Goal: Task Accomplishment & Management: Manage account settings

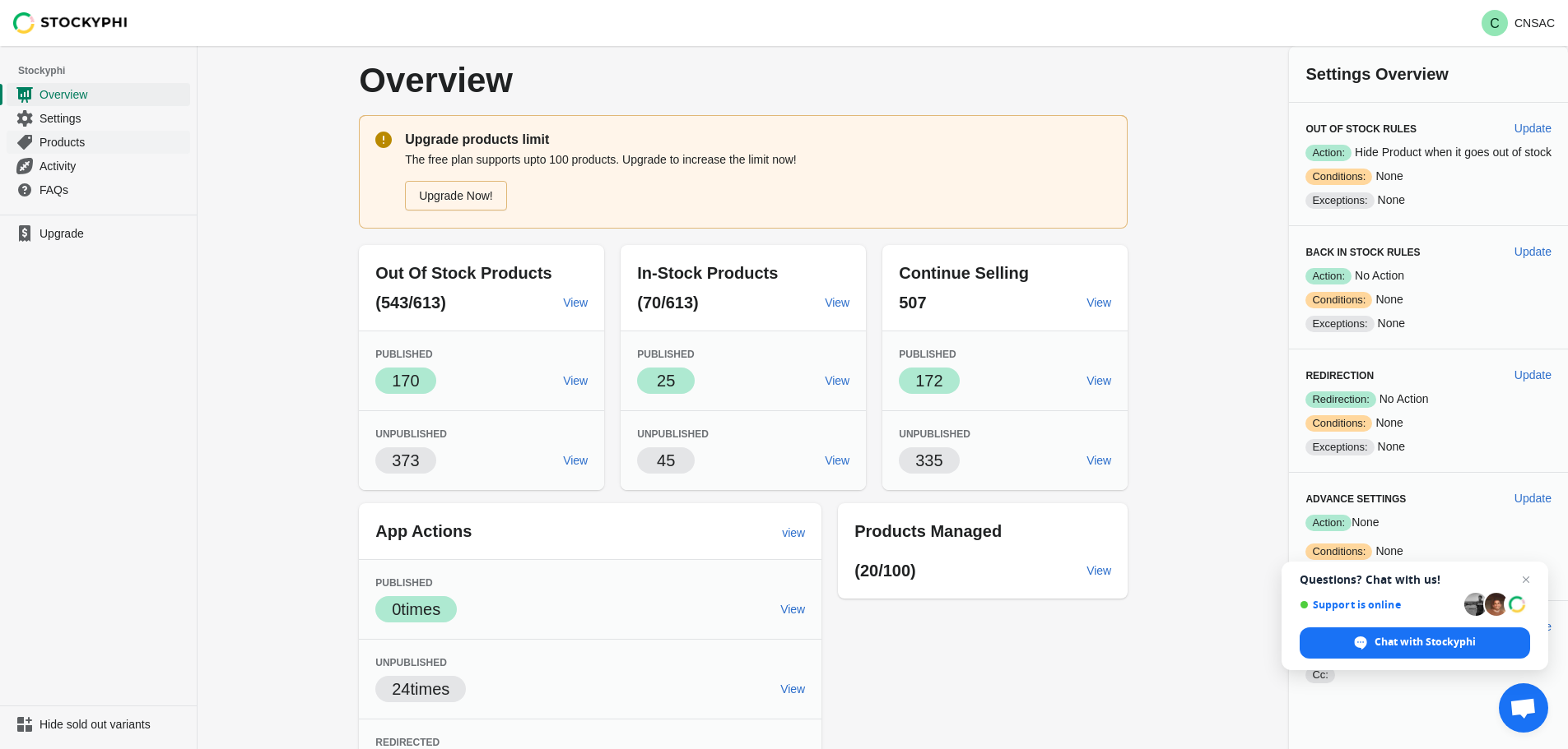
click at [57, 136] on span "Products" at bounding box center [114, 142] width 148 height 16
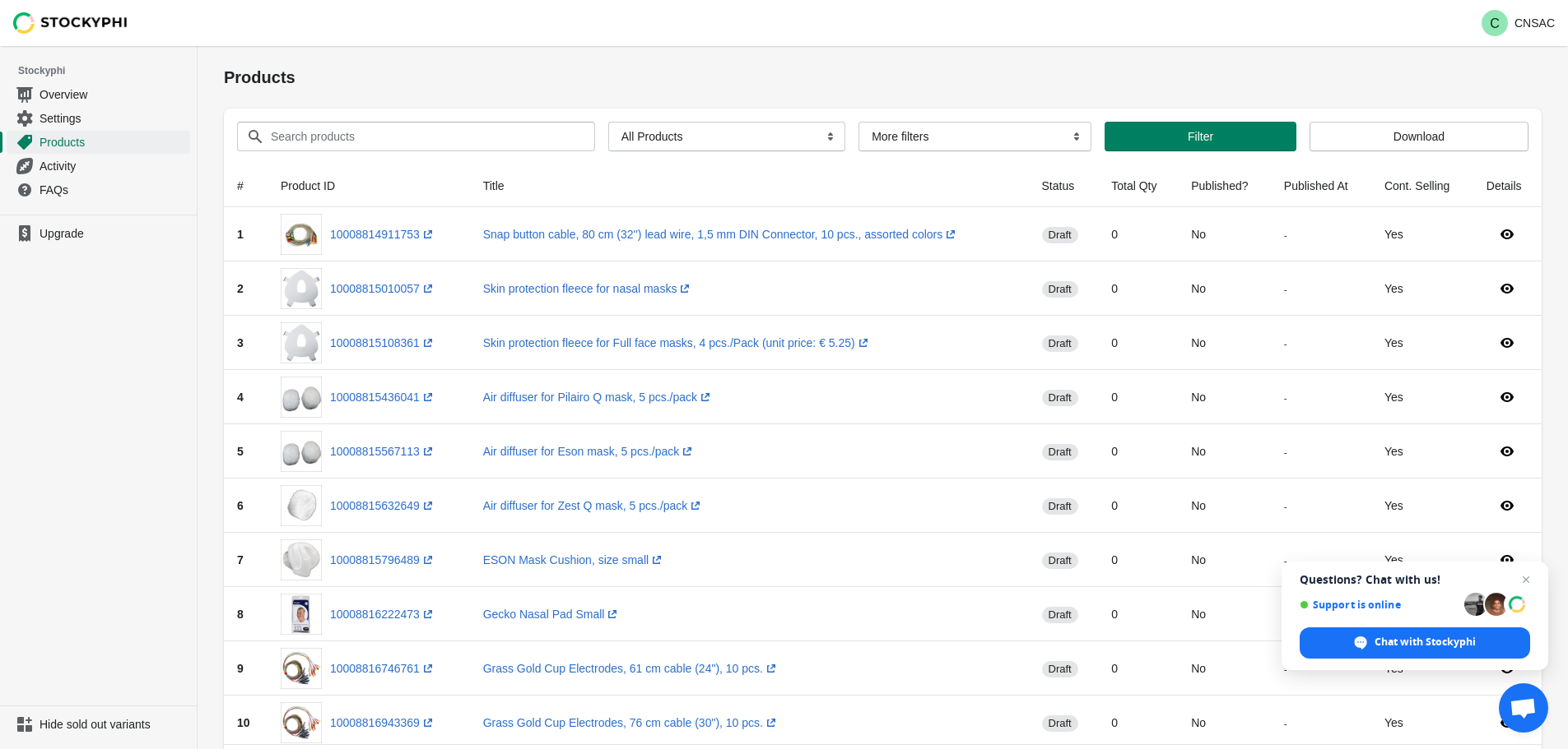
click at [411, 122] on div "Search products Clear All Products InStock InStock Published InStock Un-Publish…" at bounding box center [876, 130] width 1305 height 43
click at [400, 124] on input "Search products" at bounding box center [417, 136] width 295 height 29
paste input "Von Betreff Erhalten Größe Dr. Kianian AW: Pictures for marketing Mo 14:35 757 …"
type input "Von Betreff Erhalten Größe Dr. Kianian AW: Pictures for marketing Mo 14:35 757 …"
click at [289, 132] on input "Search products" at bounding box center [417, 136] width 295 height 29
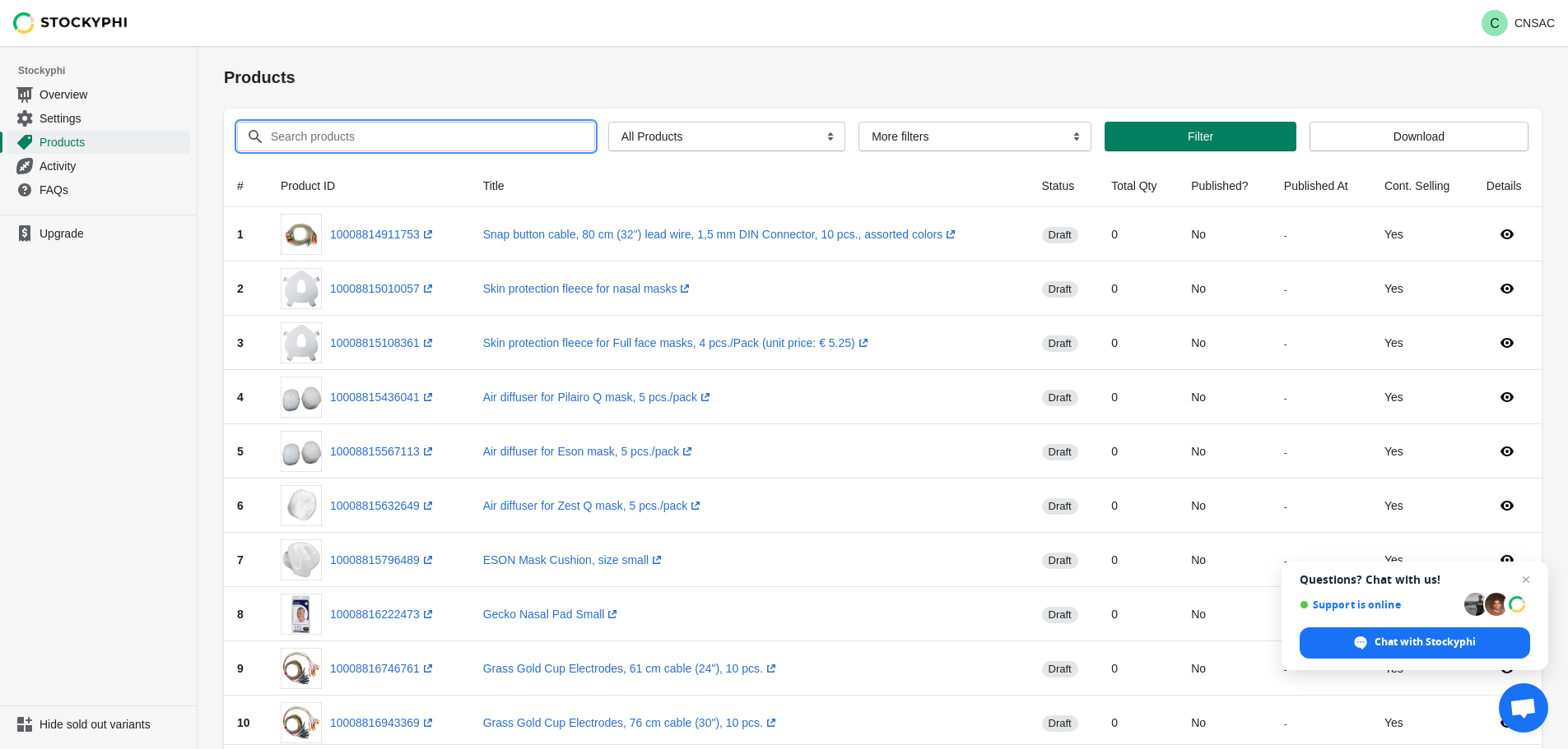
paste input "CR-001/3"
type input "CR-001/3"
click at [224, 46] on button "Submit" at bounding box center [248, 55] width 47 height 17
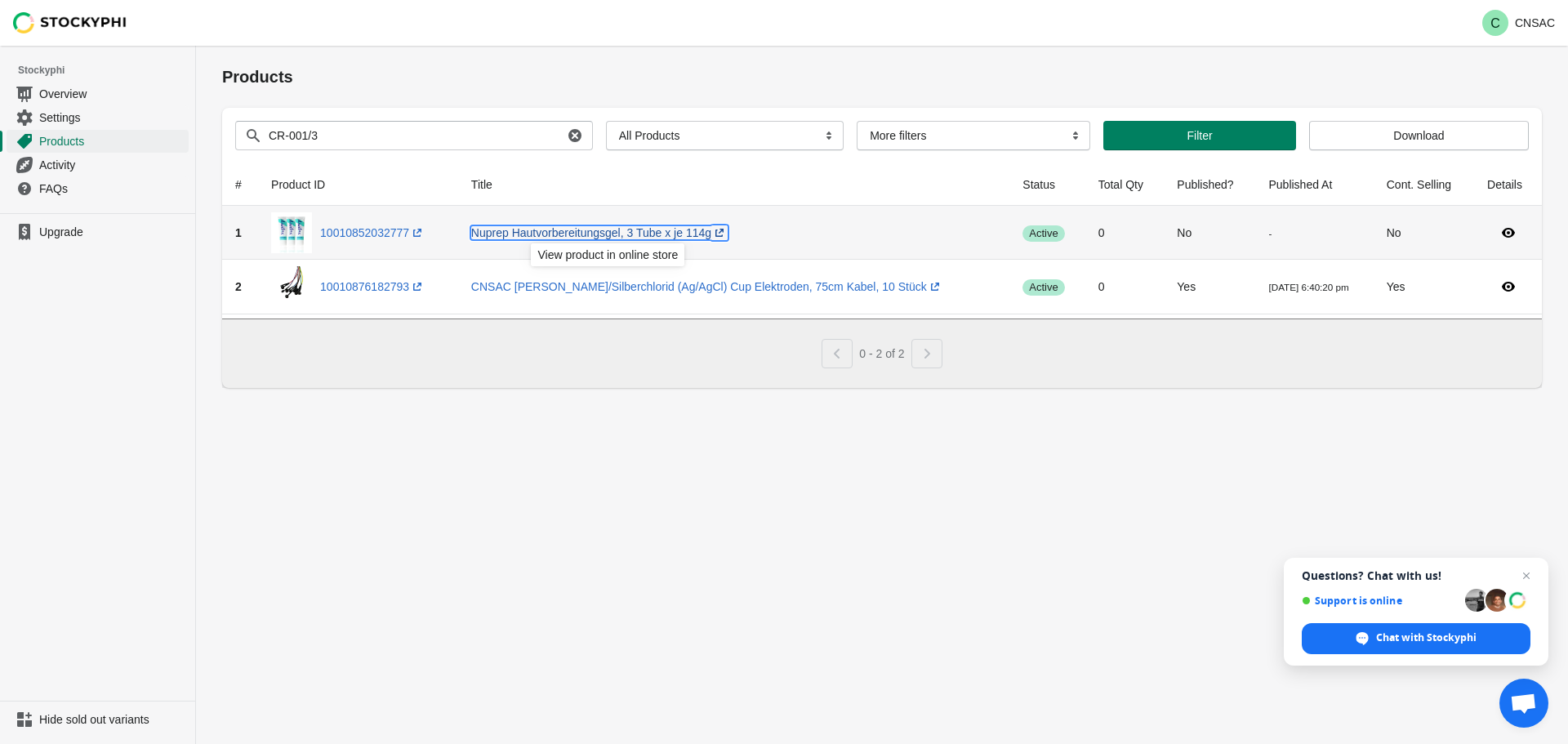
click at [581, 234] on link "Nuprep Hautvorbereitungsgel, 3 Tube x je 114g (opens a new window)" at bounding box center [599, 233] width 256 height 13
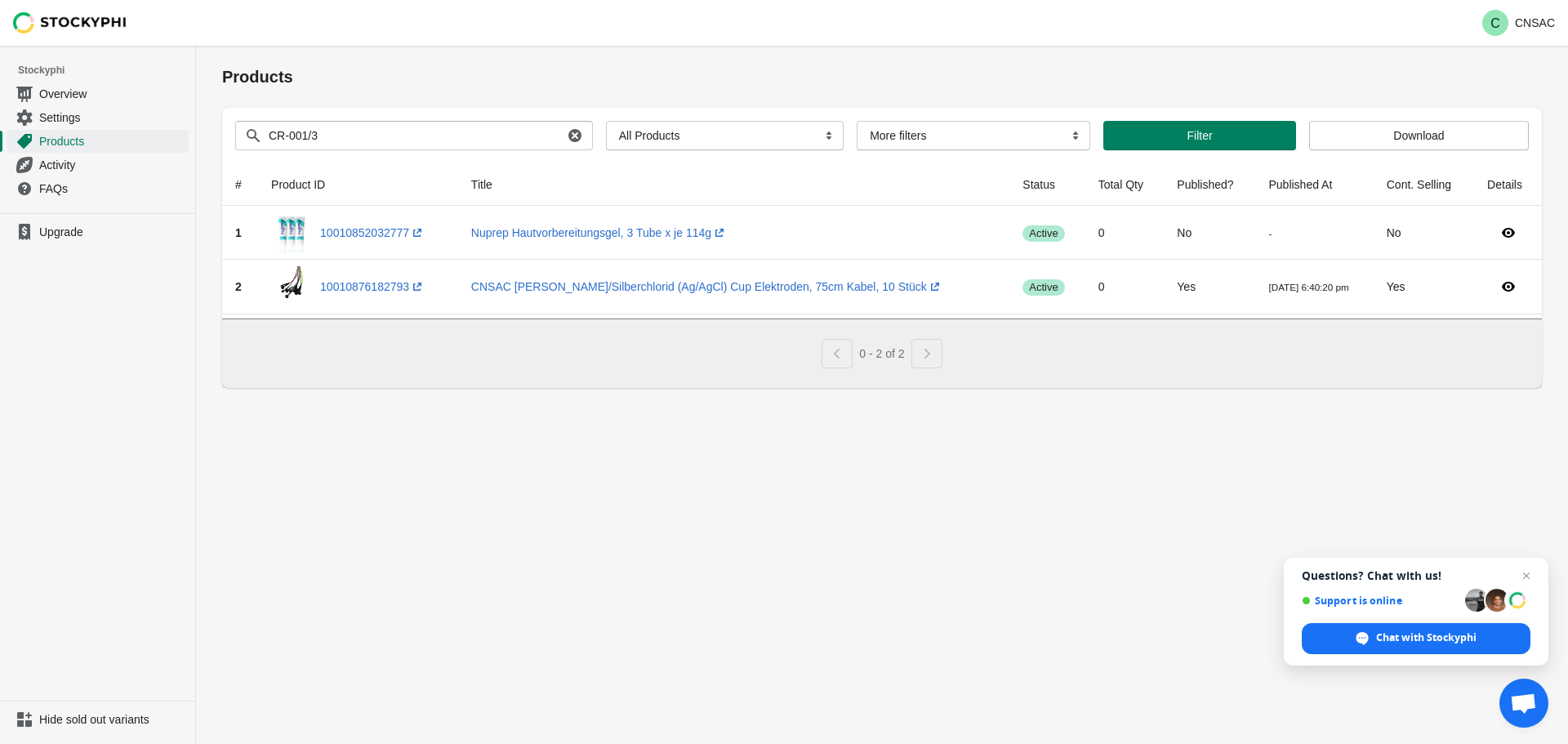
click at [1120, 454] on div "Products Submit Search products CR-001/3 Clear All Products InStock InStock Pub…" at bounding box center [882, 395] width 1372 height 699
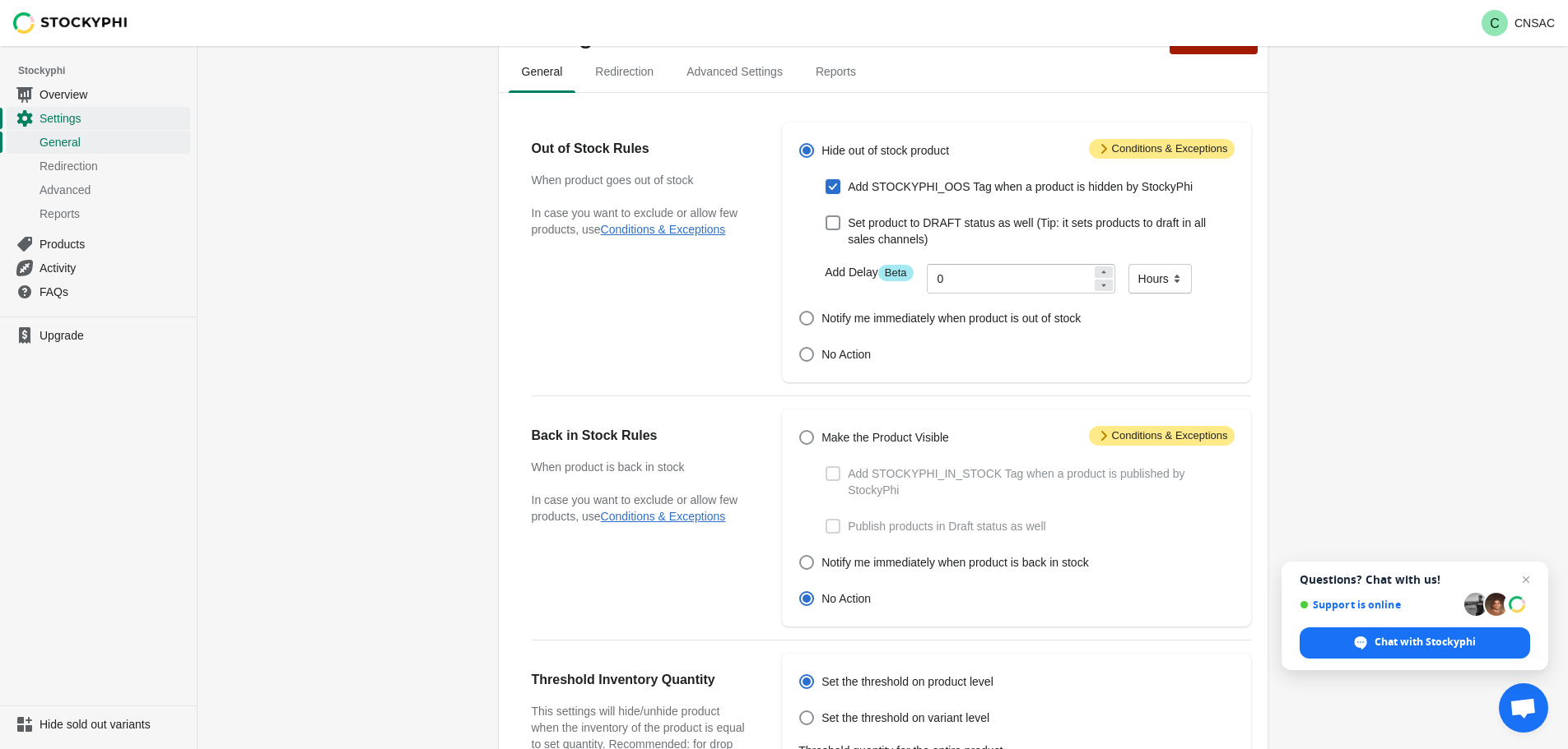
scroll to position [82, 0]
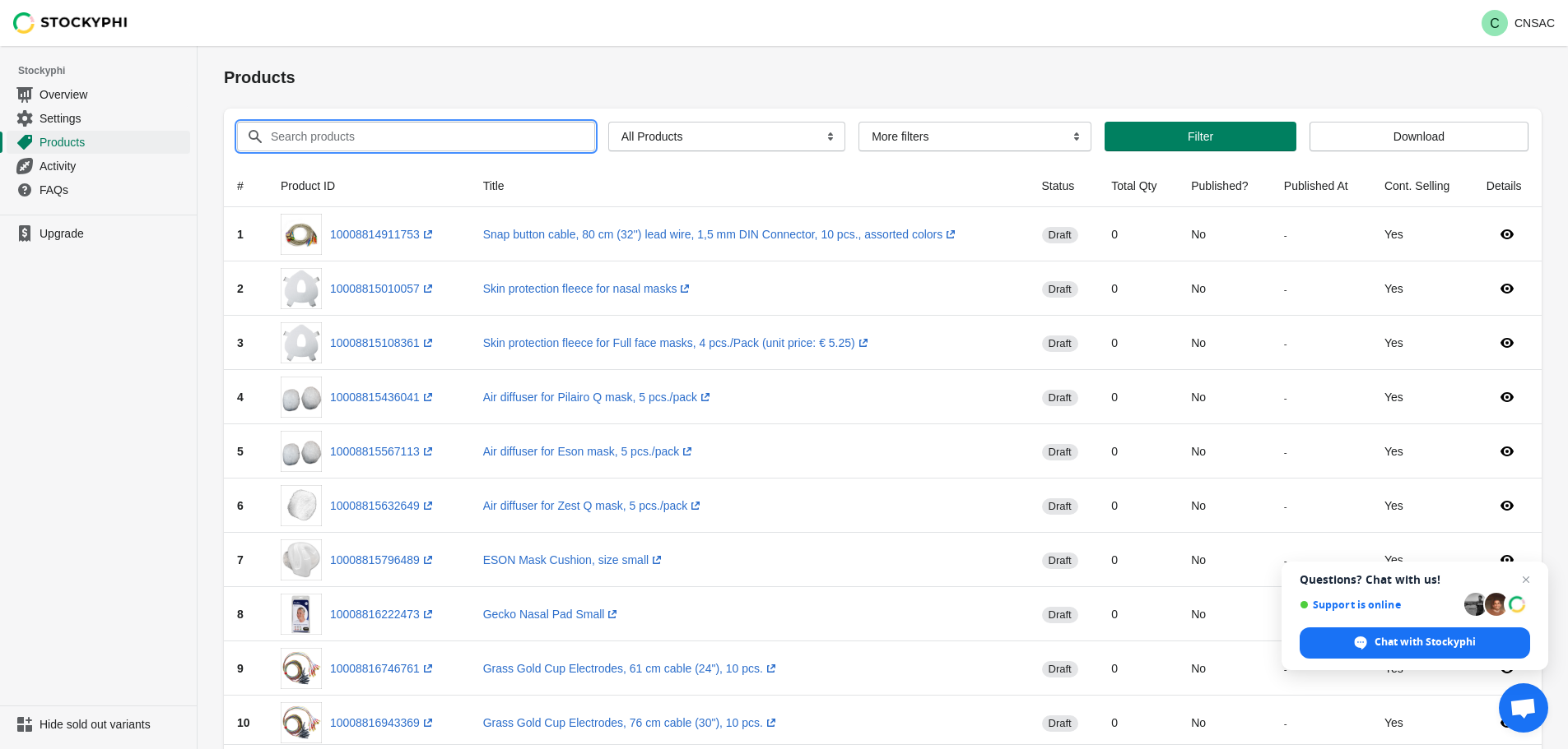
click at [435, 132] on input "Search products" at bounding box center [417, 136] width 295 height 29
type input "CR-00"
click at [224, 46] on button "Submit" at bounding box center [248, 55] width 47 height 17
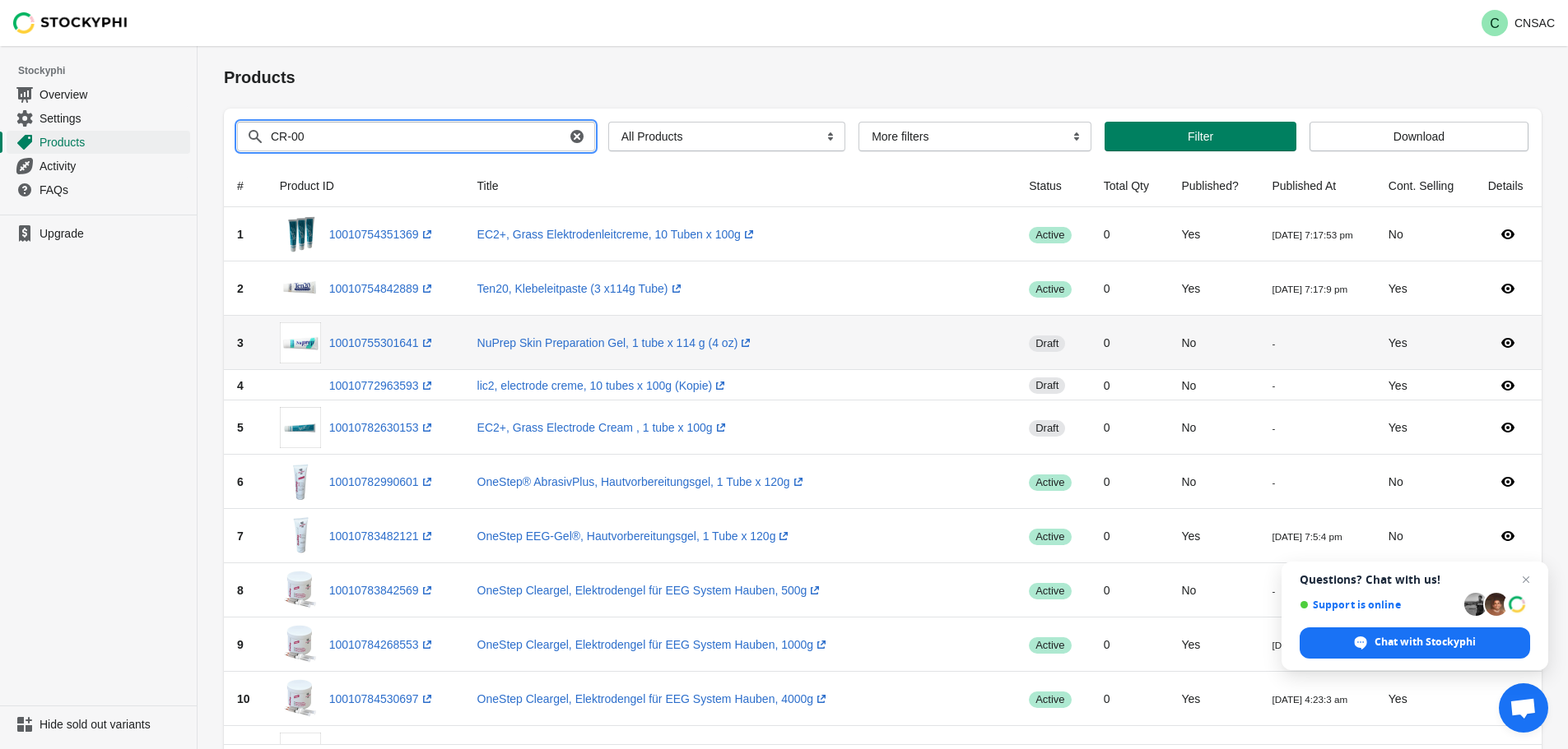
click at [1029, 345] on span "draft" at bounding box center [1047, 343] width 36 height 16
click at [1502, 344] on icon at bounding box center [1508, 342] width 13 height 9
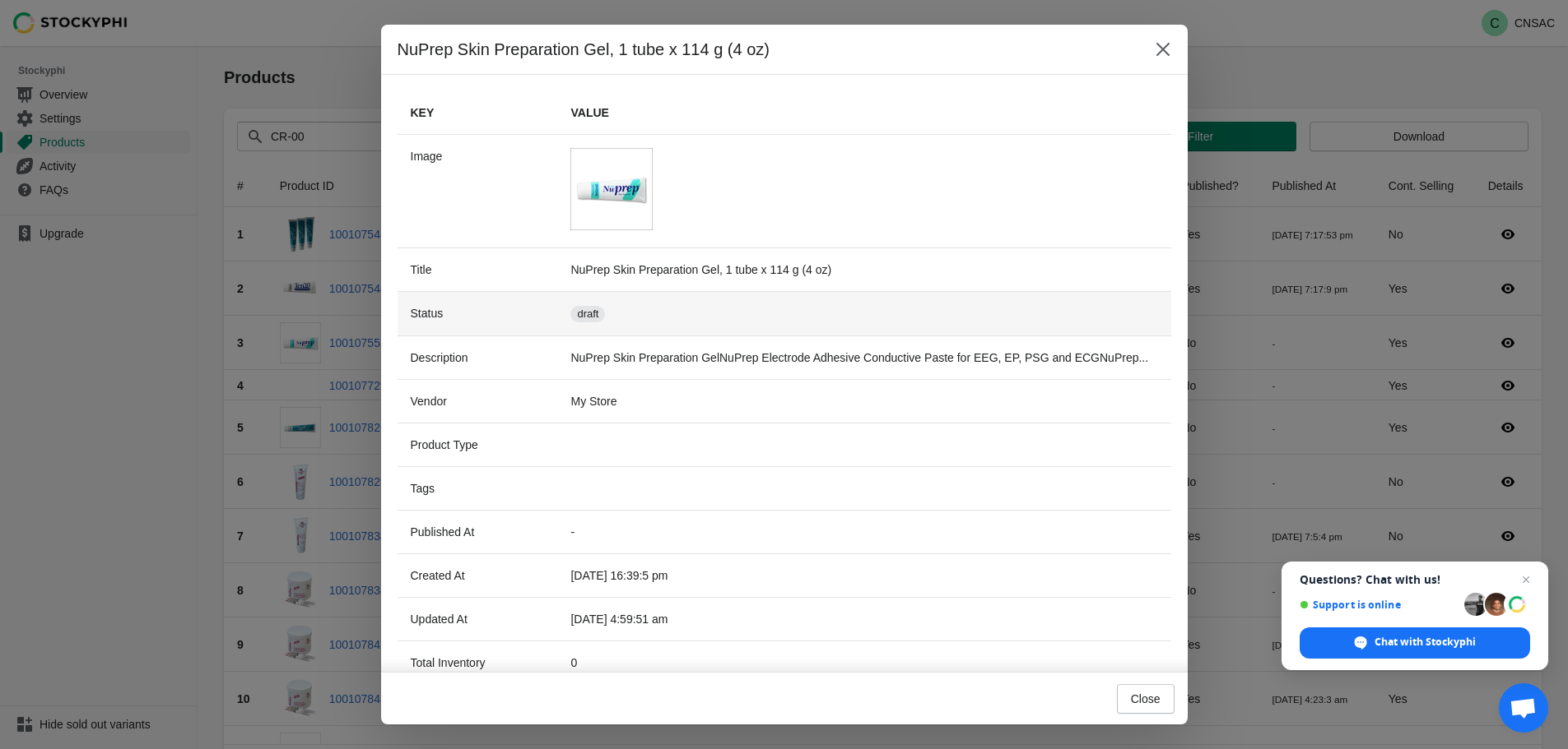
click at [587, 315] on span "New draft" at bounding box center [588, 314] width 35 height 16
click at [673, 319] on td "New draft" at bounding box center [864, 313] width 613 height 44
click at [1161, 44] on icon "Close" at bounding box center [1162, 48] width 16 height 16
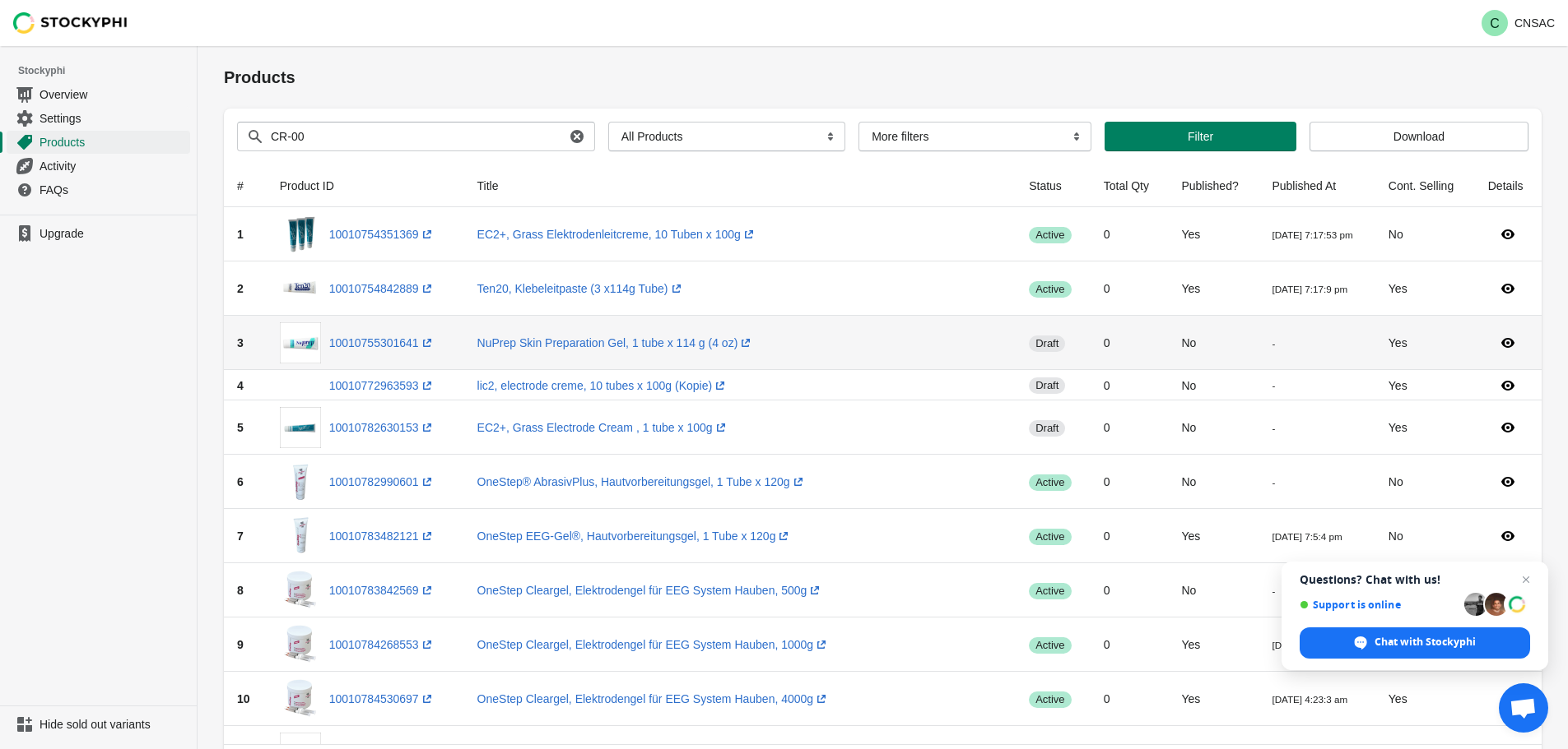
click at [1015, 351] on td "draft" at bounding box center [1052, 342] width 75 height 54
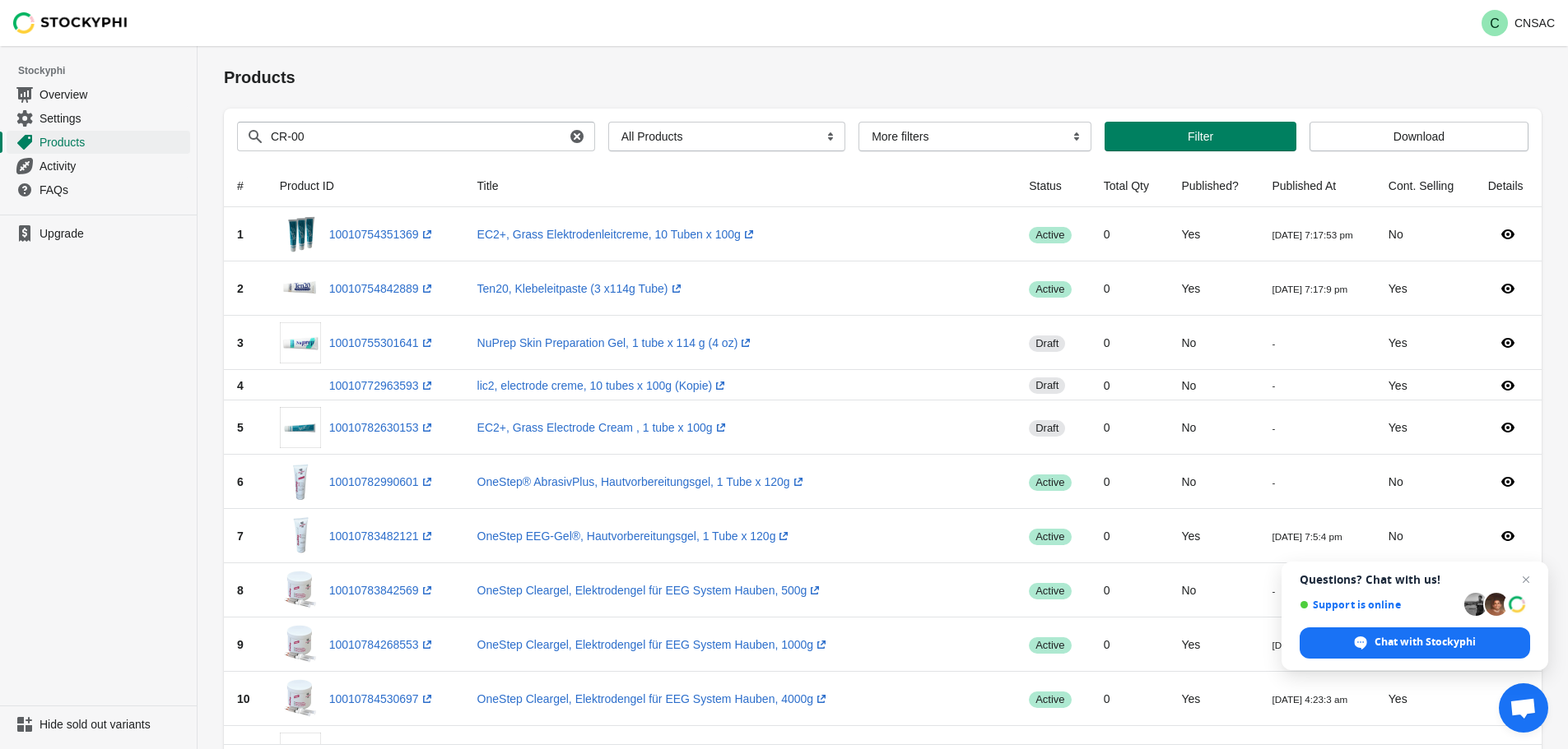
click at [1015, 183] on th "Status" at bounding box center [1052, 185] width 75 height 43
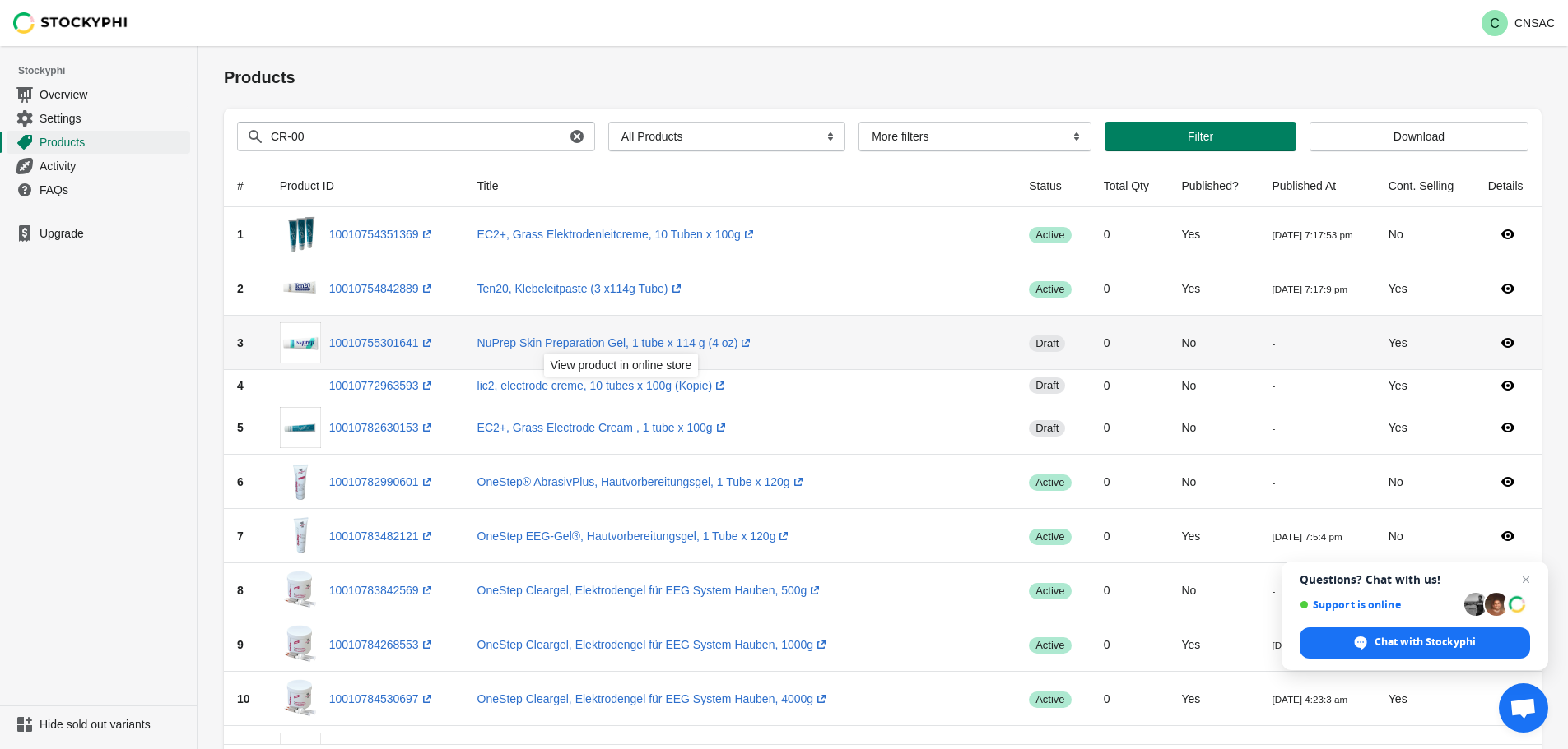
drag, startPoint x: 939, startPoint y: 342, endPoint x: 971, endPoint y: 343, distance: 32.0
click at [945, 343] on td "NuPrep Skin Preparation Gel, 1 tube x 114 g (4 oz) (opens a new window)" at bounding box center [741, 342] width 553 height 54
click at [1015, 344] on td "draft" at bounding box center [1052, 342] width 75 height 54
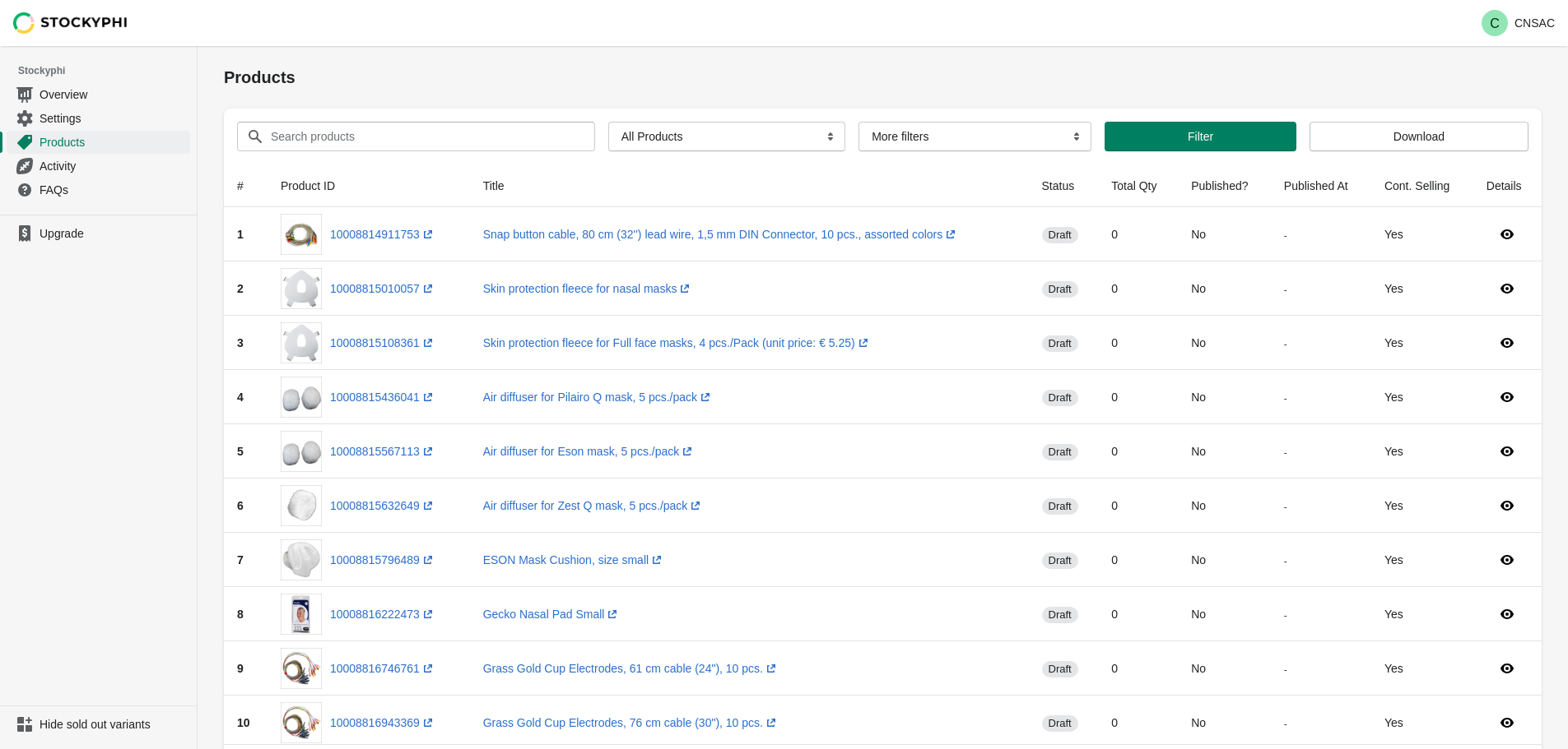
click at [374, 153] on div "Search products Clear All Products InStock InStock Published InStock Un-Publish…" at bounding box center [883, 136] width 1318 height 56
click at [392, 143] on input "Search products" at bounding box center [417, 136] width 295 height 29
type input "CR-00"
click at [224, 46] on button "Submit" at bounding box center [248, 55] width 47 height 17
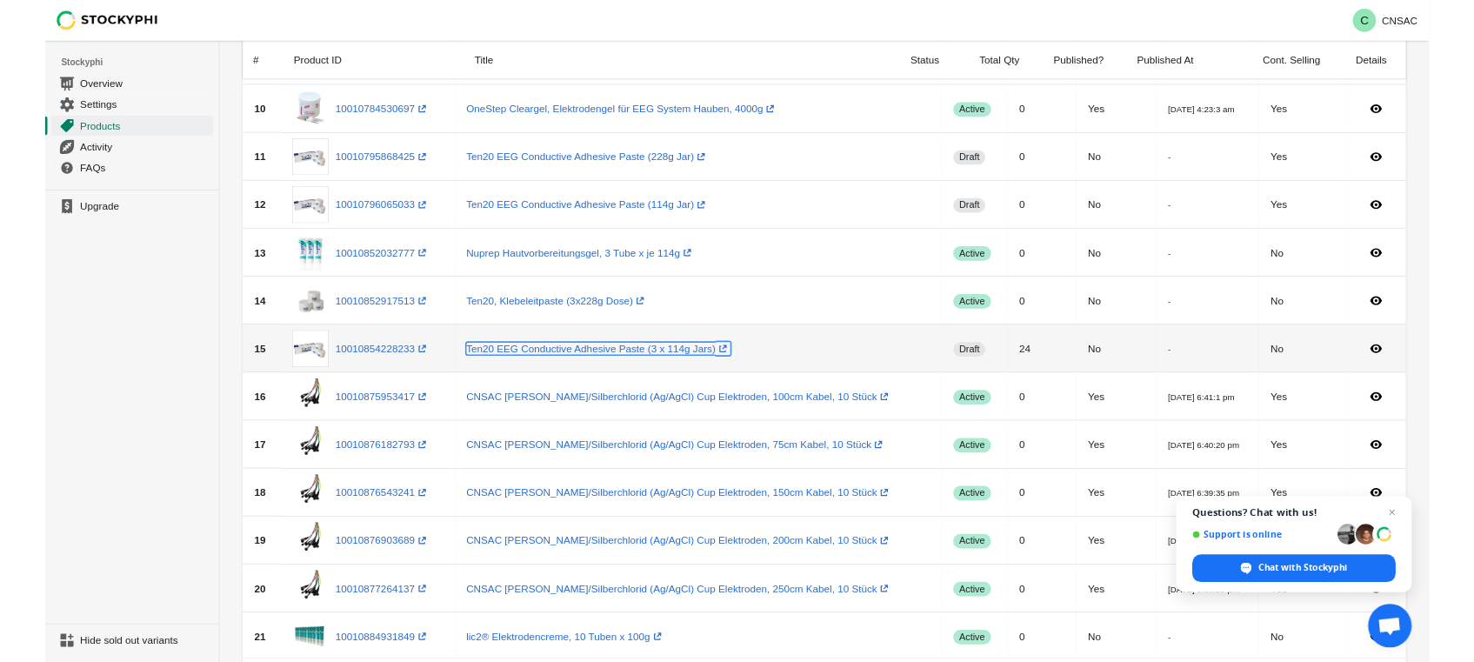
scroll to position [522, 0]
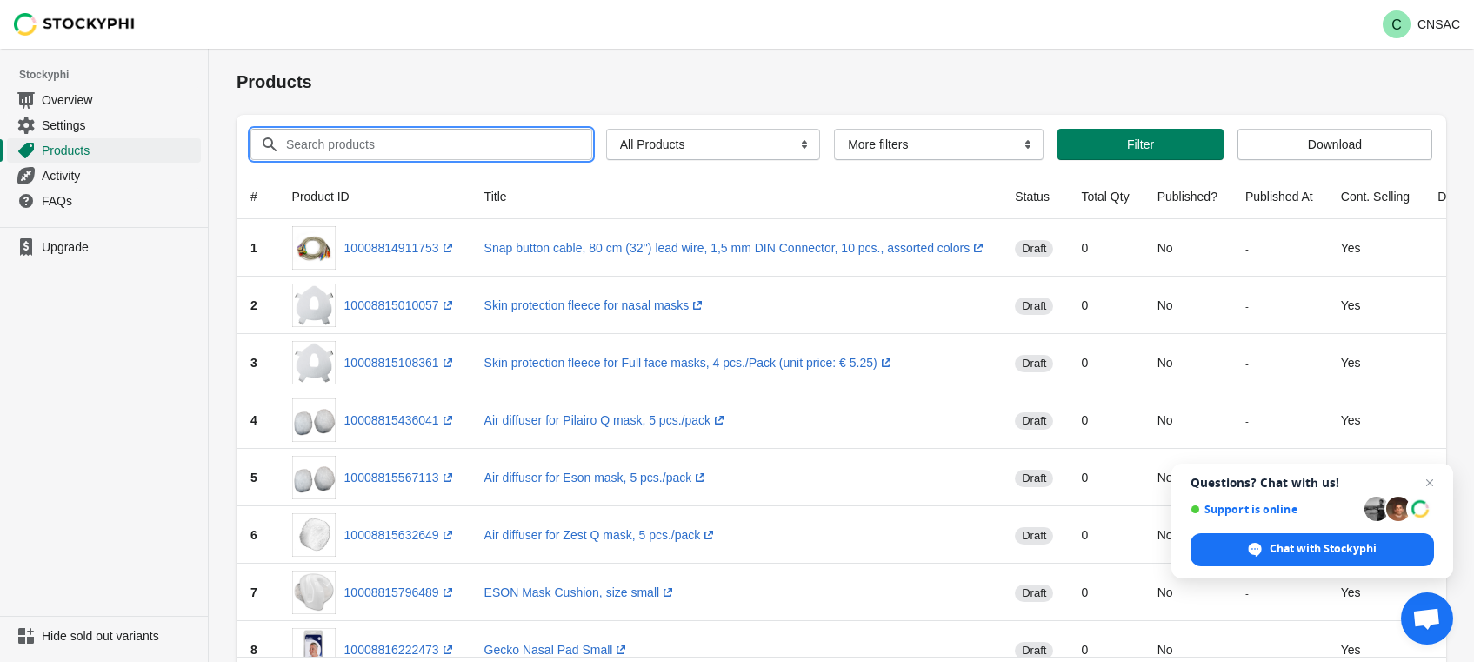
click at [324, 147] on input "Search products" at bounding box center [423, 144] width 276 height 31
click at [237, 49] on button "Submit" at bounding box center [262, 58] width 50 height 18
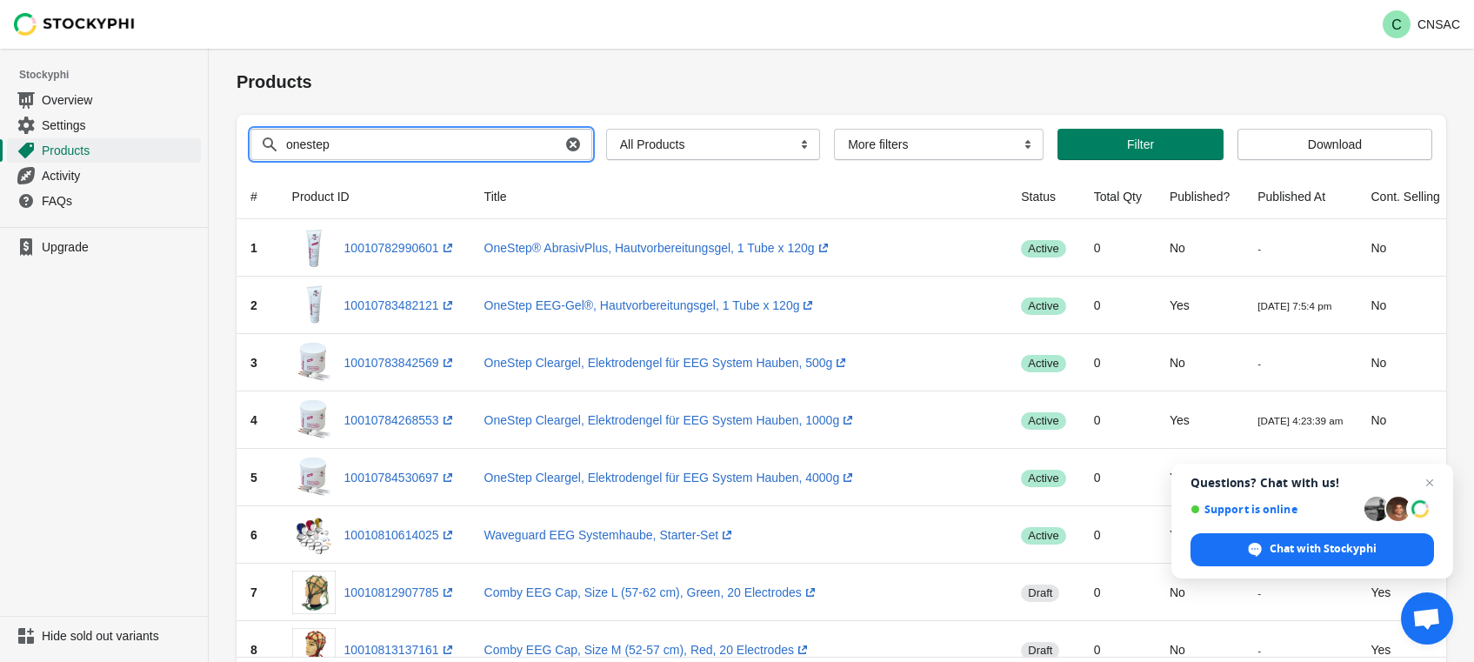
drag, startPoint x: 423, startPoint y: 150, endPoint x: -70, endPoint y: 121, distance: 493.1
click at [0, 121] on html "Skip to content C CNSAC Stockyphi Overview Settings Products Activity FAQs Upgr…" at bounding box center [737, 331] width 1474 height 662
type input "nuprep"
click at [237, 49] on button "Submit" at bounding box center [262, 58] width 50 height 18
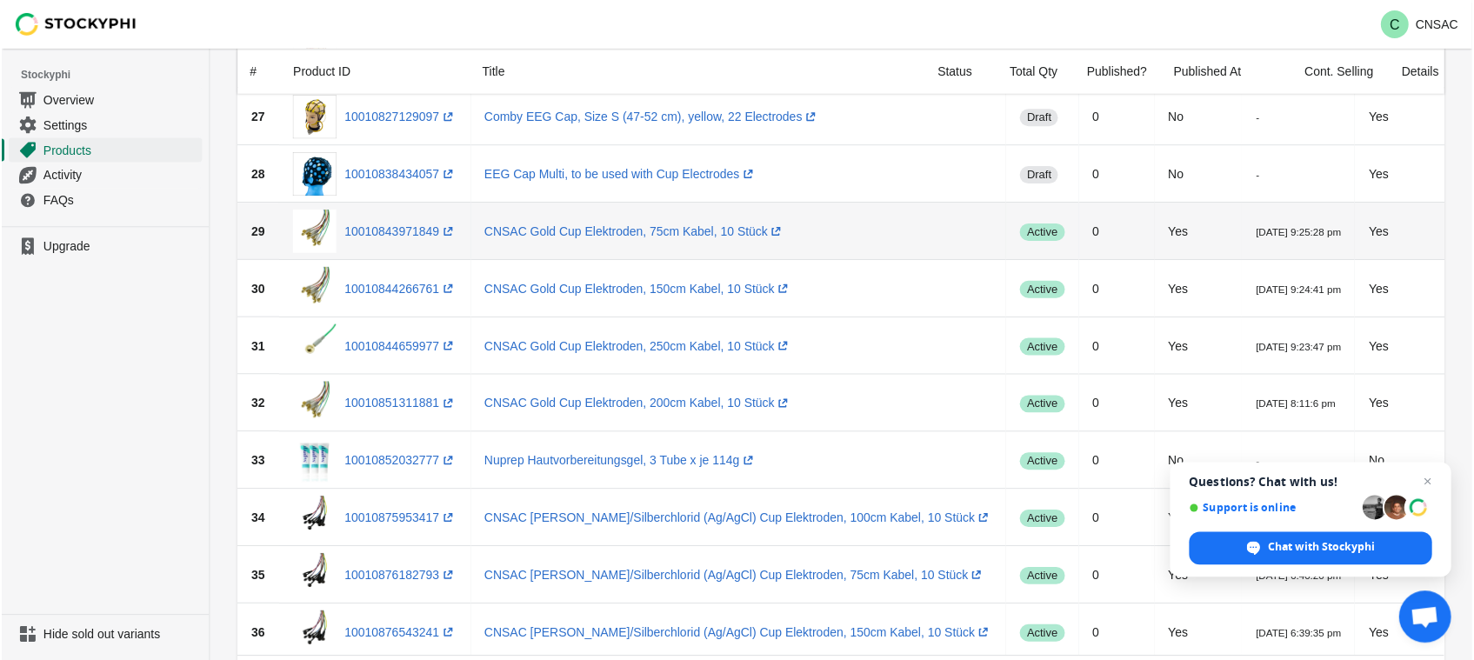
scroll to position [1653, 0]
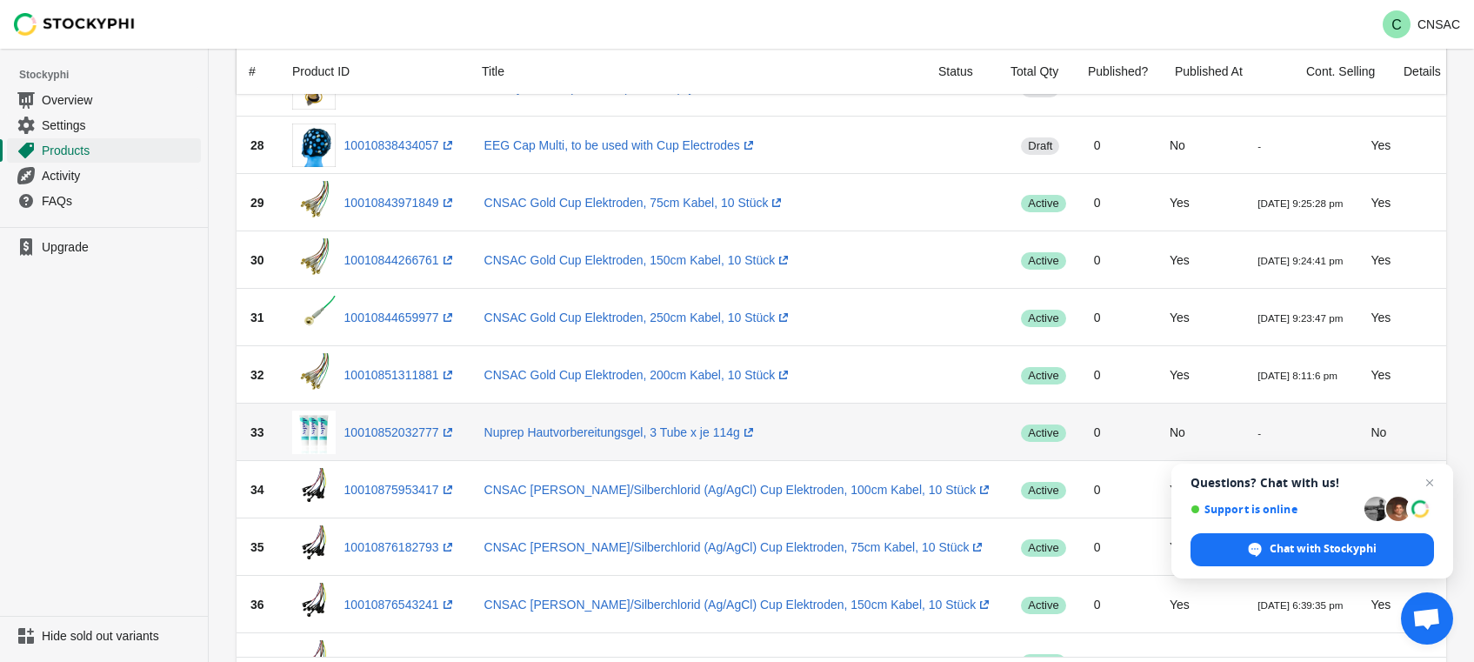
click at [1156, 438] on td "No" at bounding box center [1200, 432] width 88 height 57
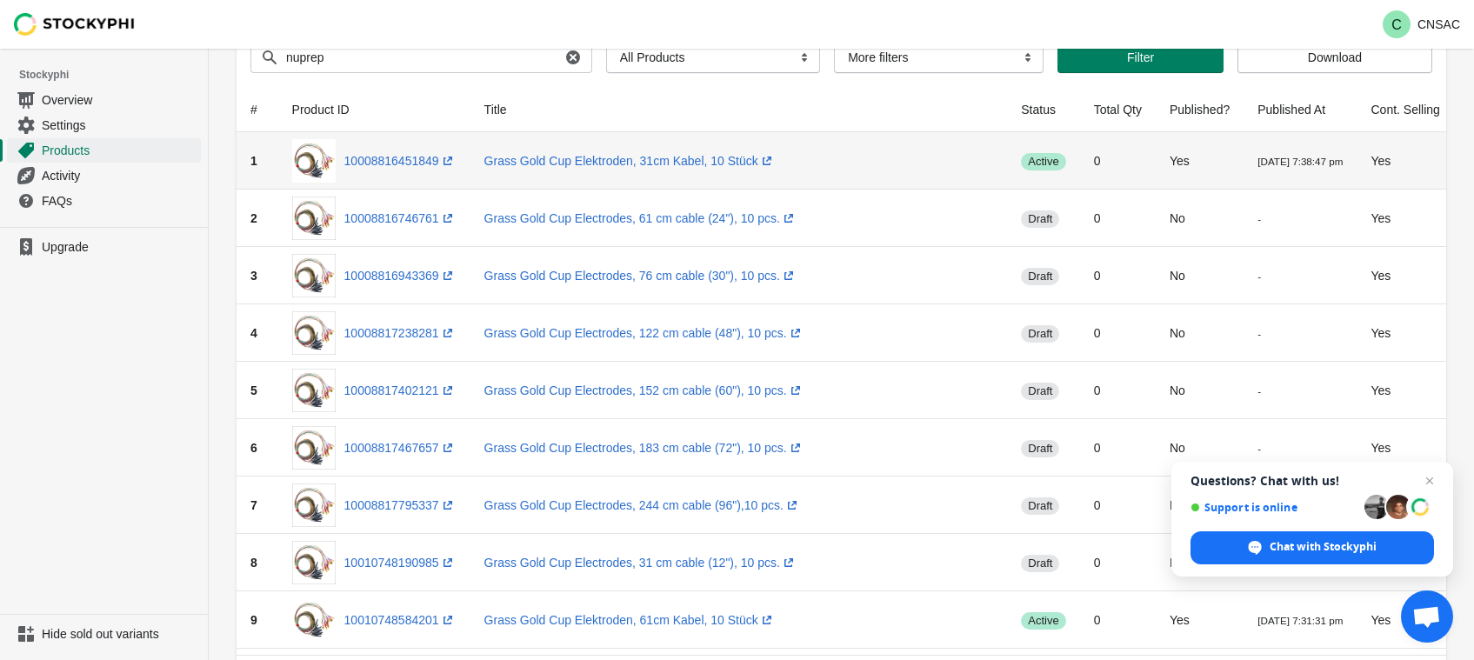
scroll to position [0, 0]
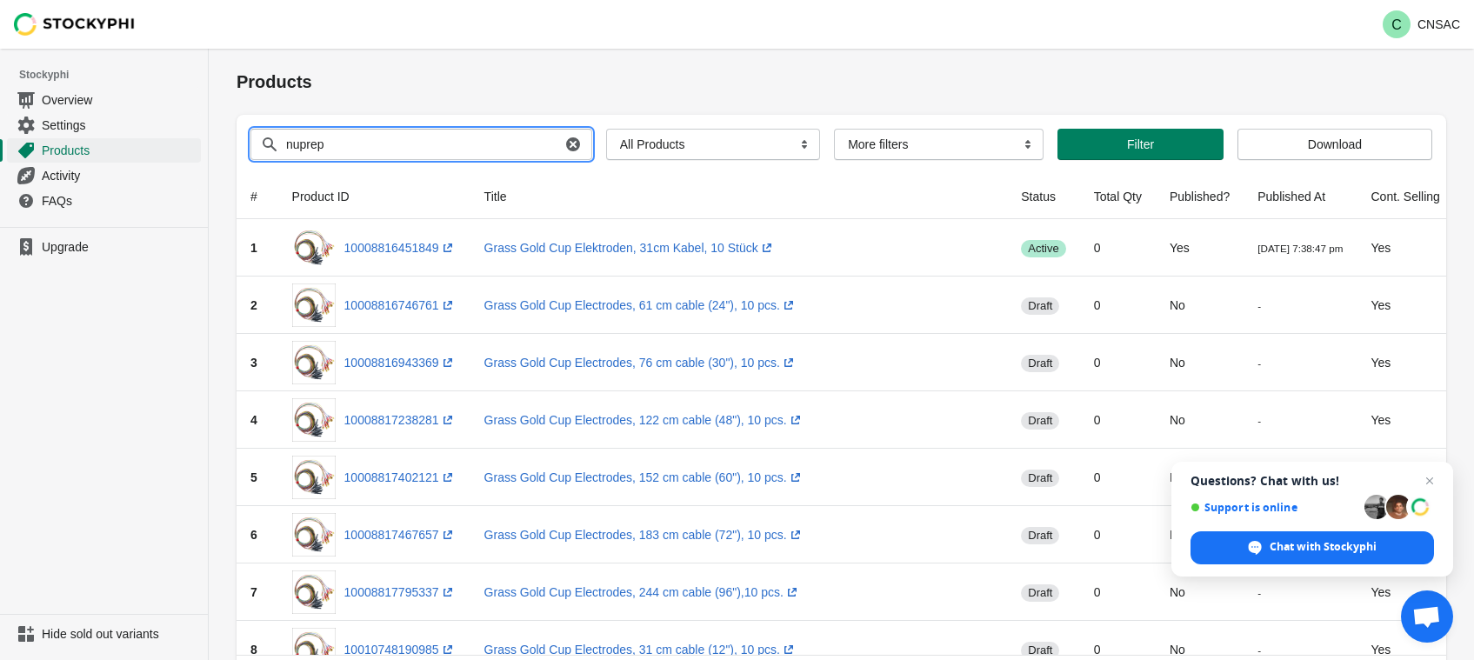
click at [380, 142] on input "nuprep" at bounding box center [423, 144] width 276 height 31
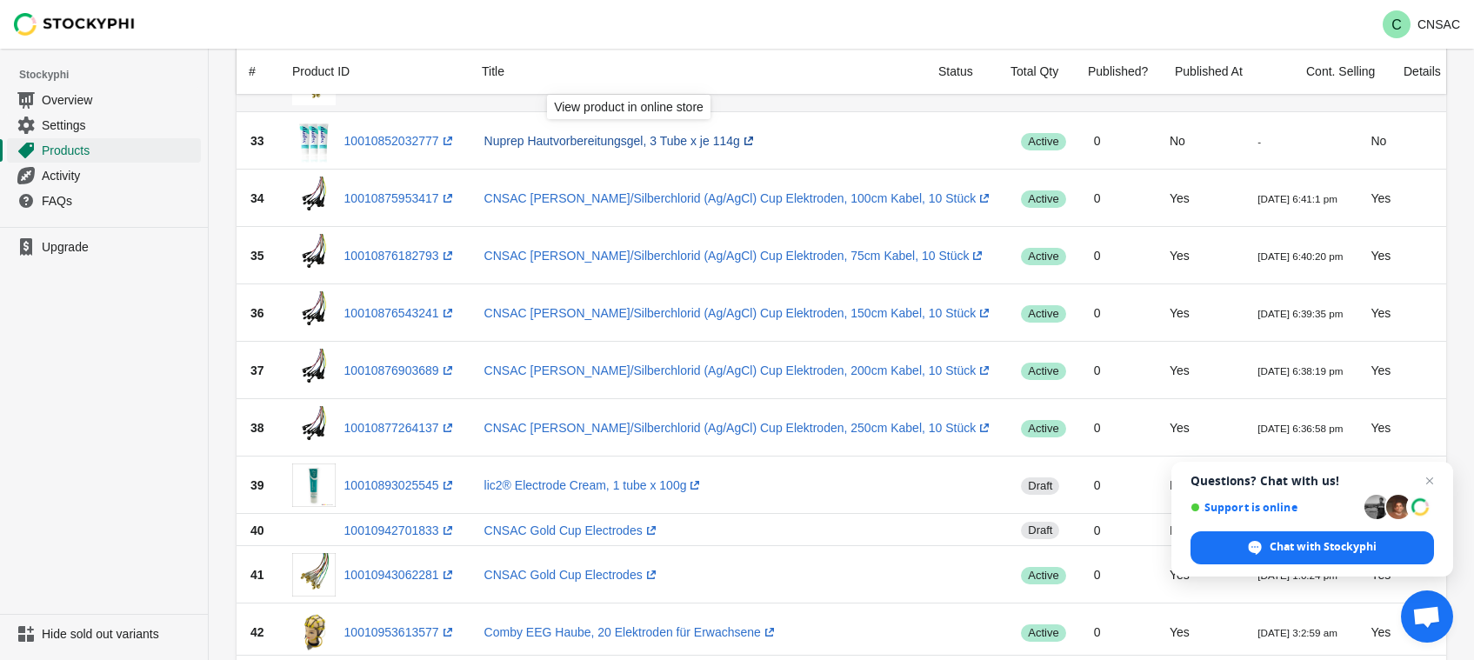
scroll to position [2302, 0]
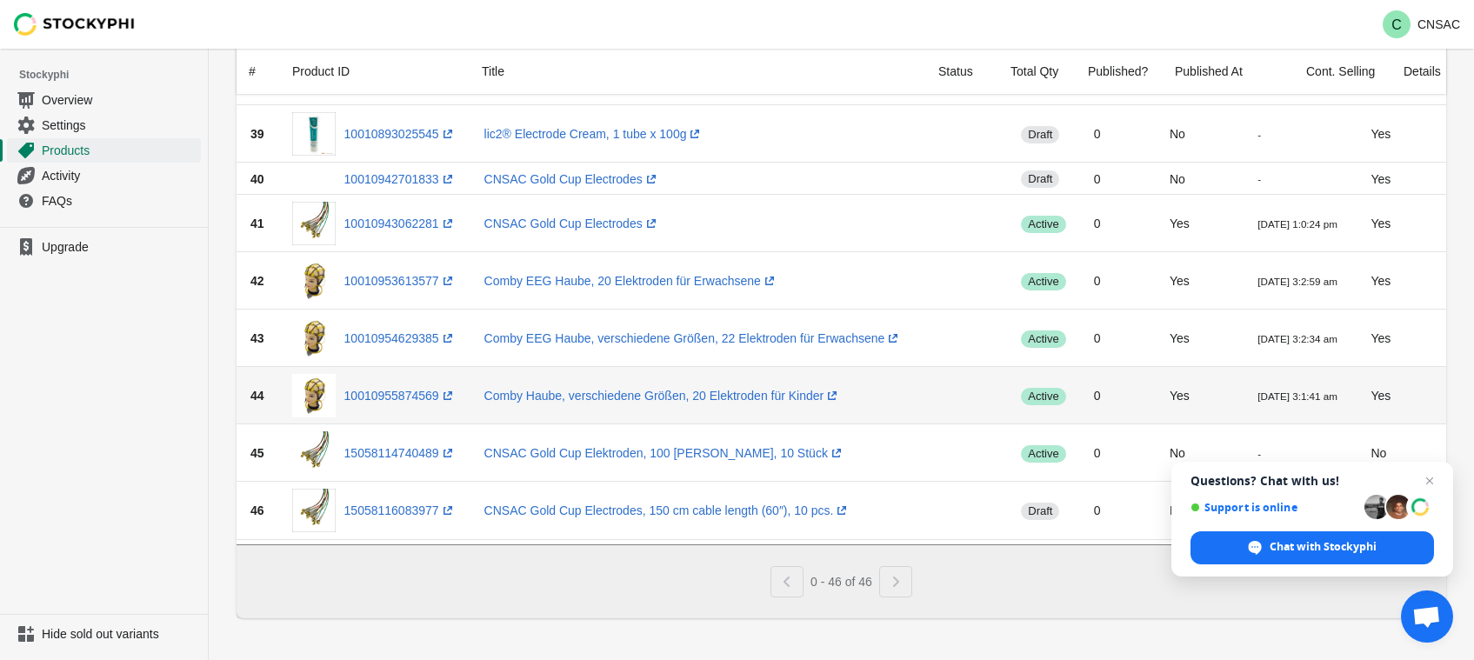
click at [1357, 382] on td "Yes" at bounding box center [1405, 395] width 97 height 57
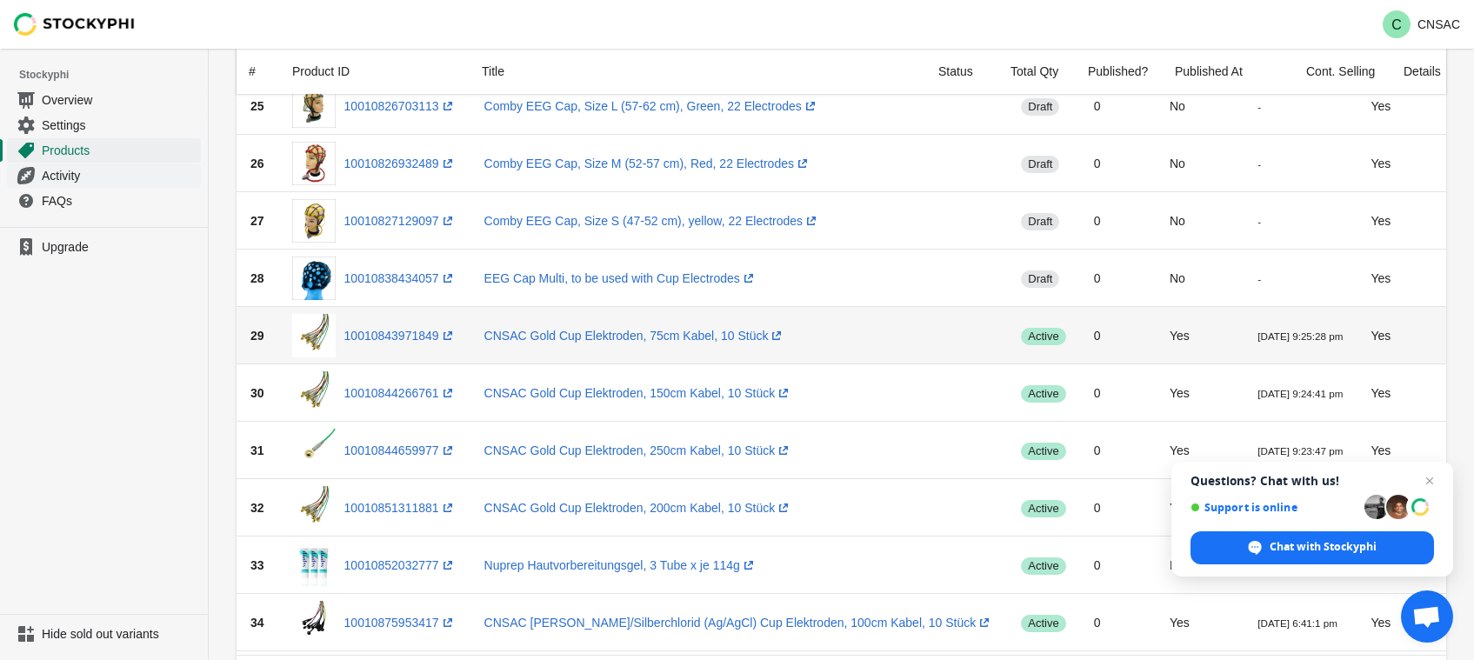
scroll to position [1519, 0]
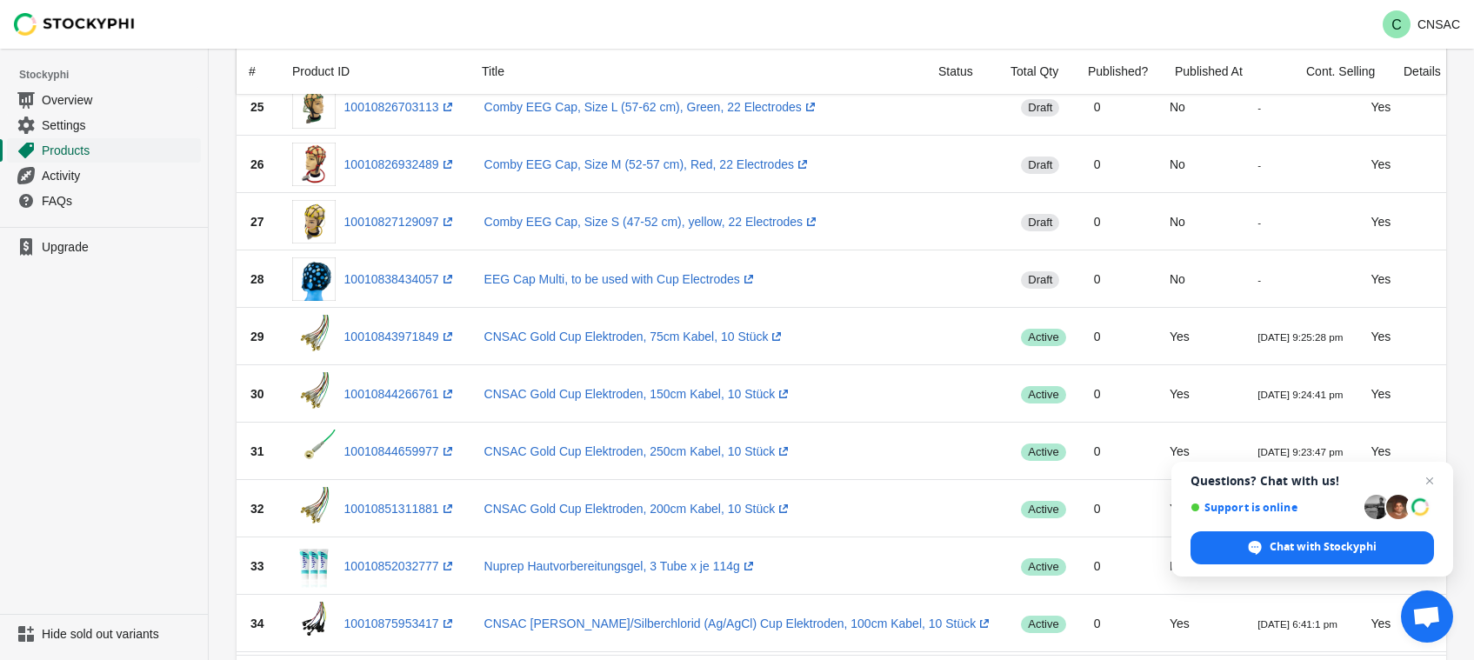
click at [85, 150] on span "Products" at bounding box center [120, 150] width 156 height 17
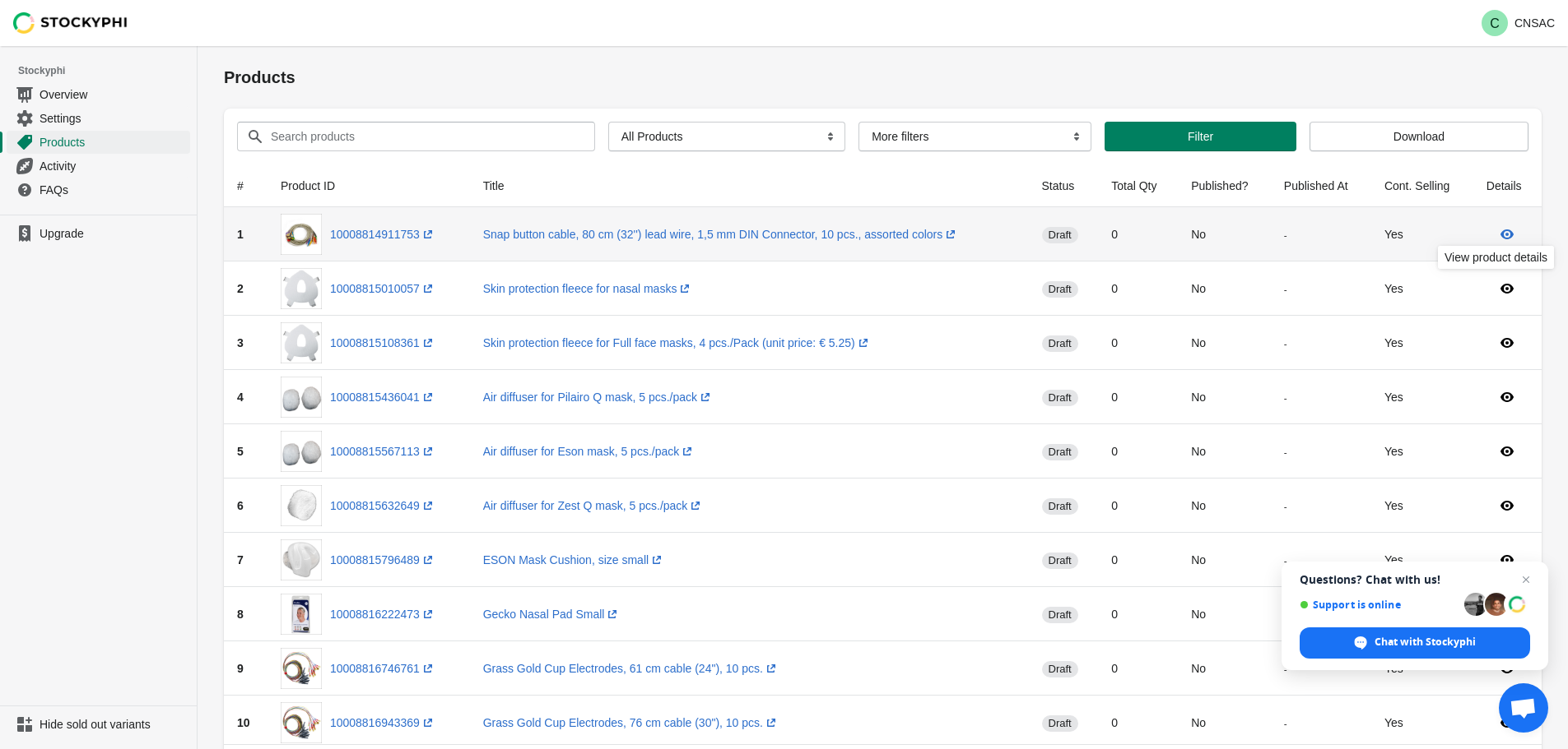
click at [1407, 235] on icon at bounding box center [1507, 235] width 13 height 9
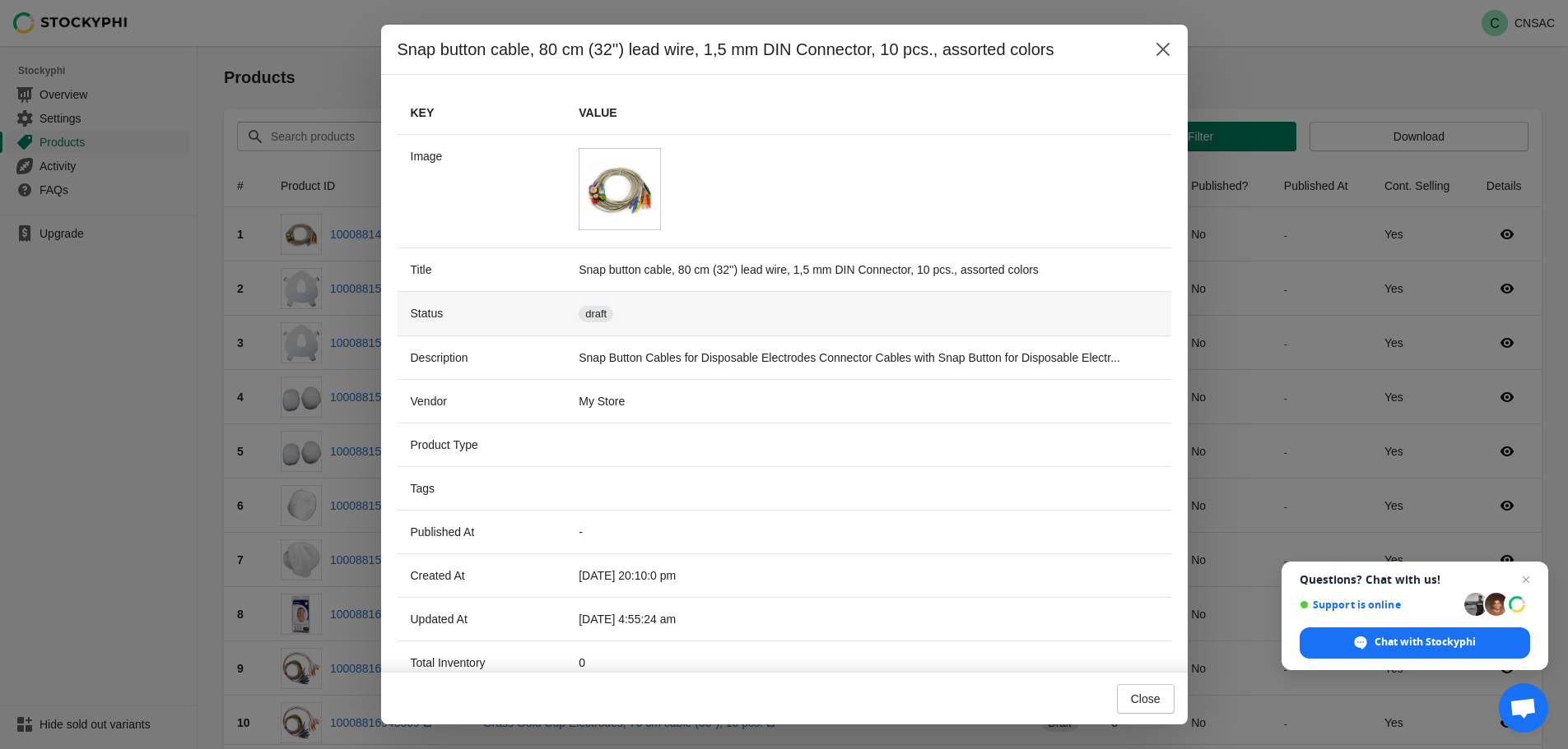
click at [602, 306] on span "New draft" at bounding box center [595, 314] width 35 height 16
click at [607, 294] on td "New draft" at bounding box center [868, 313] width 605 height 44
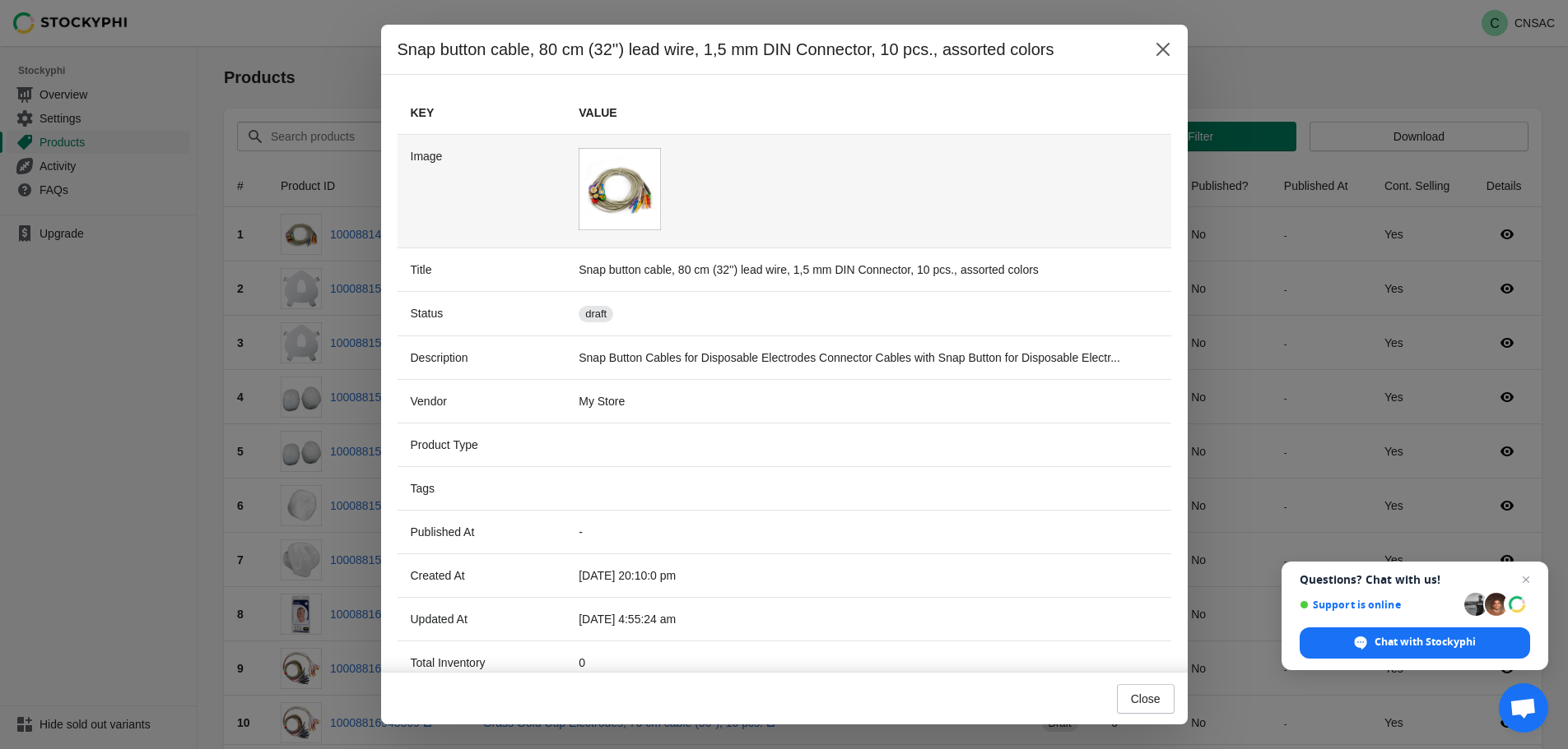
click at [622, 170] on img at bounding box center [619, 189] width 82 height 82
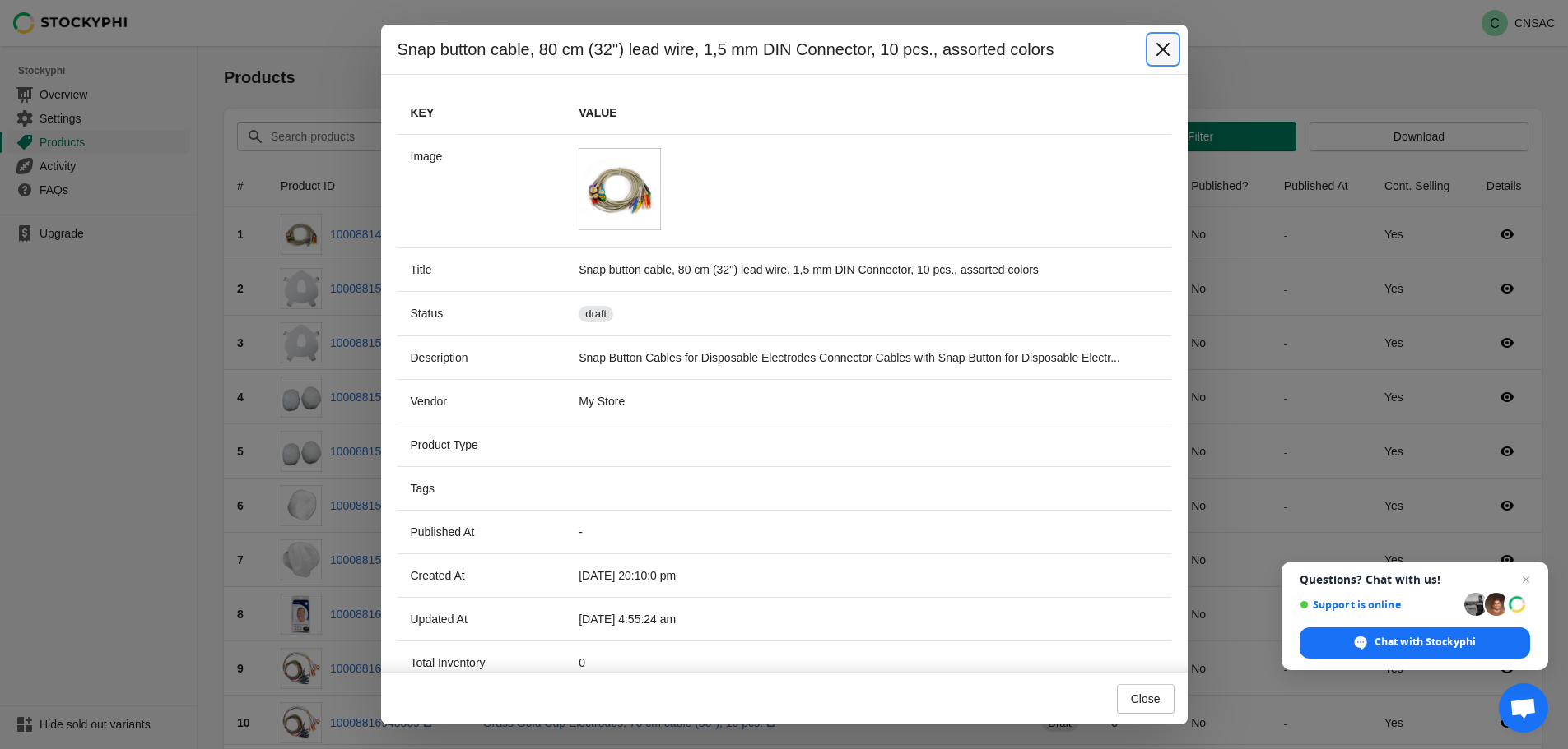
click at [1174, 41] on button "Close" at bounding box center [1162, 49] width 29 height 29
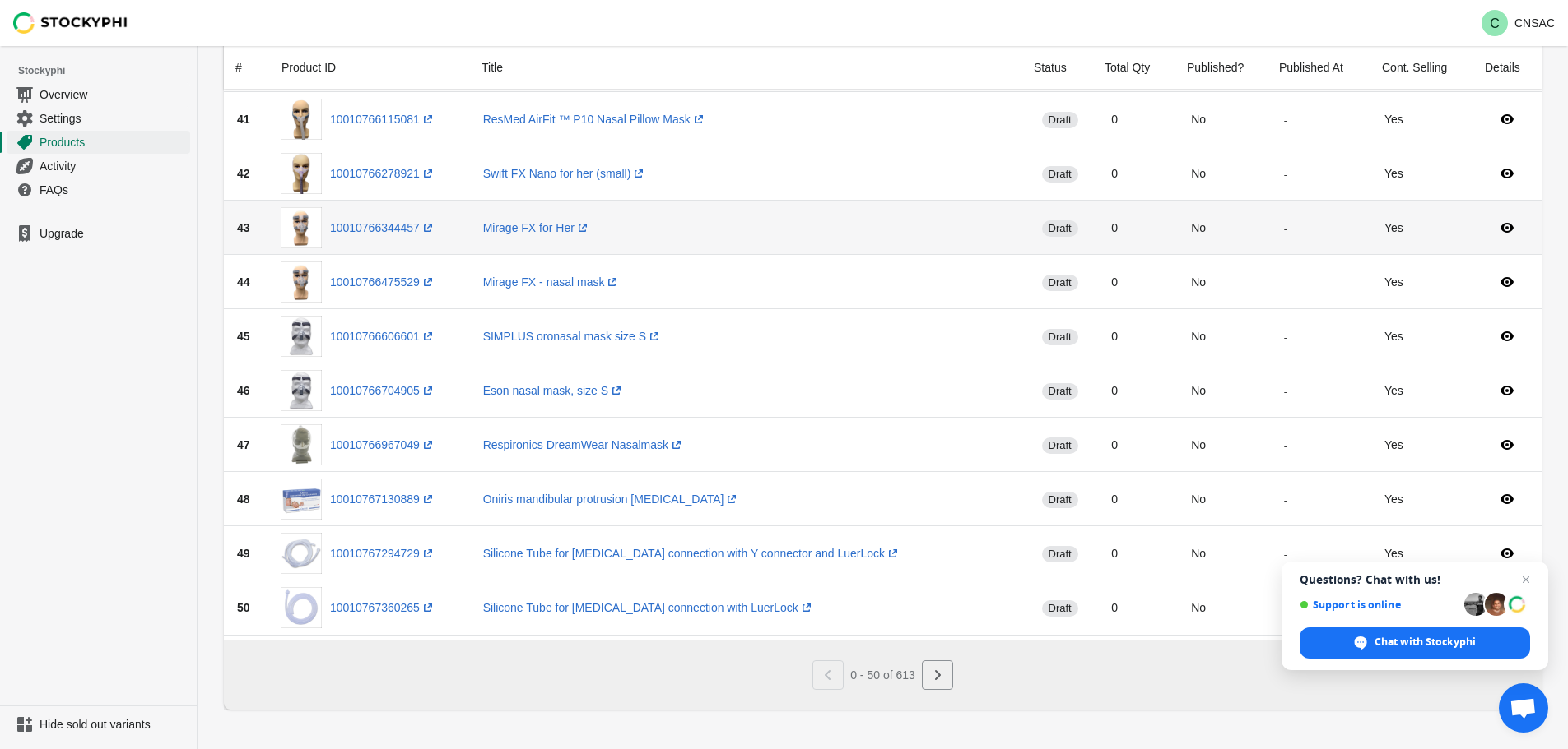
scroll to position [2269, 0]
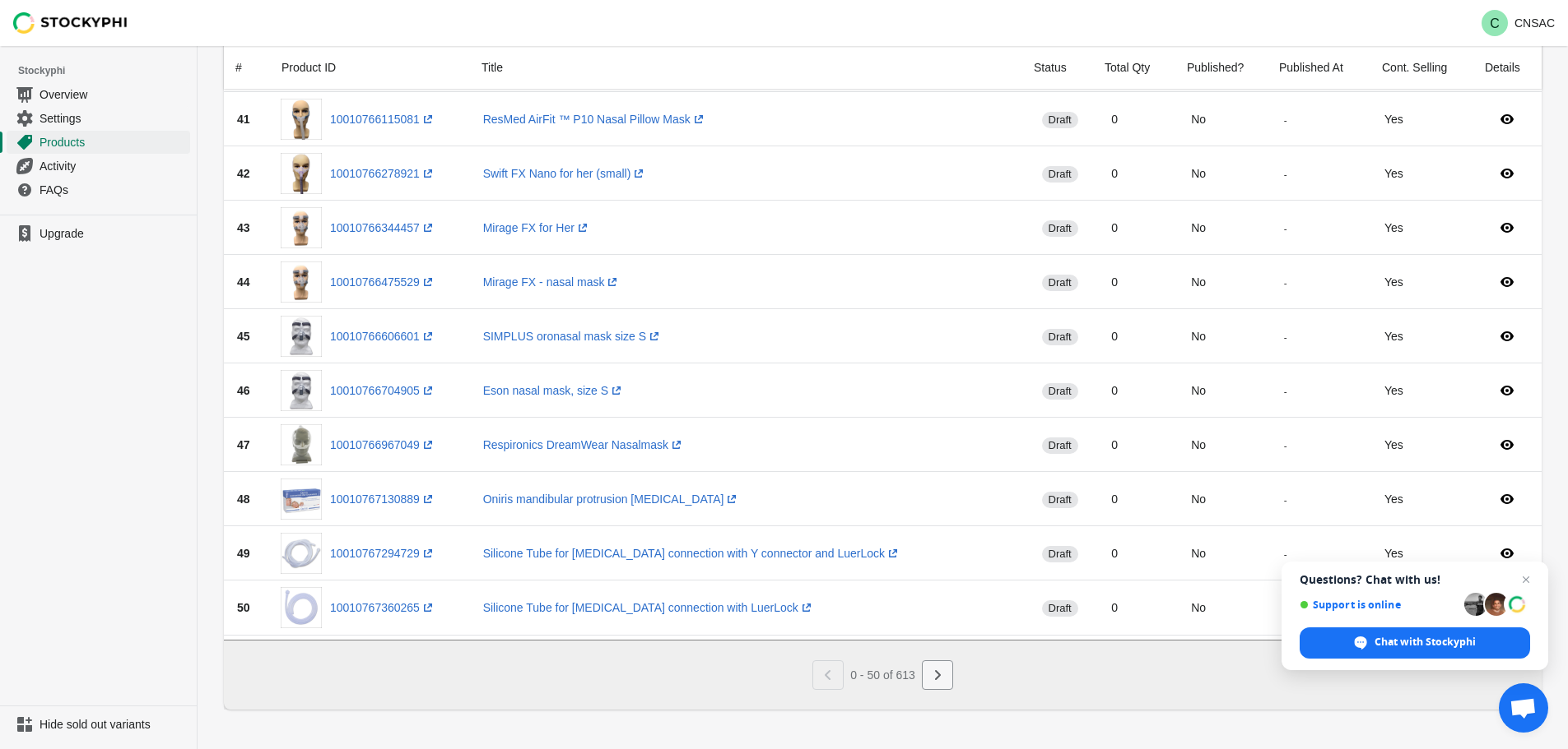
click at [935, 623] on icon "Next" at bounding box center [937, 674] width 16 height 16
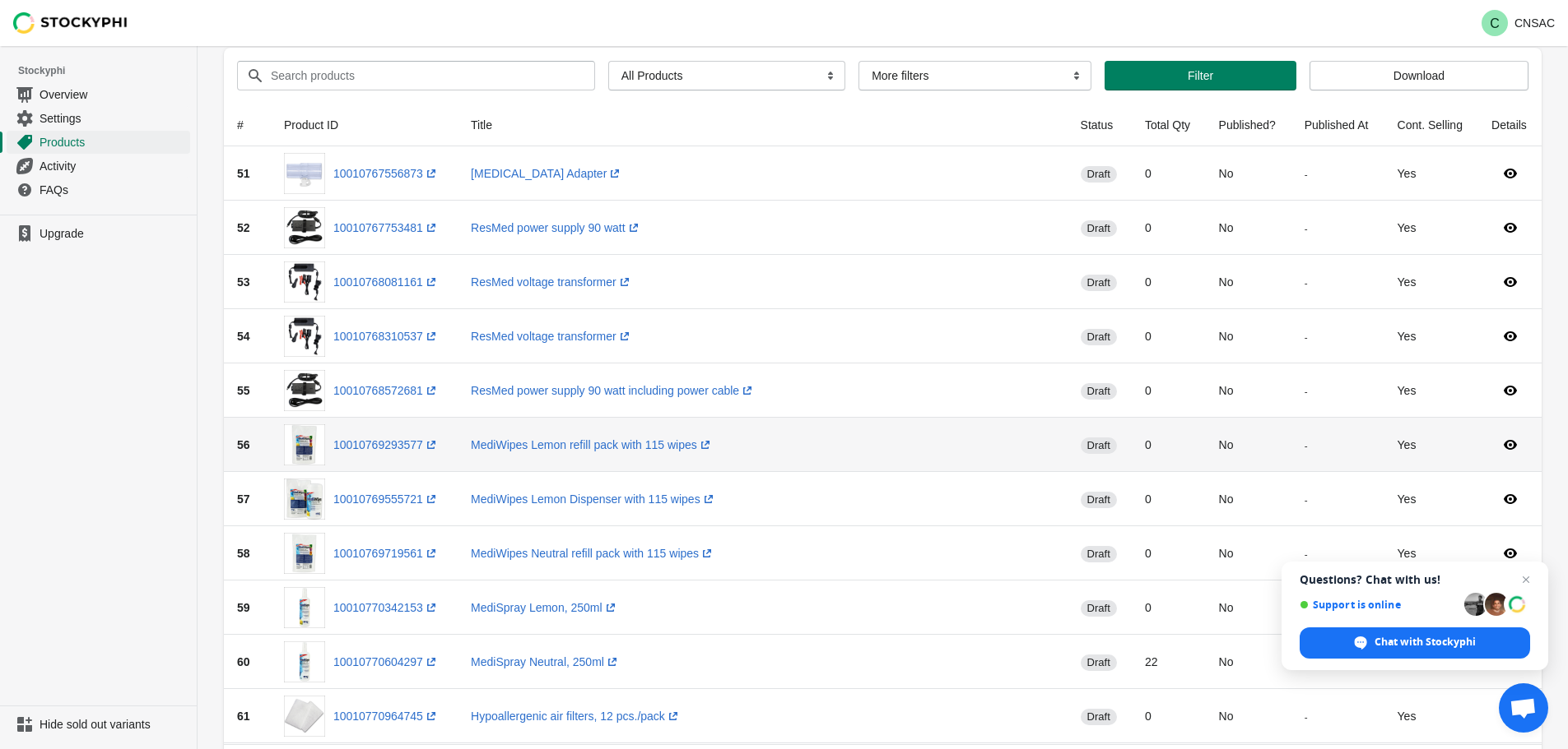
scroll to position [0, 0]
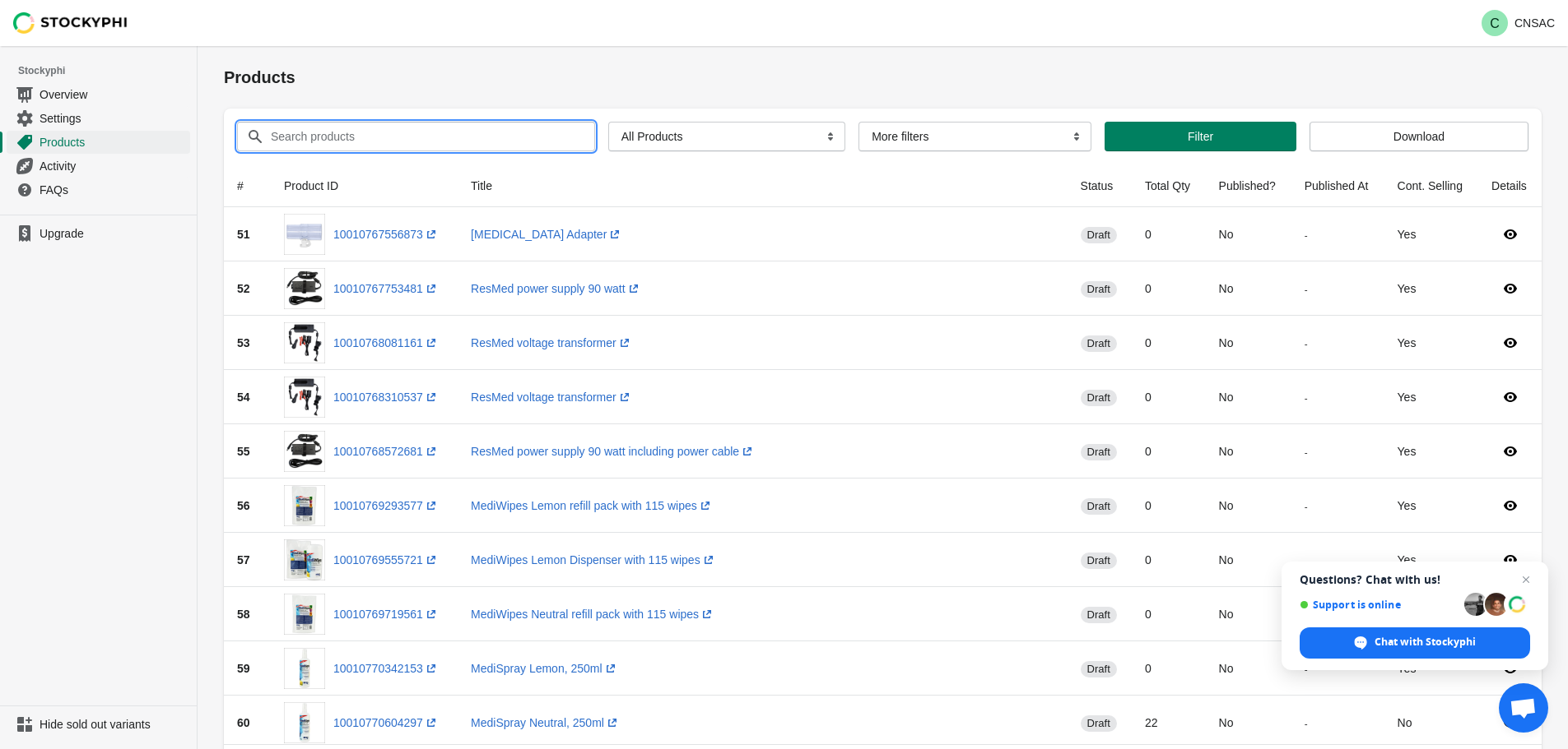
click at [353, 128] on input "Search products" at bounding box center [417, 136] width 295 height 29
type input "nuprep"
click at [224, 46] on button "Submit" at bounding box center [248, 55] width 47 height 17
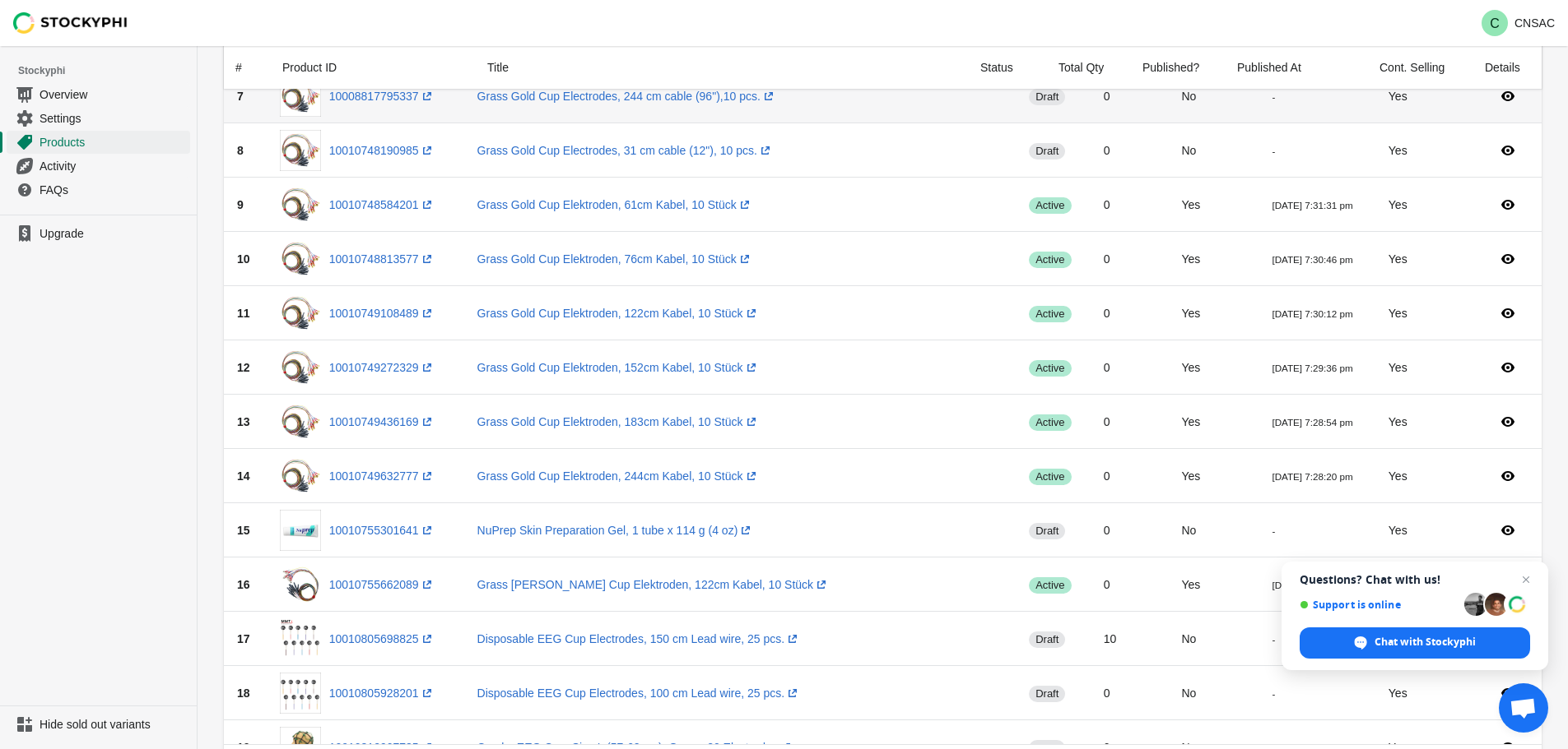
scroll to position [494, 0]
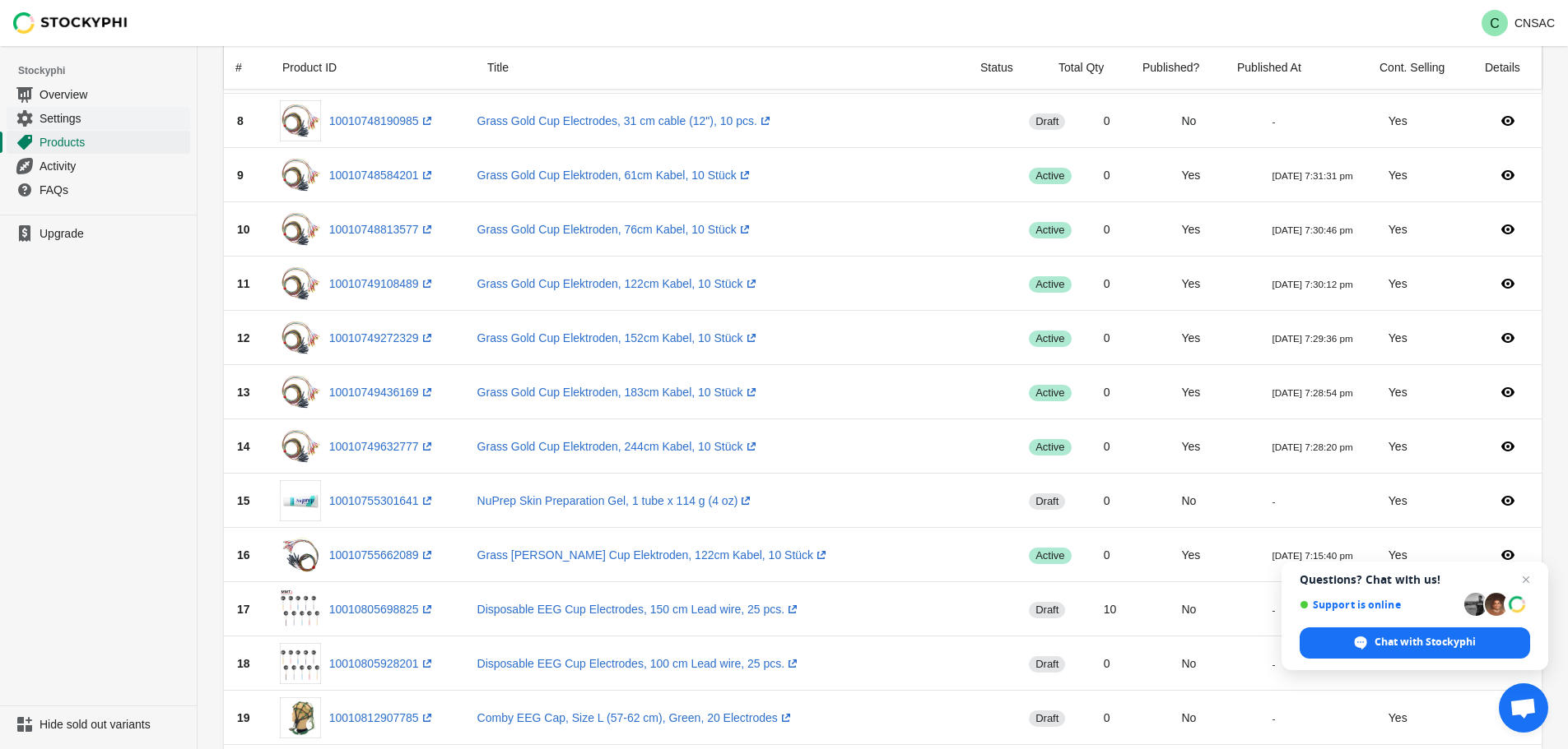
click at [108, 117] on span "Settings" at bounding box center [114, 118] width 148 height 16
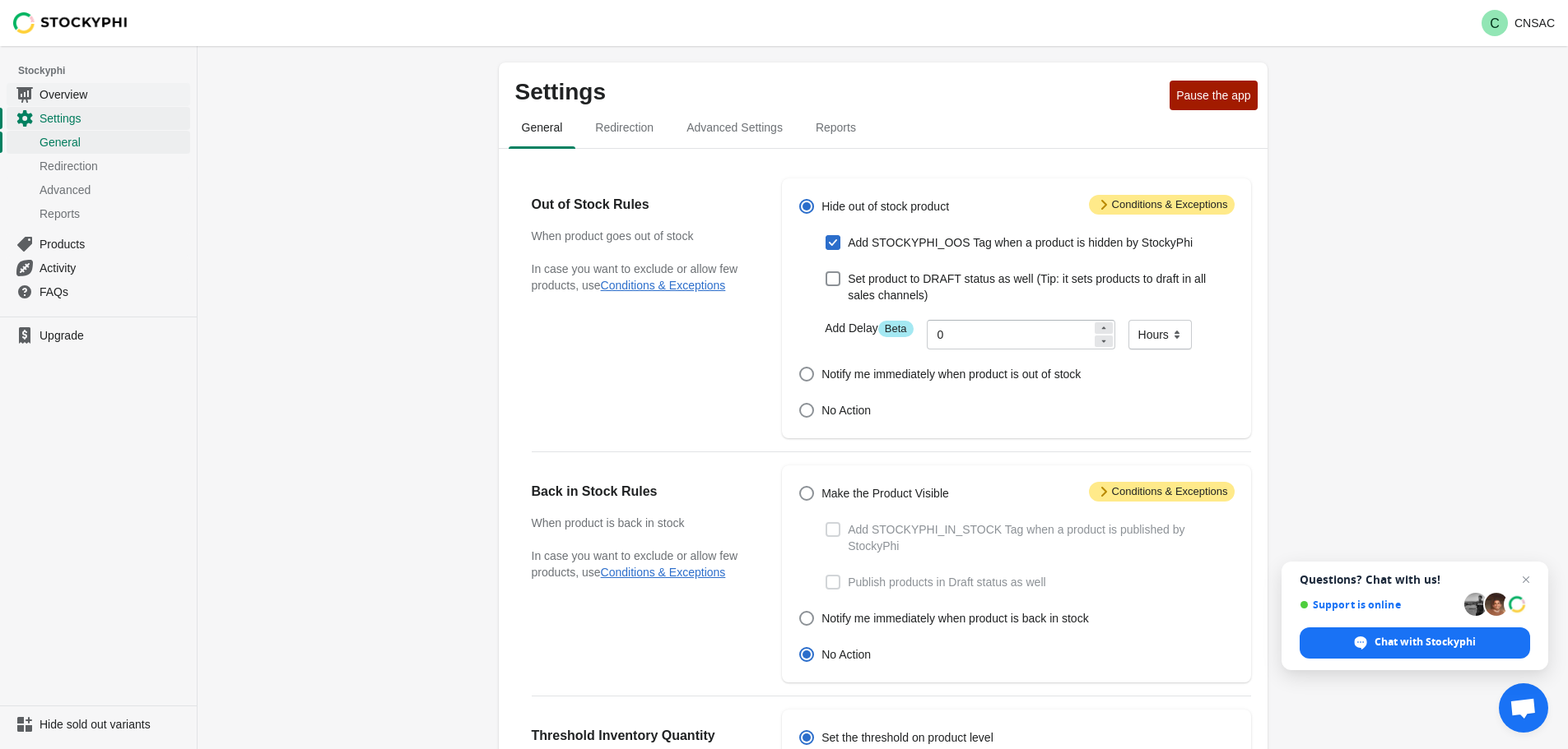
click at [100, 90] on span "Overview" at bounding box center [114, 94] width 148 height 16
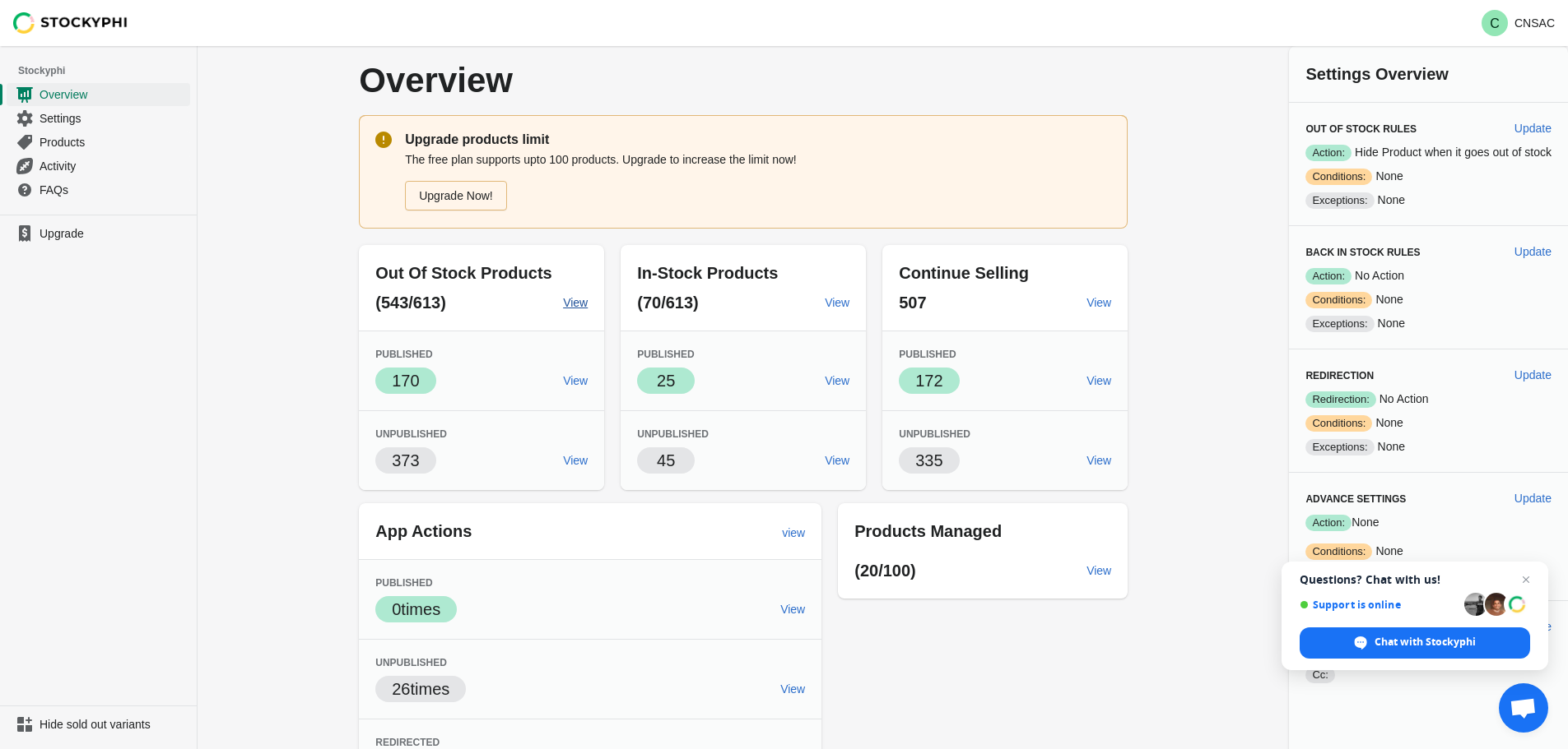
click at [573, 303] on span "View" at bounding box center [575, 303] width 25 height 13
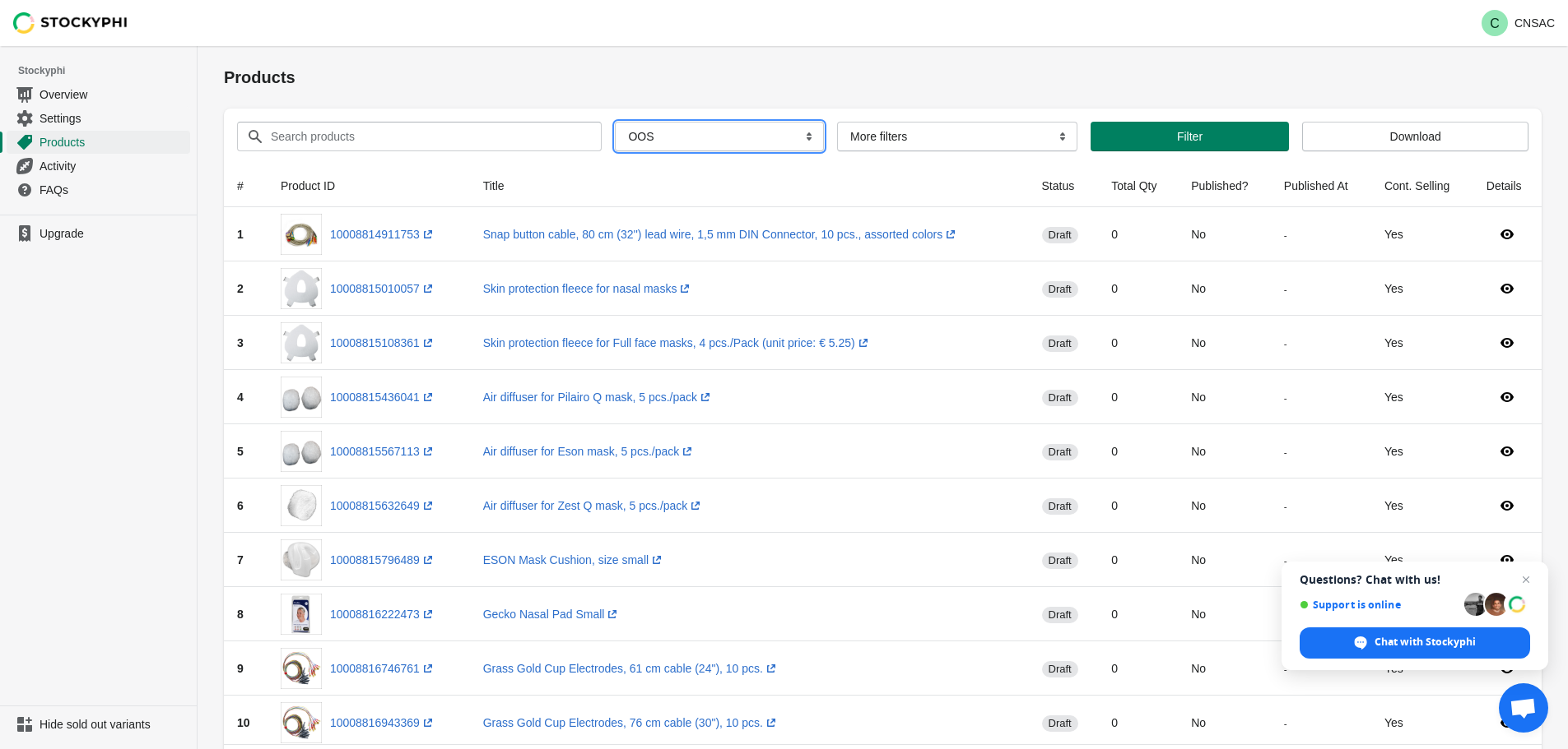
click at [698, 141] on select "All Products InStock InStock Published InStock Un-Published OOS OOS Published O…" at bounding box center [719, 136] width 209 height 29
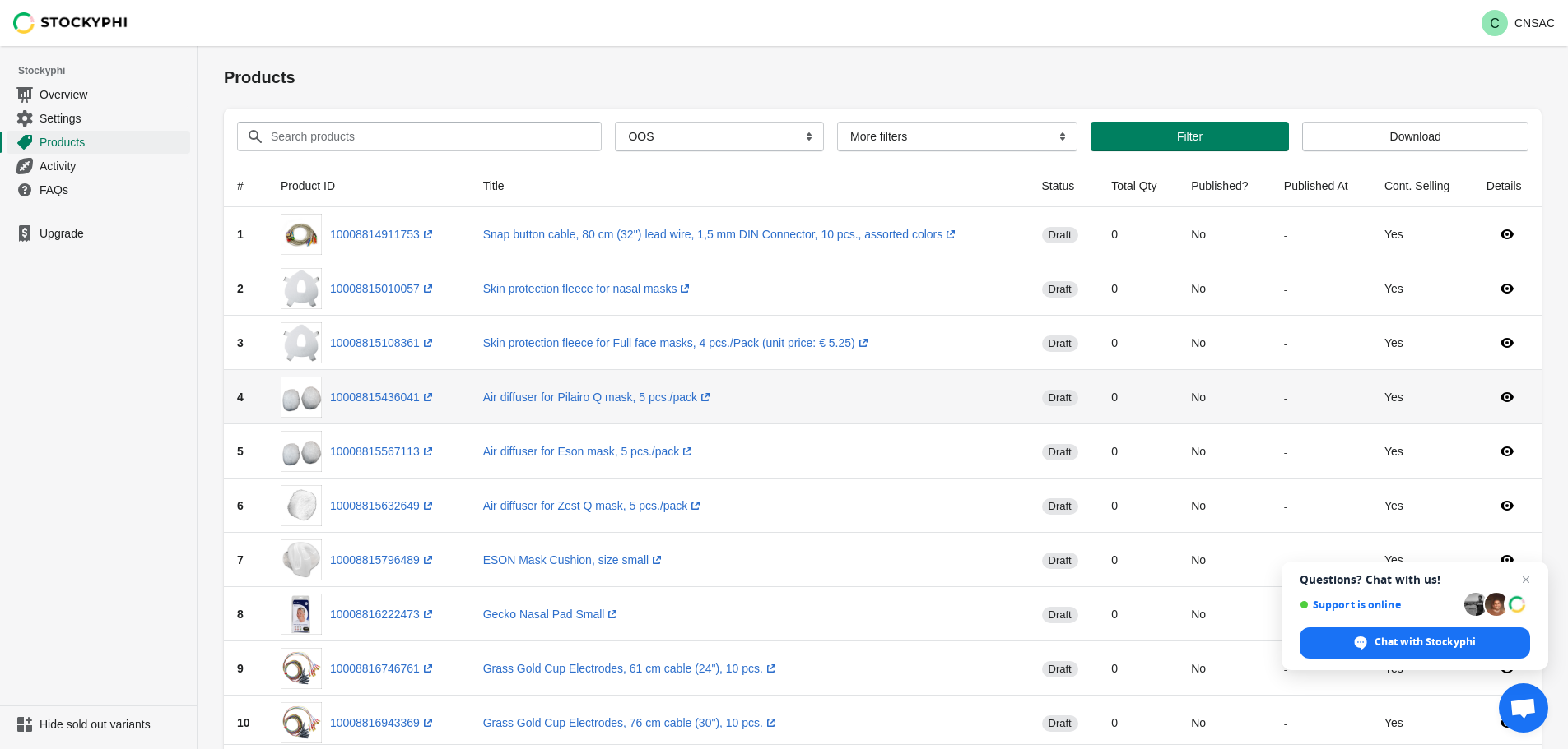
click at [264, 406] on td "4" at bounding box center [246, 396] width 44 height 54
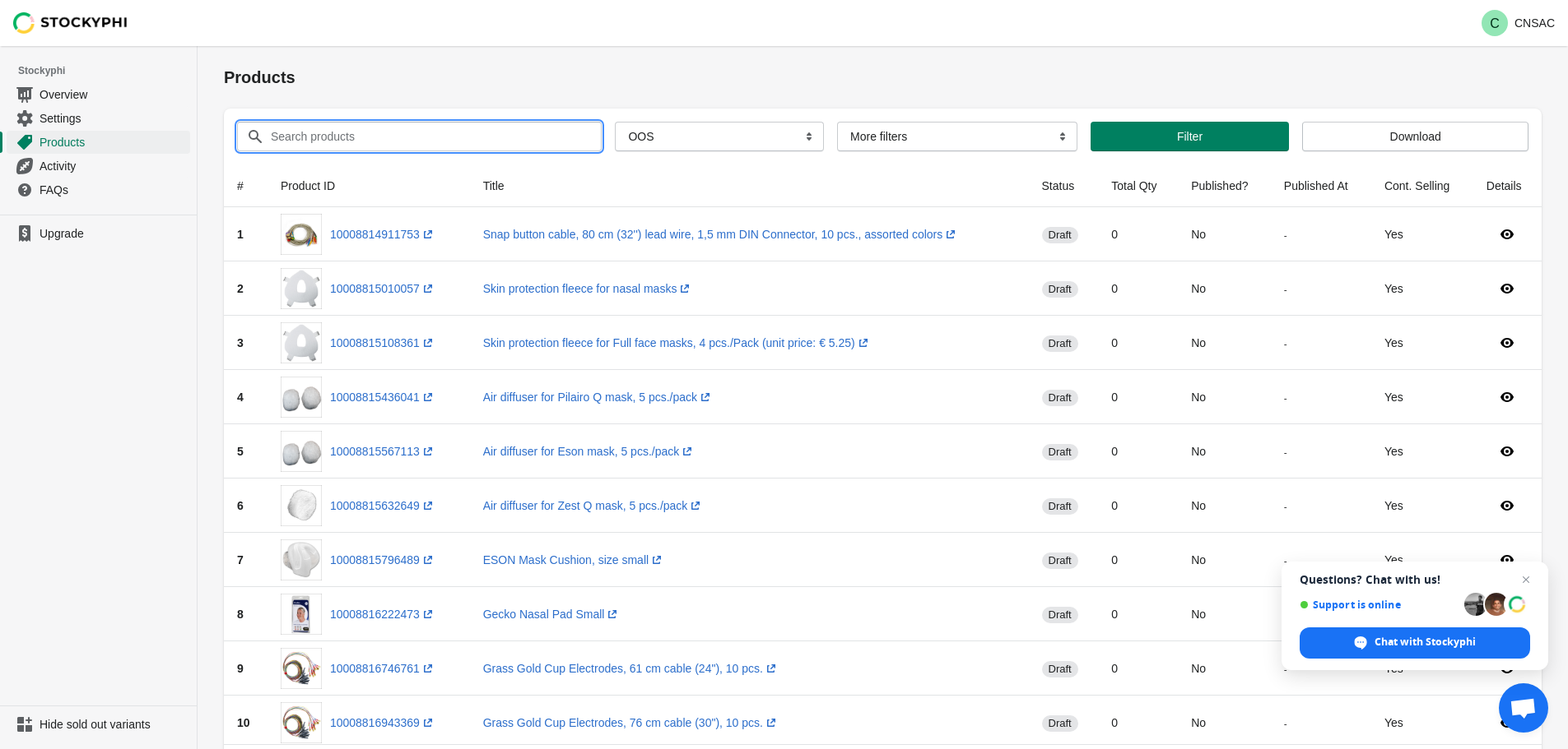
click at [404, 127] on input "Search products" at bounding box center [420, 136] width 302 height 29
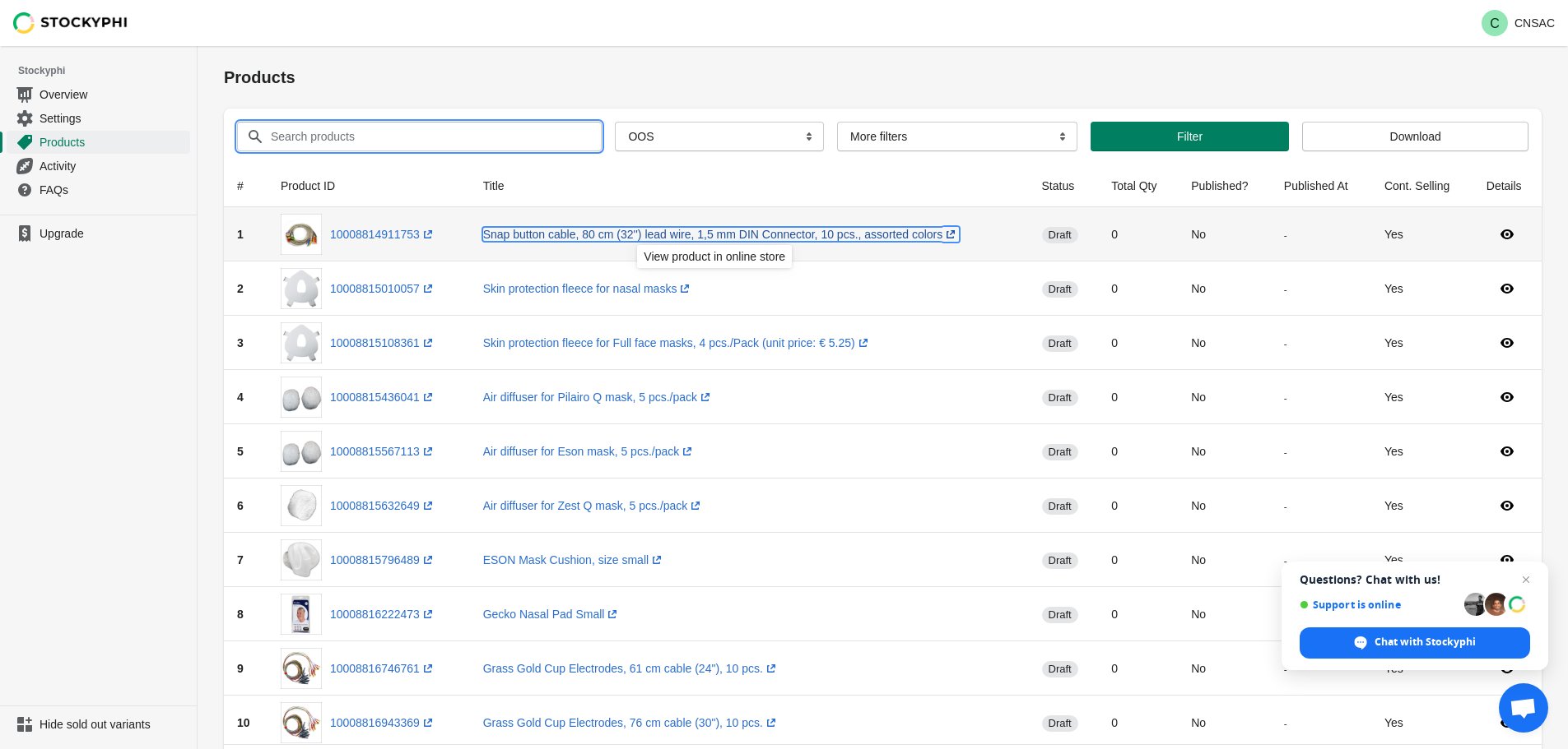
click at [520, 239] on link "Snap button cable, 80 cm (32'') lead wire, 1,5 mm DIN Connector, 10 pcs., assor…" at bounding box center [722, 235] width 477 height 13
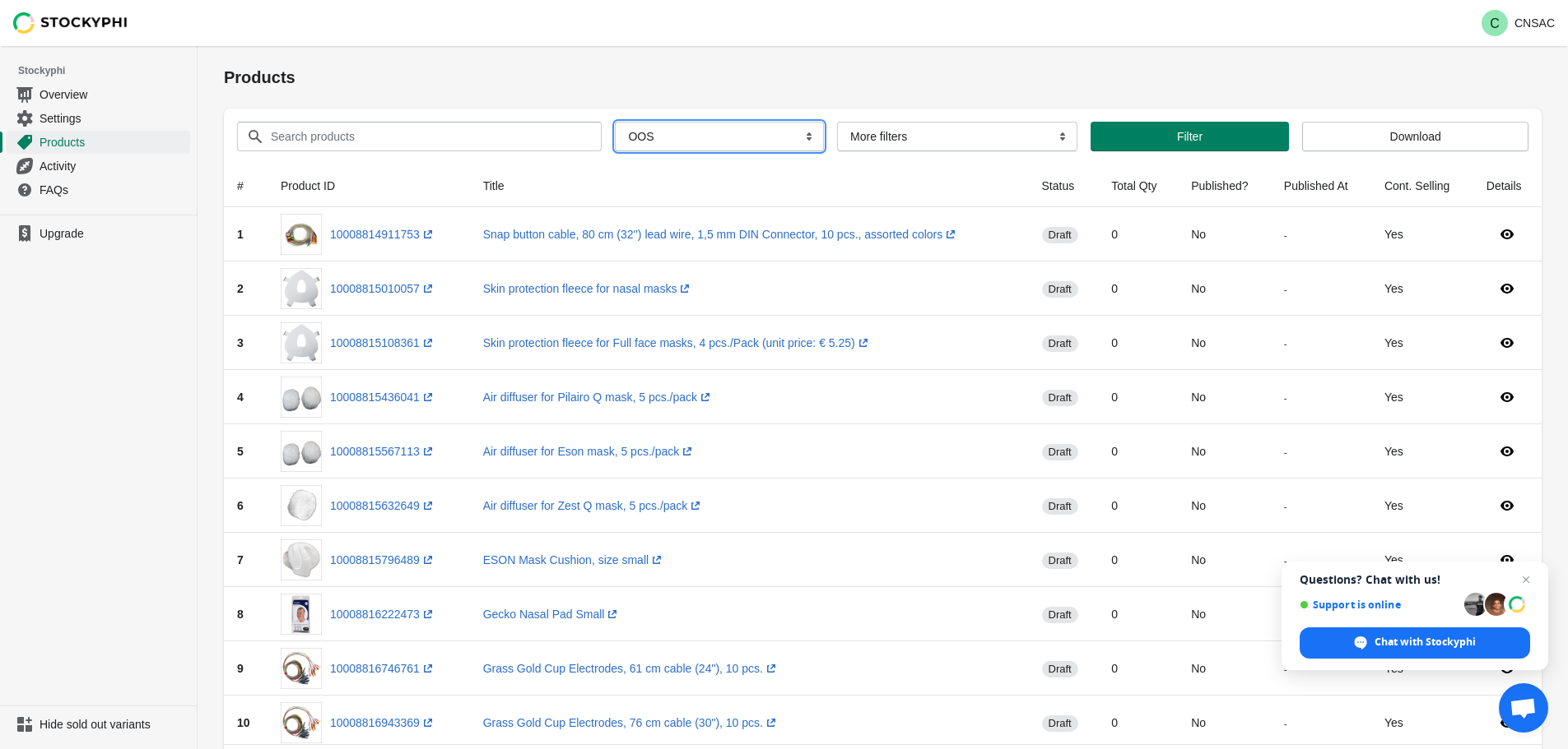
click at [672, 136] on select "All Products InStock InStock Published InStock Un-Published OOS OOS Published O…" at bounding box center [719, 136] width 209 height 29
click at [686, 126] on select "All Products InStock InStock Published InStock Un-Published OOS OOS Published O…" at bounding box center [719, 136] width 209 height 29
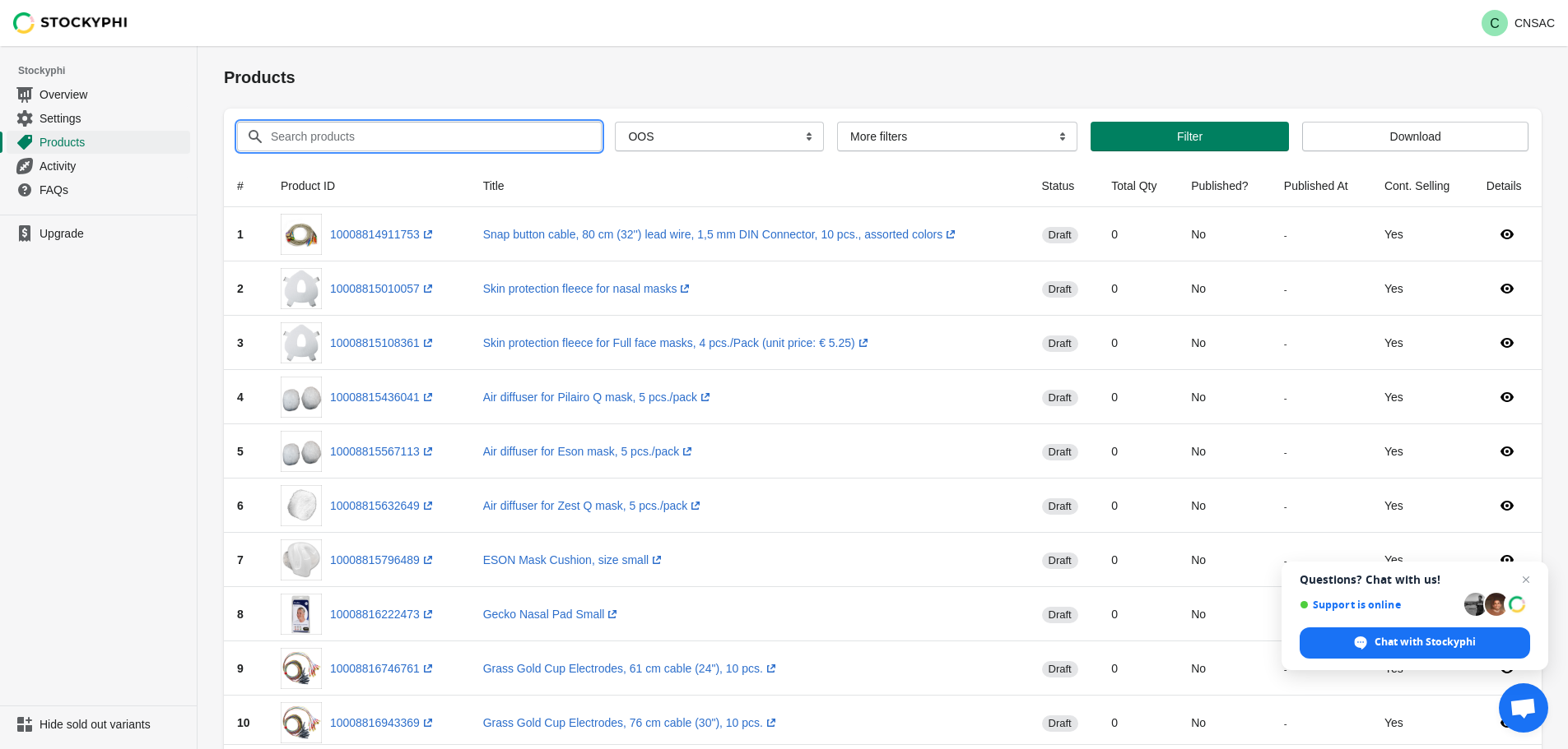
click at [377, 130] on input "Search products" at bounding box center [420, 136] width 302 height 29
type input "nuprep"
click at [224, 46] on button "Submit" at bounding box center [248, 55] width 47 height 17
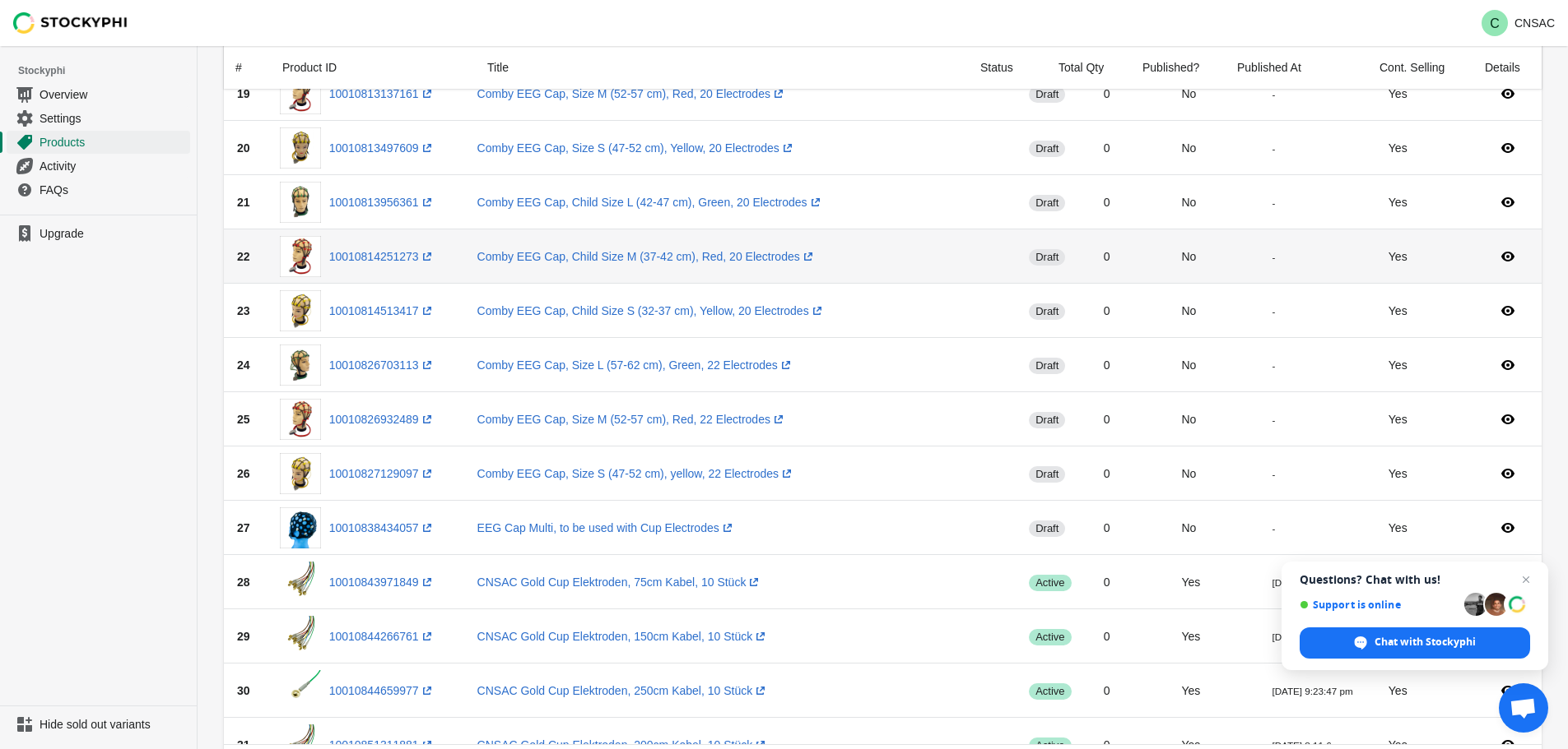
scroll to position [1399, 0]
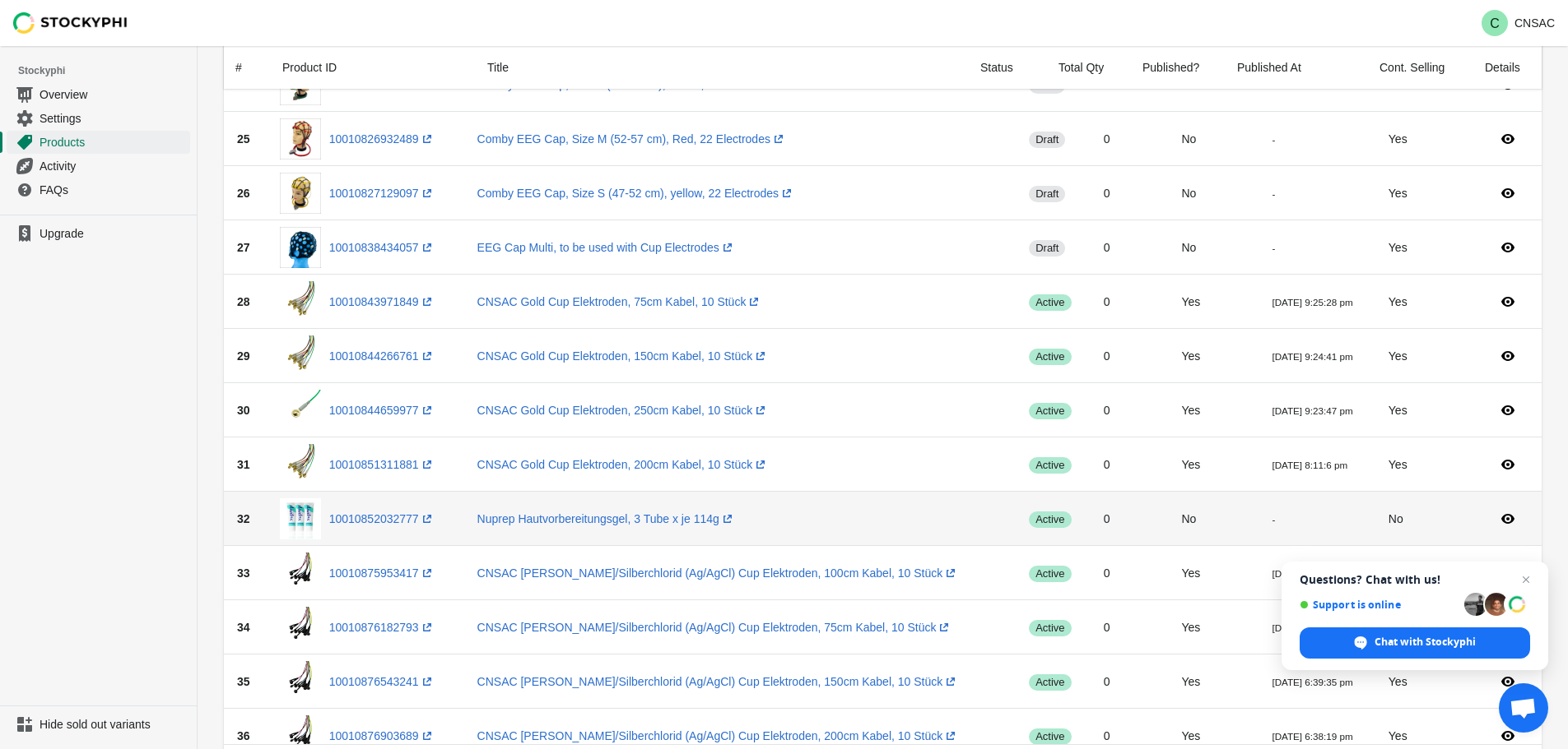
click at [1190, 528] on td "No" at bounding box center [1213, 518] width 91 height 54
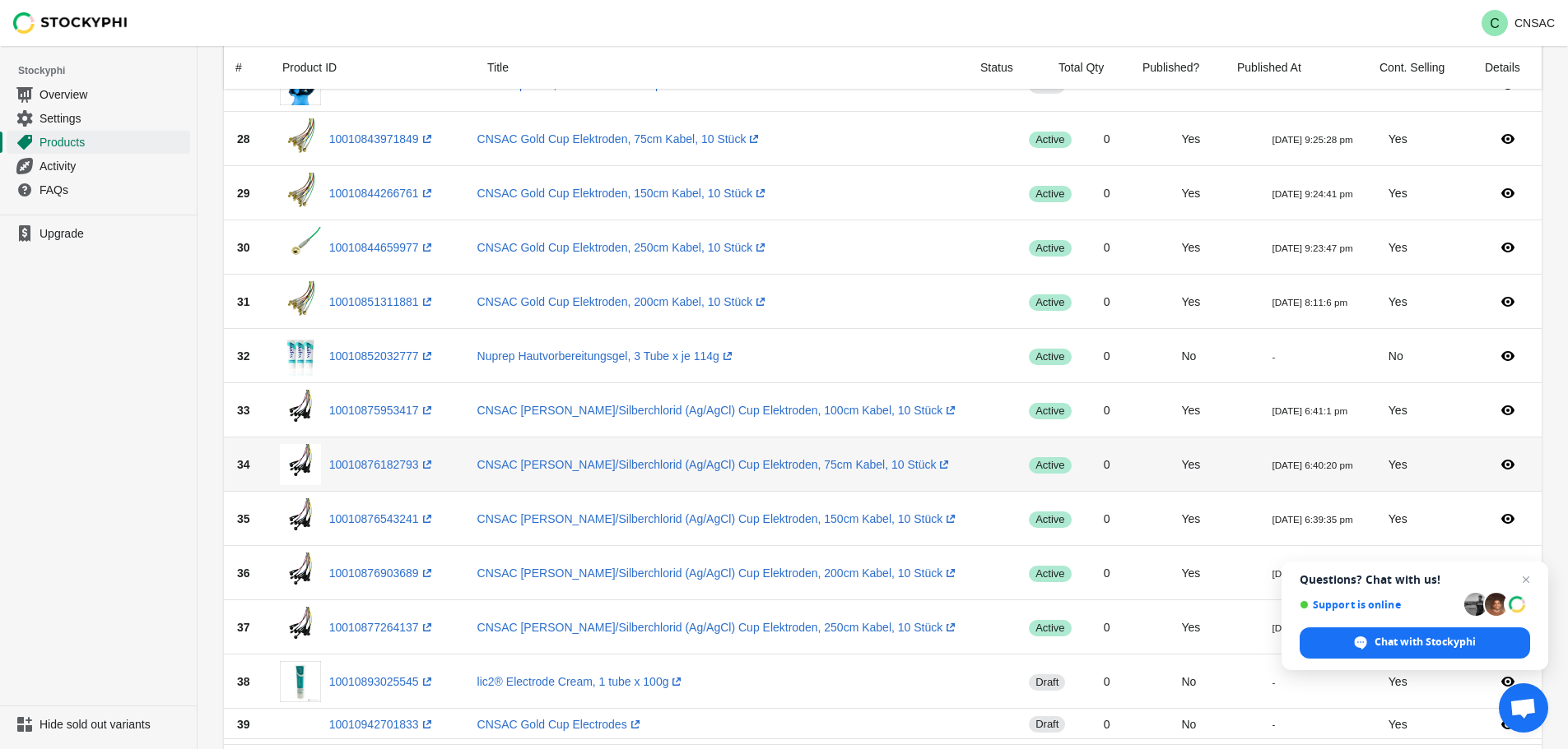
scroll to position [1563, 0]
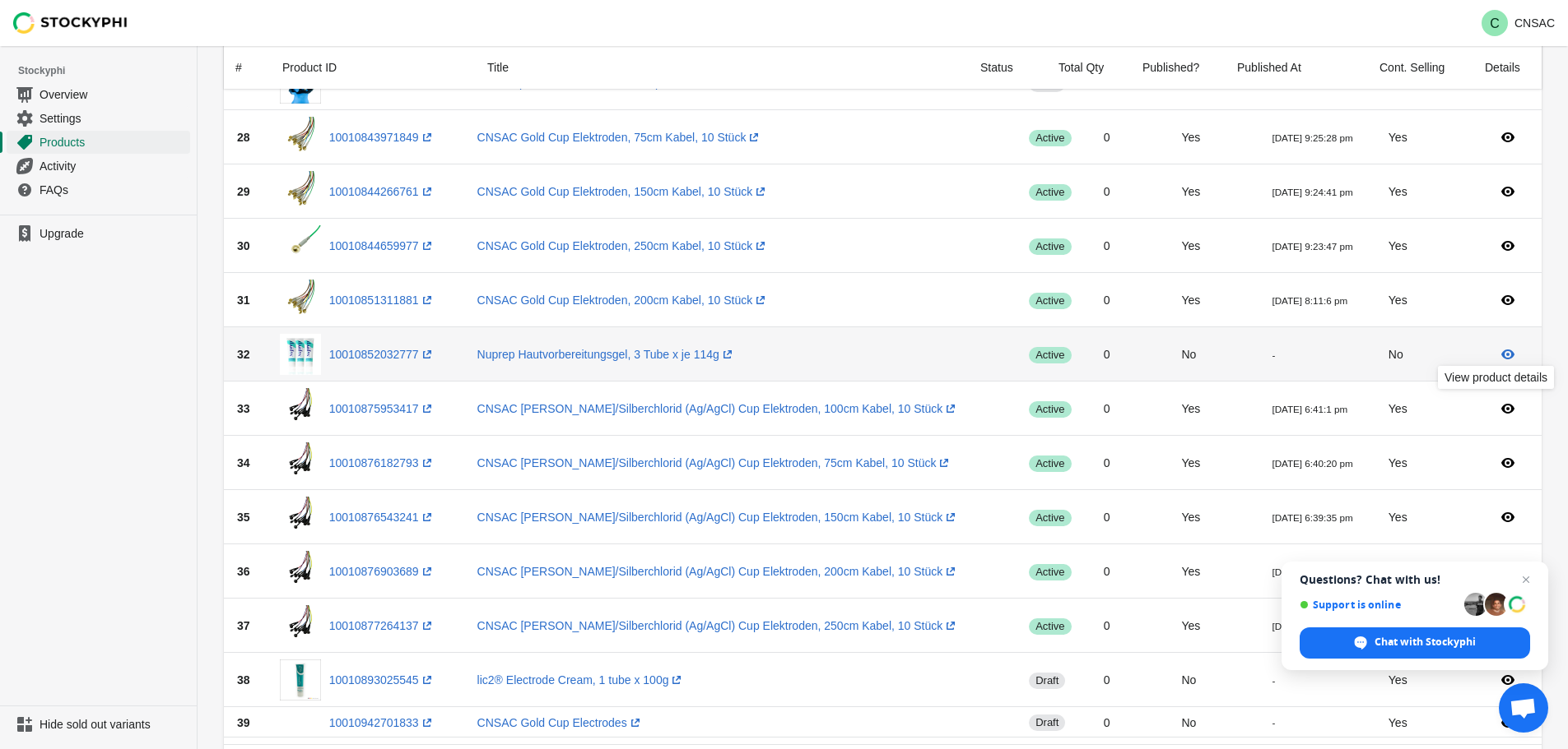
click at [1506, 354] on icon at bounding box center [1508, 355] width 13 height 9
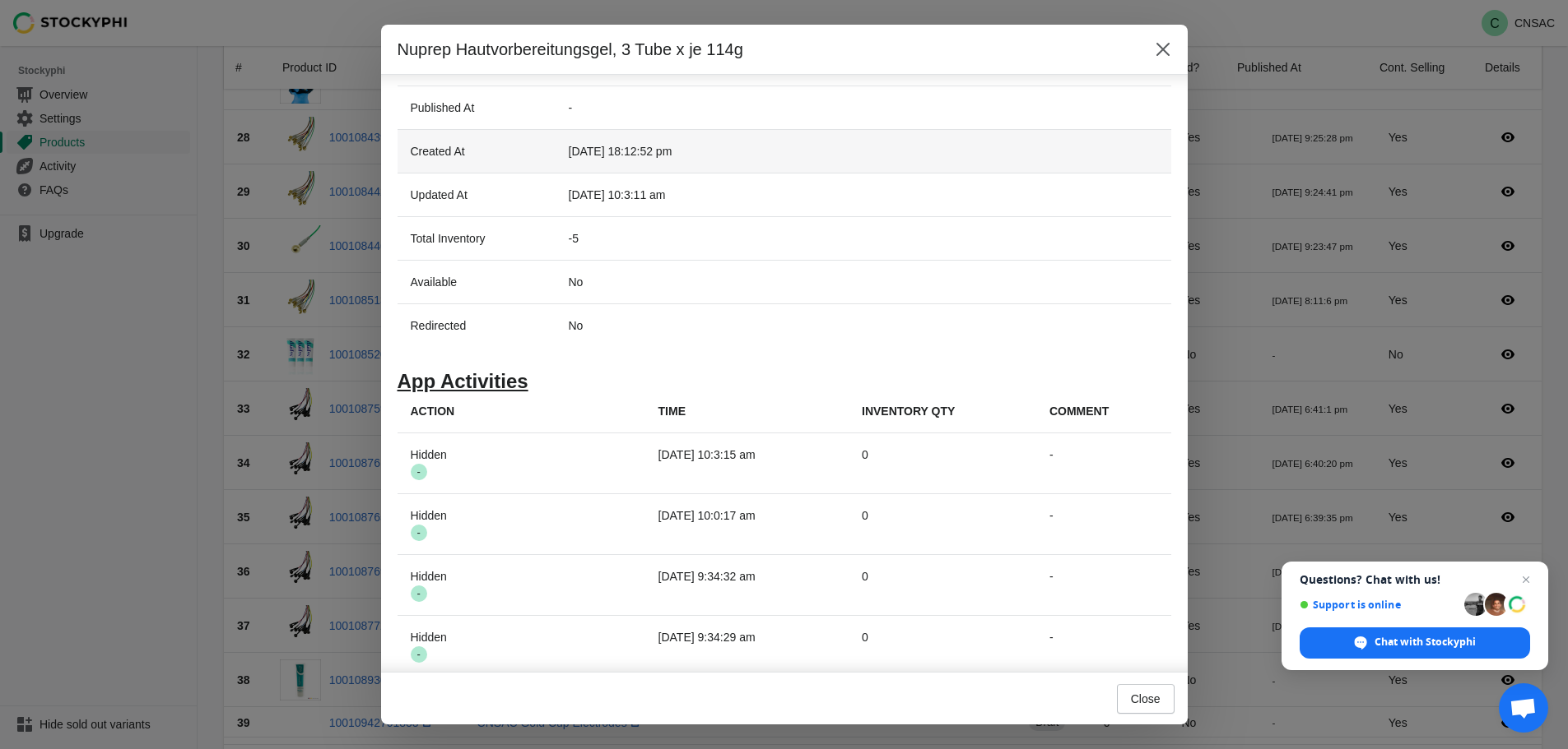
scroll to position [458, 0]
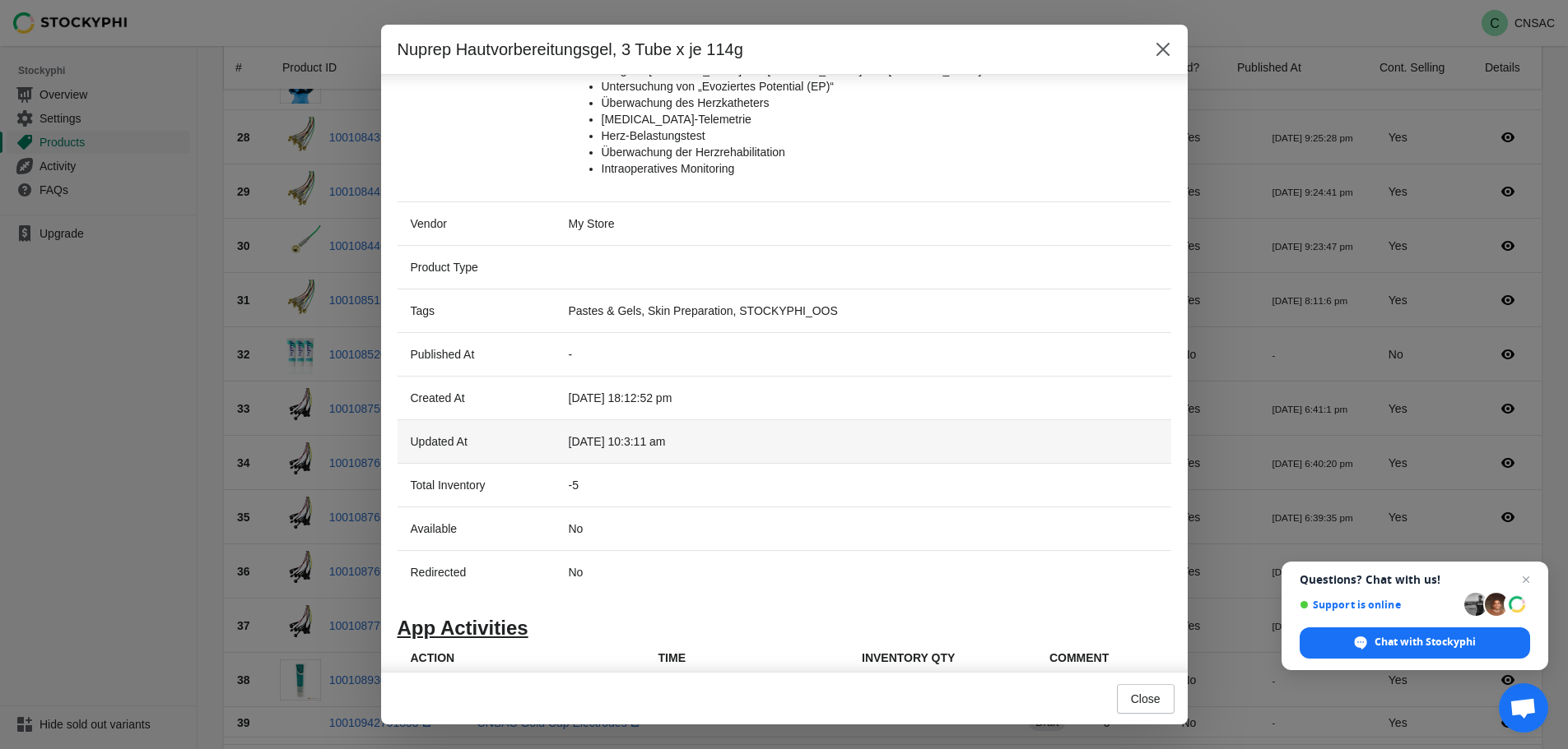
click at [601, 420] on td "2025-10-07 10:3:11 am" at bounding box center [1515, 442] width 1920 height 44
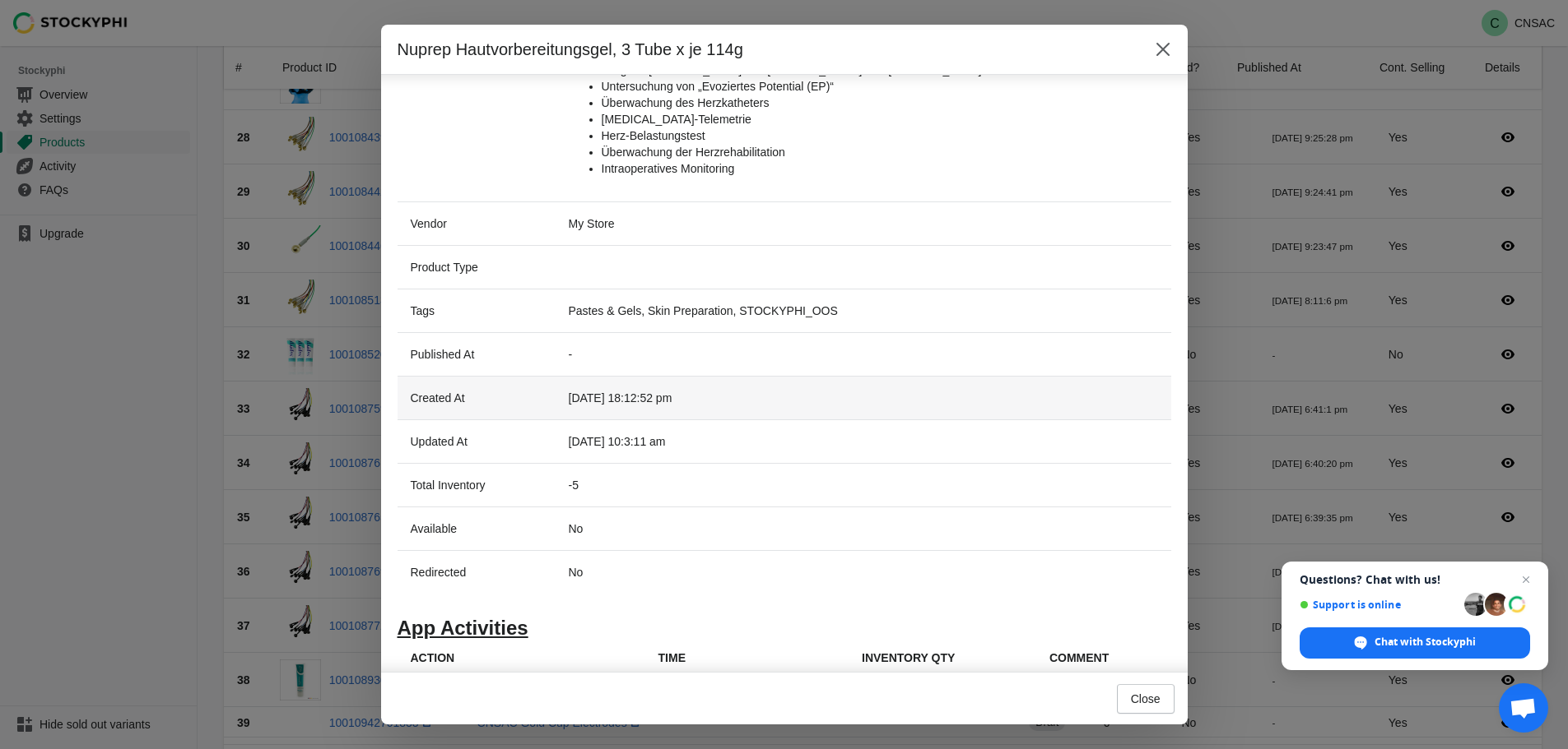
click at [608, 396] on td "2025-02-19 18:12:52 pm" at bounding box center [1515, 398] width 1920 height 44
click at [1158, 54] on icon "Close" at bounding box center [1162, 49] width 13 height 13
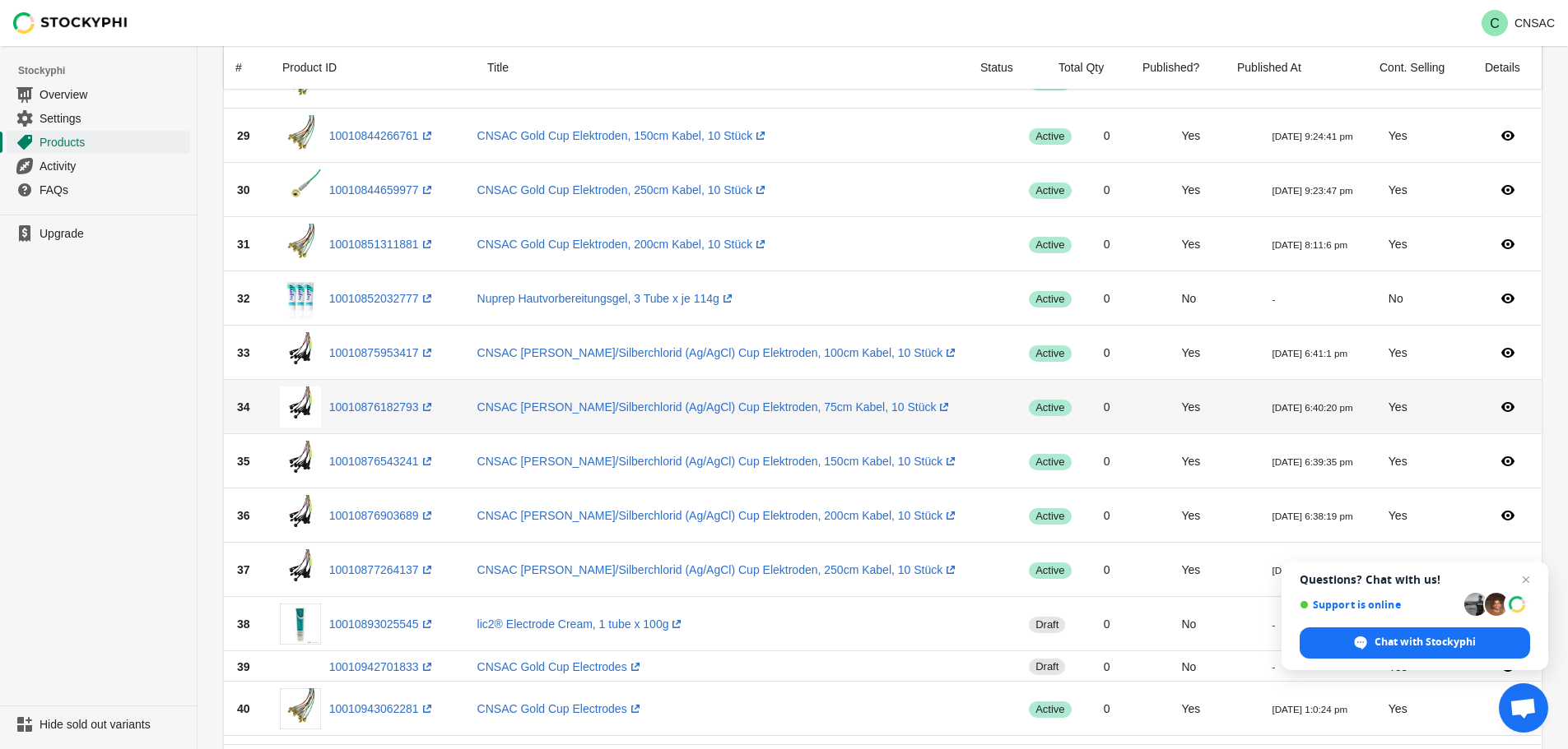
scroll to position [1646, 0]
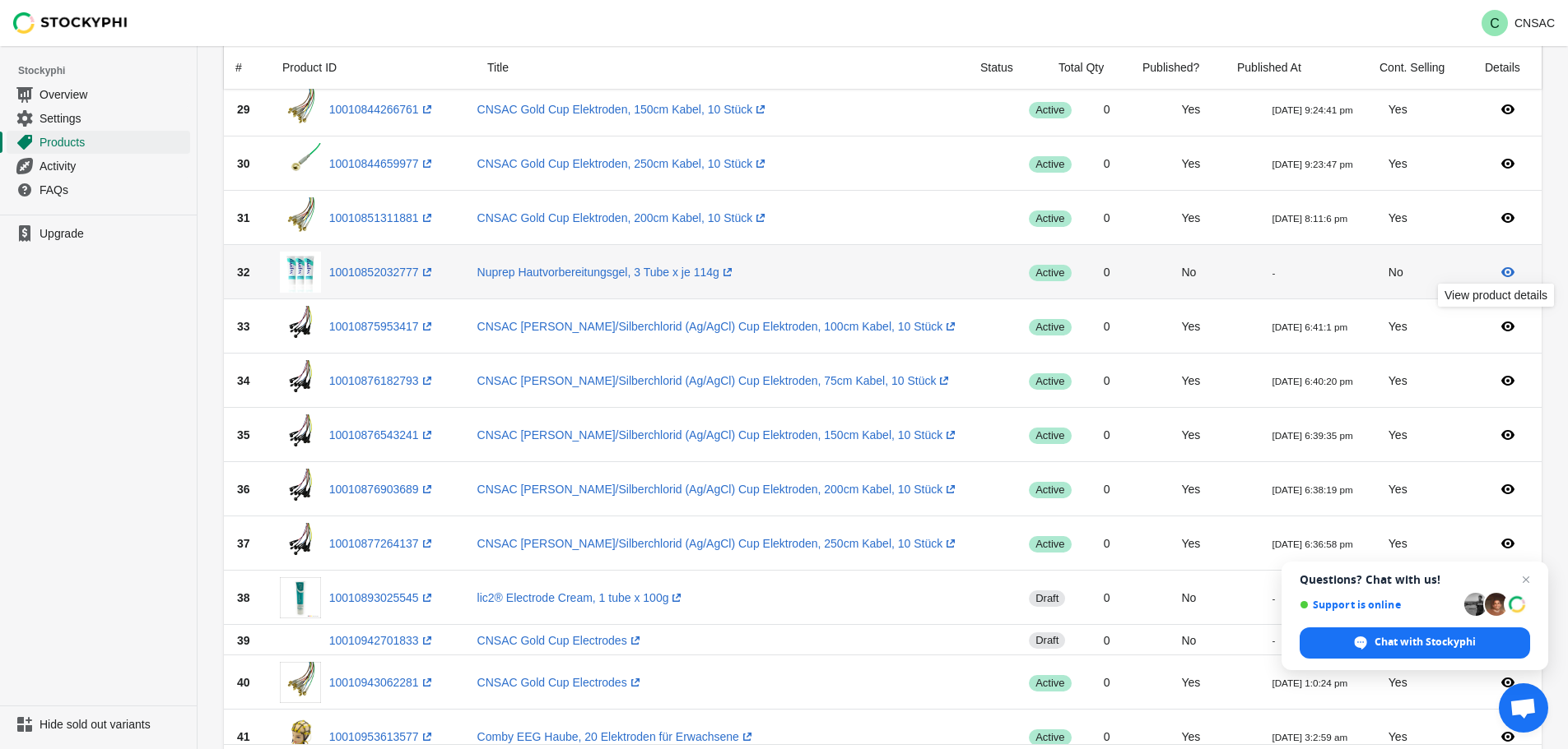
click at [1502, 276] on icon at bounding box center [1507, 271] width 16 height 16
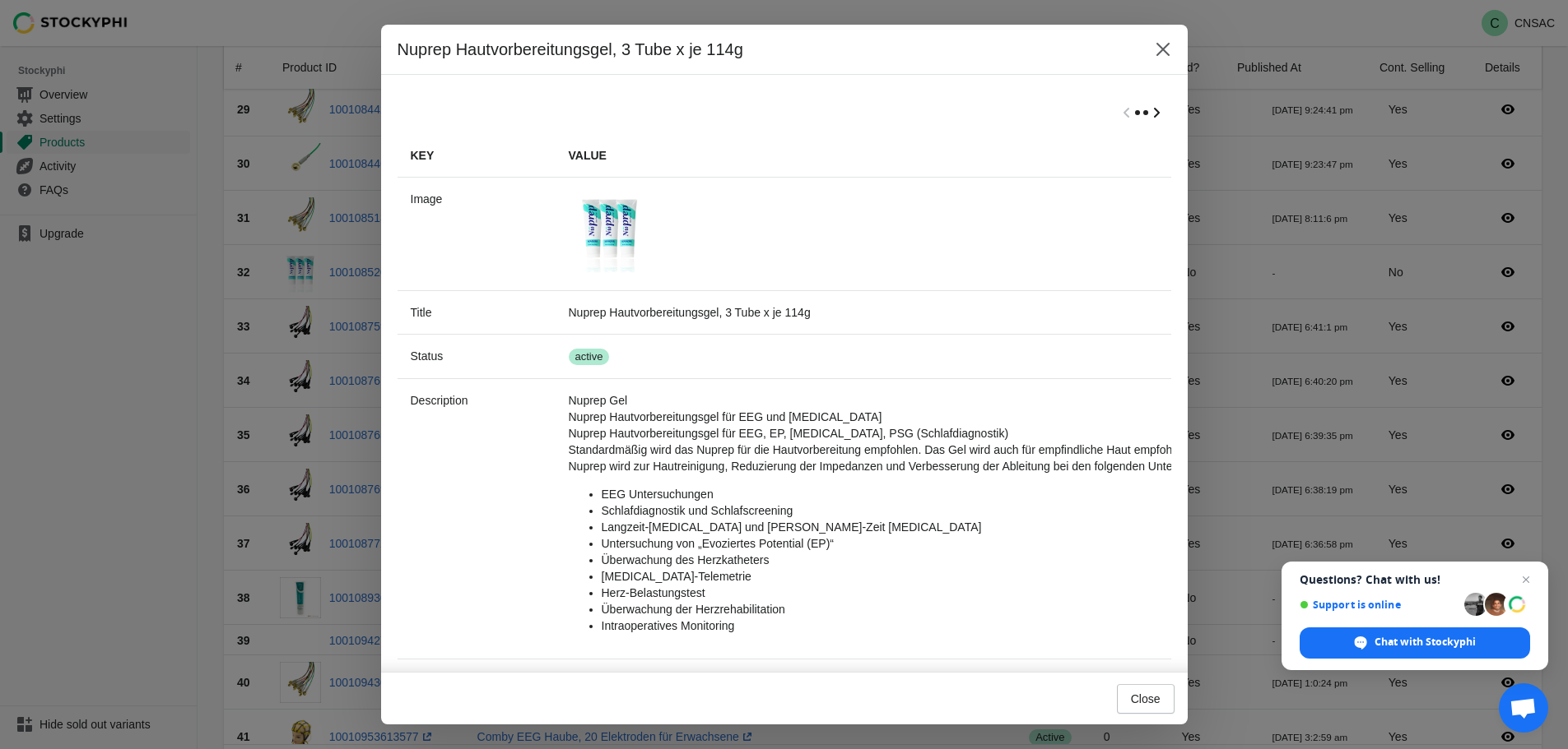
click at [1148, 120] on icon "Scroll table right one column" at bounding box center [1155, 112] width 16 height 16
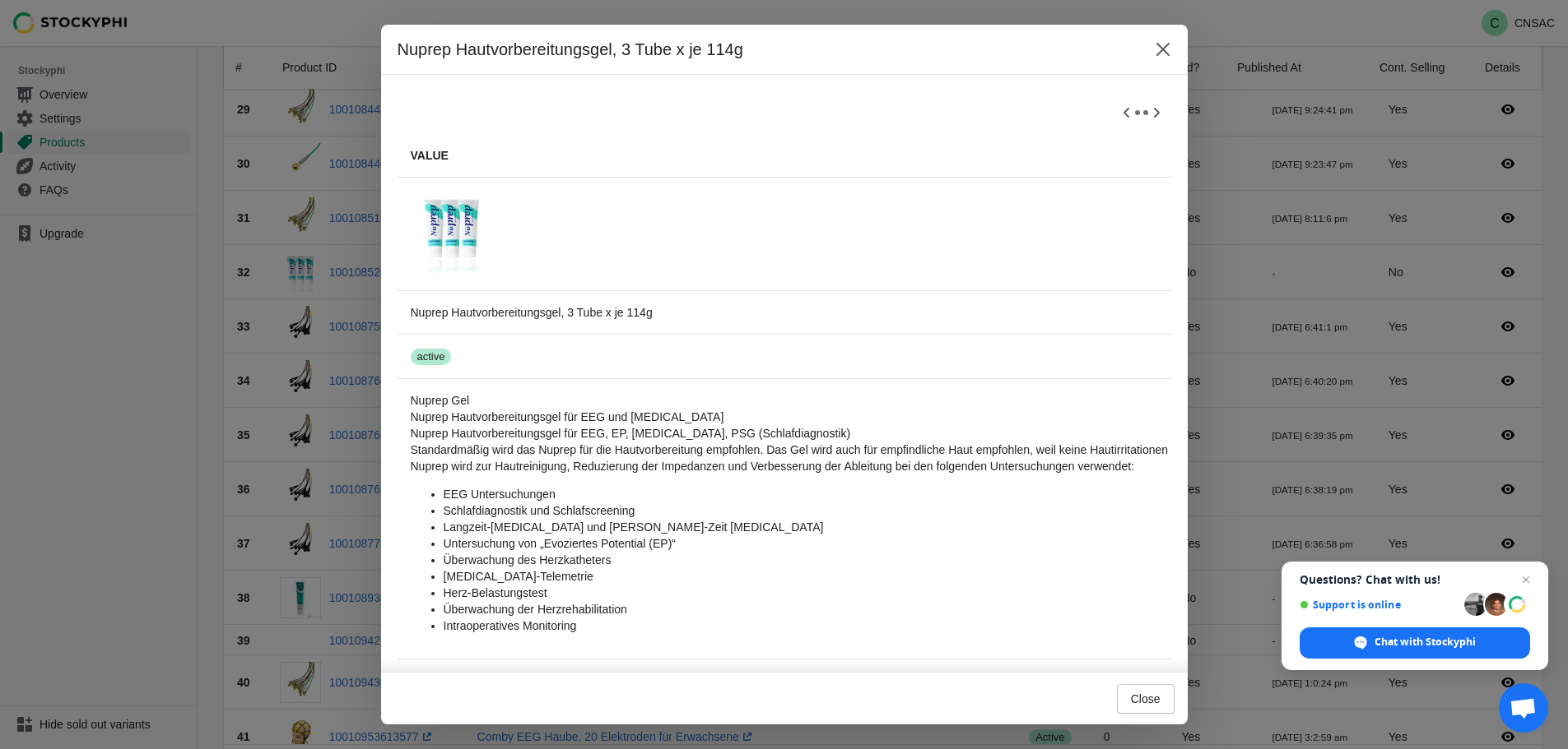
click at [378, 387] on div "Nuprep Hautvorbereitungsgel, 3 Tube x je 114g Key Value Image Title Nuprep Haut…" at bounding box center [784, 374] width 1568 height 700
click at [1148, 116] on icon "Scroll table right one column" at bounding box center [1155, 112] width 16 height 16
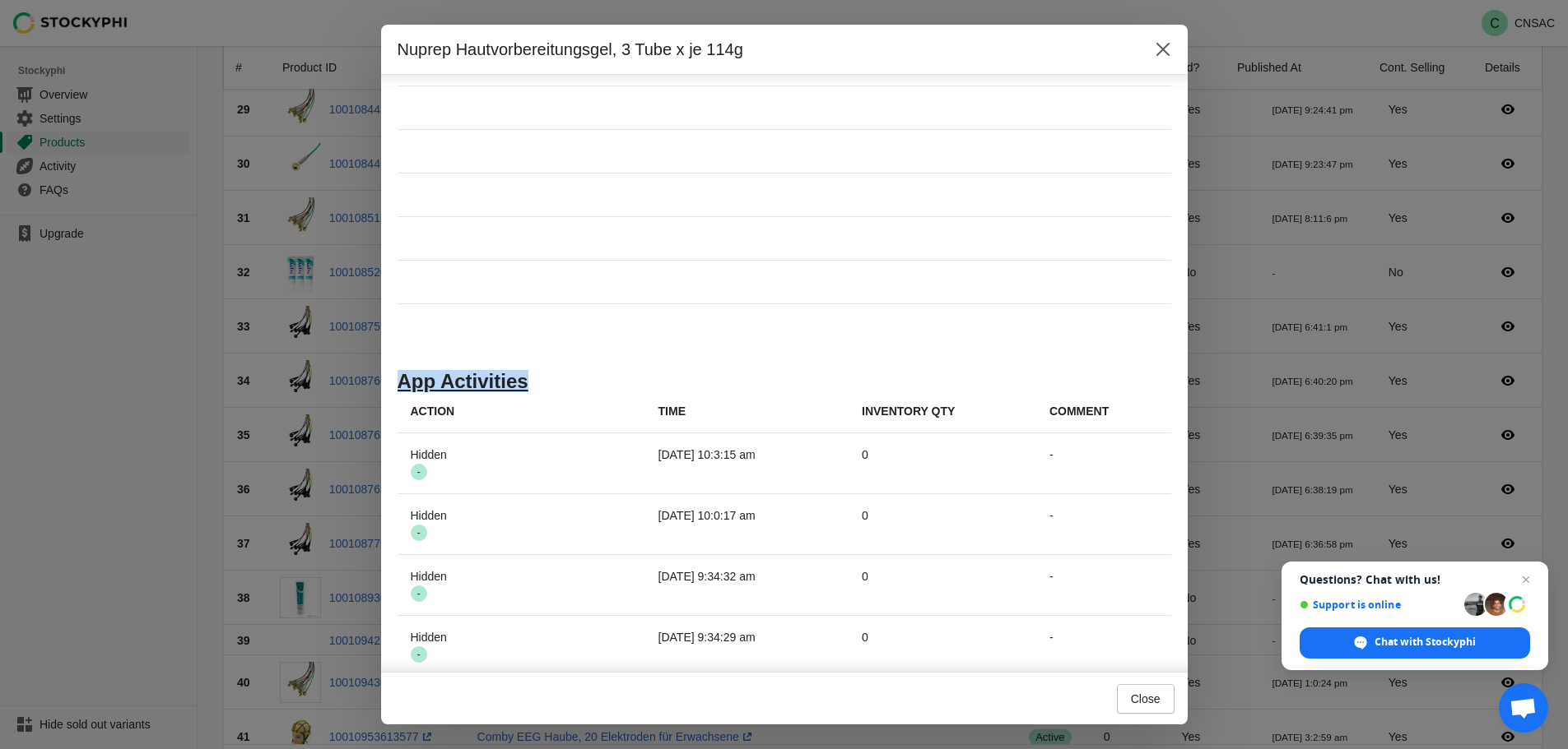
scroll to position [0, 0]
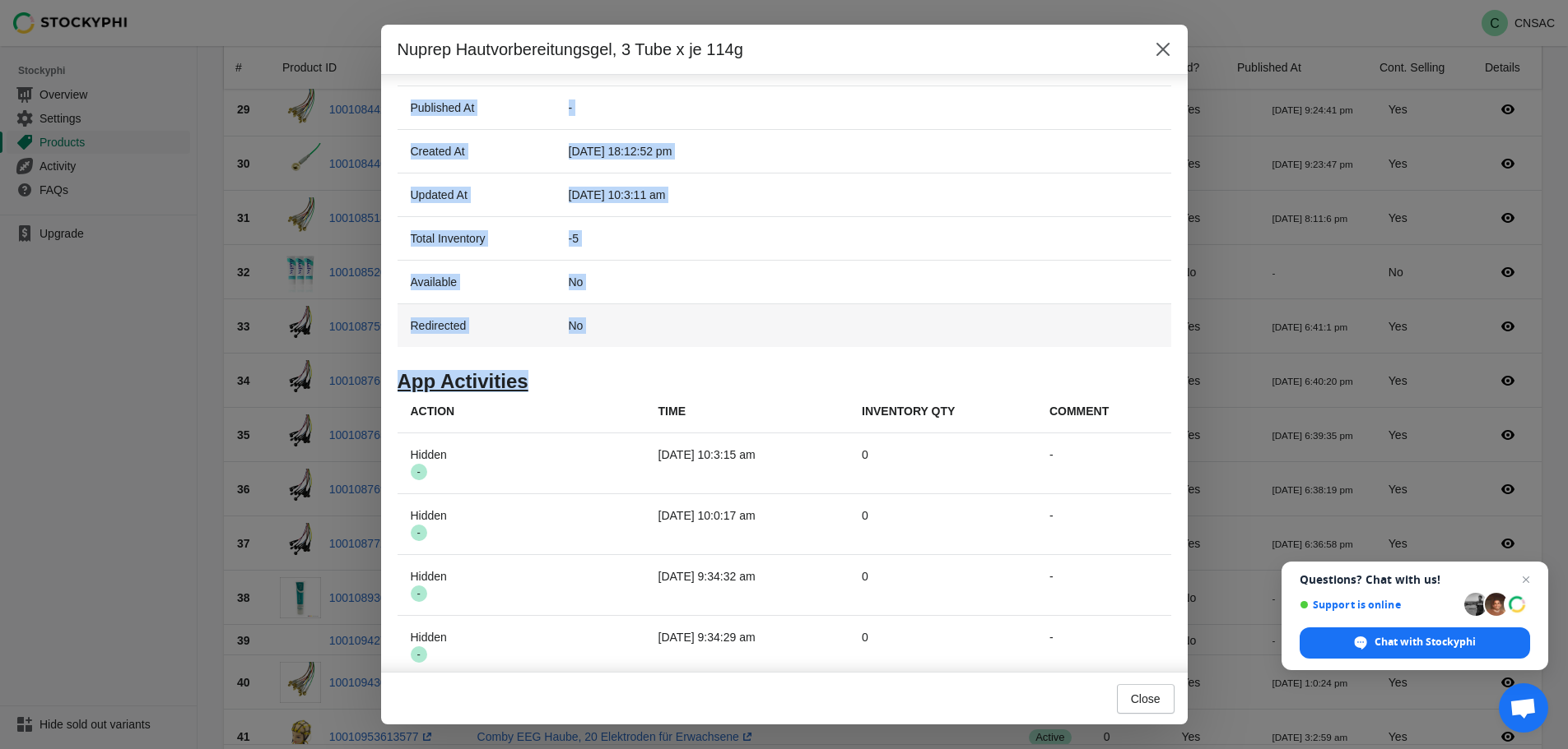
drag, startPoint x: 733, startPoint y: 362, endPoint x: 538, endPoint y: 338, distance: 196.5
click at [280, 356] on div "Nuprep Hautvorbereitungsgel, 3 Tube x je 114g Key Value Image Title Nuprep Haut…" at bounding box center [784, 374] width 1568 height 700
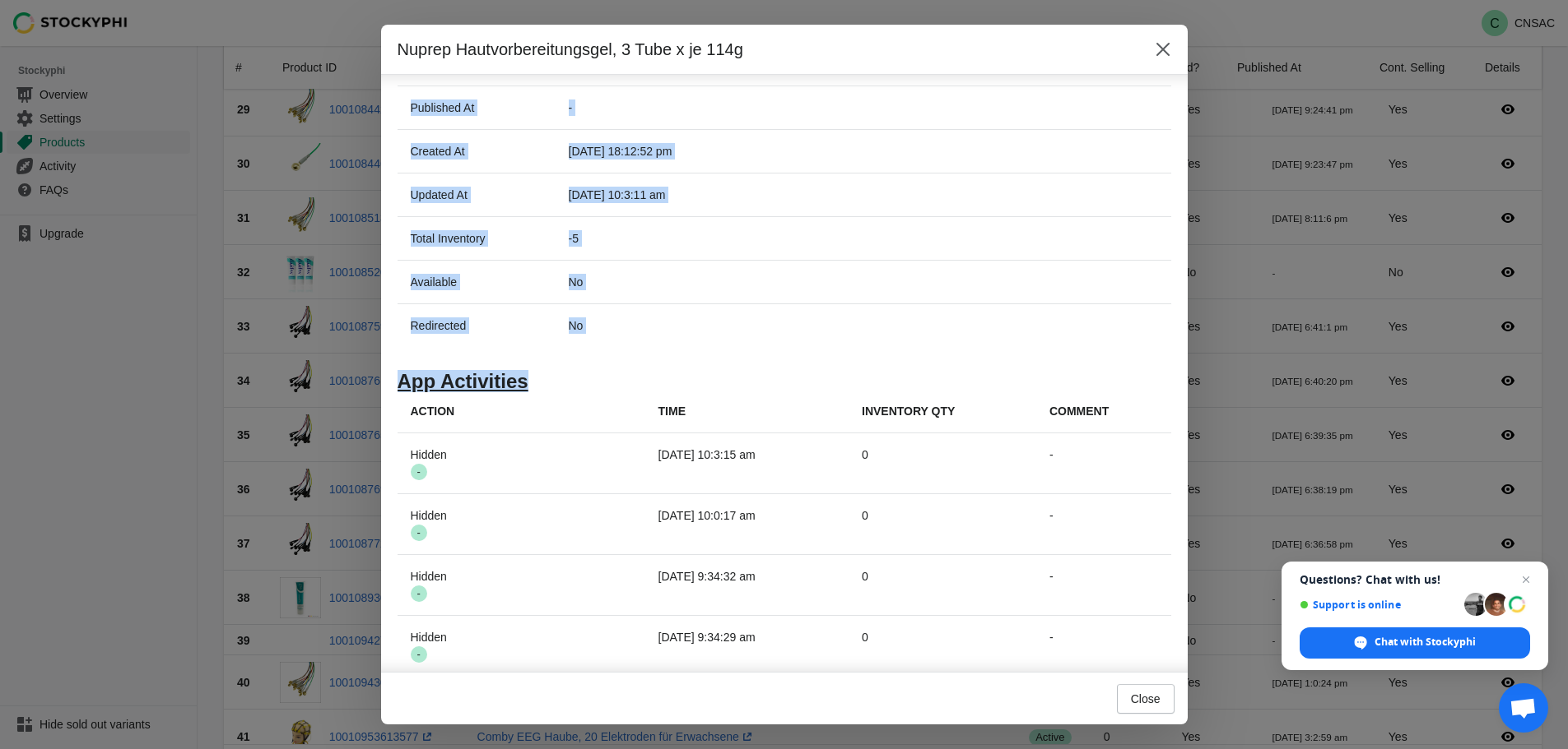
click at [464, 390] on h1 "App Activities" at bounding box center [784, 381] width 774 height 16
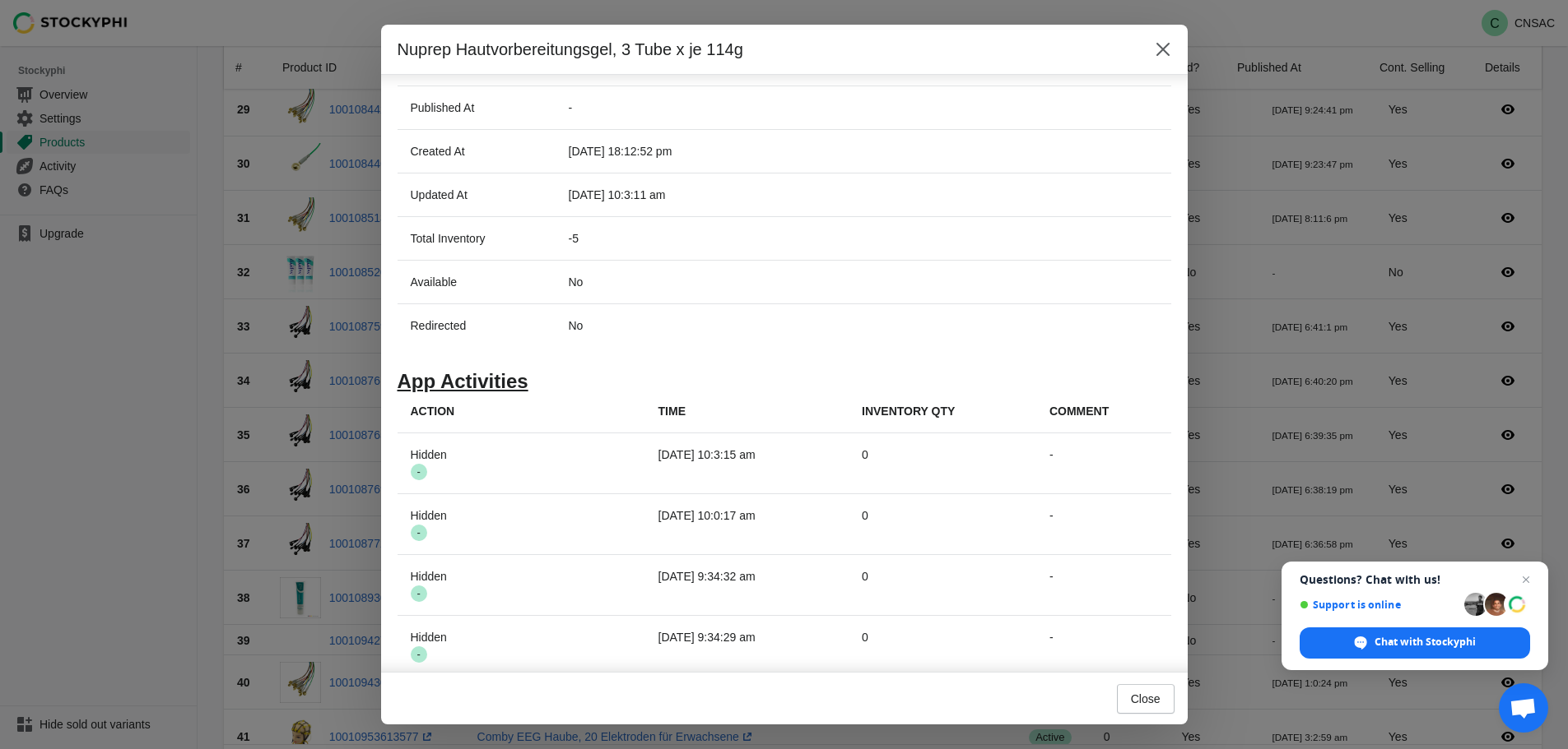
click at [849, 417] on th "Time" at bounding box center [747, 411] width 203 height 44
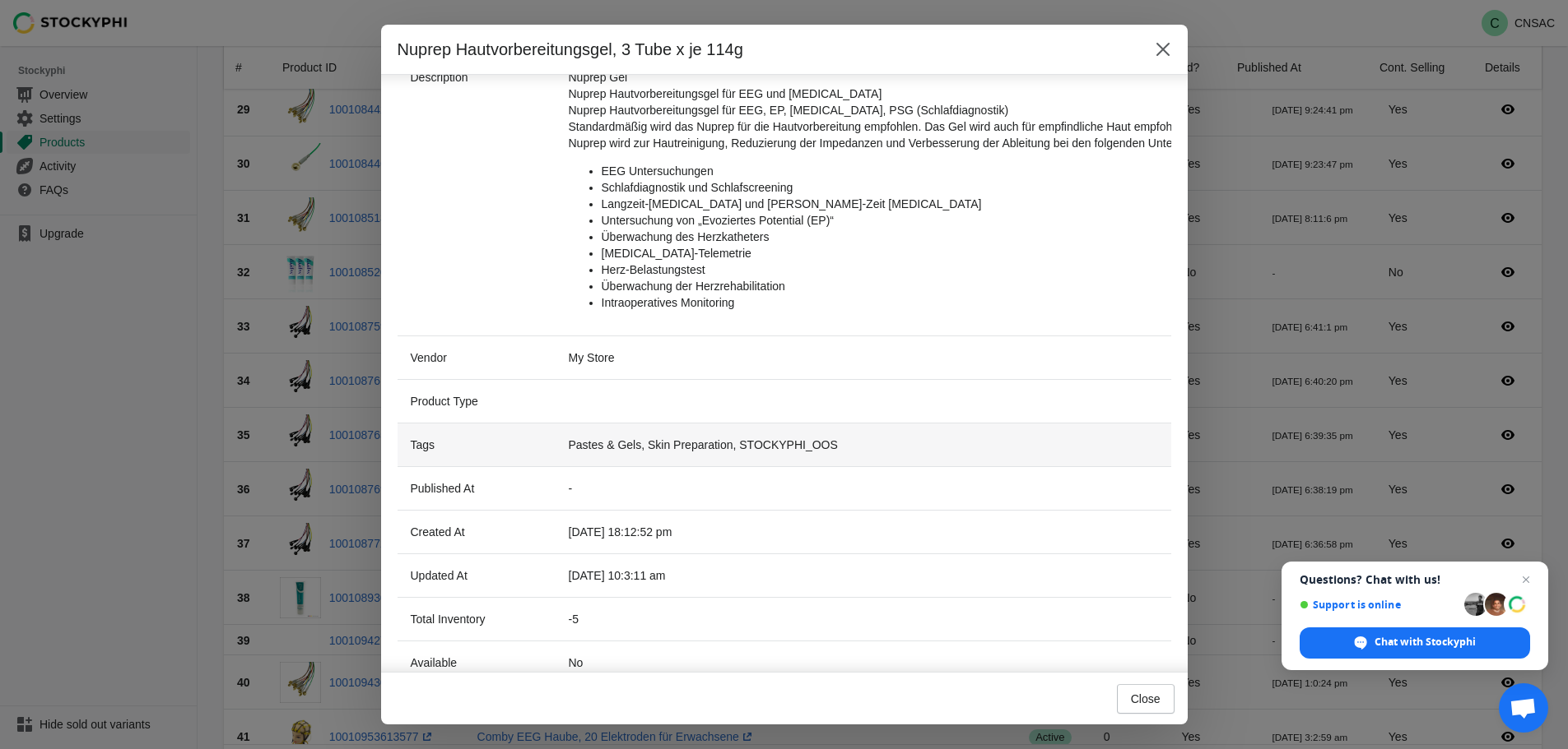
scroll to position [211, 0]
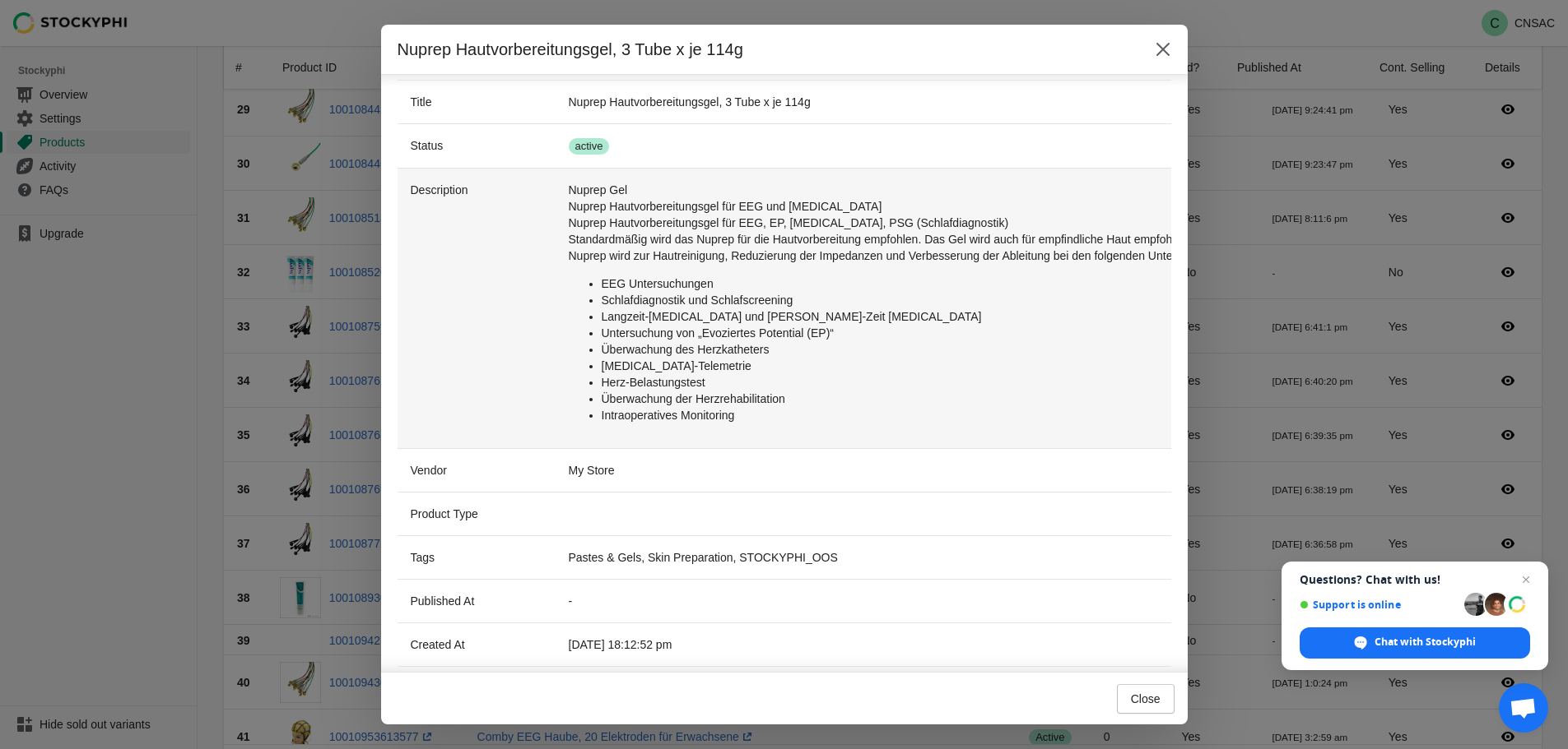
click at [675, 341] on li "Überwachung des Herzkatheters" at bounding box center [1532, 349] width 1861 height 16
drag, startPoint x: 588, startPoint y: 159, endPoint x: 602, endPoint y: 167, distance: 16.1
click at [589, 159] on td "Success active" at bounding box center [1515, 145] width 1920 height 44
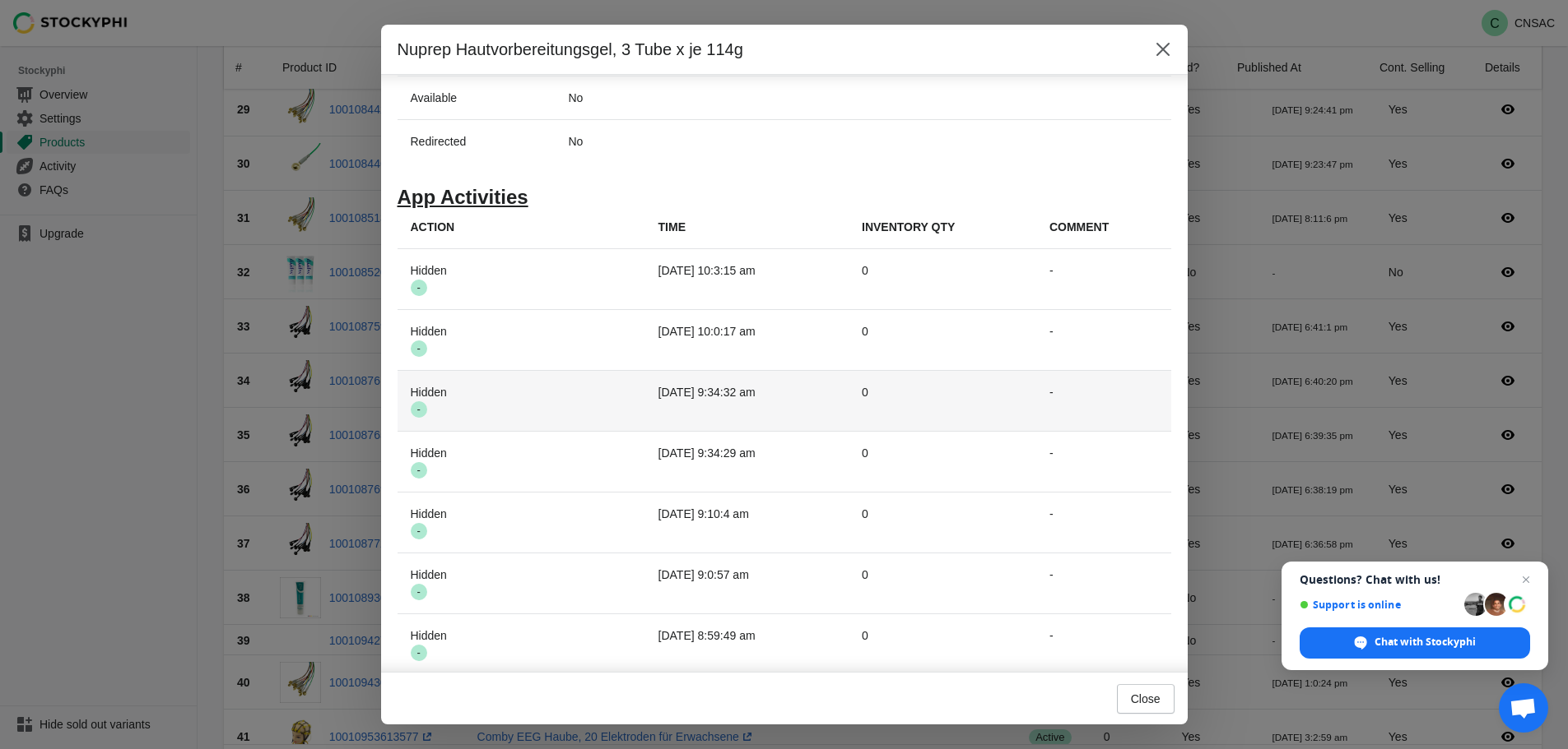
scroll to position [1033, 0]
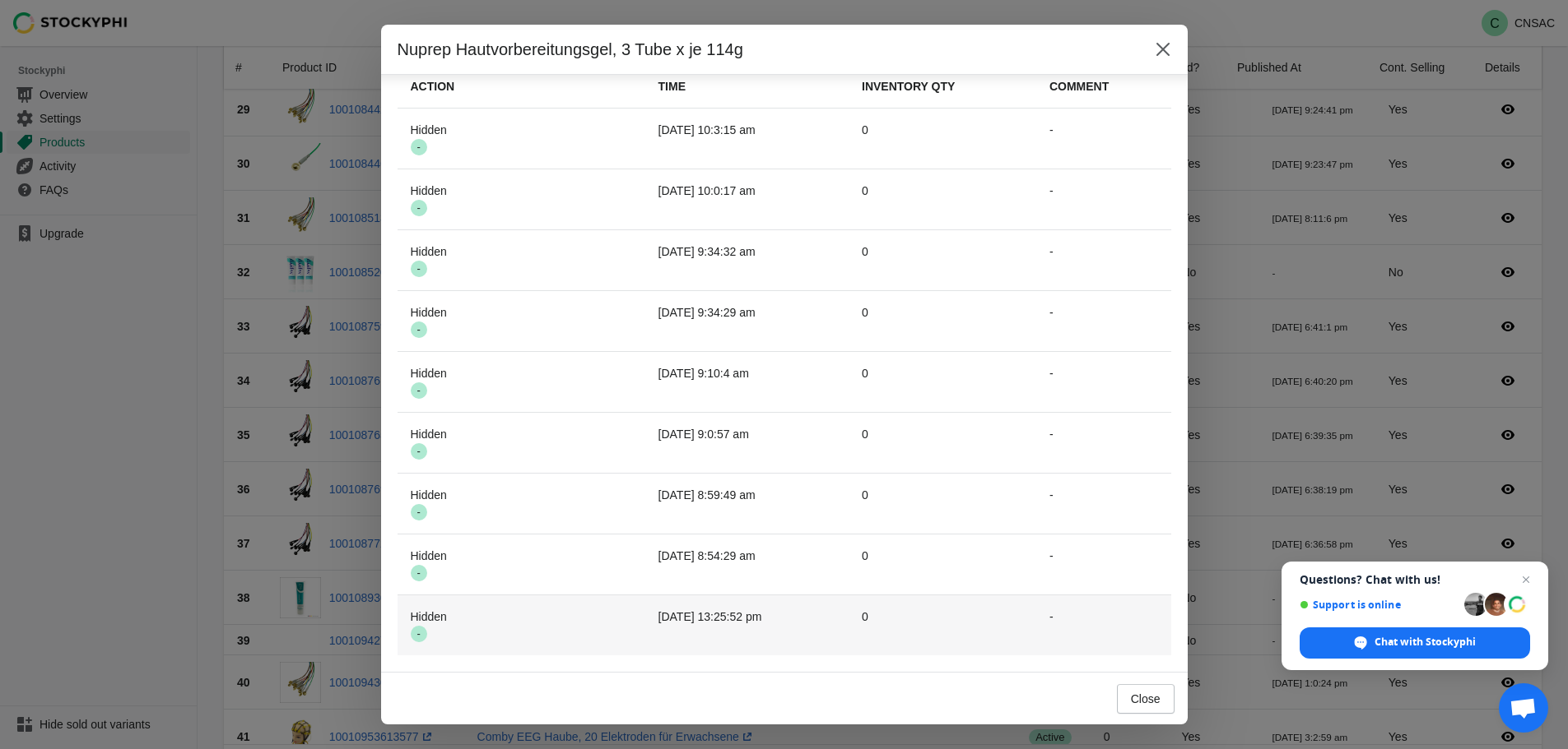
drag, startPoint x: 436, startPoint y: 661, endPoint x: 436, endPoint y: 629, distance: 32.0
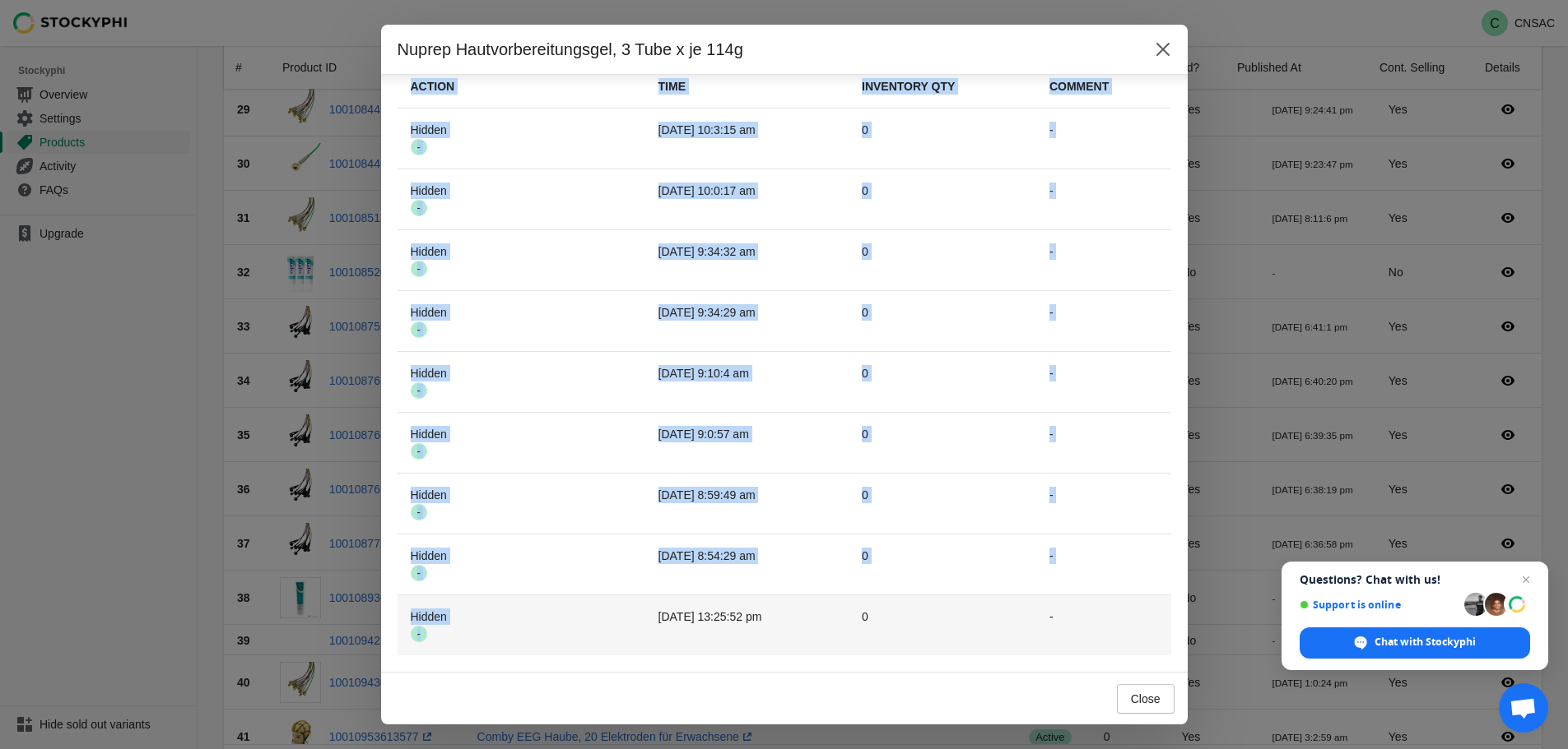
click at [421, 633] on span "Success -" at bounding box center [418, 634] width 16 height 16
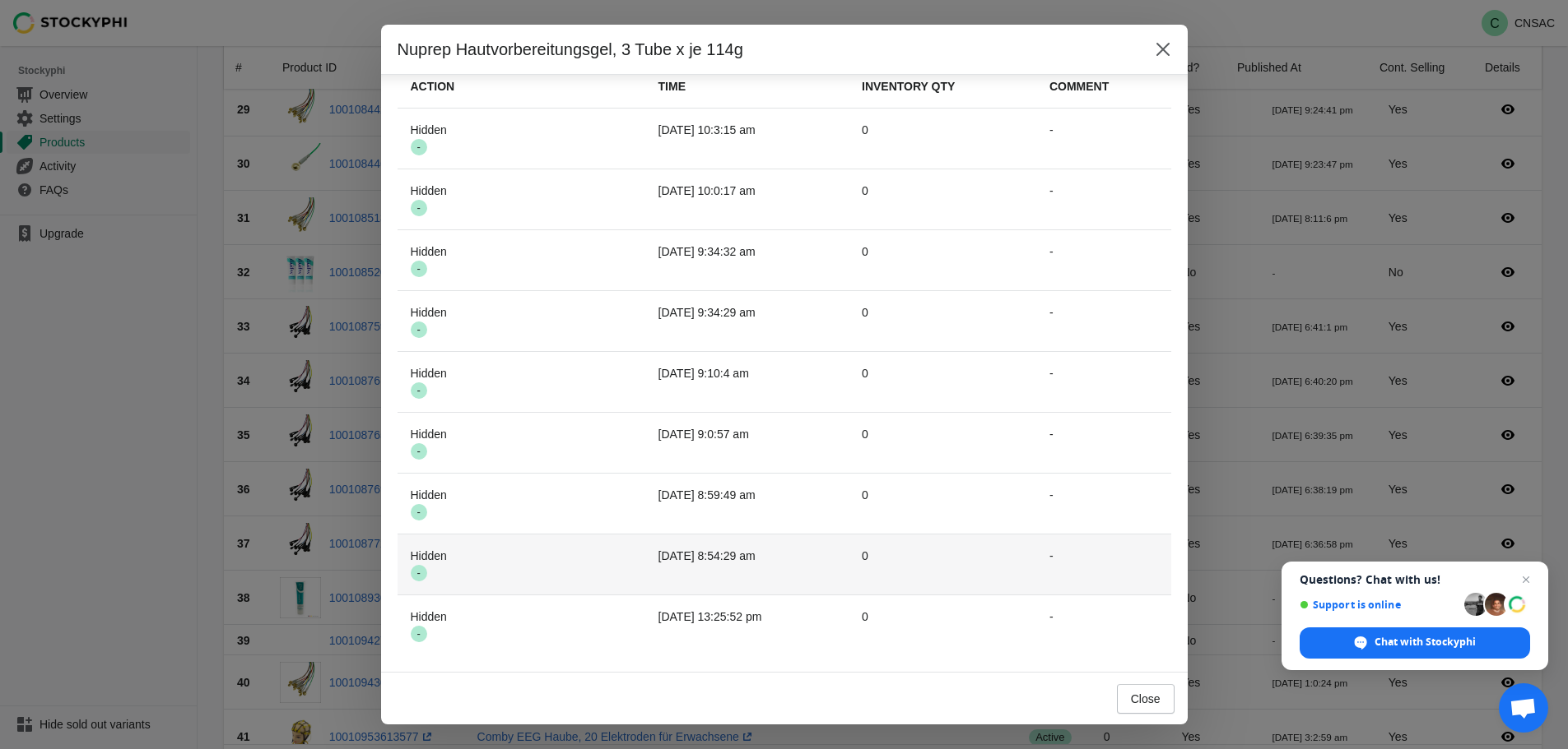
click at [700, 580] on td "2025-10-07 8:54:29 am" at bounding box center [747, 565] width 203 height 61
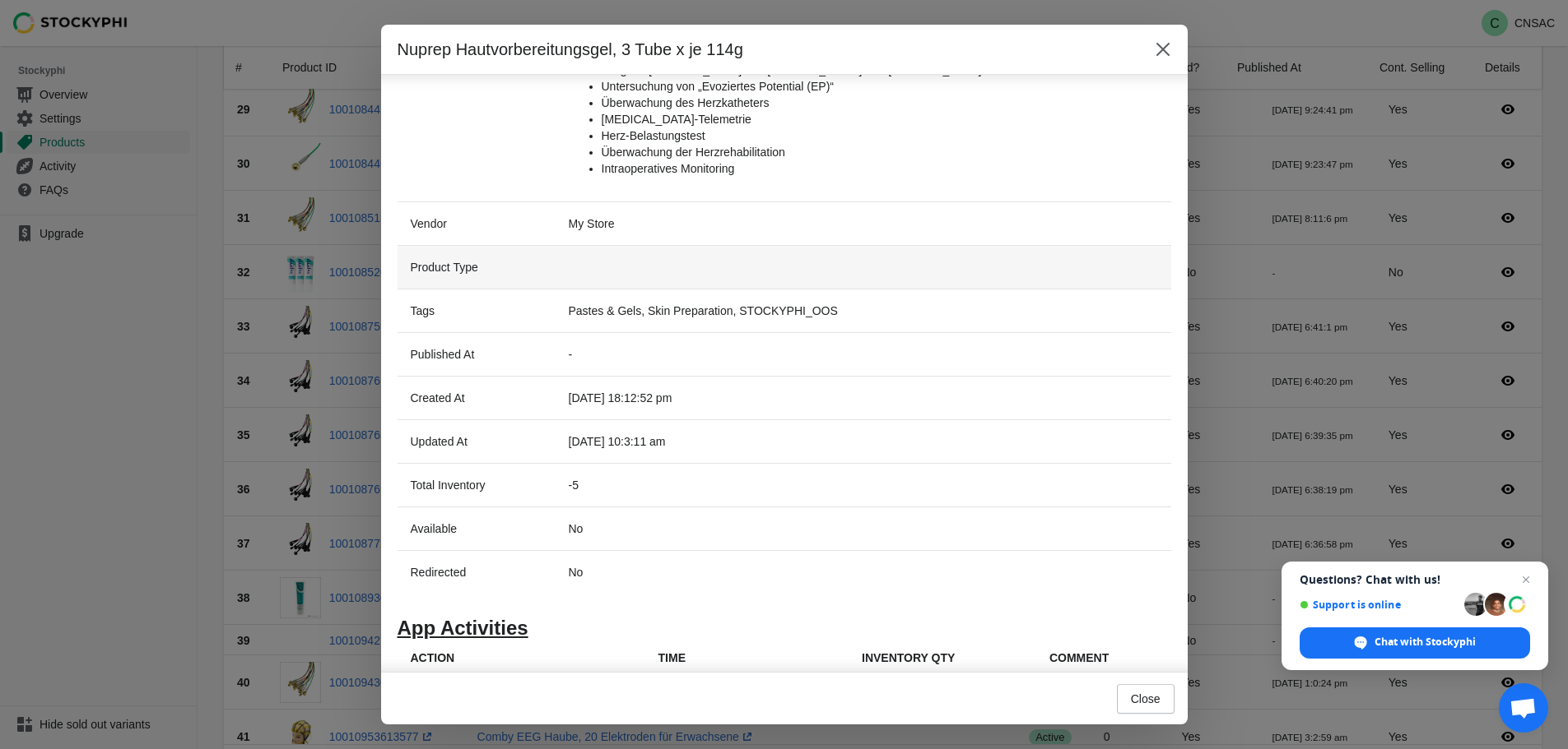
scroll to position [46, 0]
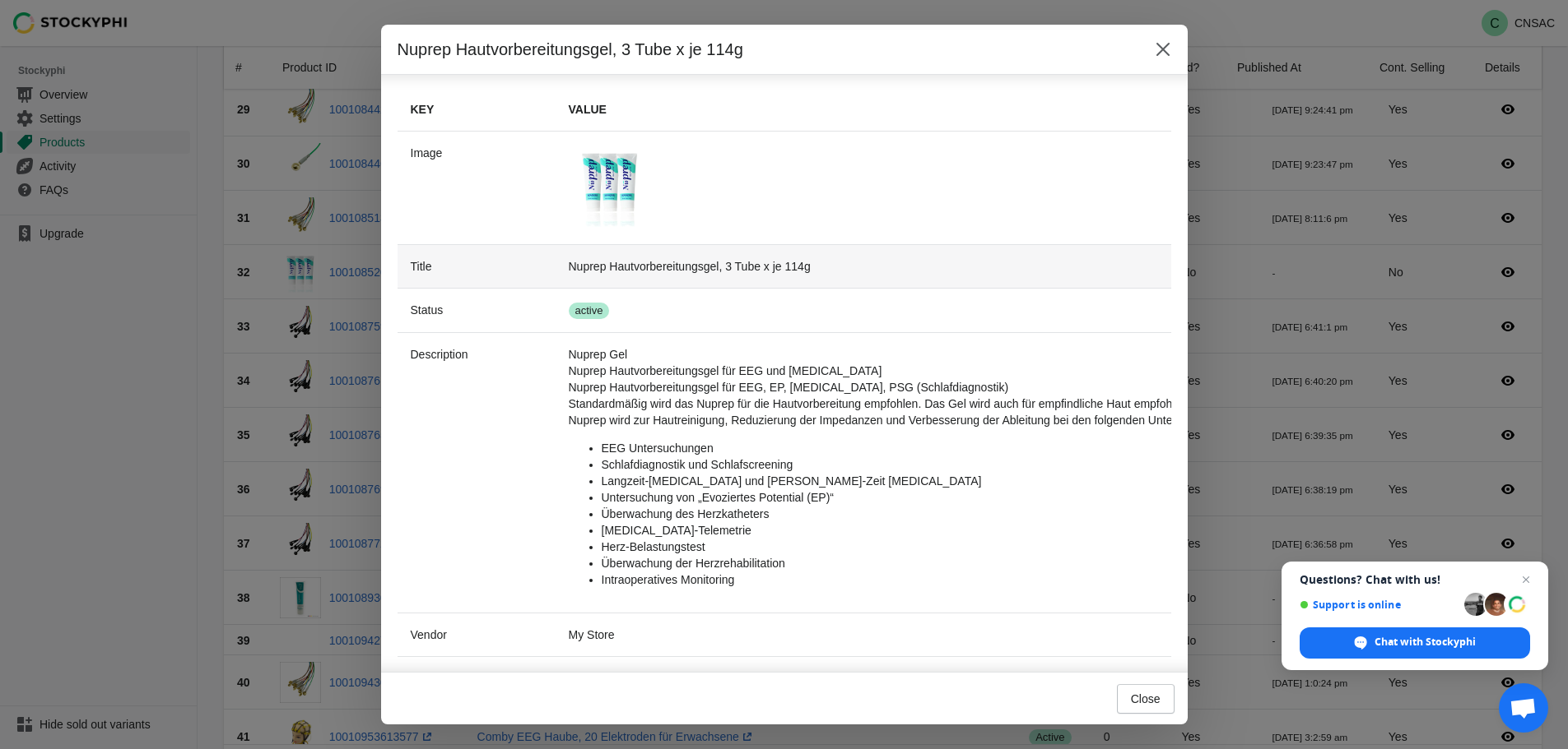
click at [608, 261] on td "Nuprep Hautvorbereitungsgel, 3 Tube x je 114g" at bounding box center [1515, 266] width 1920 height 44
click at [704, 266] on td "Nuprep Hautvorbereitungsgel, 3 Tube x je 114g" at bounding box center [1515, 266] width 1920 height 44
click at [1146, 51] on div "Nuprep Hautvorbereitungsgel, 3 Tube x je 114g" at bounding box center [784, 49] width 806 height 50
click at [1155, 54] on icon "Close" at bounding box center [1162, 48] width 16 height 16
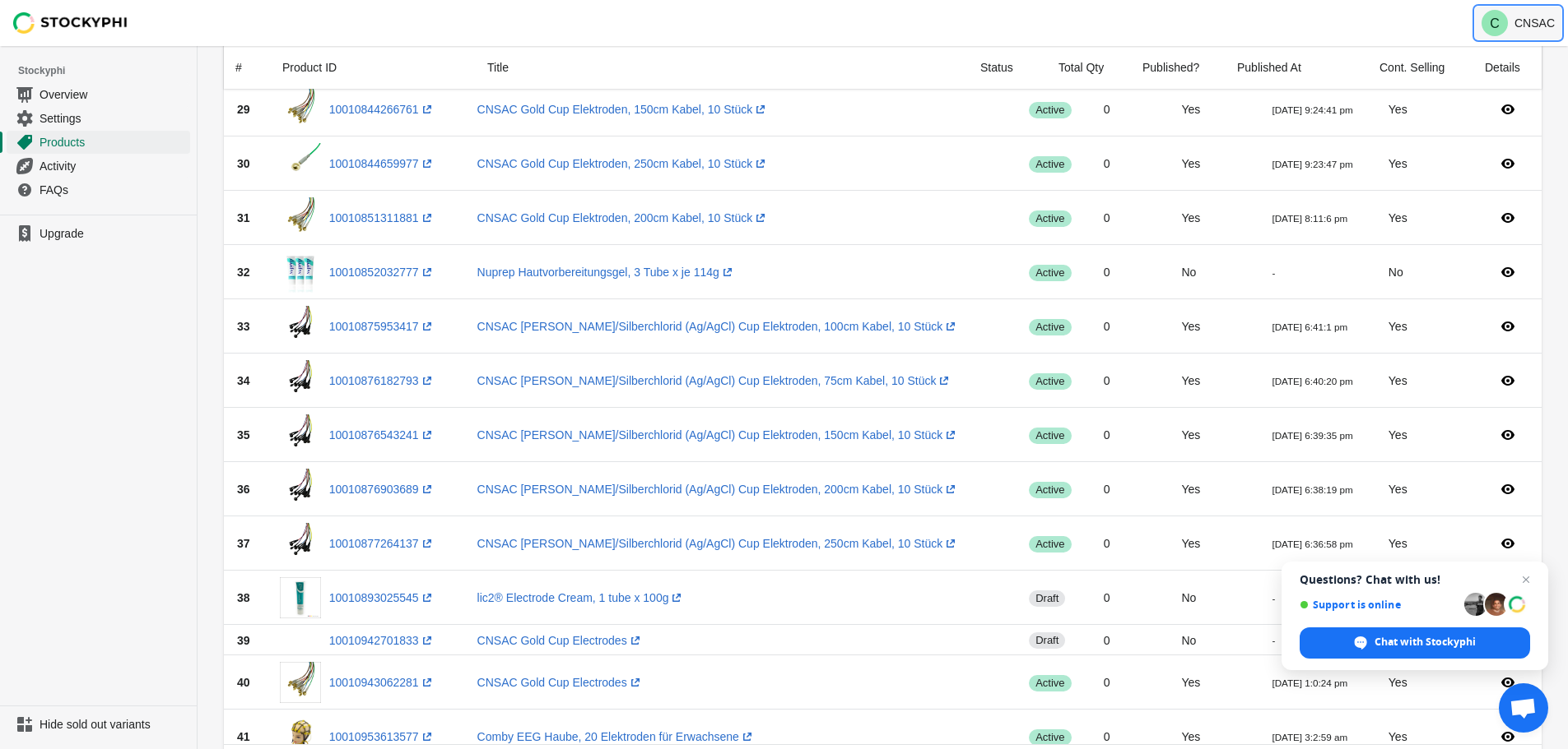
click at [1540, 19] on p "CNSAC" at bounding box center [1534, 23] width 41 height 13
click at [97, 110] on link "Settings" at bounding box center [98, 117] width 184 height 24
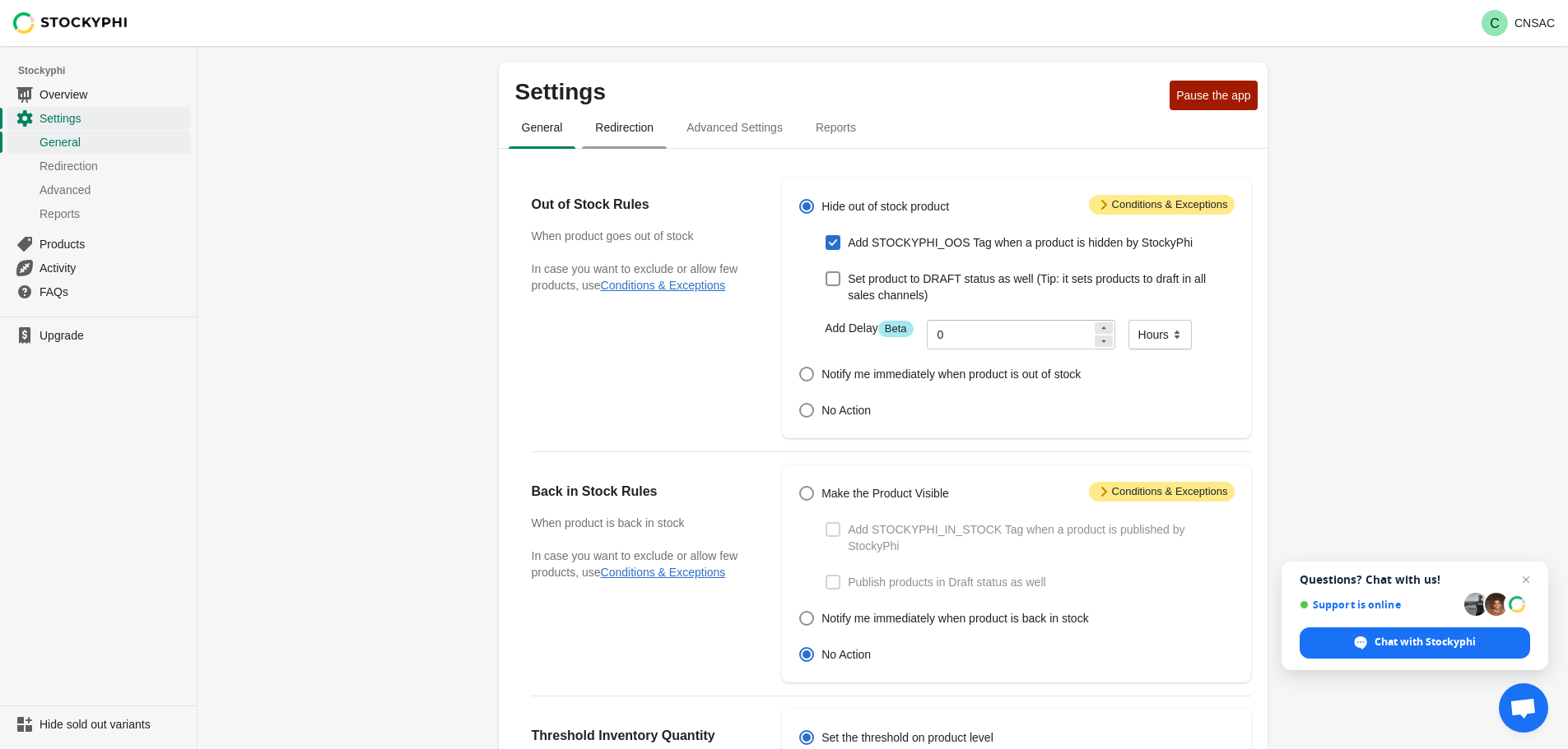
click at [597, 144] on button "Redirection" at bounding box center [624, 127] width 92 height 43
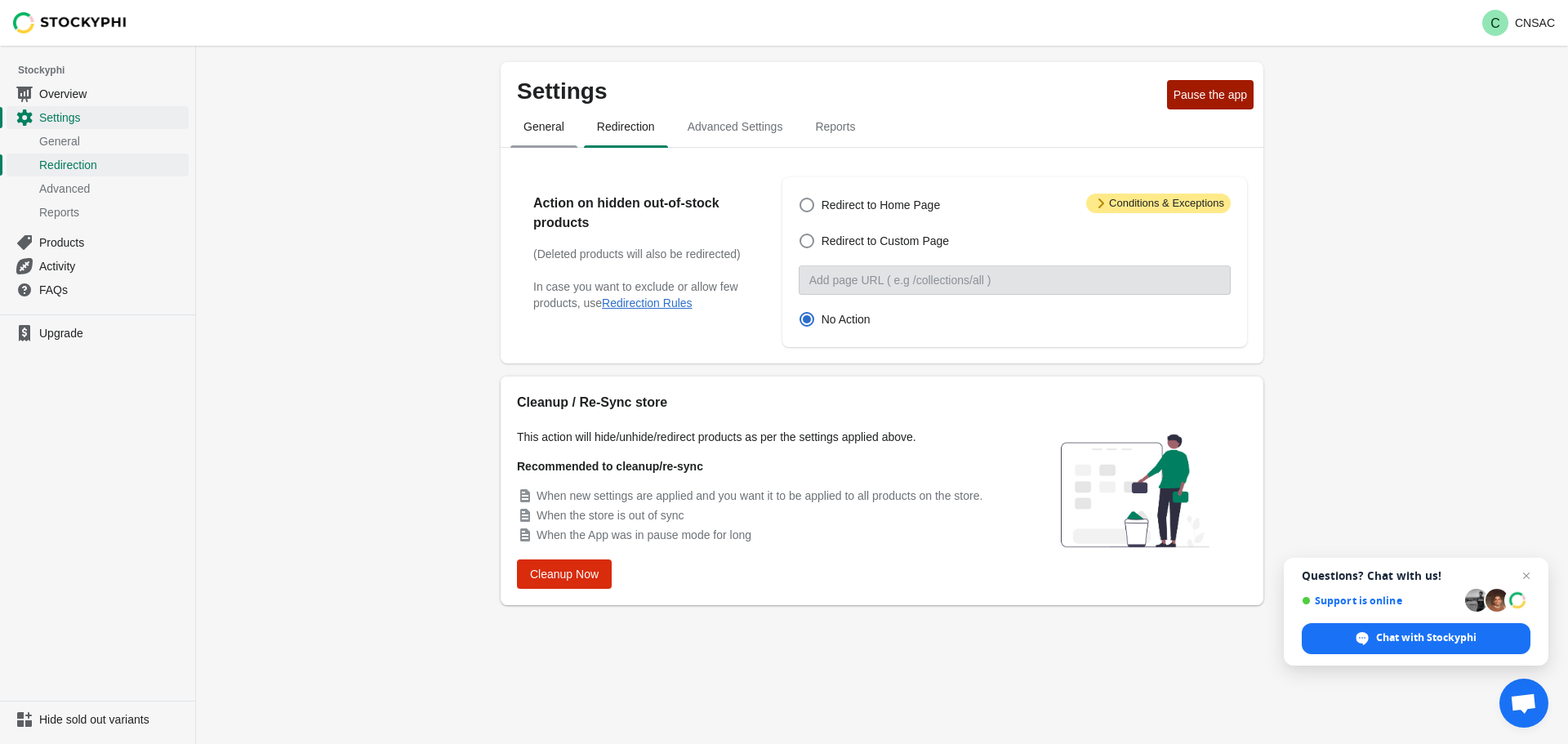
click at [542, 127] on span "General" at bounding box center [544, 126] width 67 height 29
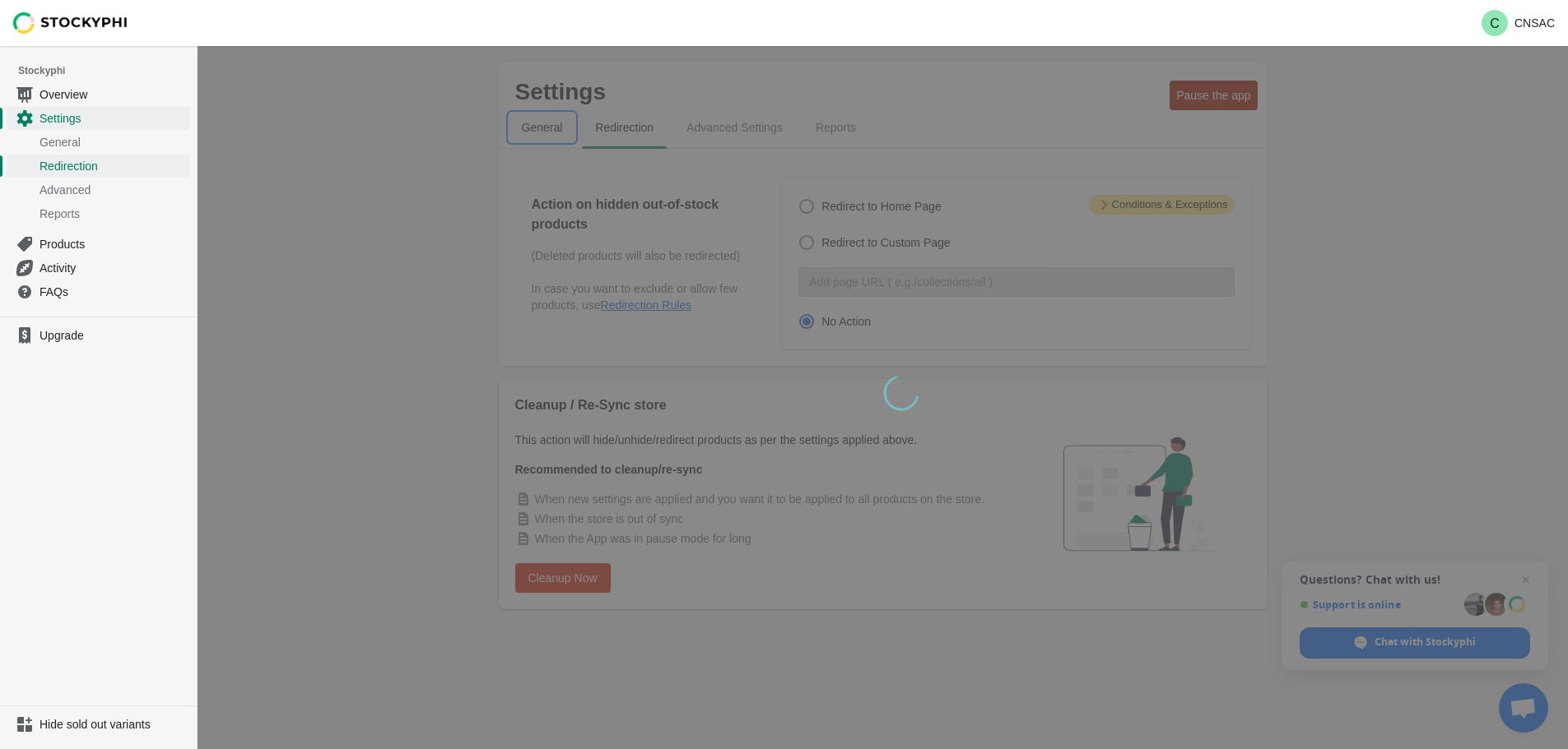
select select "hours"
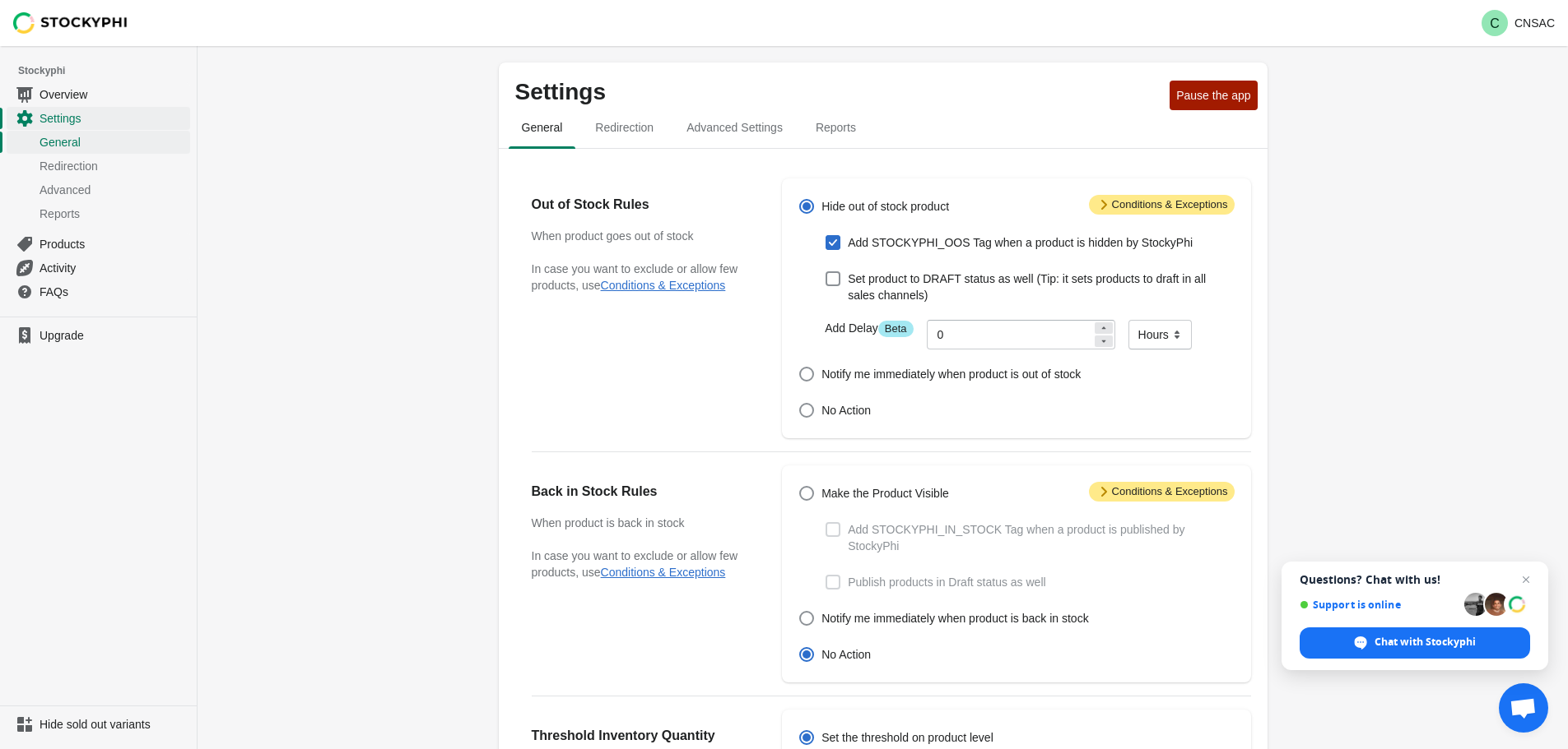
click at [1176, 204] on span "Attention Conditions & Exceptions" at bounding box center [1162, 204] width 146 height 20
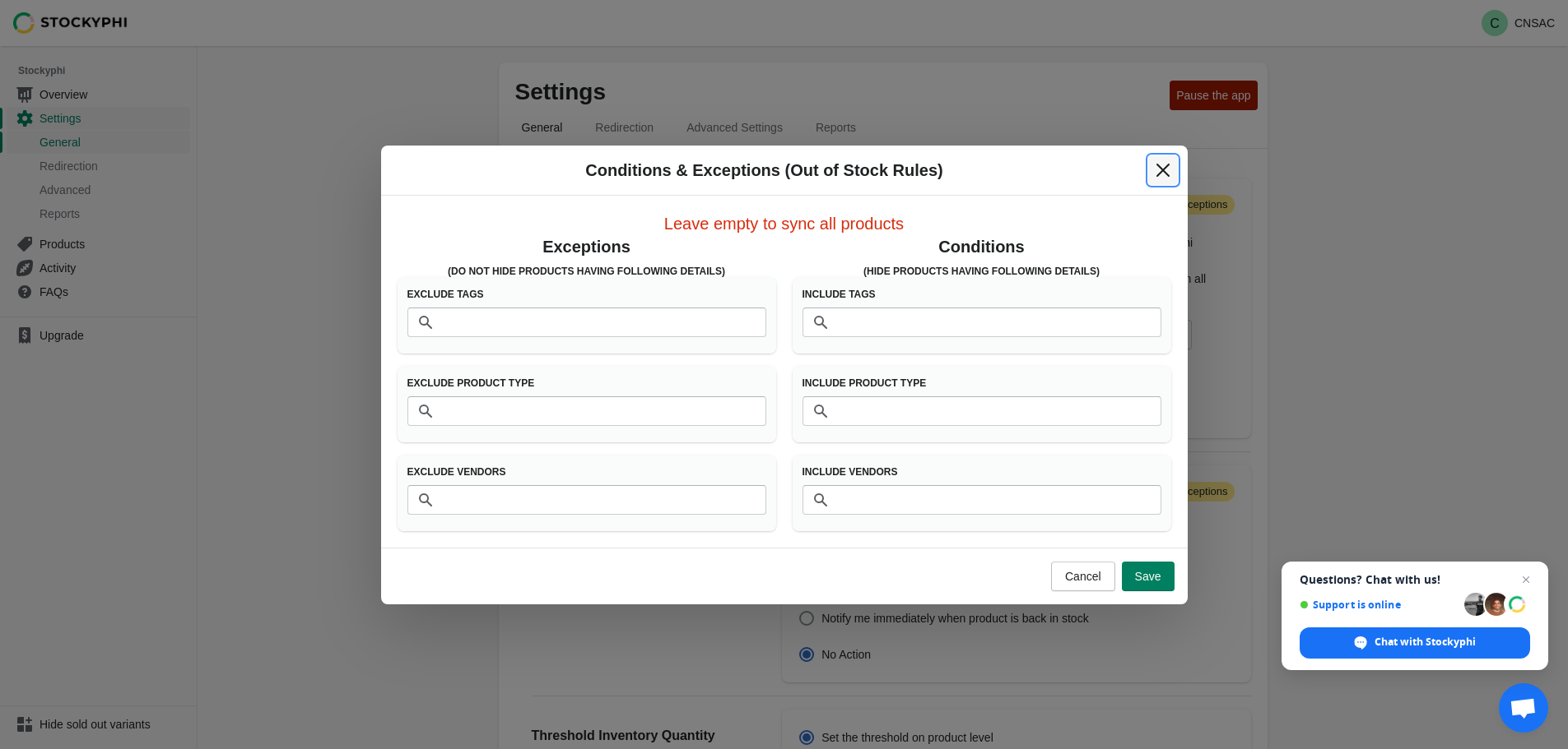
click at [1163, 168] on icon "Close" at bounding box center [1162, 169] width 13 height 13
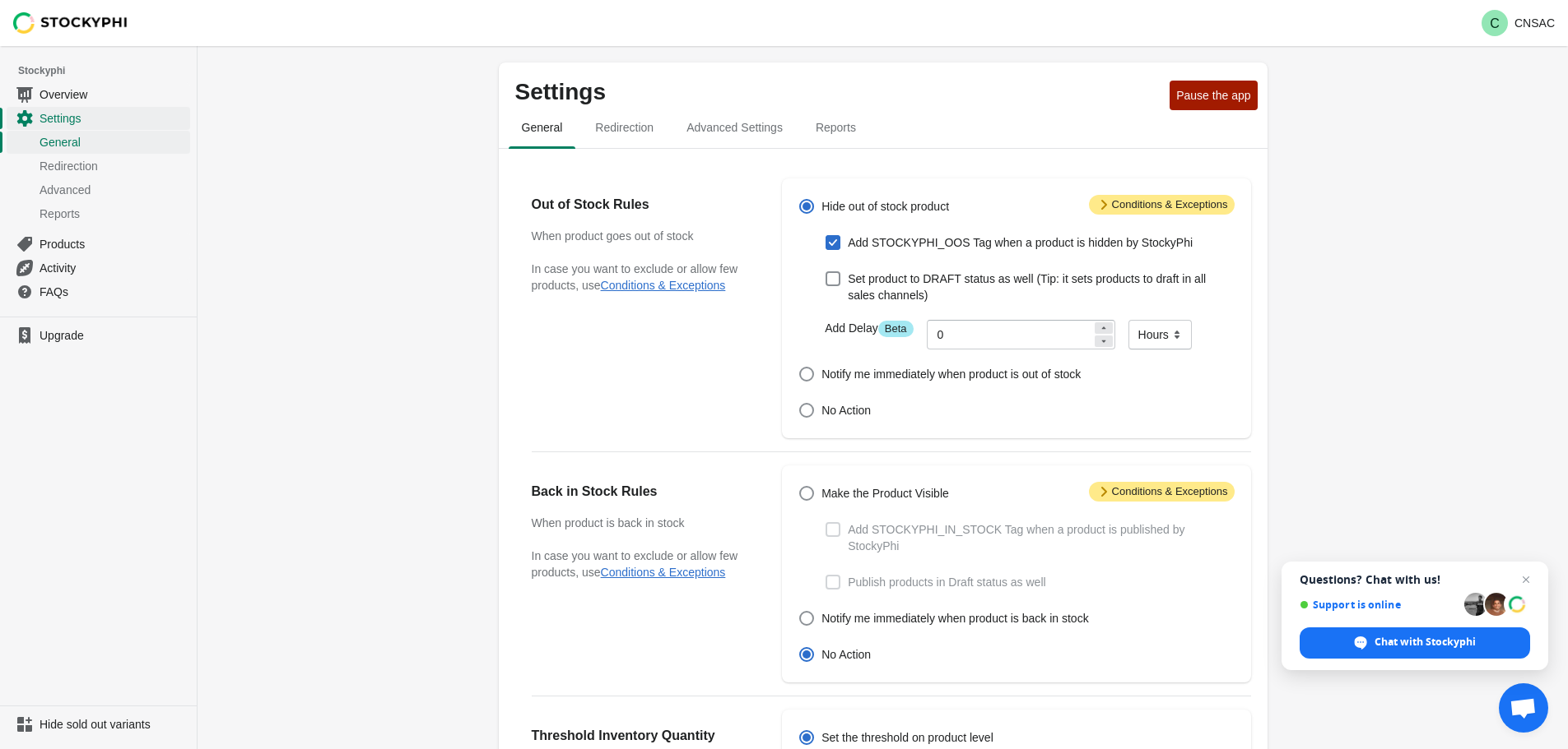
click at [1358, 255] on div "Settings Pause the app General Redirection Advanced Settings Reports General Re…" at bounding box center [883, 623] width 1370 height 1154
click at [395, 324] on div "Settings Pause the app General Redirection Advanced Settings Reports General Re…" at bounding box center [883, 623] width 1370 height 1154
click at [628, 120] on span "Redirection" at bounding box center [625, 127] width 85 height 29
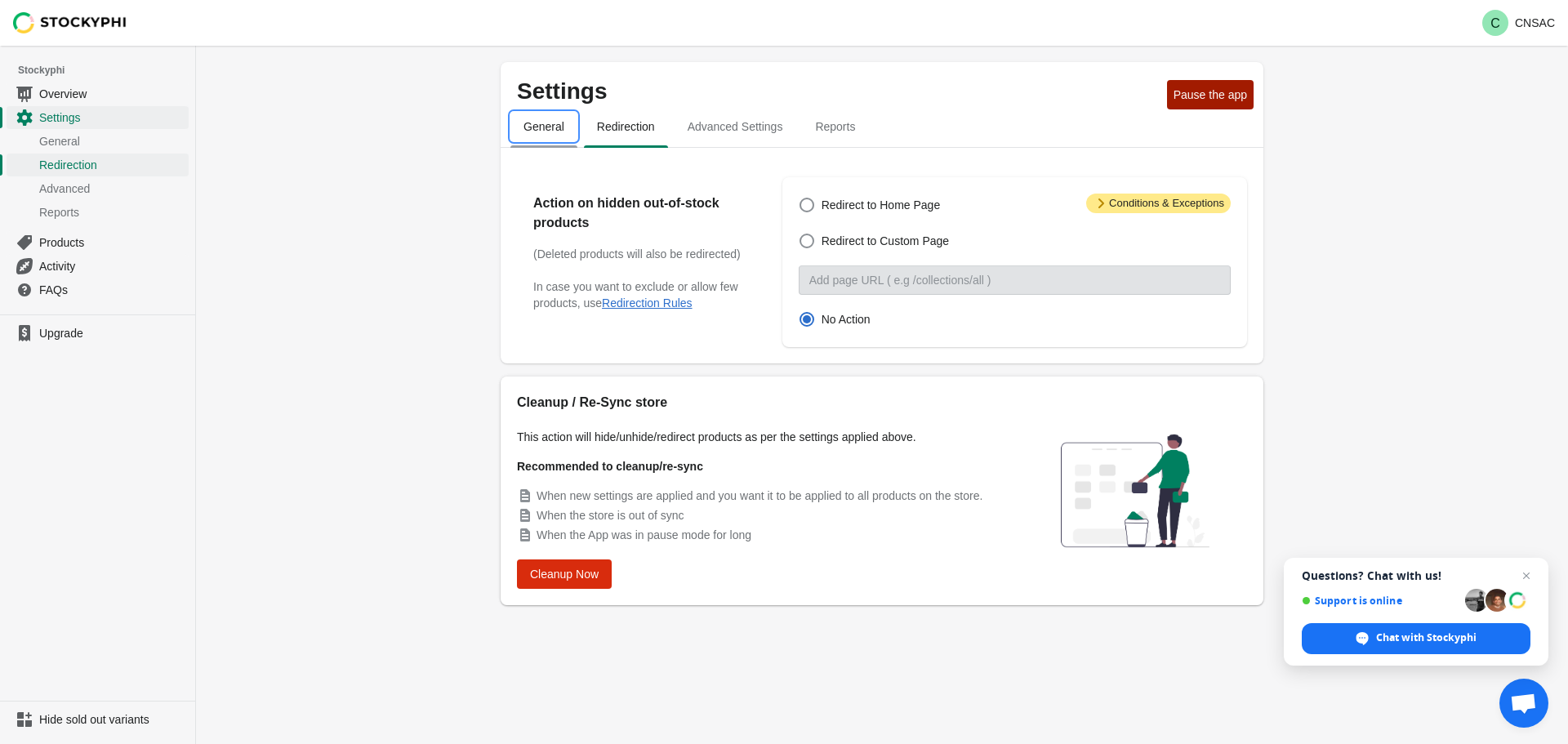
click at [541, 124] on span "General" at bounding box center [544, 126] width 67 height 29
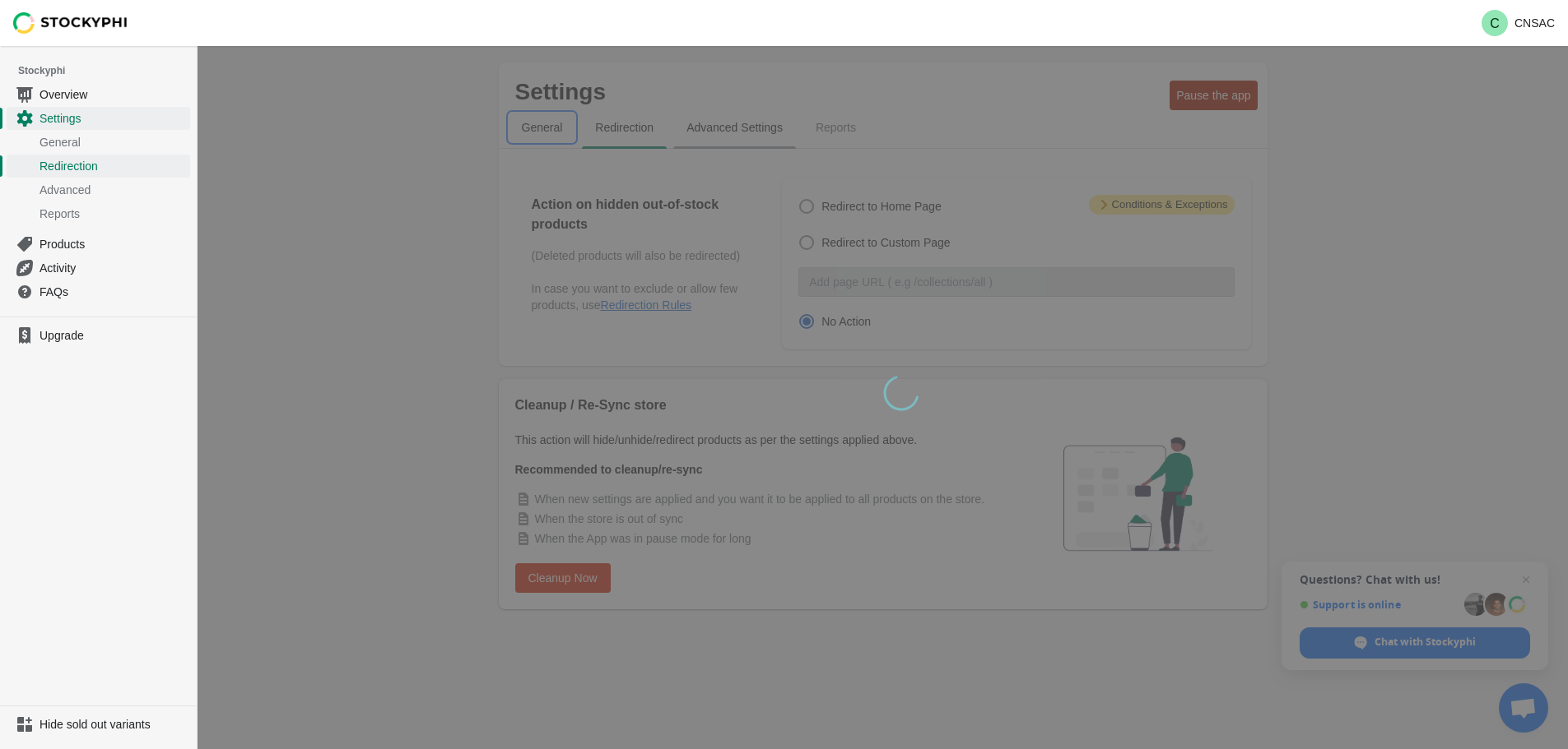
select select "hours"
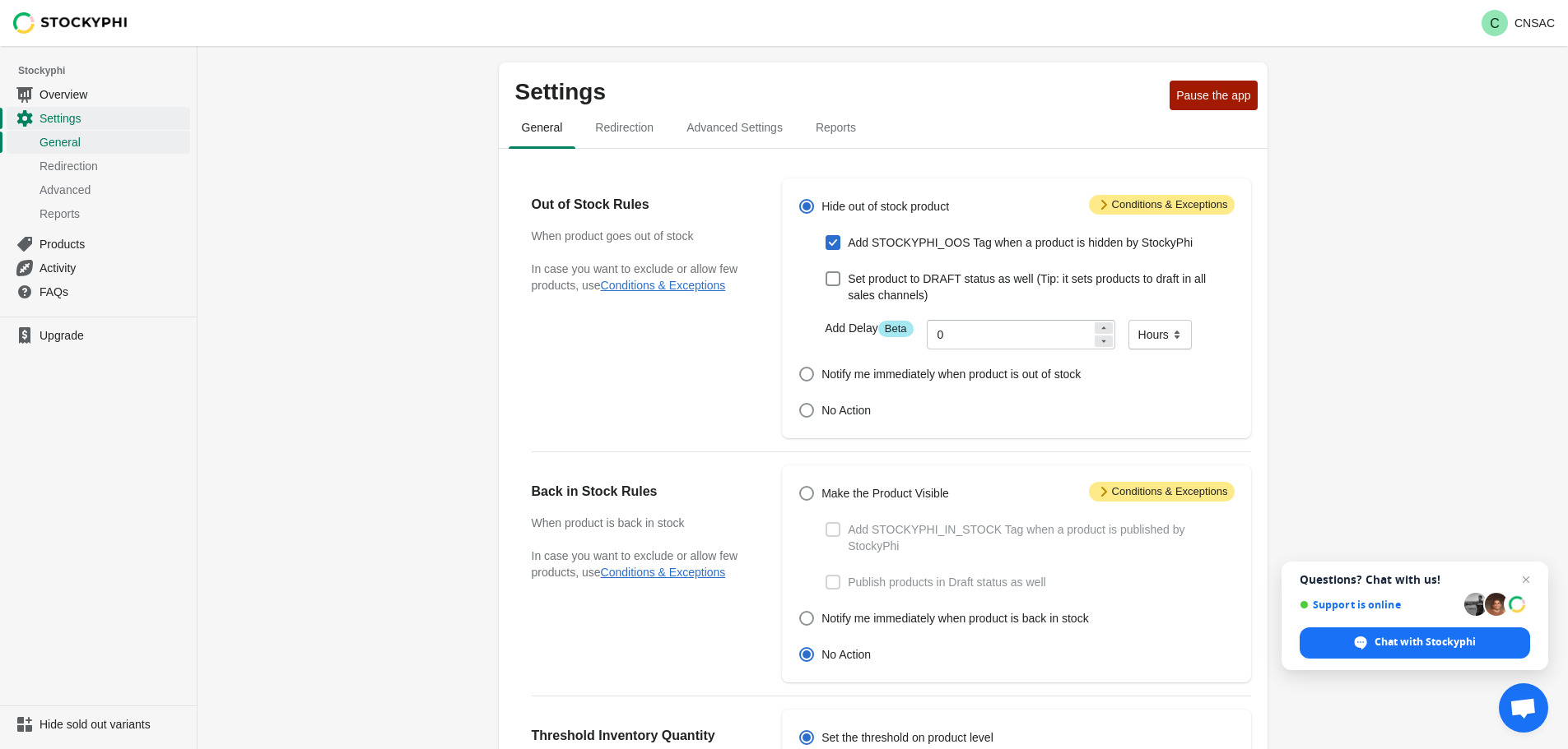
click at [379, 79] on div "Settings Pause the app General Redirection Advanced Settings Reports General Re…" at bounding box center [883, 623] width 1370 height 1154
click at [748, 130] on span "Advanced Settings" at bounding box center [735, 127] width 123 height 29
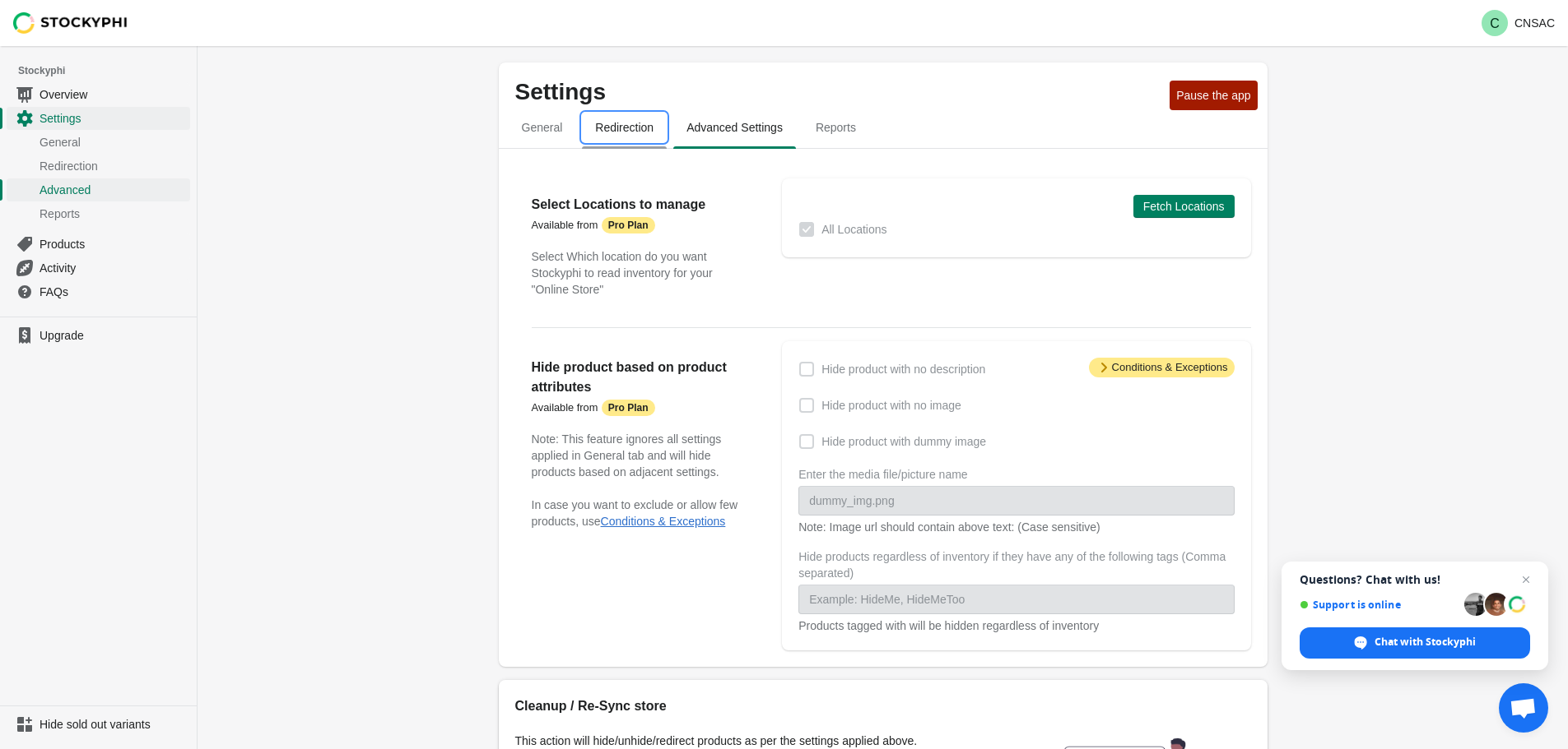
click at [627, 122] on span "Redirection" at bounding box center [625, 127] width 85 height 29
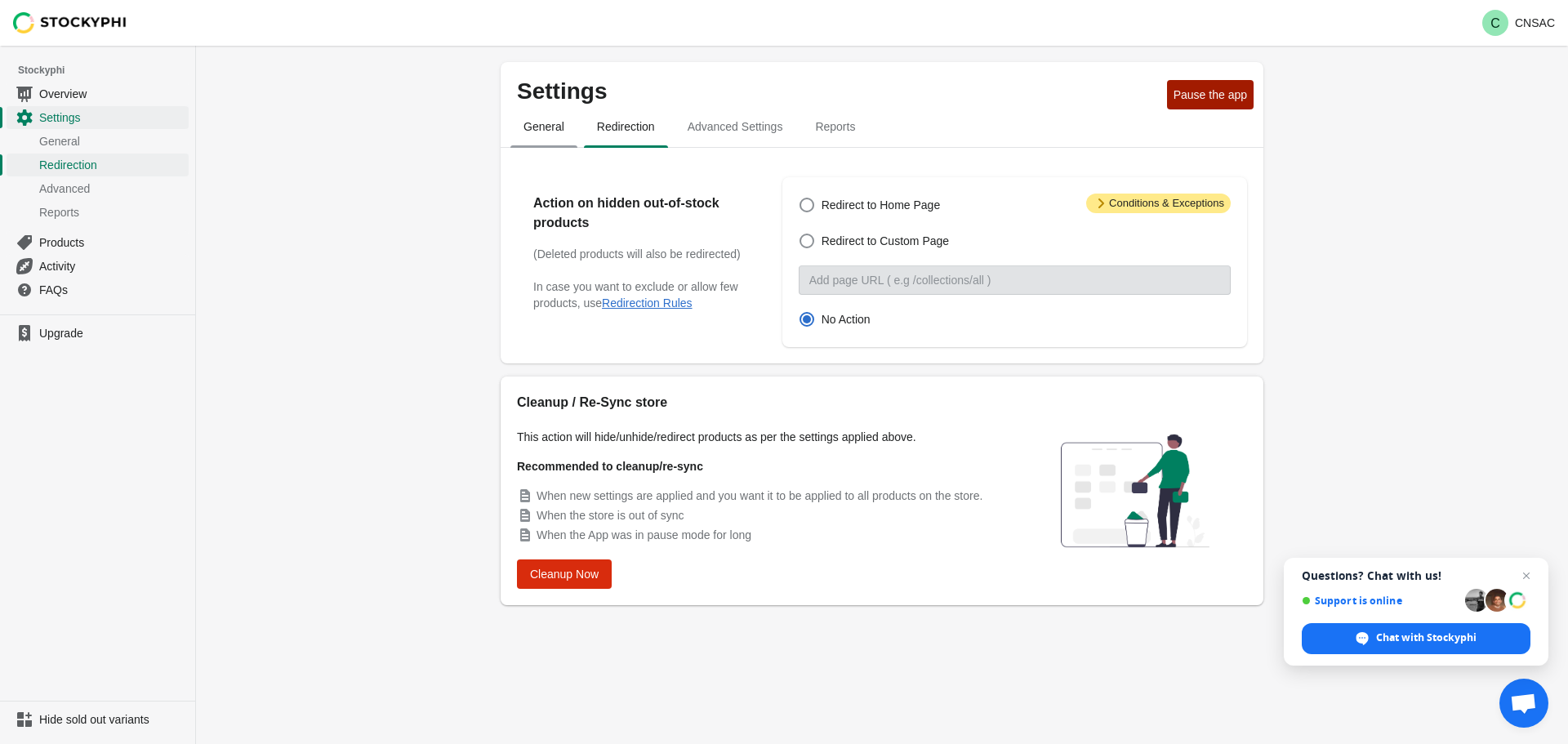
click at [554, 127] on span "General" at bounding box center [544, 126] width 67 height 29
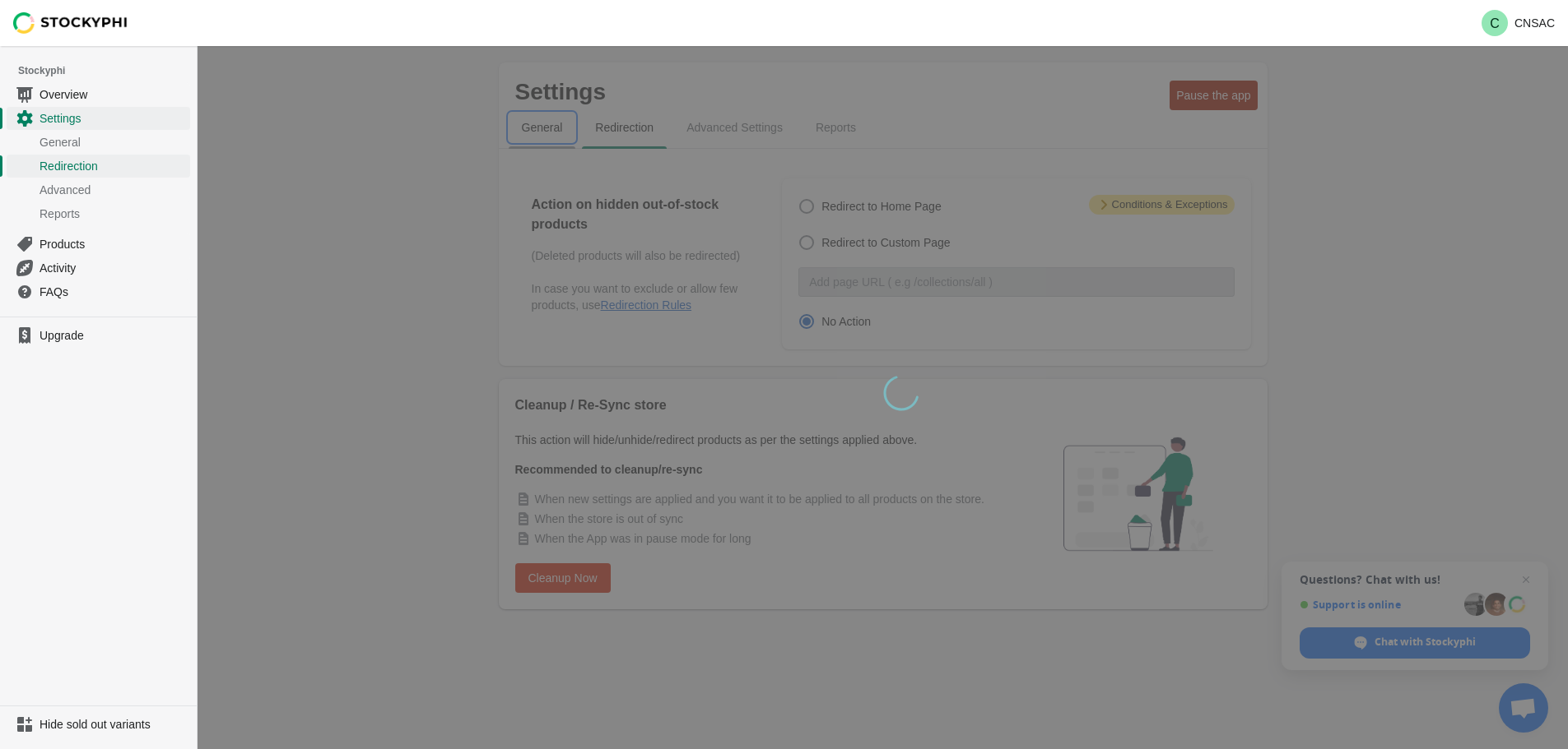
select select "hours"
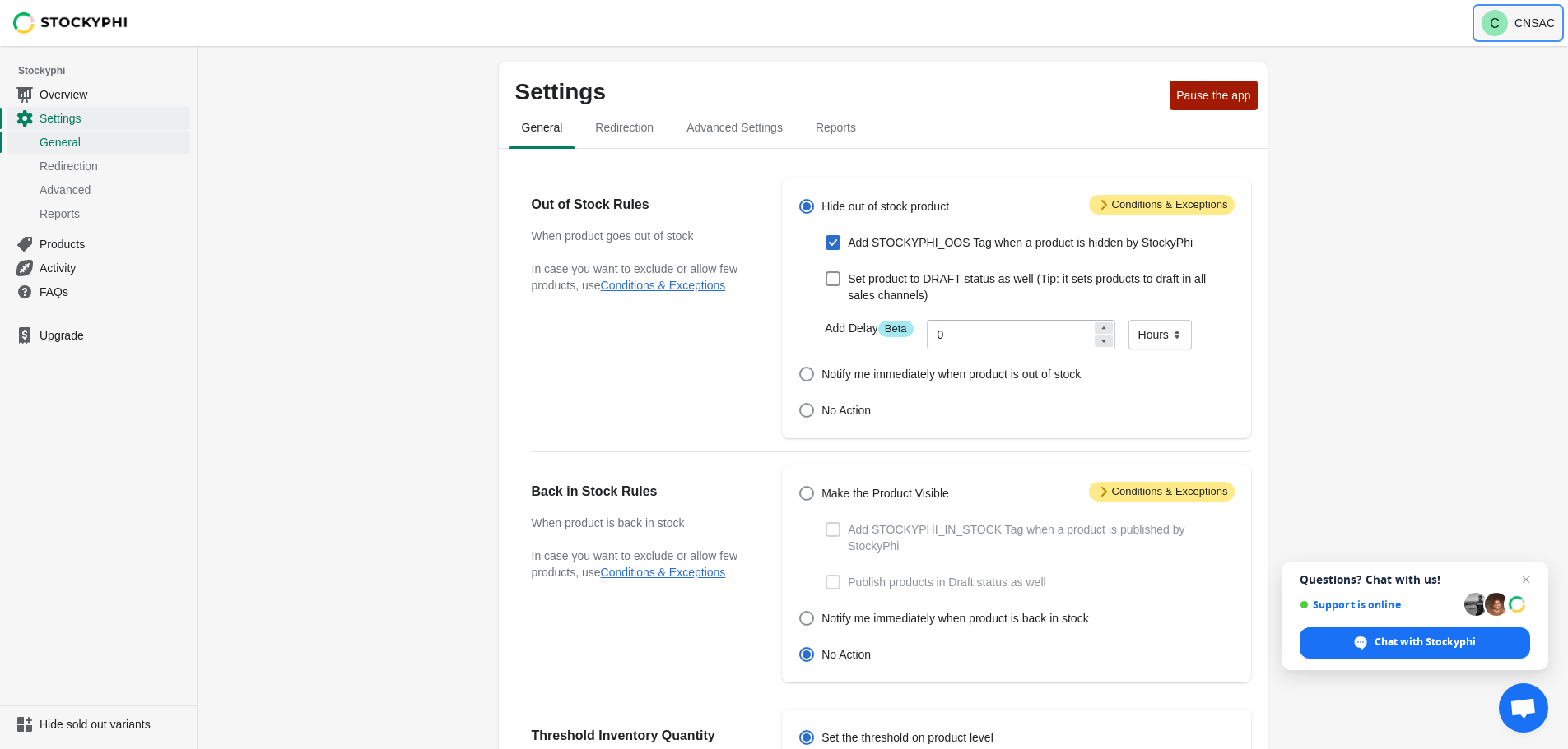
click at [1496, 9] on icon "C" at bounding box center [1495, 23] width 26 height 26
drag, startPoint x: 1287, startPoint y: 481, endPoint x: 1279, endPoint y: 483, distance: 8.2
click at [1284, 481] on div "Settings Pause the app General Redirection Advanced Settings Reports General Re…" at bounding box center [883, 631] width 821 height 1138
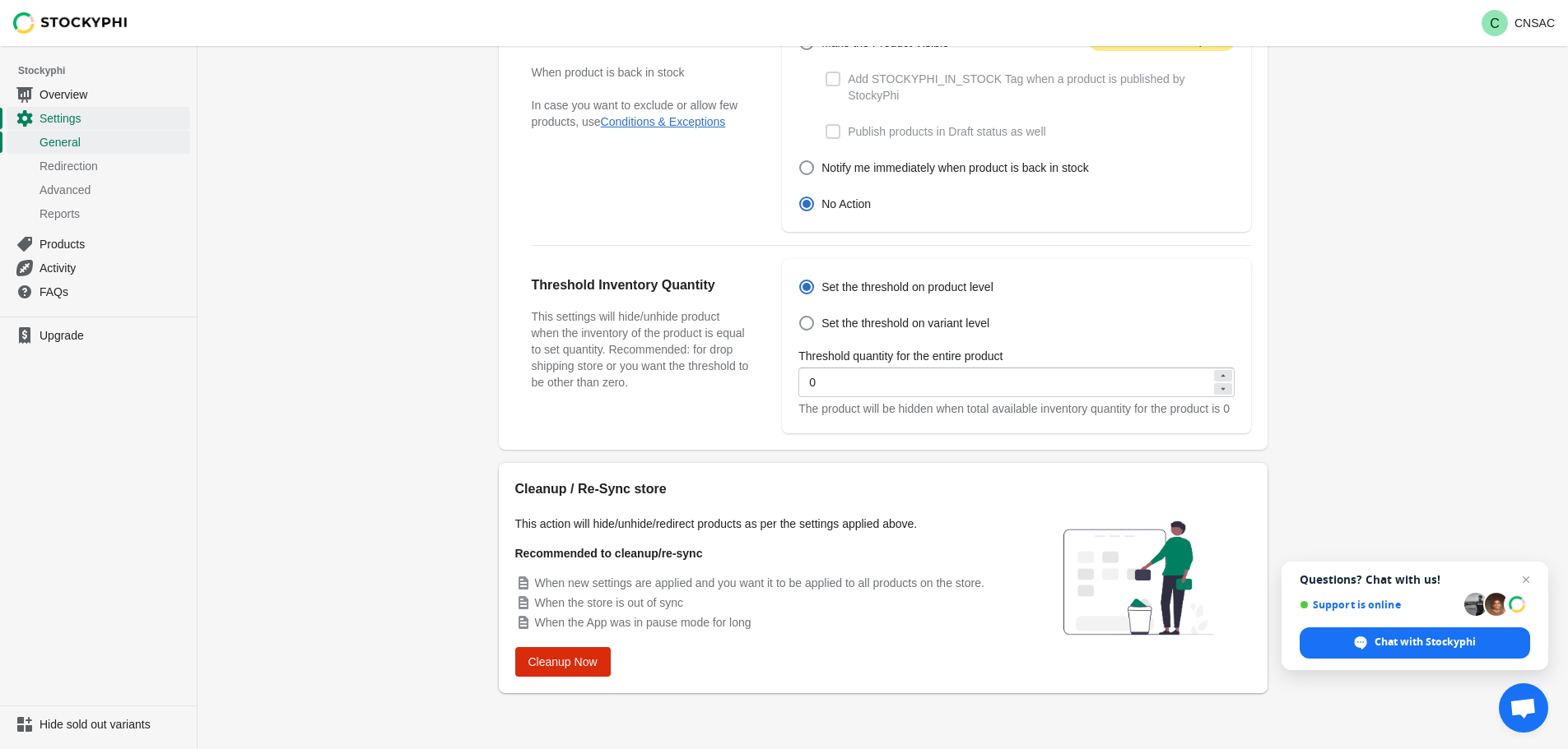
scroll to position [123, 0]
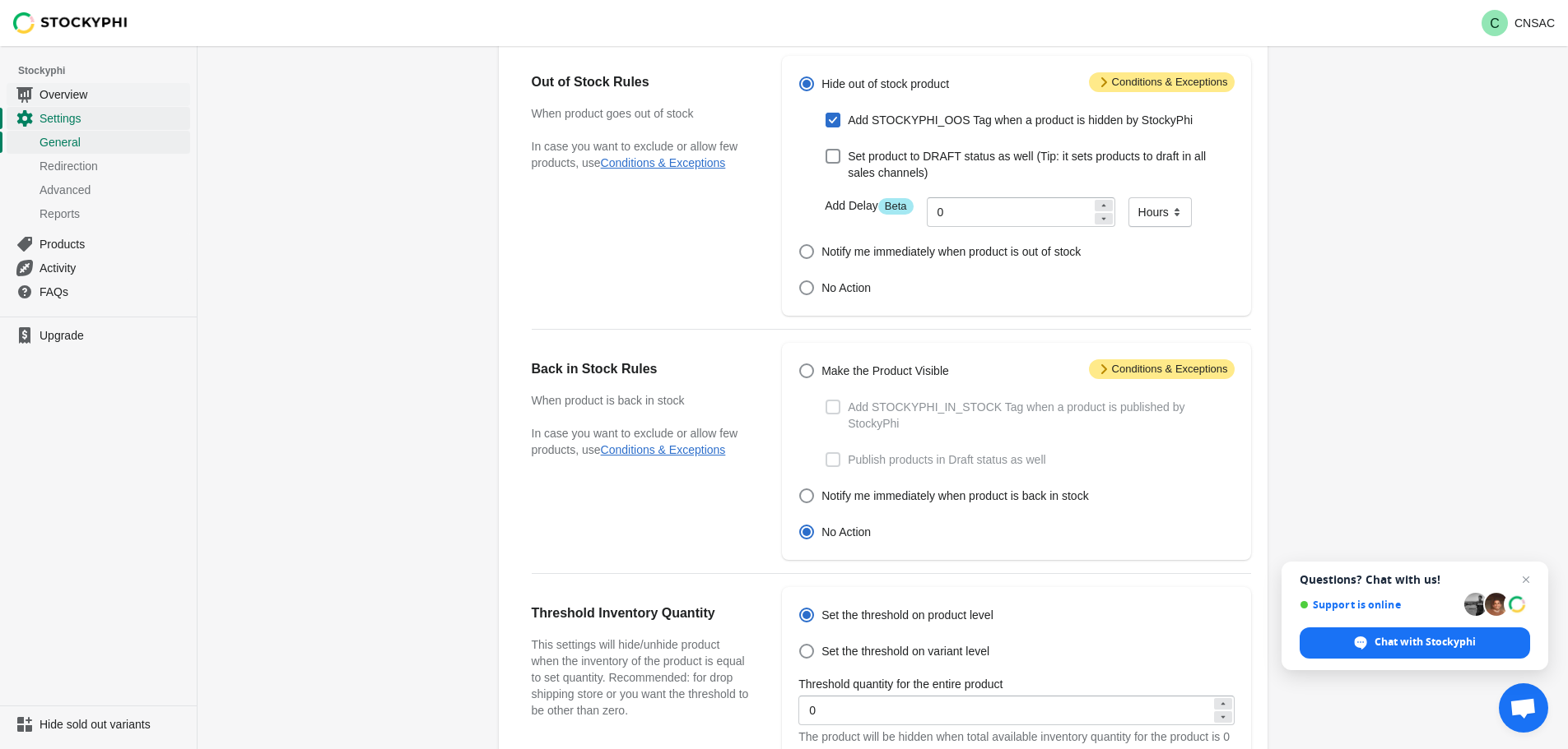
click at [75, 91] on span "Overview" at bounding box center [114, 94] width 148 height 16
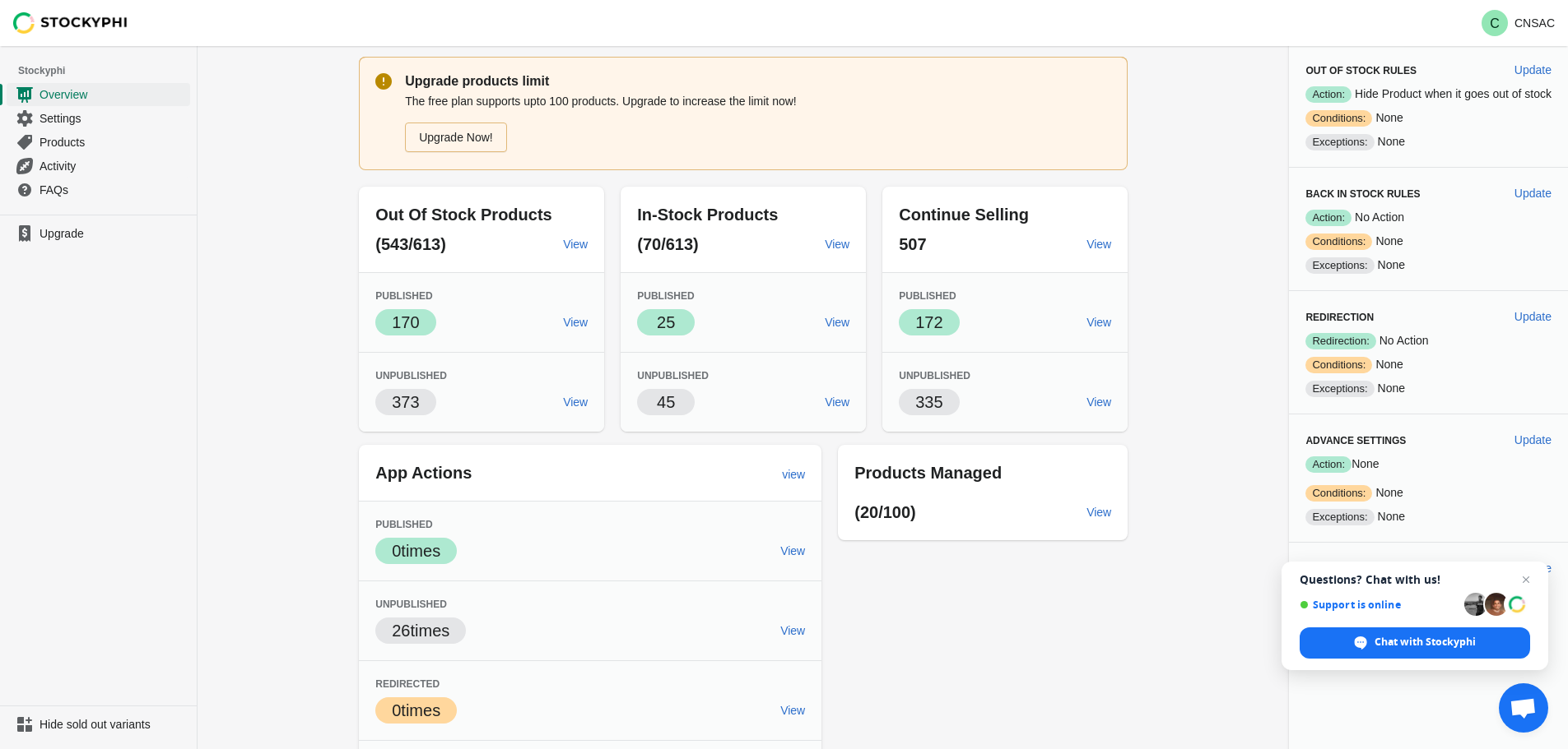
scroll to position [130, 0]
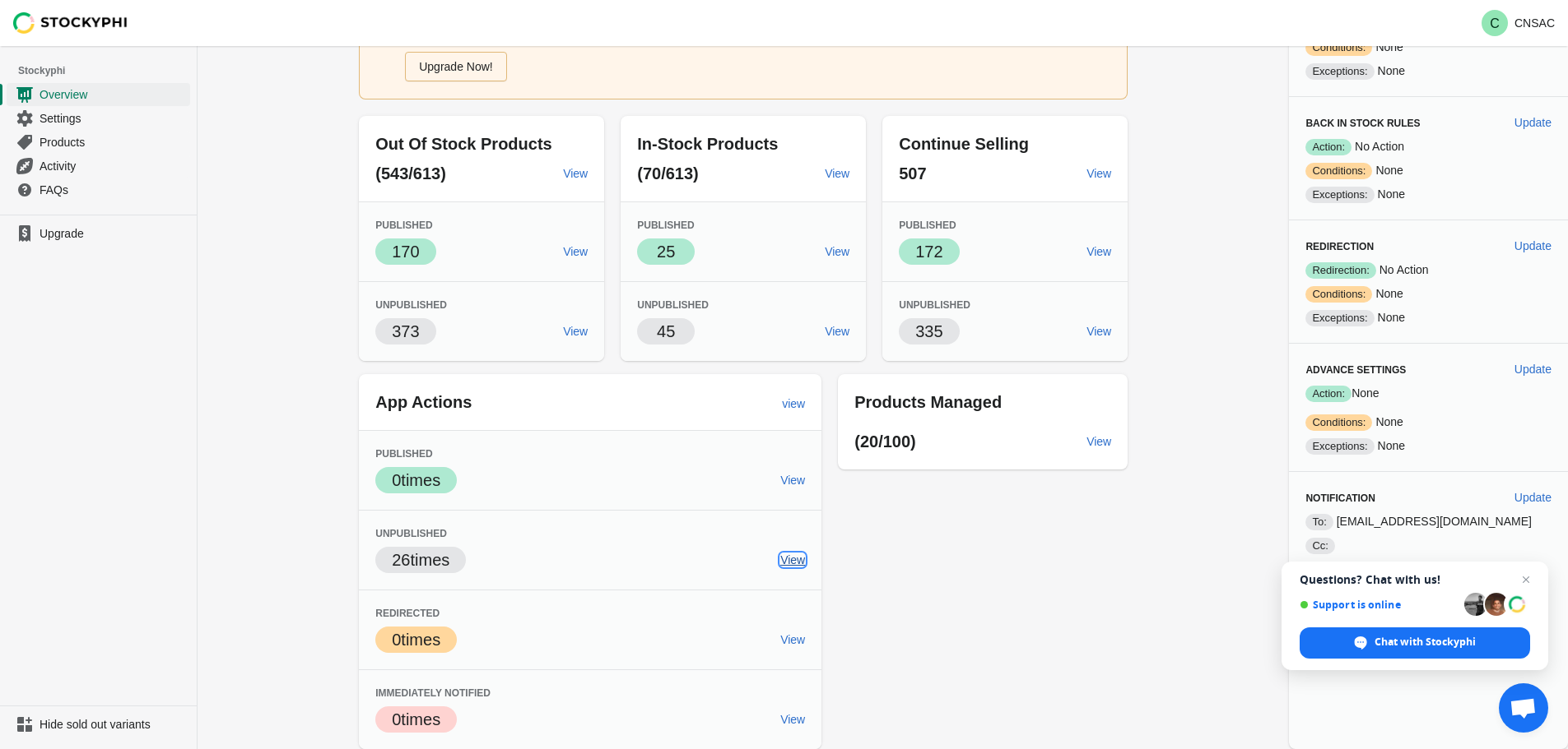
click at [787, 562] on span "View" at bounding box center [793, 560] width 25 height 13
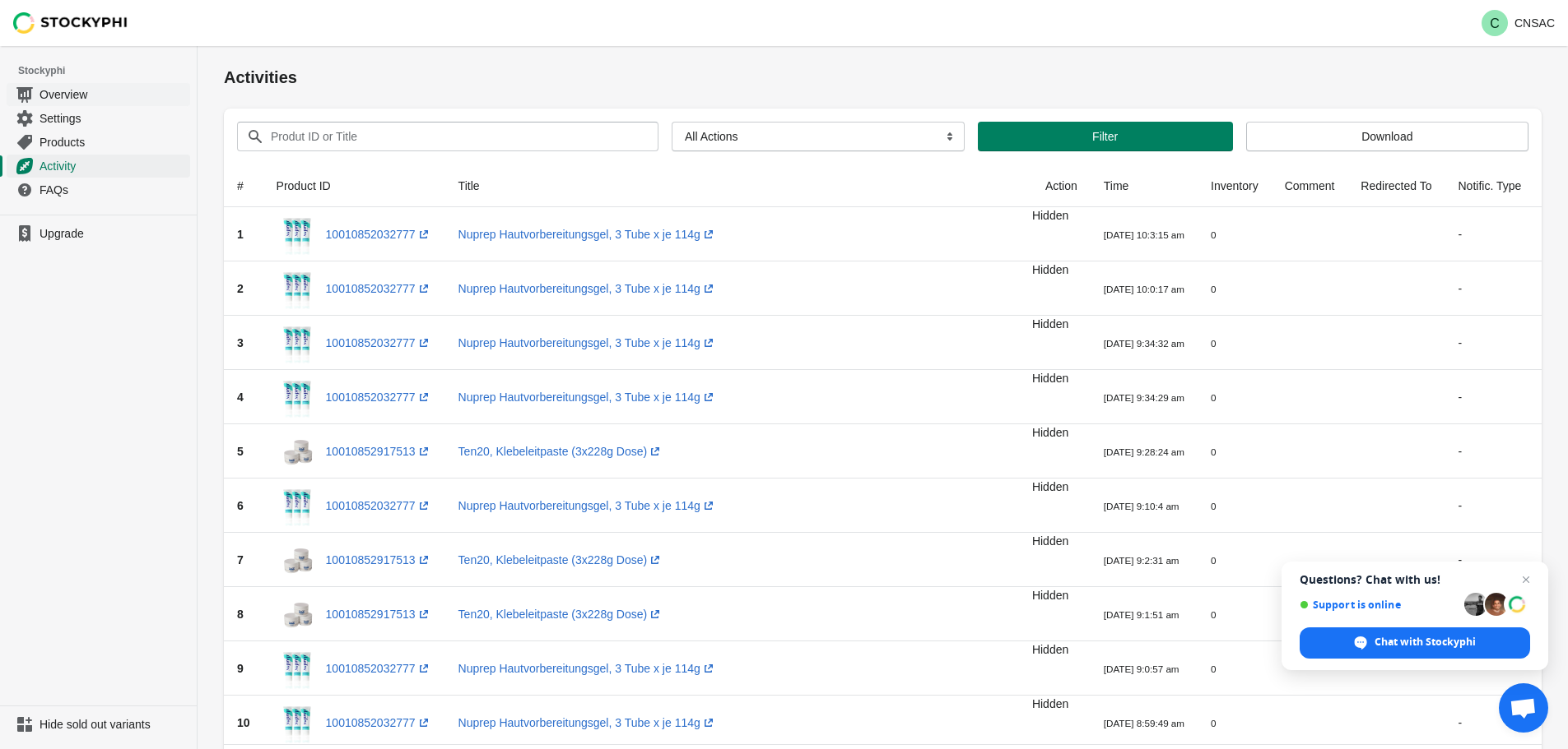
click at [111, 96] on span "Overview" at bounding box center [114, 94] width 148 height 16
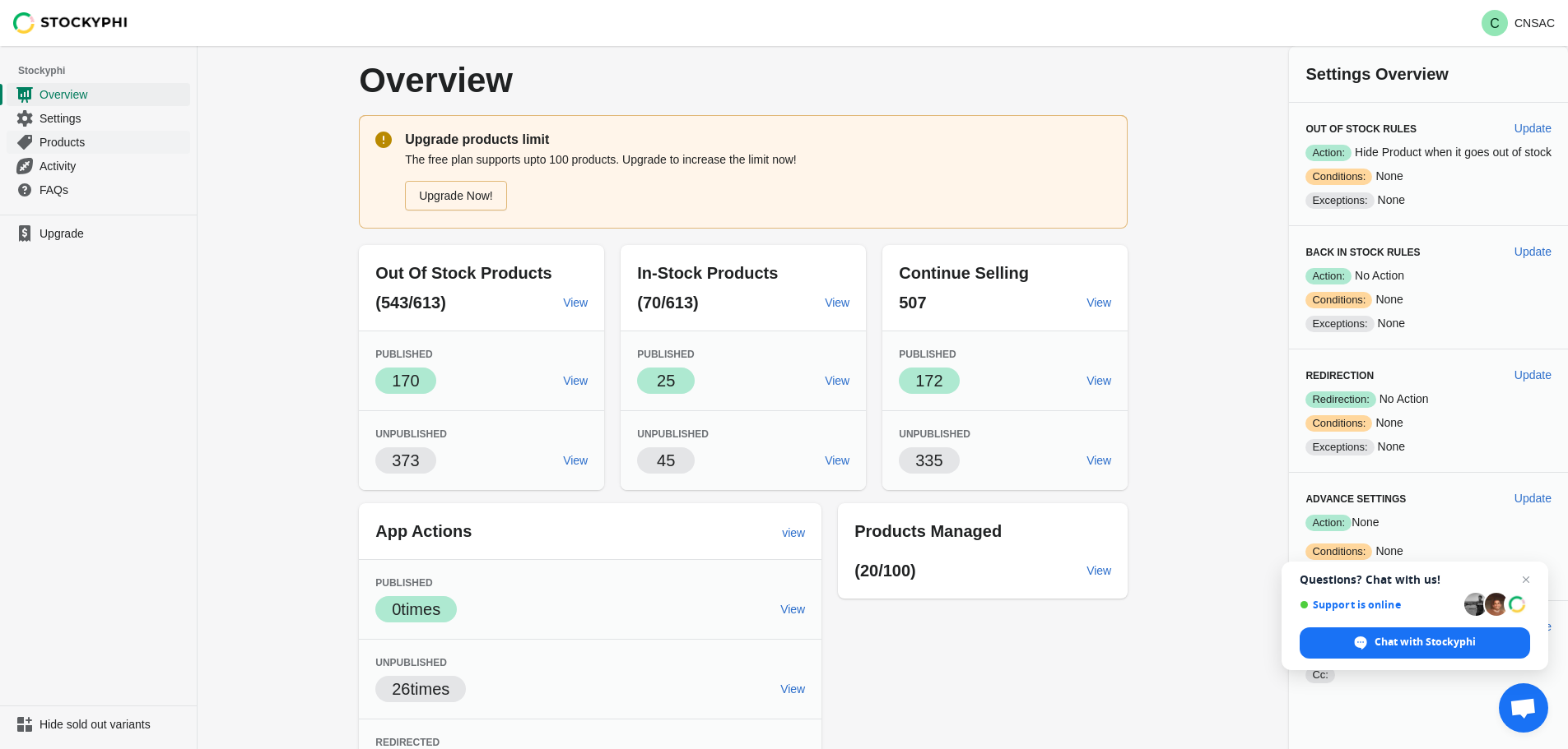
click at [120, 134] on span "Products" at bounding box center [114, 142] width 148 height 16
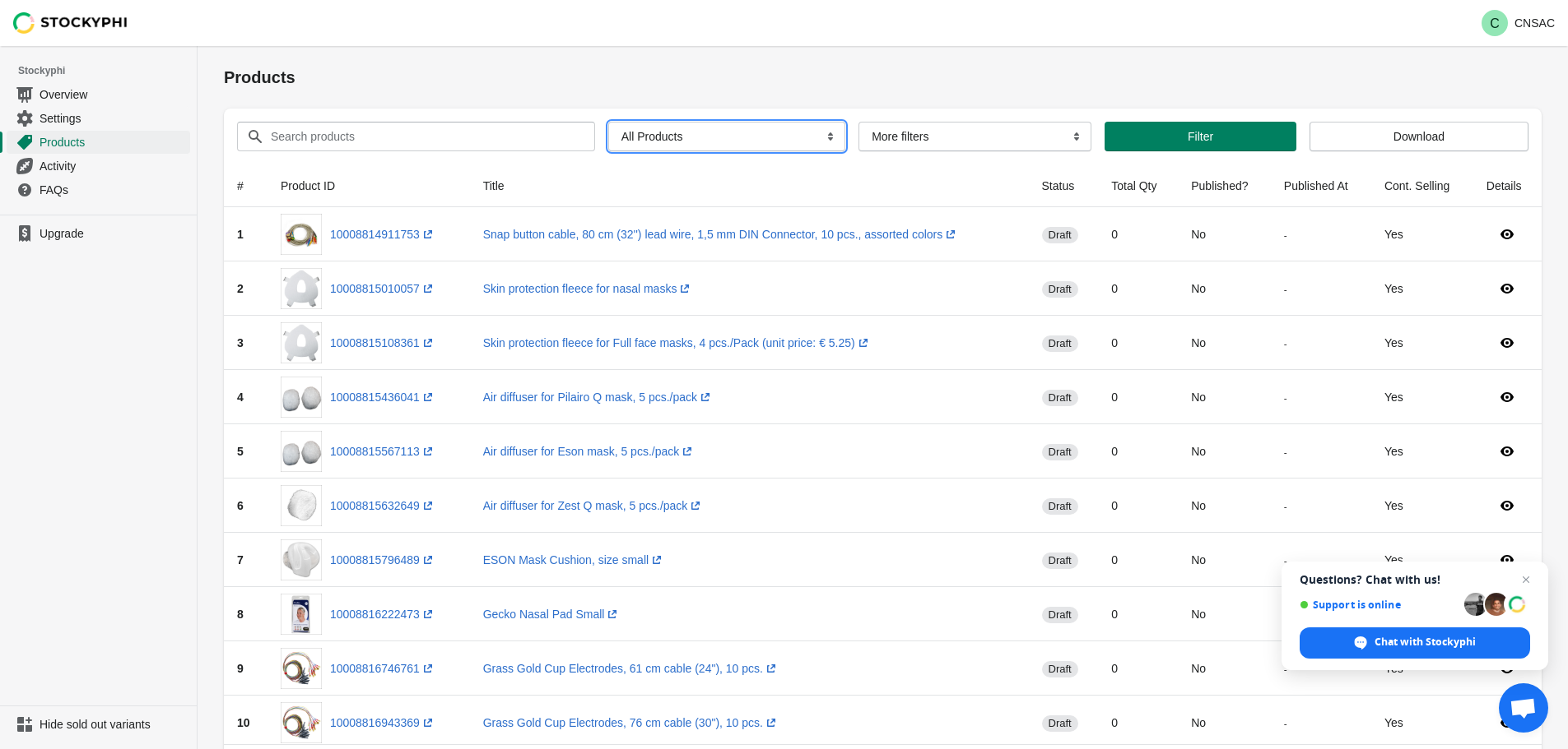
click at [765, 135] on select "All Products InStock InStock Published InStock Un-Published OOS OOS Published O…" at bounding box center [727, 136] width 238 height 29
select select "instock"
click at [608, 122] on select "All Products InStock InStock Published InStock Un-Published OOS OOS Published O…" at bounding box center [727, 136] width 238 height 29
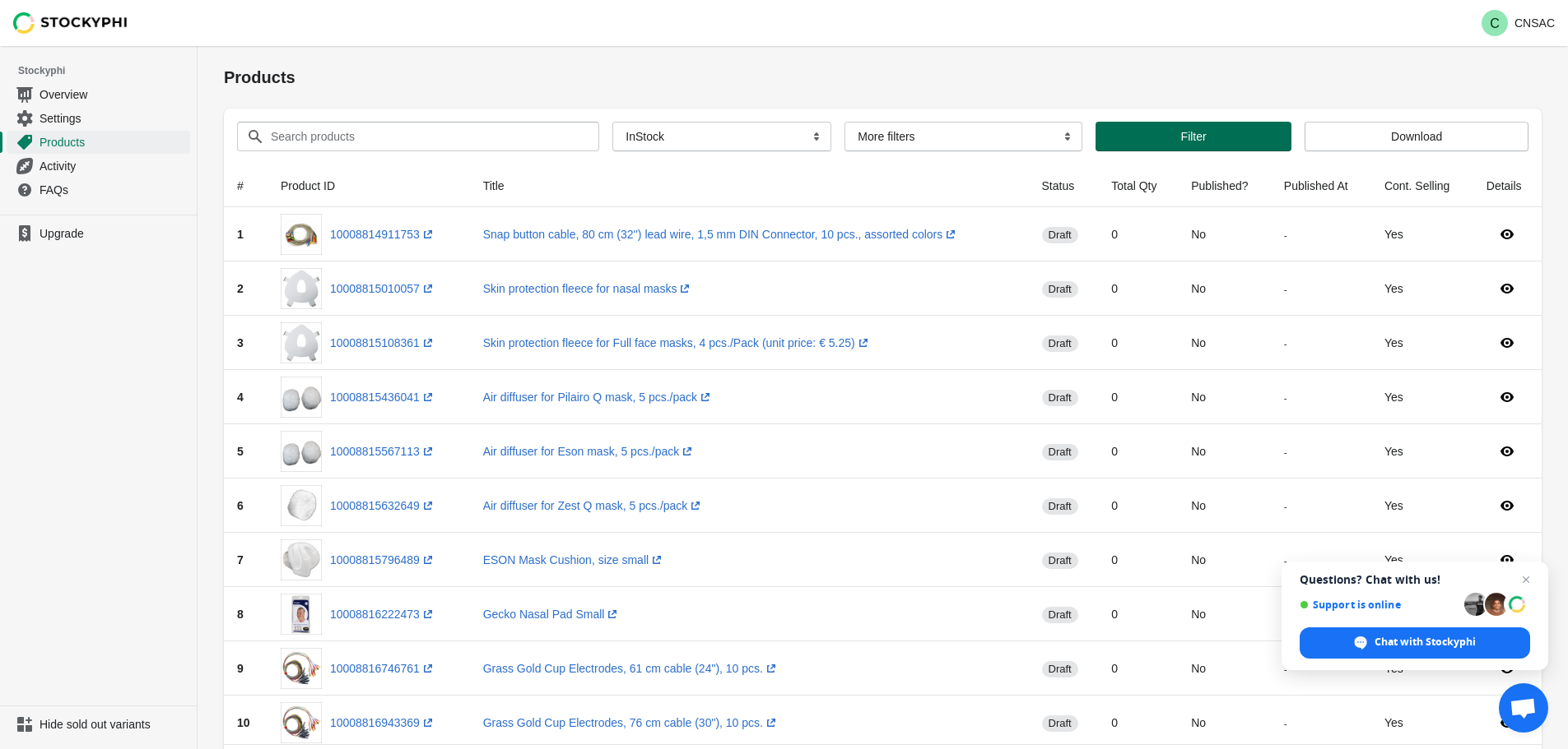
click at [1218, 148] on button "Filter" at bounding box center [1193, 136] width 196 height 29
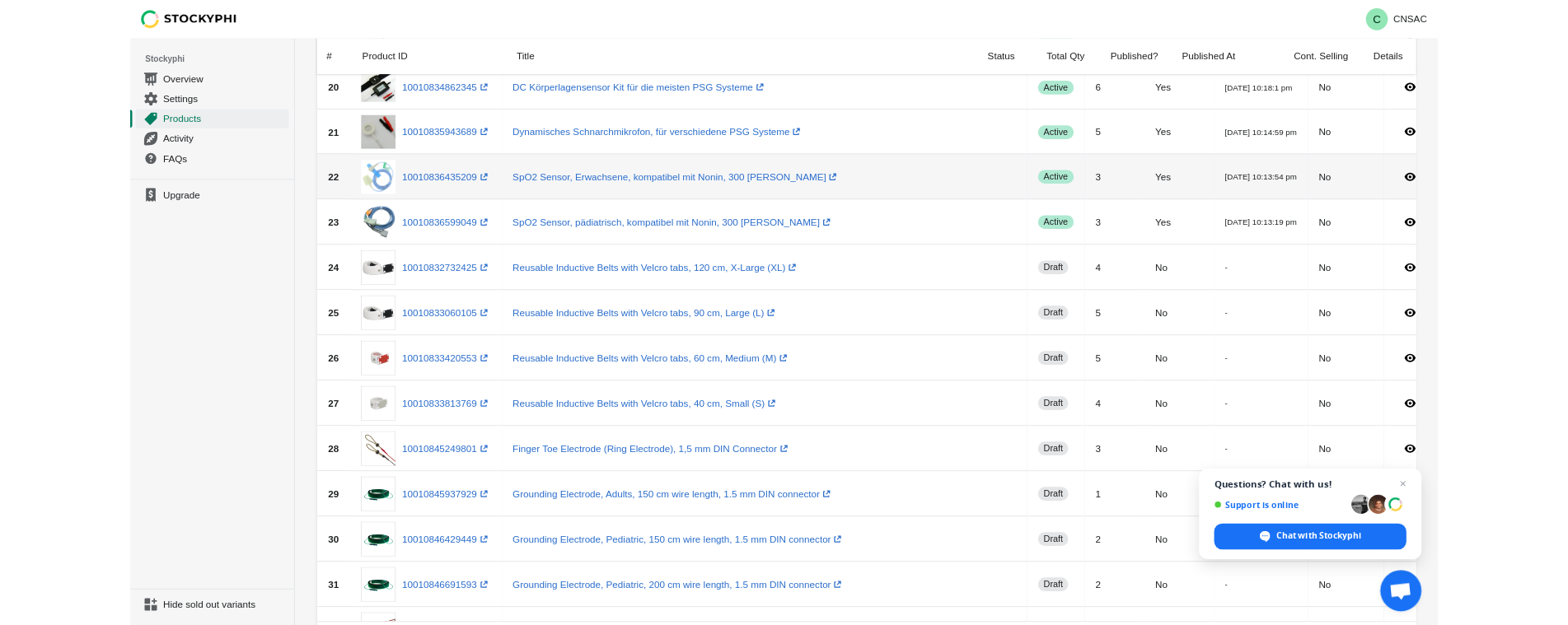
scroll to position [1153, 0]
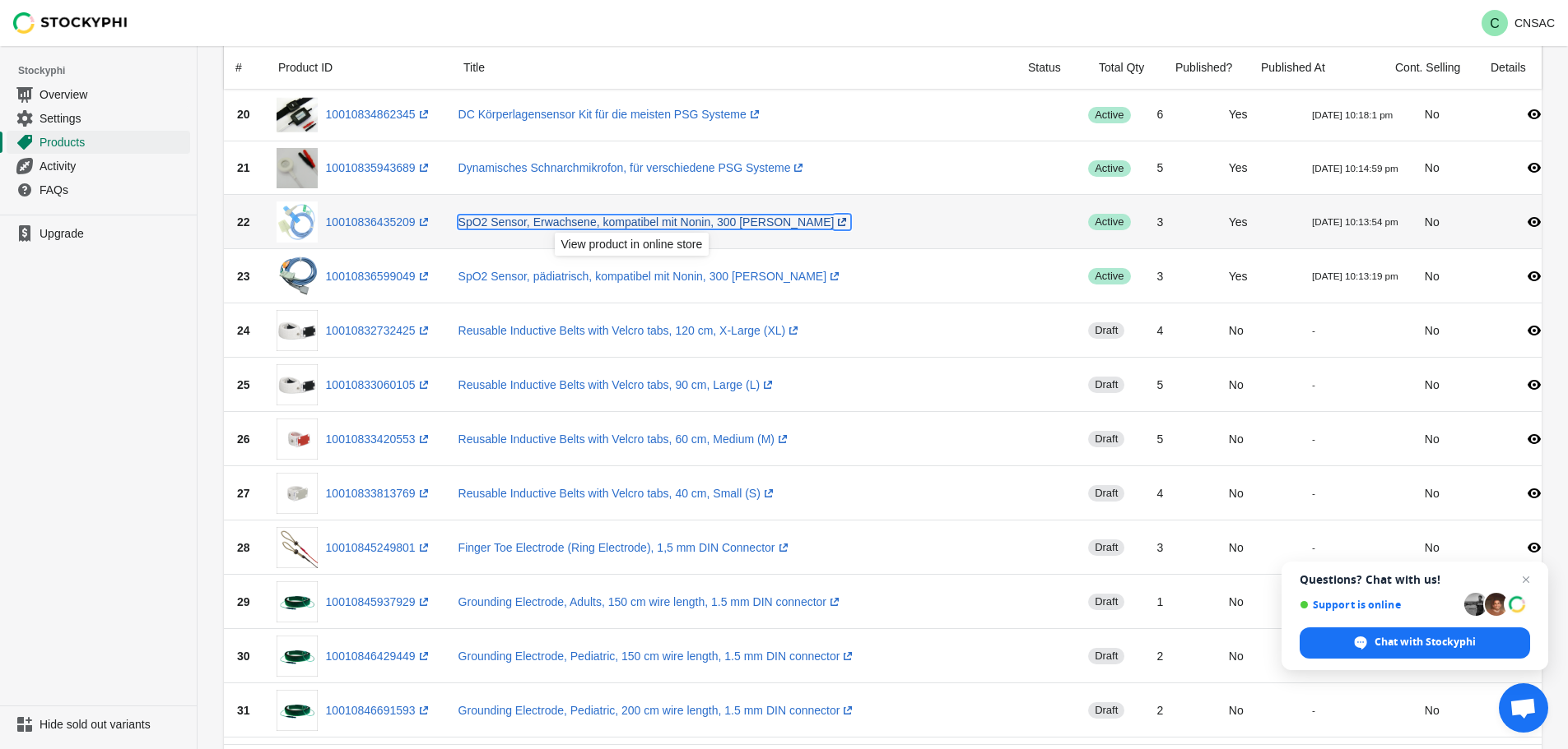
click at [576, 218] on link "SpO2 Sensor, Erwachsene, kompatibel mit Nonin, 300 cm Kabel (opens a new window)" at bounding box center [654, 222] width 393 height 13
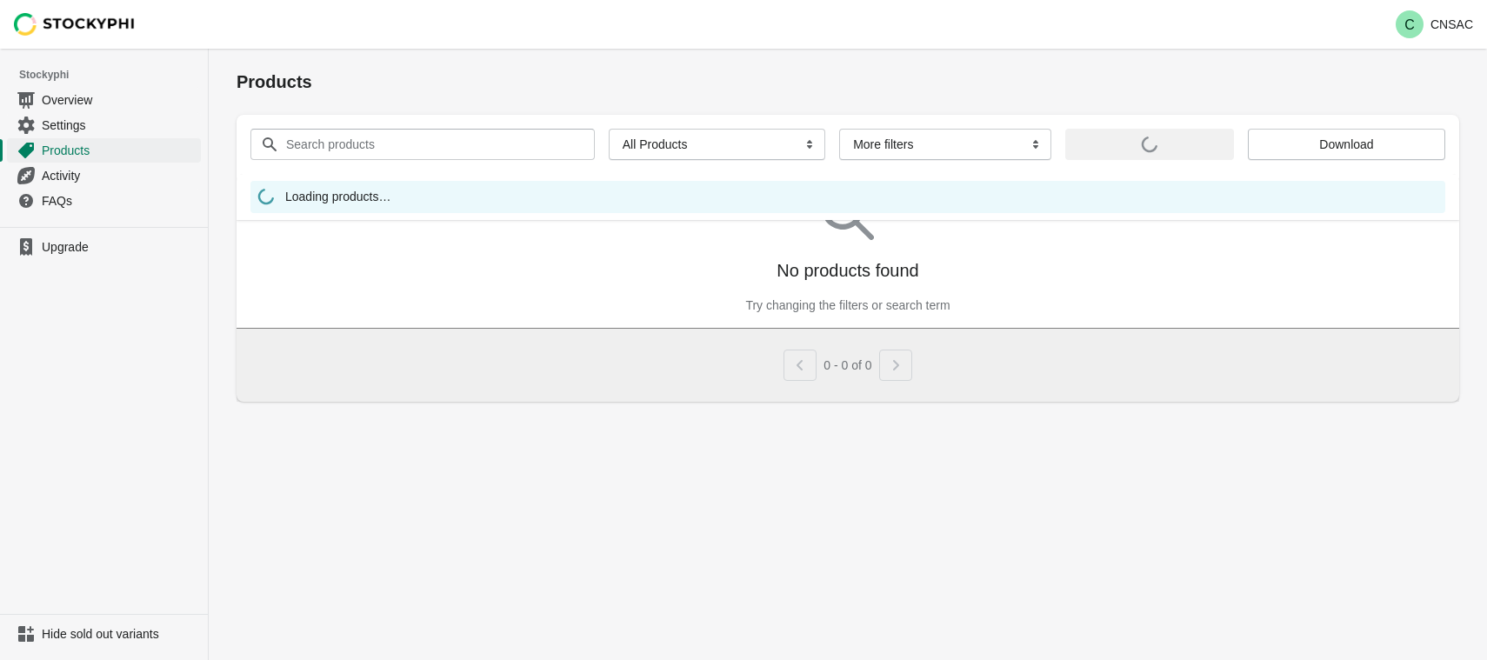
select select "instock"
select select
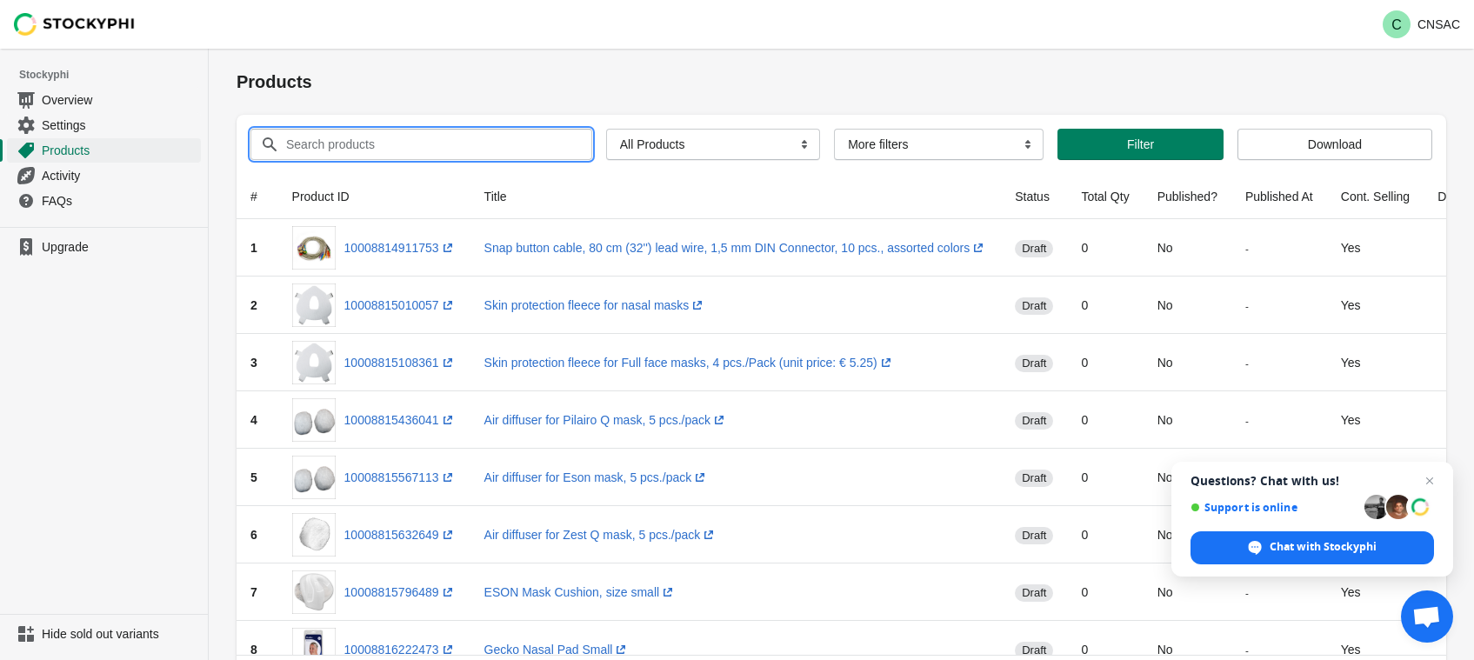
click at [376, 139] on input "Search products" at bounding box center [423, 144] width 276 height 31
type input "nuprep"
click at [237, 49] on button "Submit" at bounding box center [262, 58] width 50 height 18
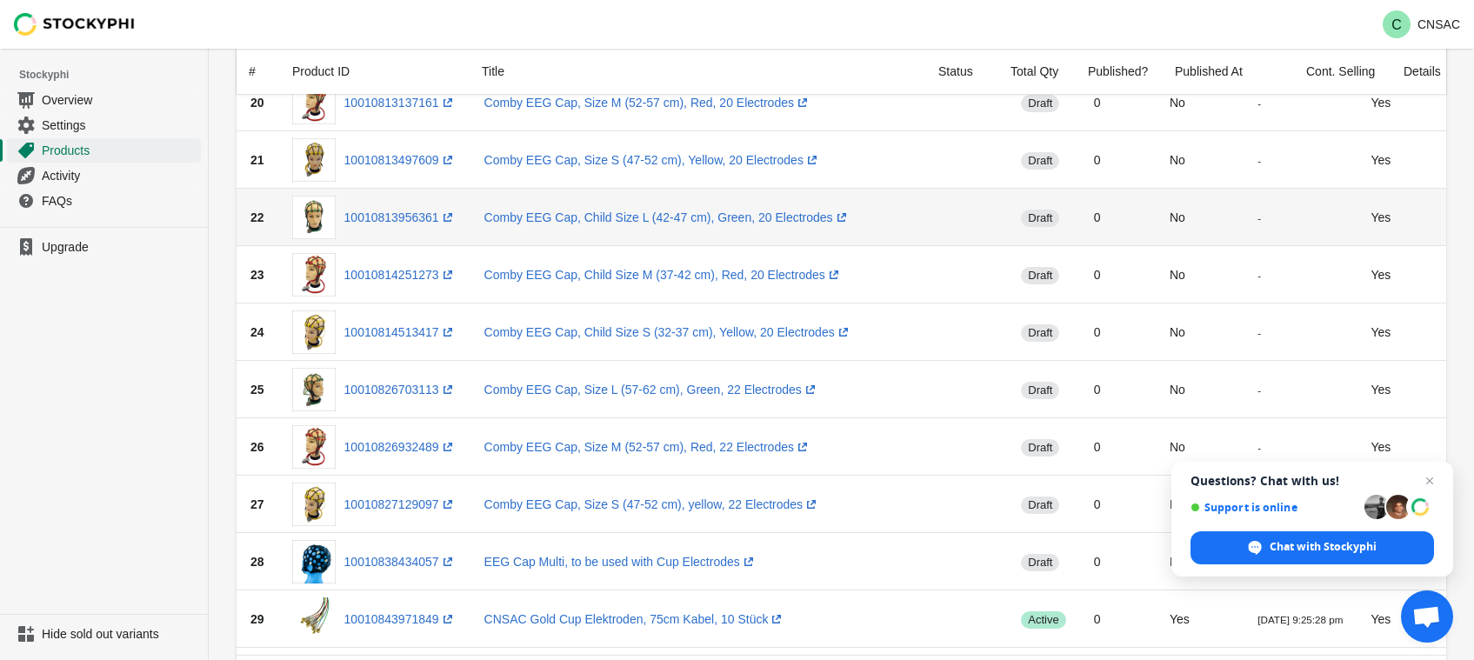
scroll to position [1566, 0]
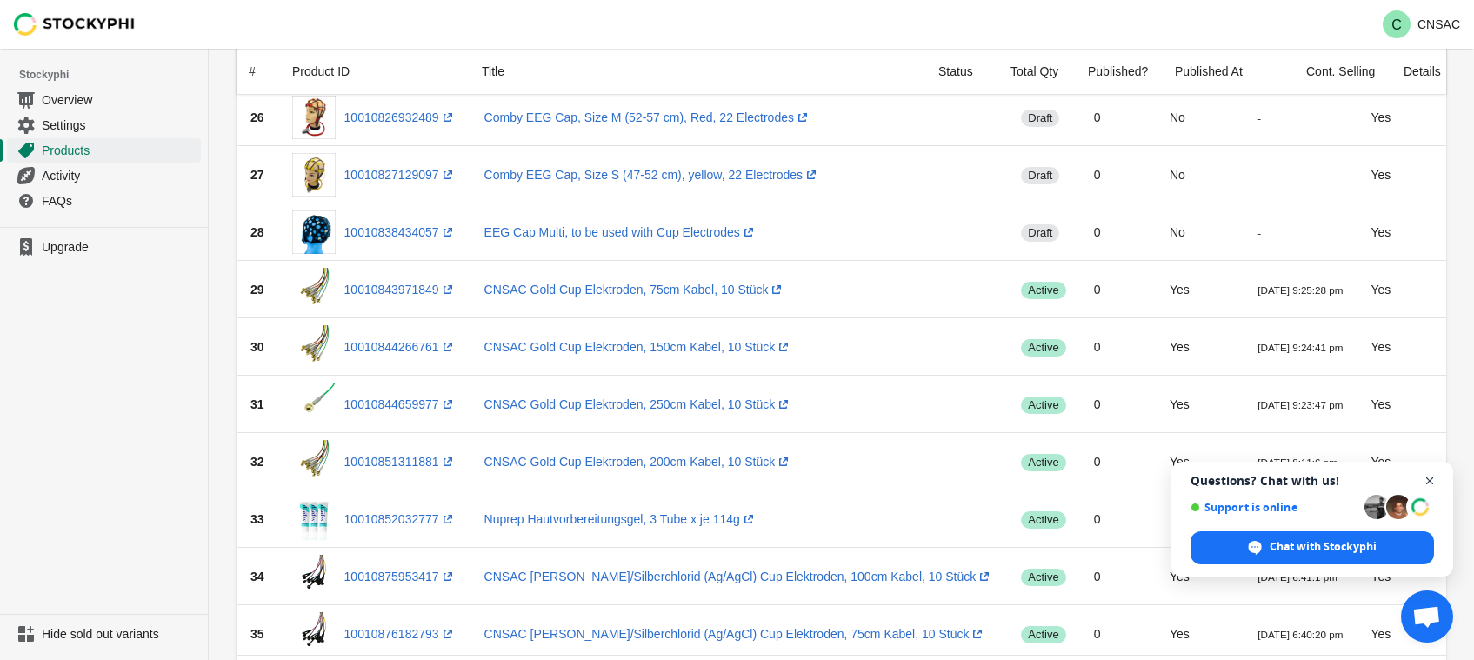
click at [1433, 484] on span "Close chat" at bounding box center [1431, 482] width 22 height 22
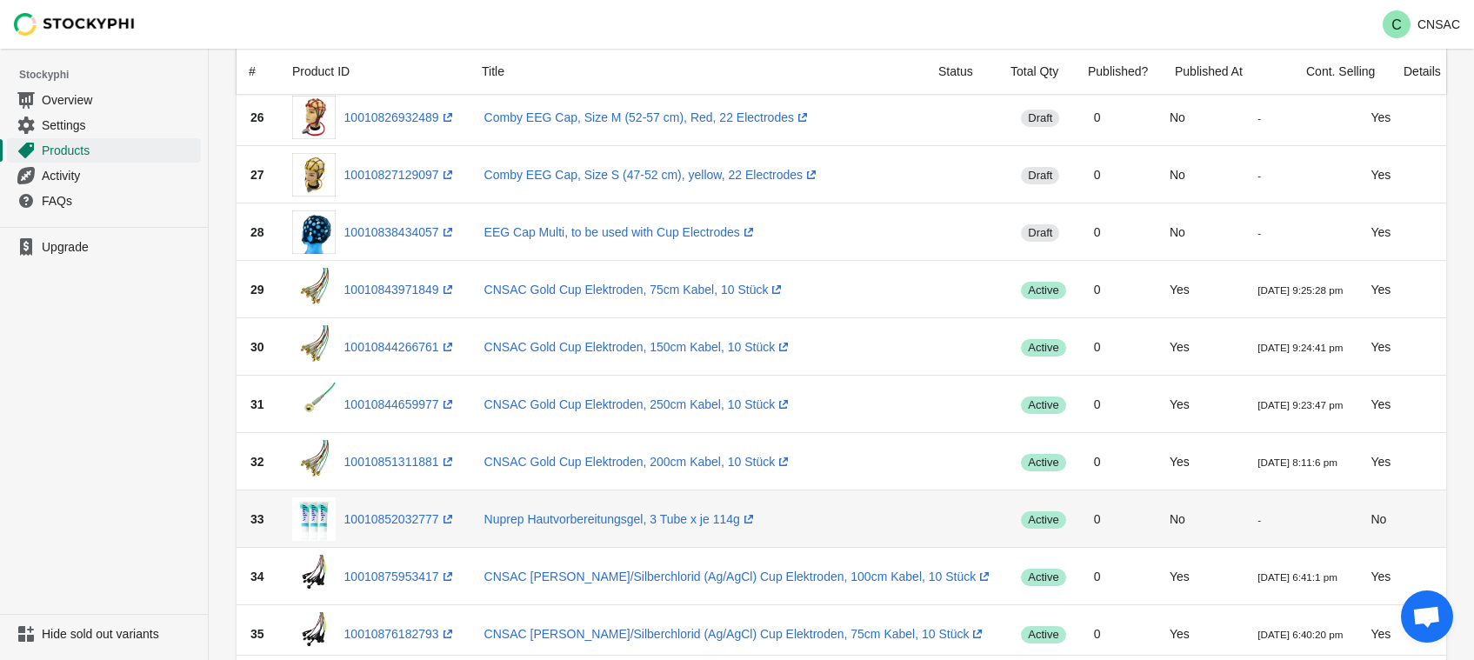
click at [1244, 518] on td "-" at bounding box center [1300, 519] width 113 height 57
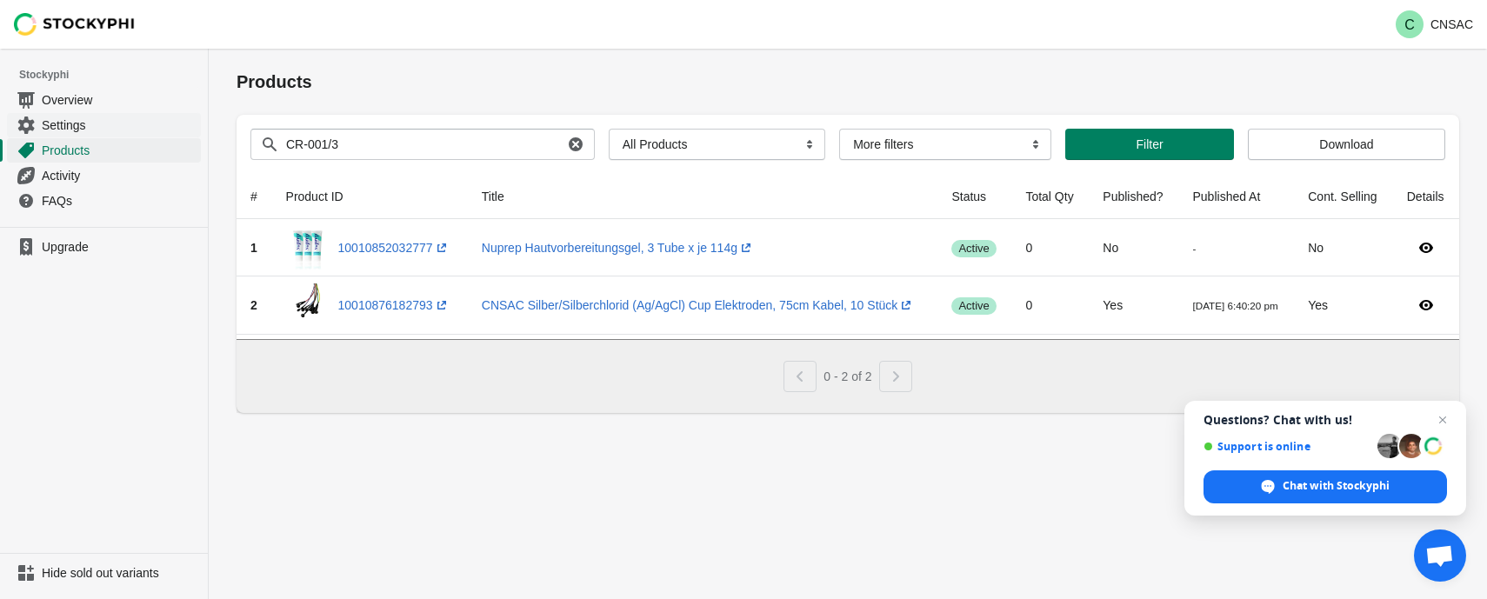
click at [70, 129] on span "Settings" at bounding box center [120, 125] width 156 height 17
click at [76, 124] on span "Settings" at bounding box center [120, 125] width 156 height 17
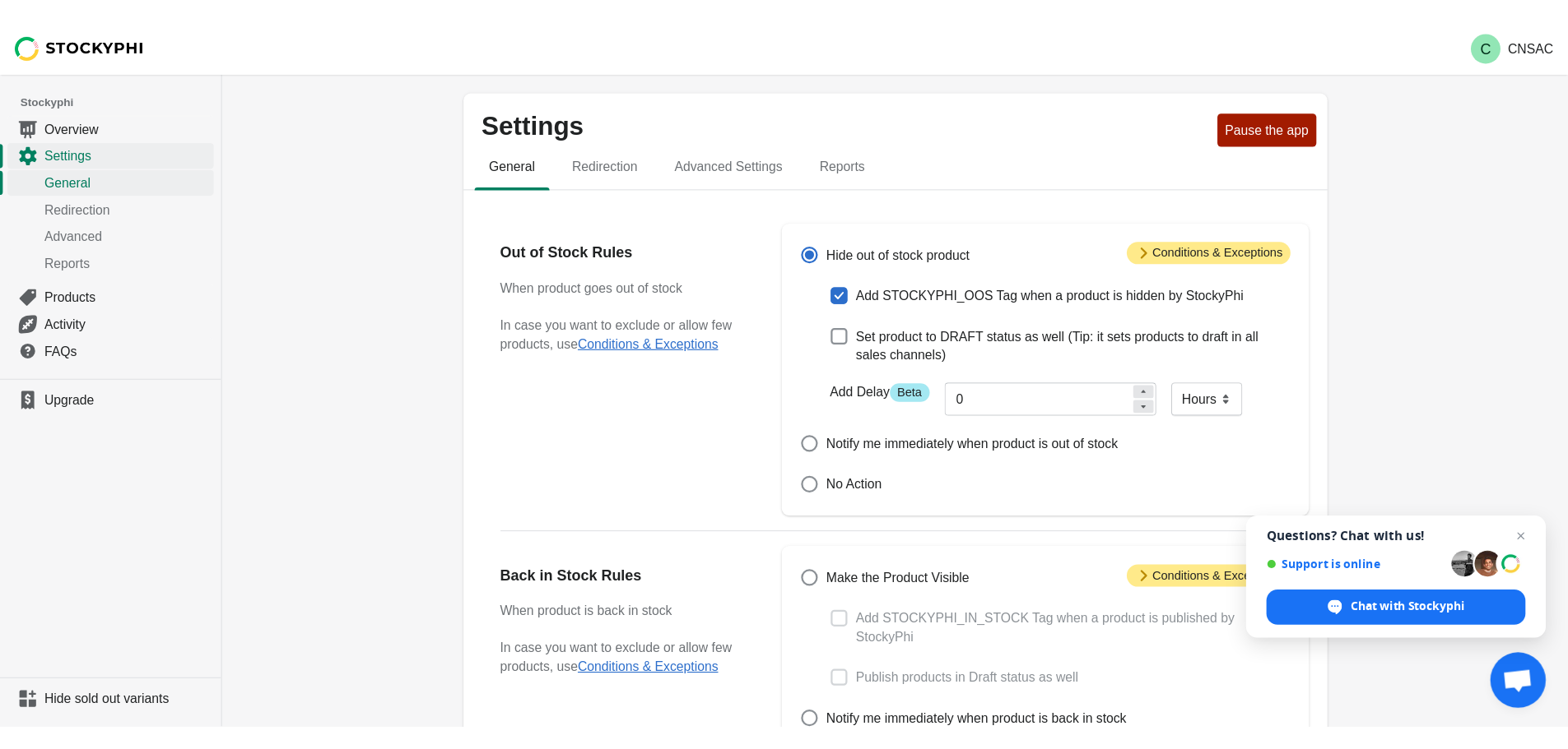
scroll to position [82, 0]
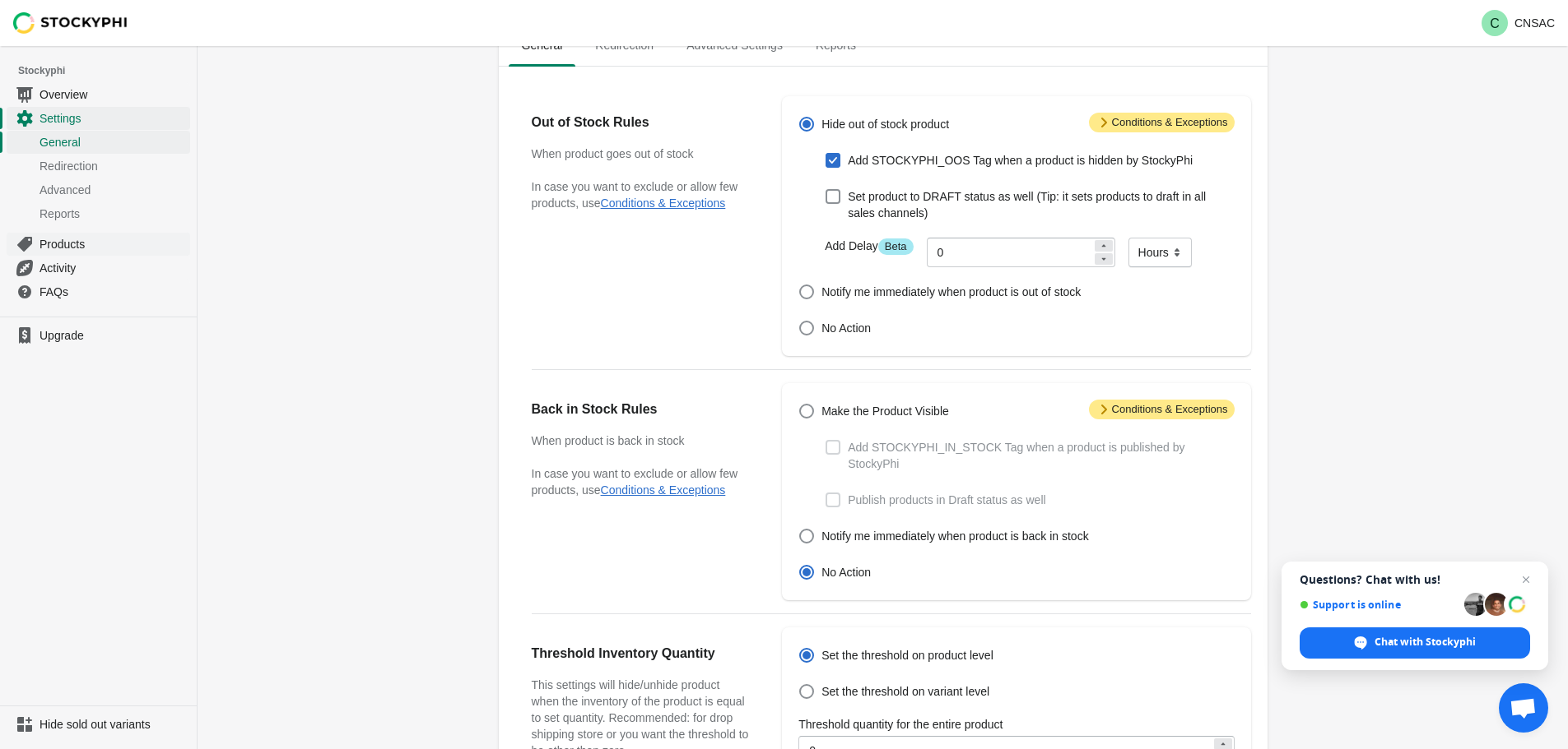
click at [85, 236] on span "Products" at bounding box center [114, 244] width 148 height 16
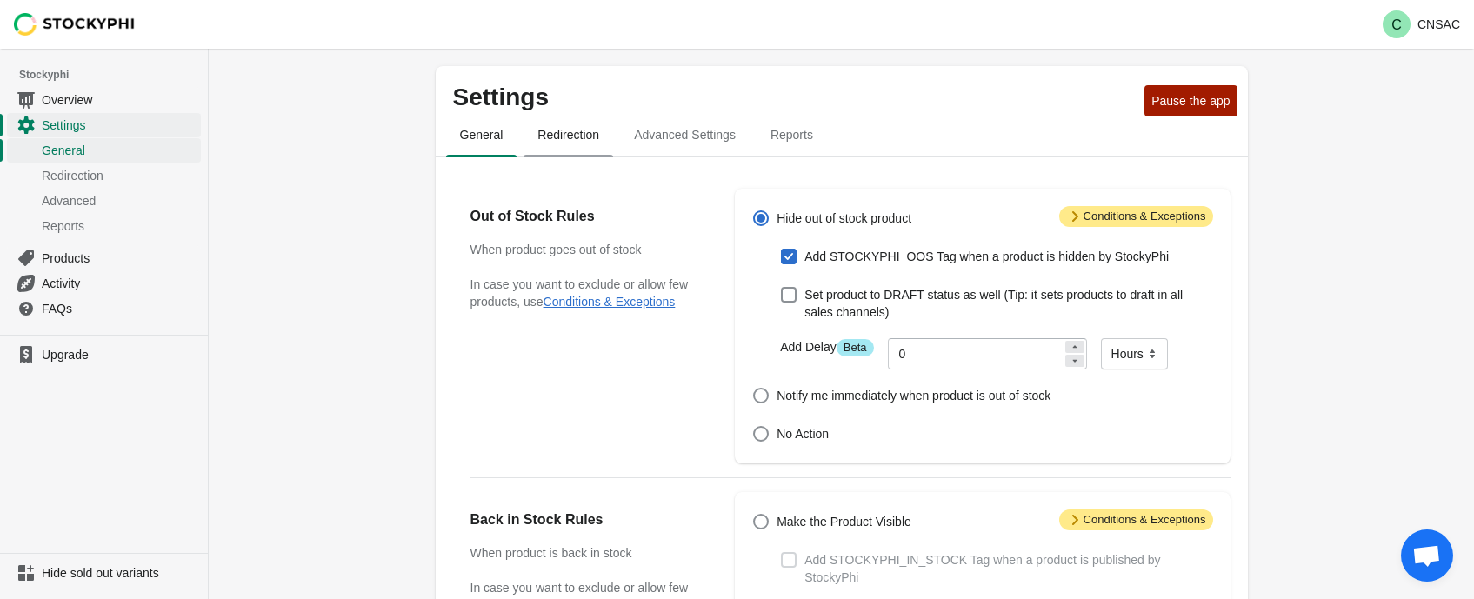
click at [566, 135] on span "Redirection" at bounding box center [569, 134] width 90 height 31
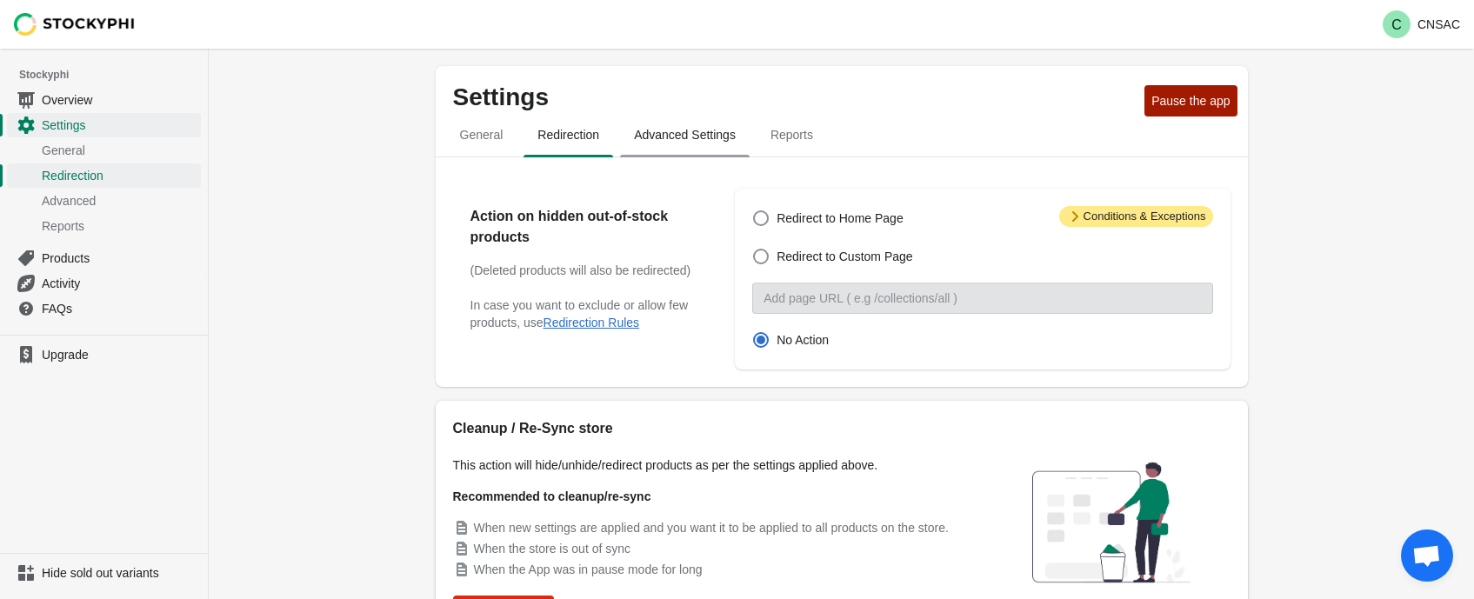
click at [636, 144] on span "Advanced Settings" at bounding box center [685, 134] width 130 height 31
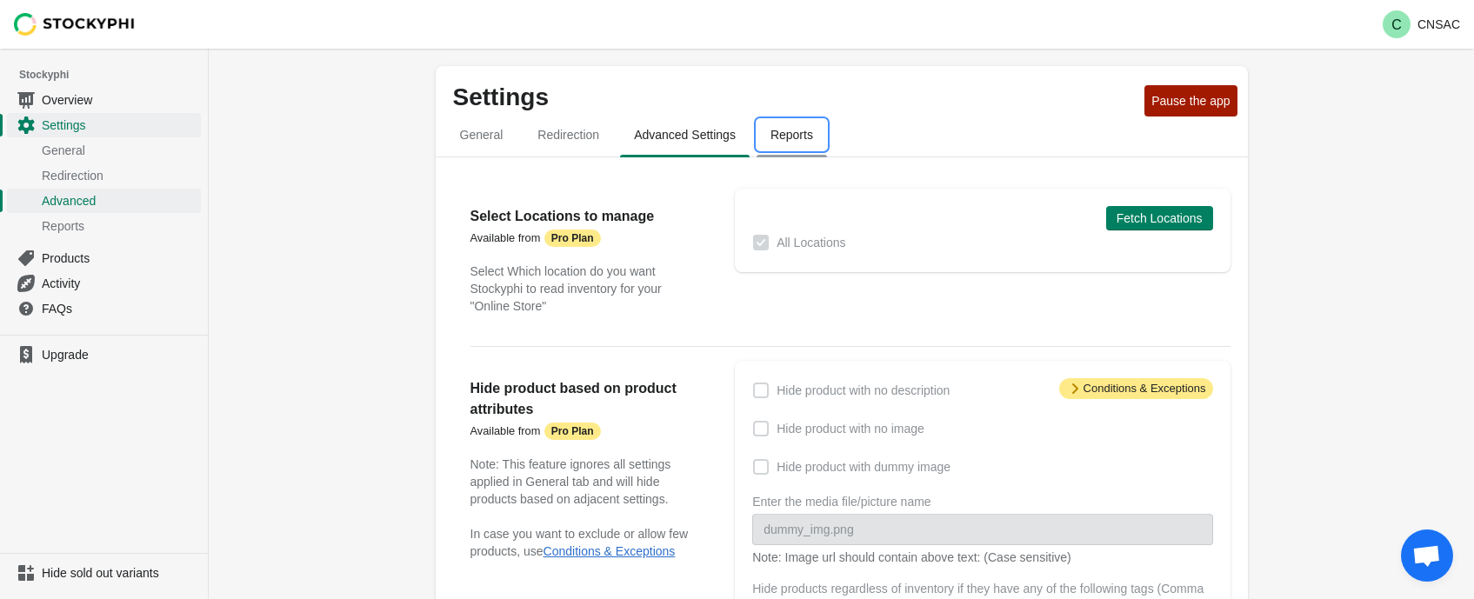
click at [789, 140] on span "Reports" at bounding box center [792, 134] width 70 height 31
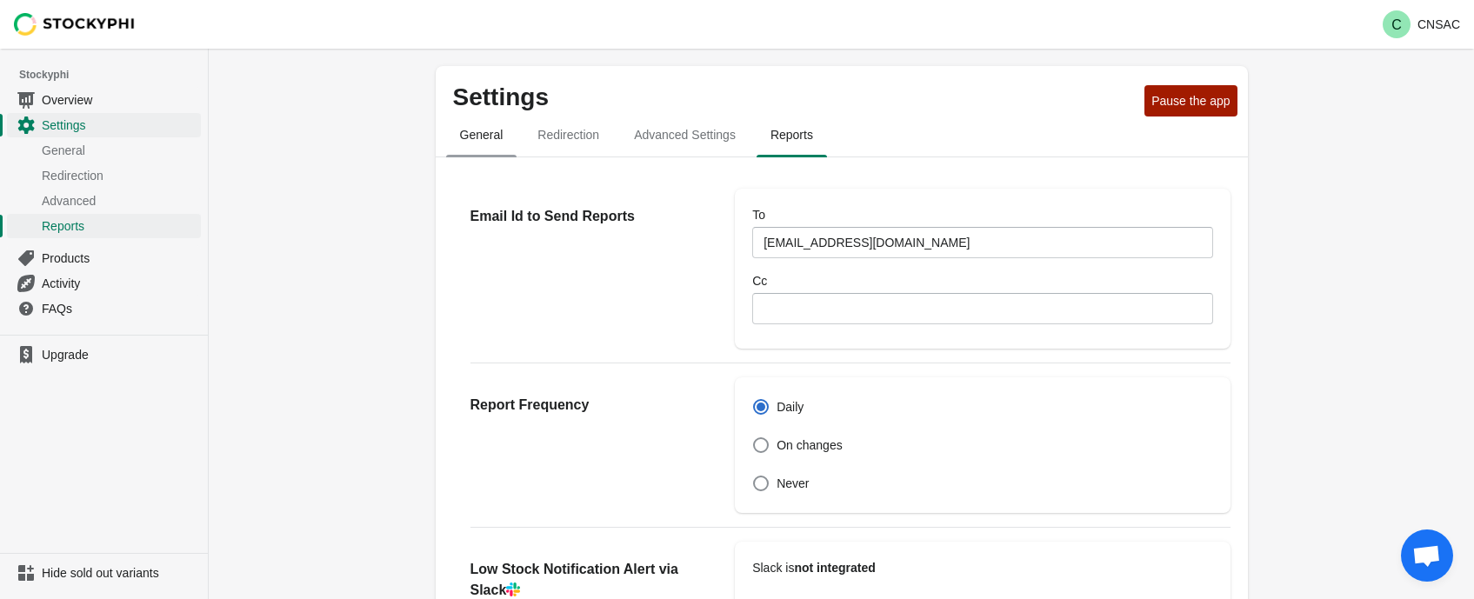
click at [497, 131] on span "General" at bounding box center [481, 134] width 71 height 31
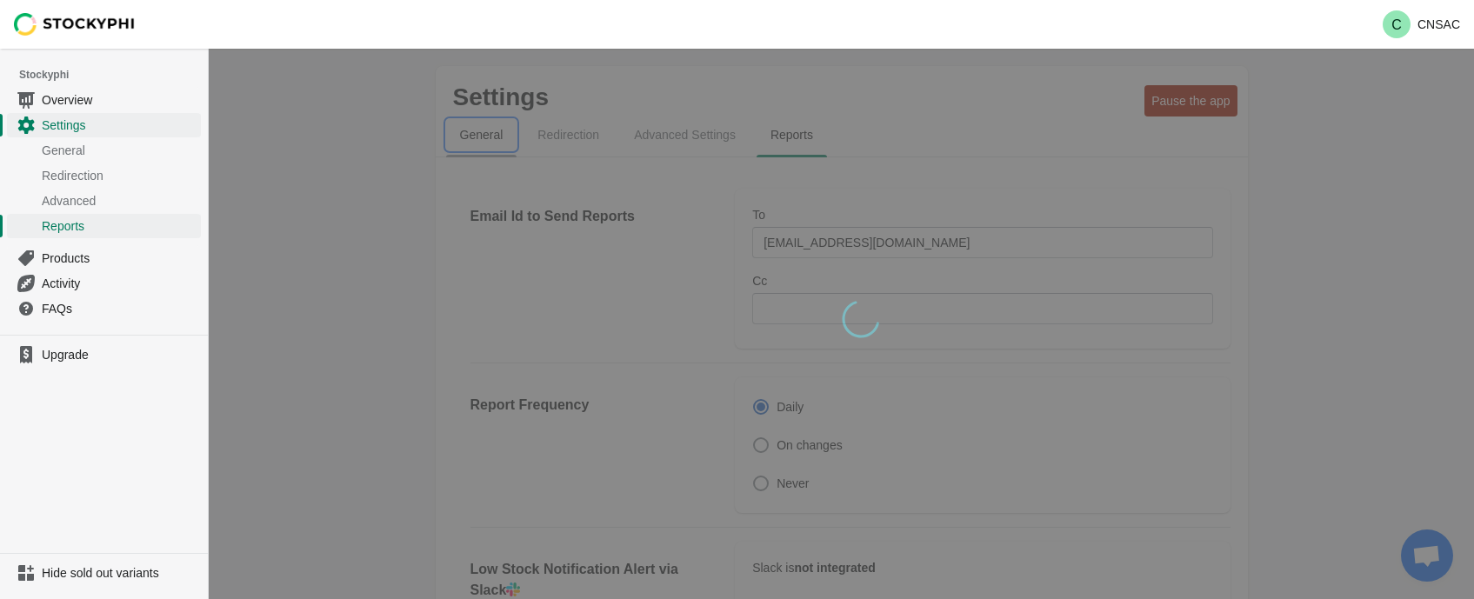
select select "hours"
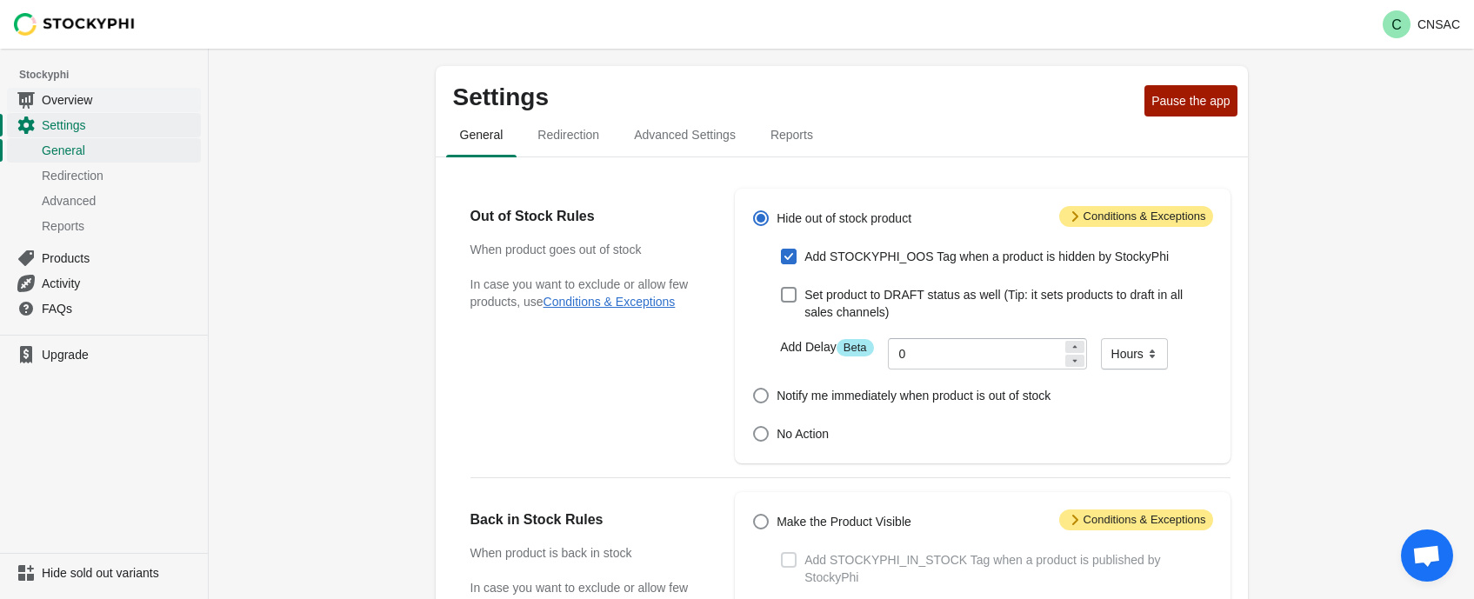
click at [109, 92] on span "Overview" at bounding box center [120, 99] width 156 height 17
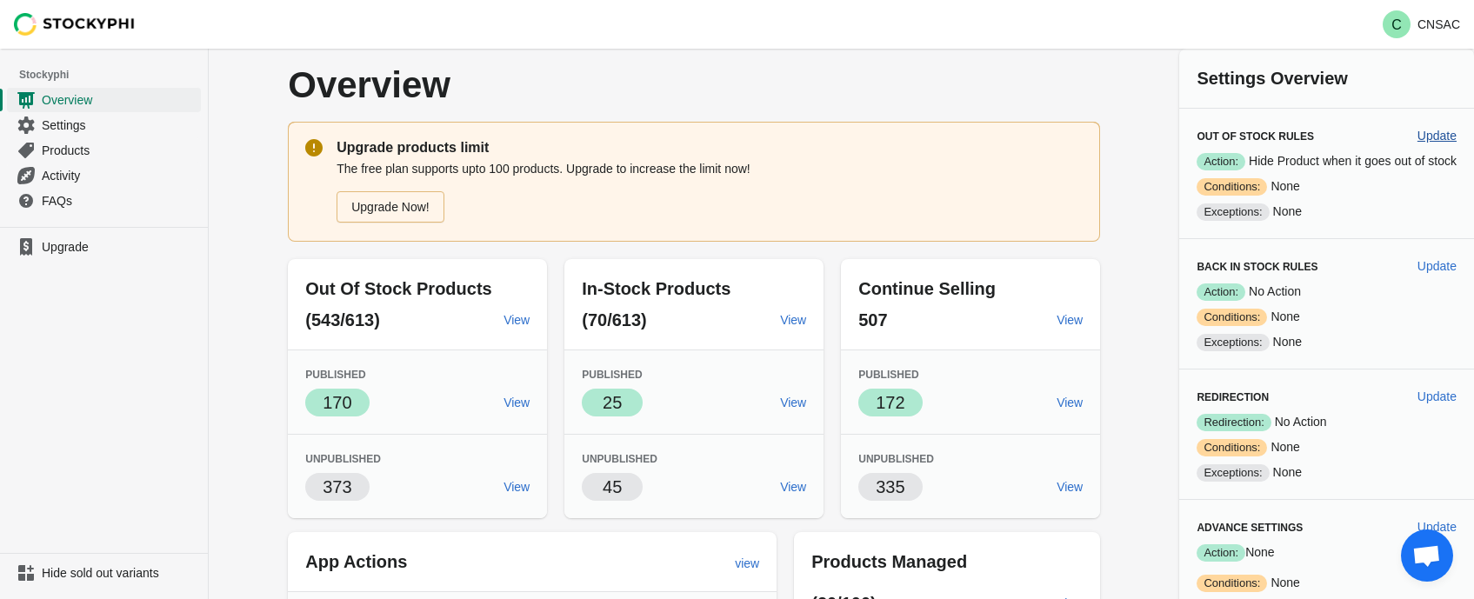
click at [1454, 137] on span "Update" at bounding box center [1437, 136] width 39 height 14
select select "hours"
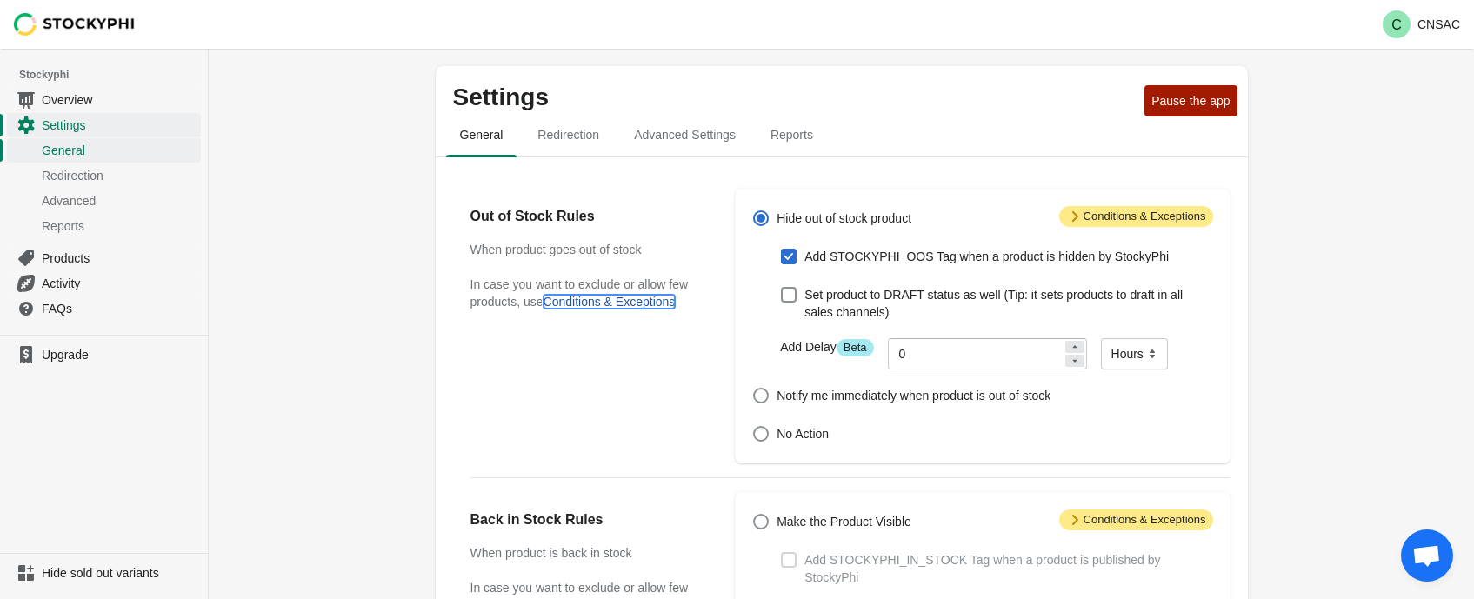
click at [596, 309] on button "Conditions & Exceptions" at bounding box center [610, 302] width 132 height 14
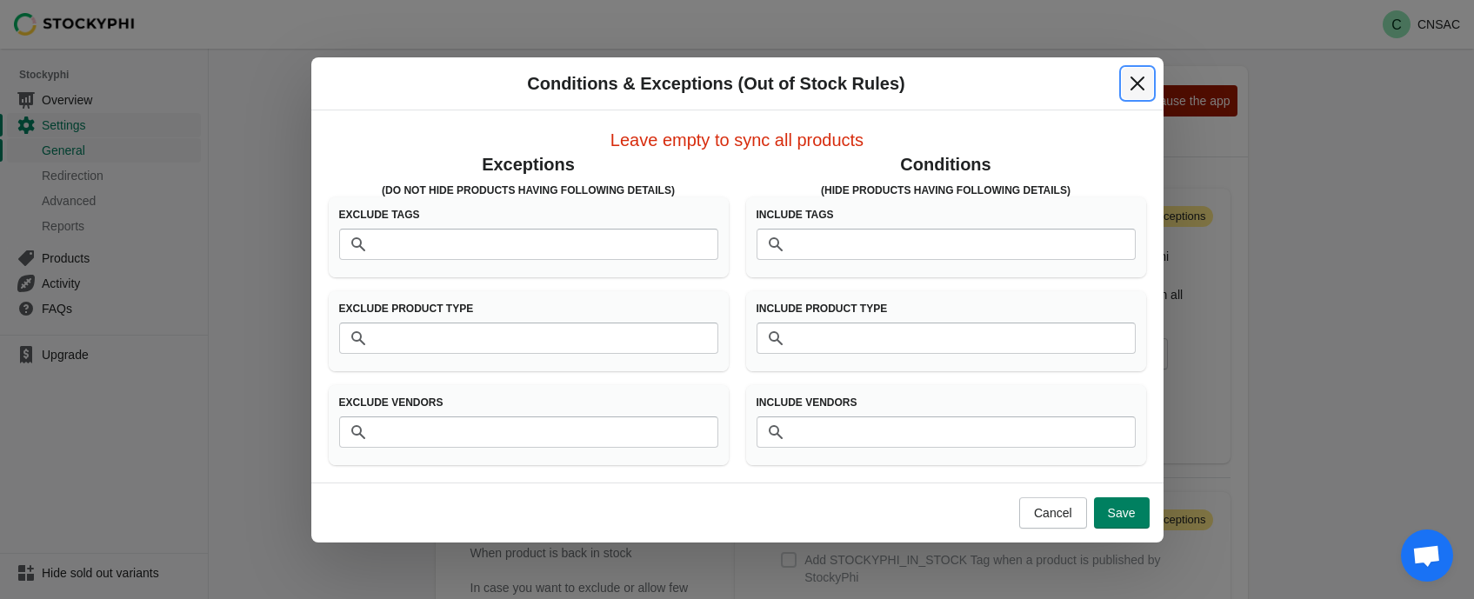
click at [1134, 84] on icon "Close" at bounding box center [1137, 83] width 17 height 17
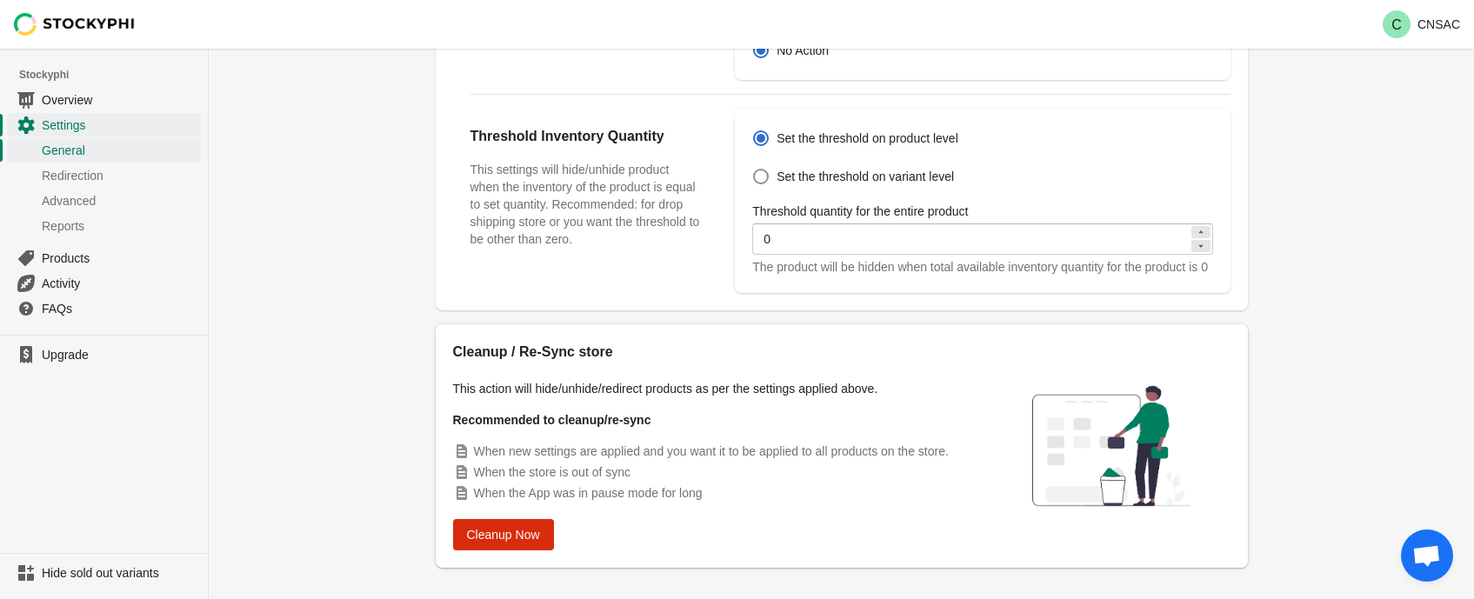
scroll to position [671, 0]
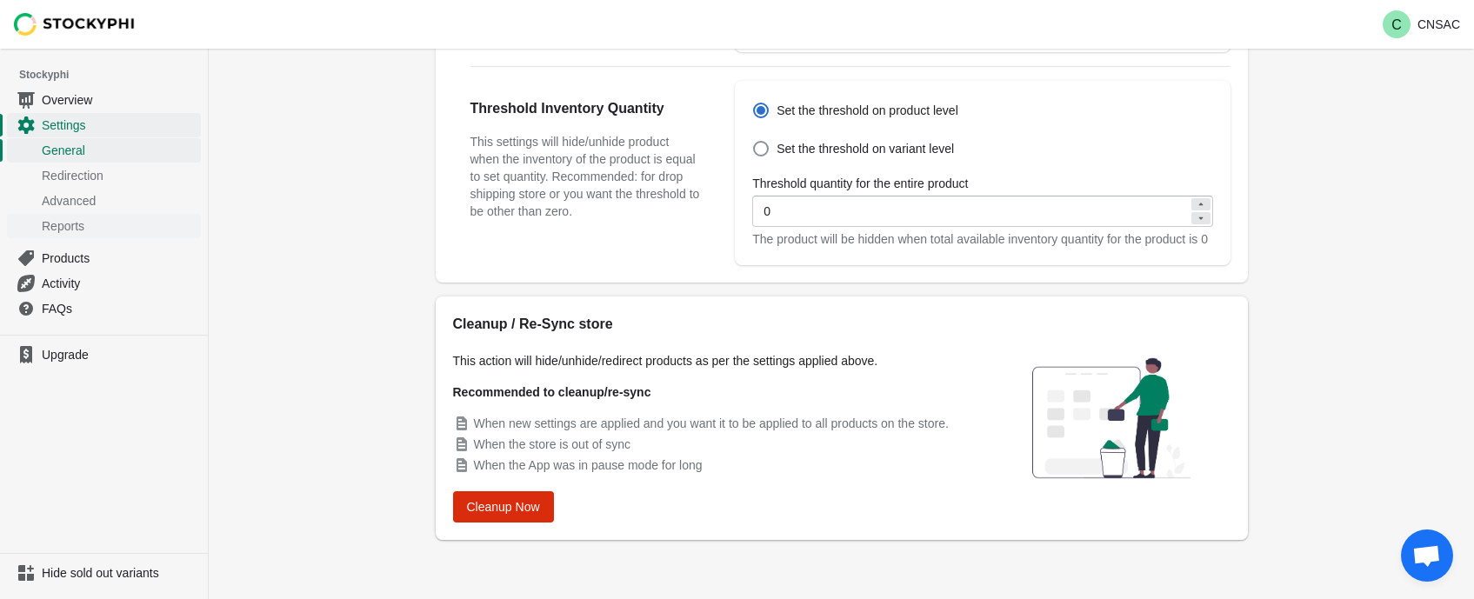
click at [90, 230] on span "Reports" at bounding box center [120, 225] width 156 height 17
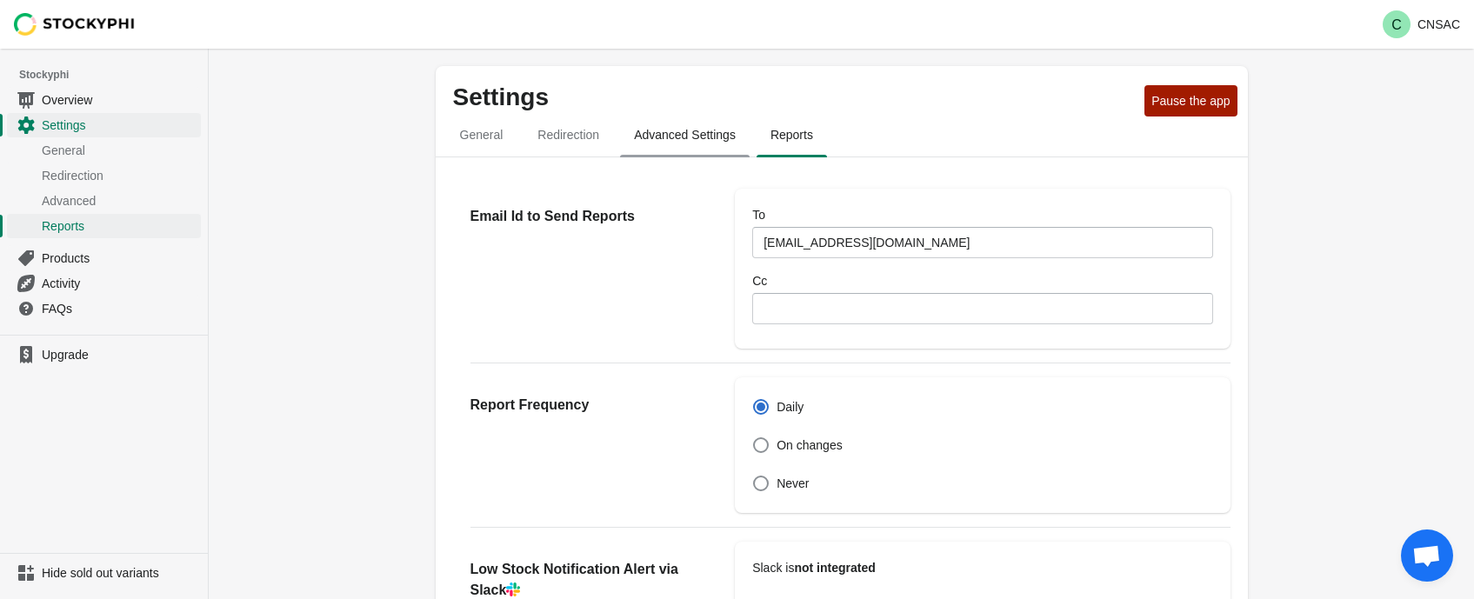
click at [701, 144] on span "Advanced Settings" at bounding box center [685, 134] width 130 height 31
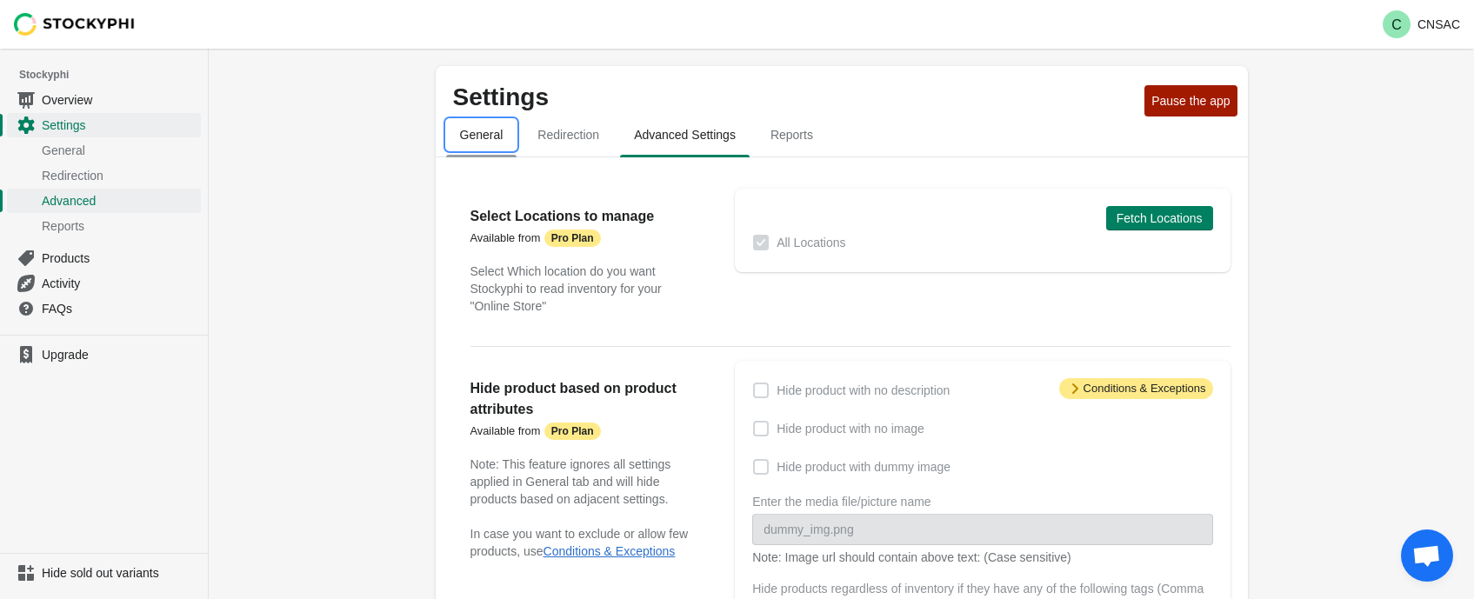
click at [467, 131] on span "General" at bounding box center [481, 134] width 71 height 31
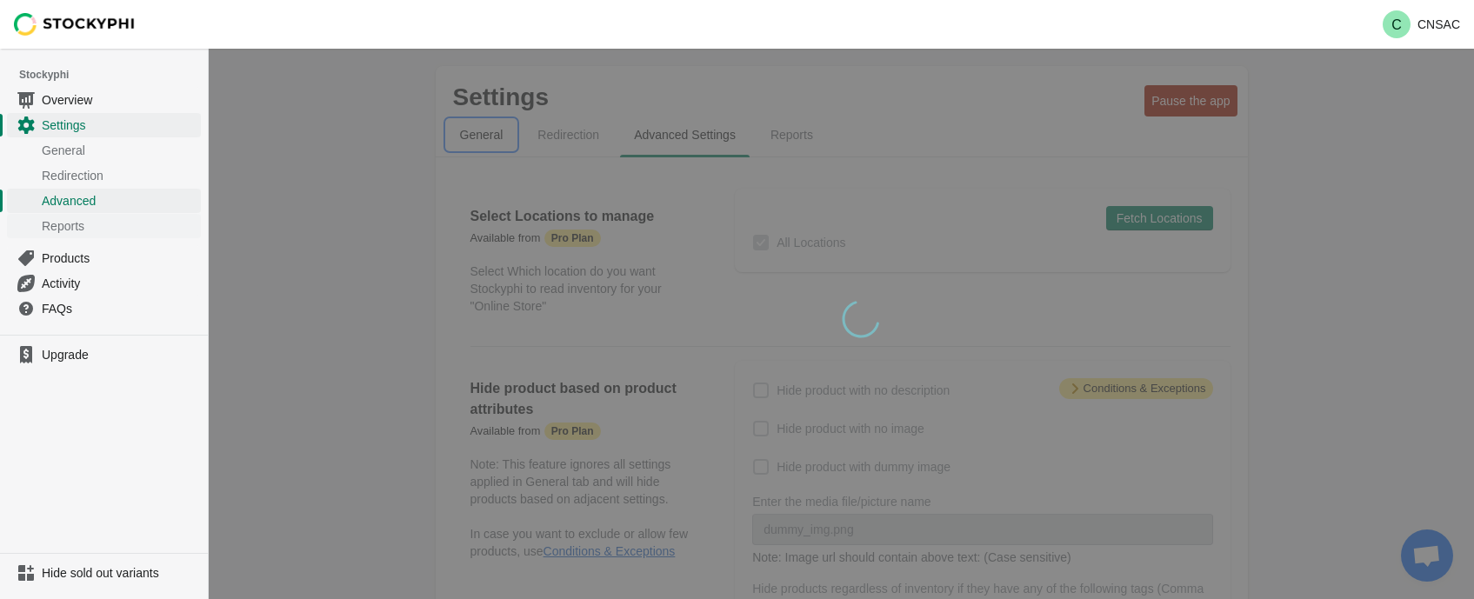
select select "hours"
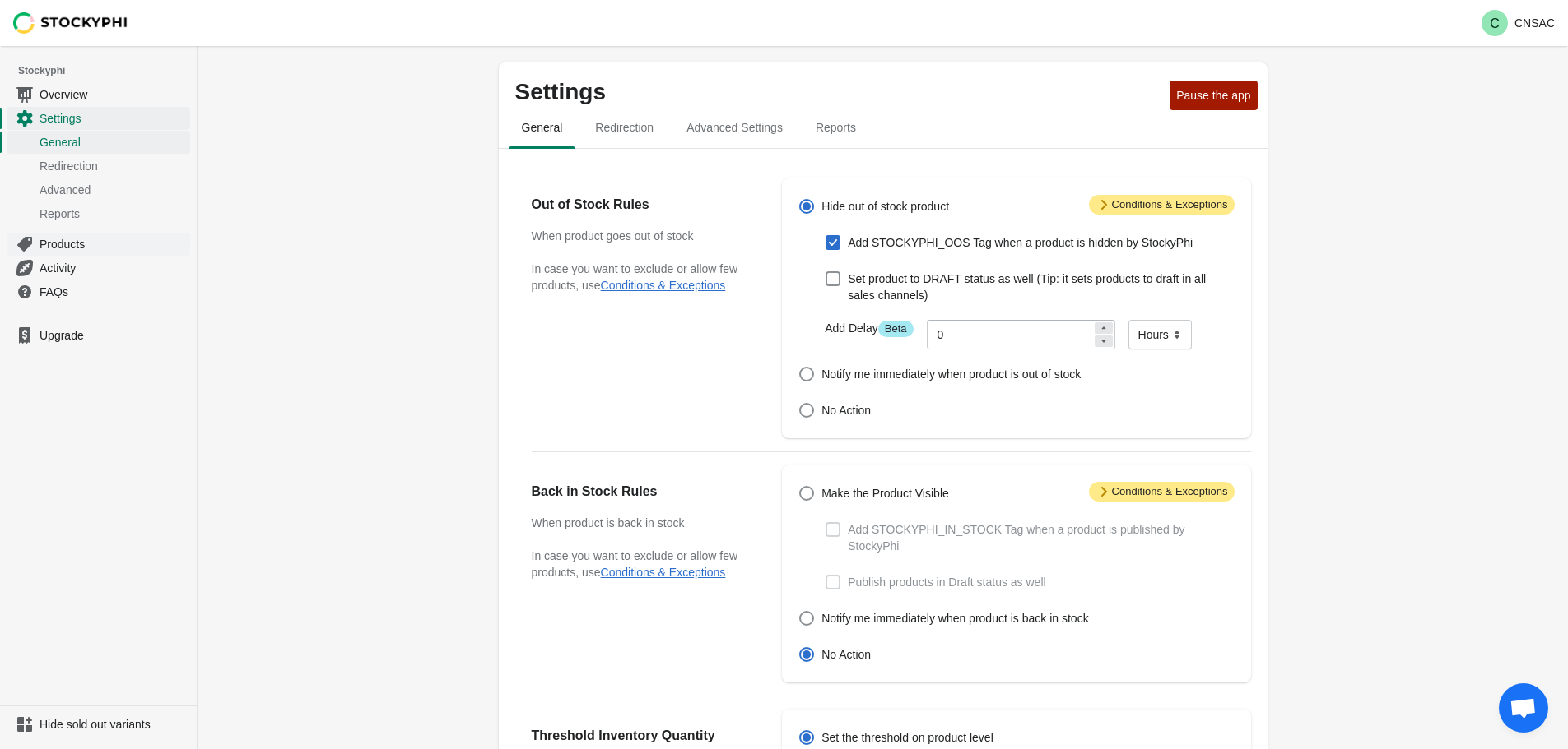
click at [86, 243] on span "Products" at bounding box center [114, 244] width 148 height 16
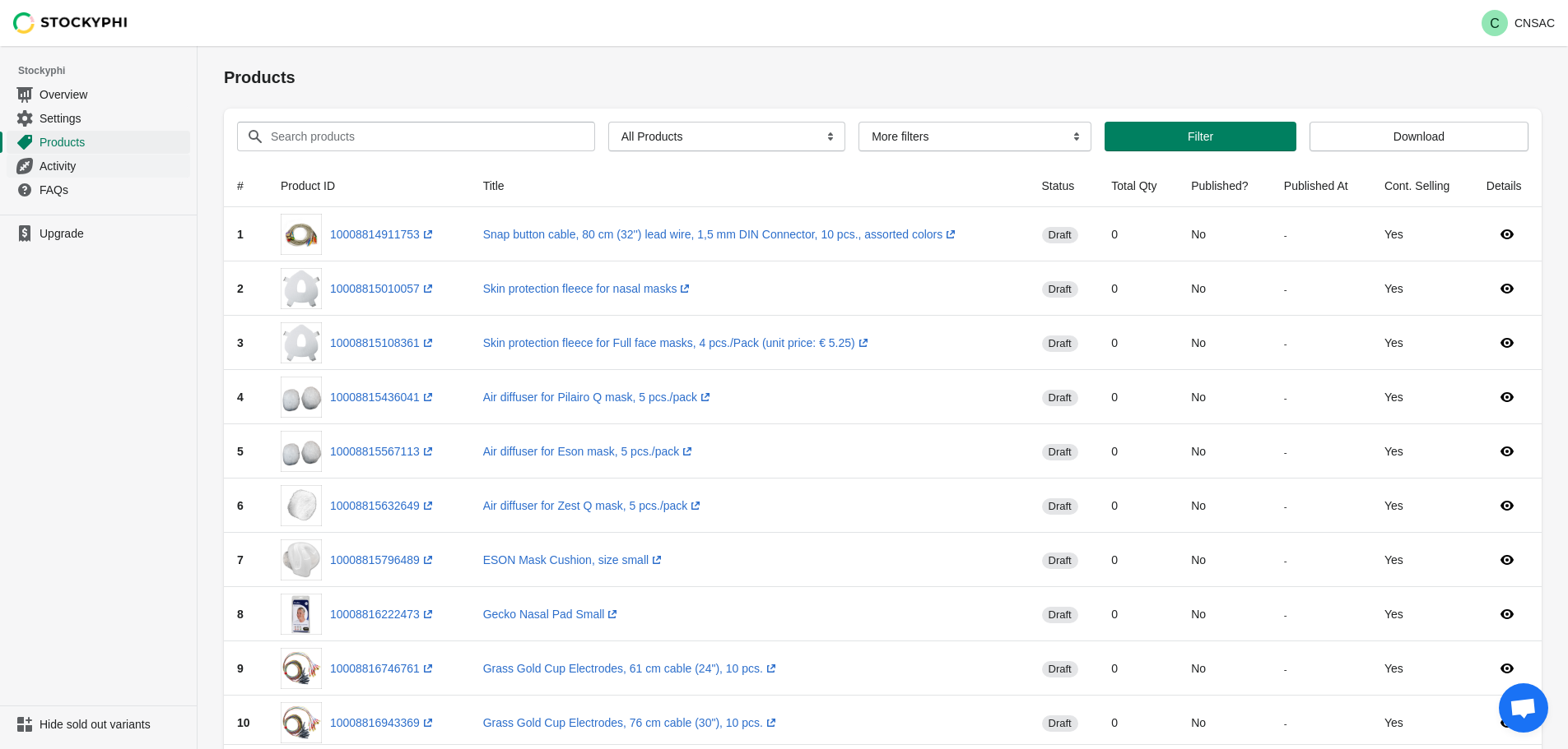
click at [137, 172] on span "Activity" at bounding box center [114, 165] width 148 height 16
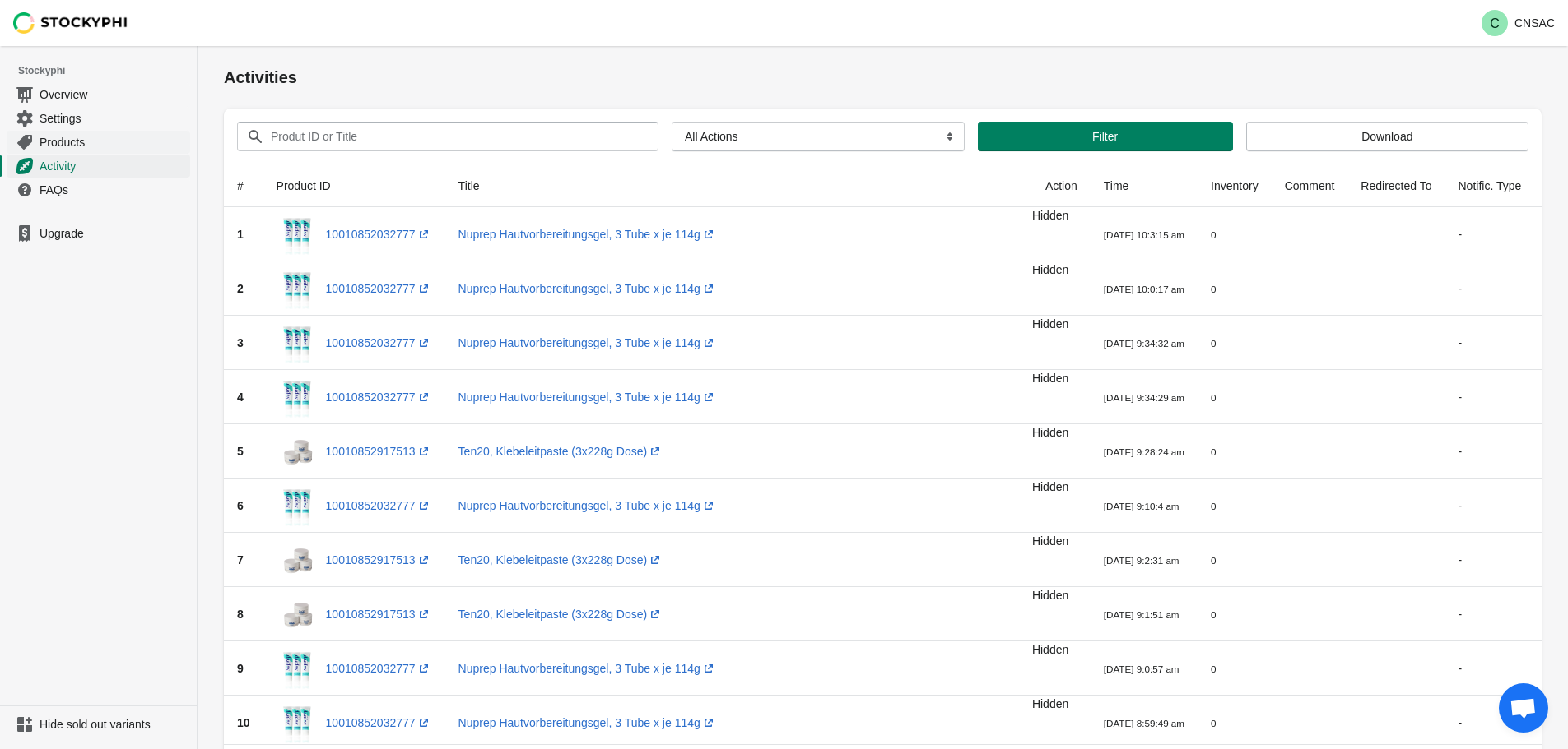
click at [102, 140] on span "Products" at bounding box center [114, 142] width 148 height 16
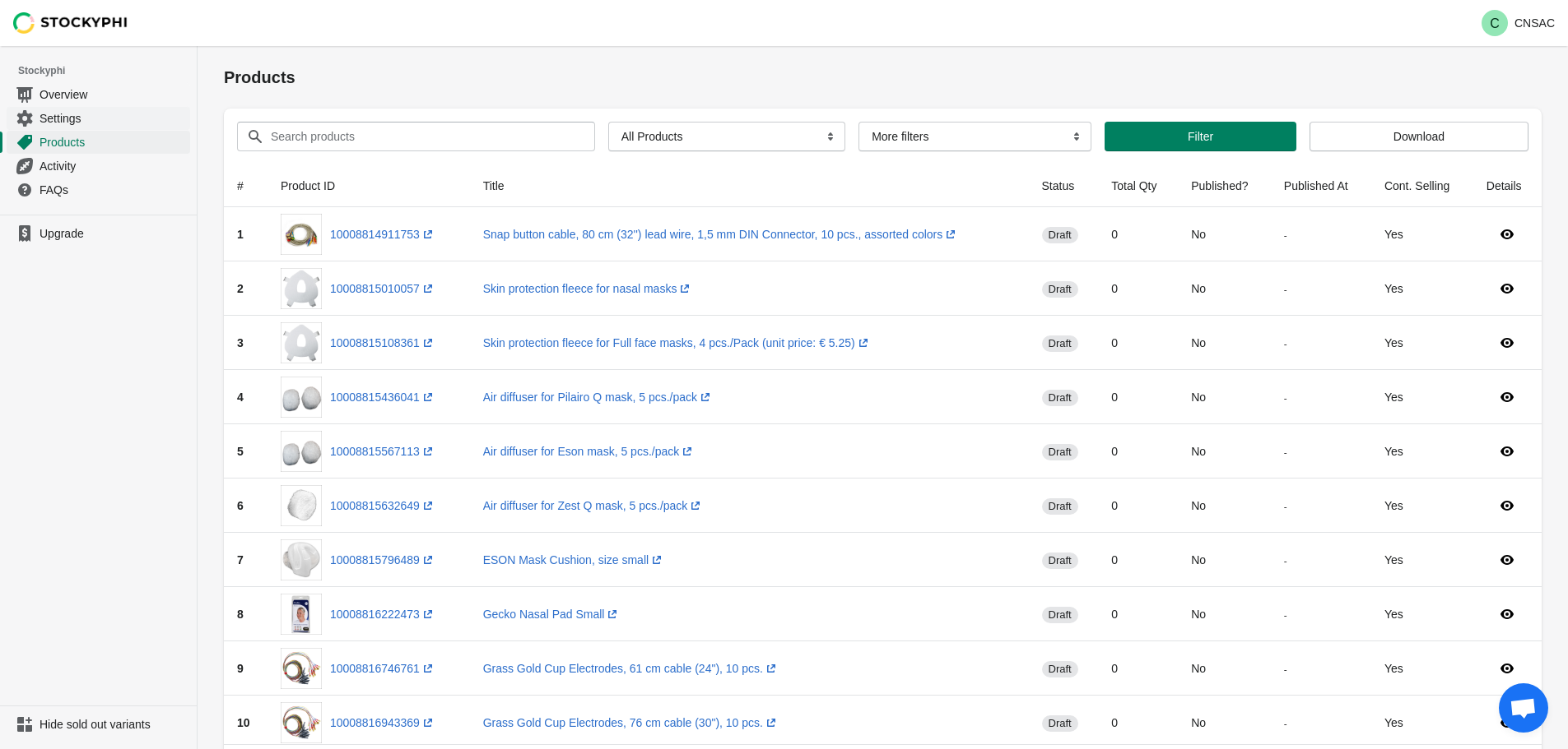
click at [111, 113] on span "Settings" at bounding box center [114, 118] width 148 height 16
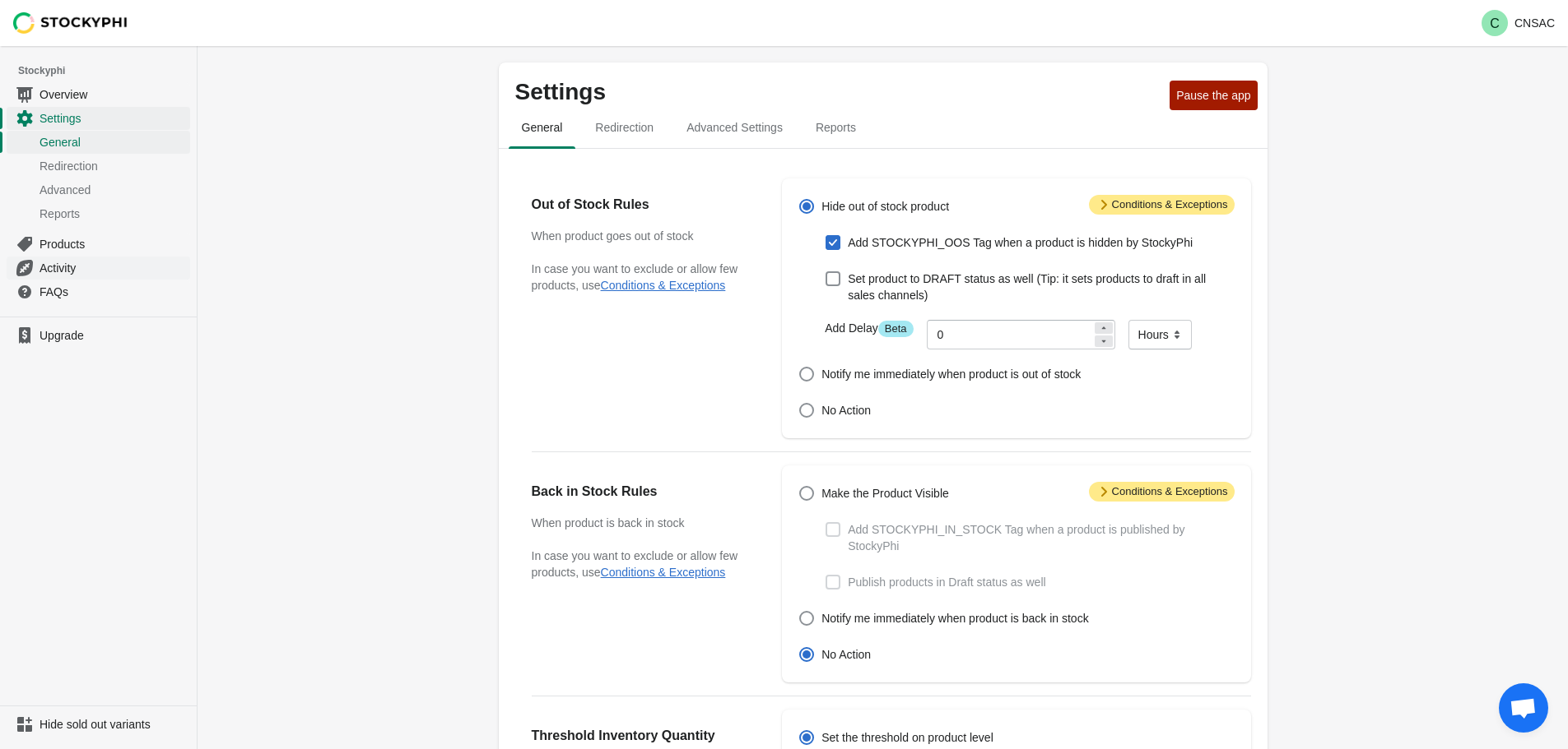
click at [66, 269] on span "Activity" at bounding box center [114, 268] width 148 height 16
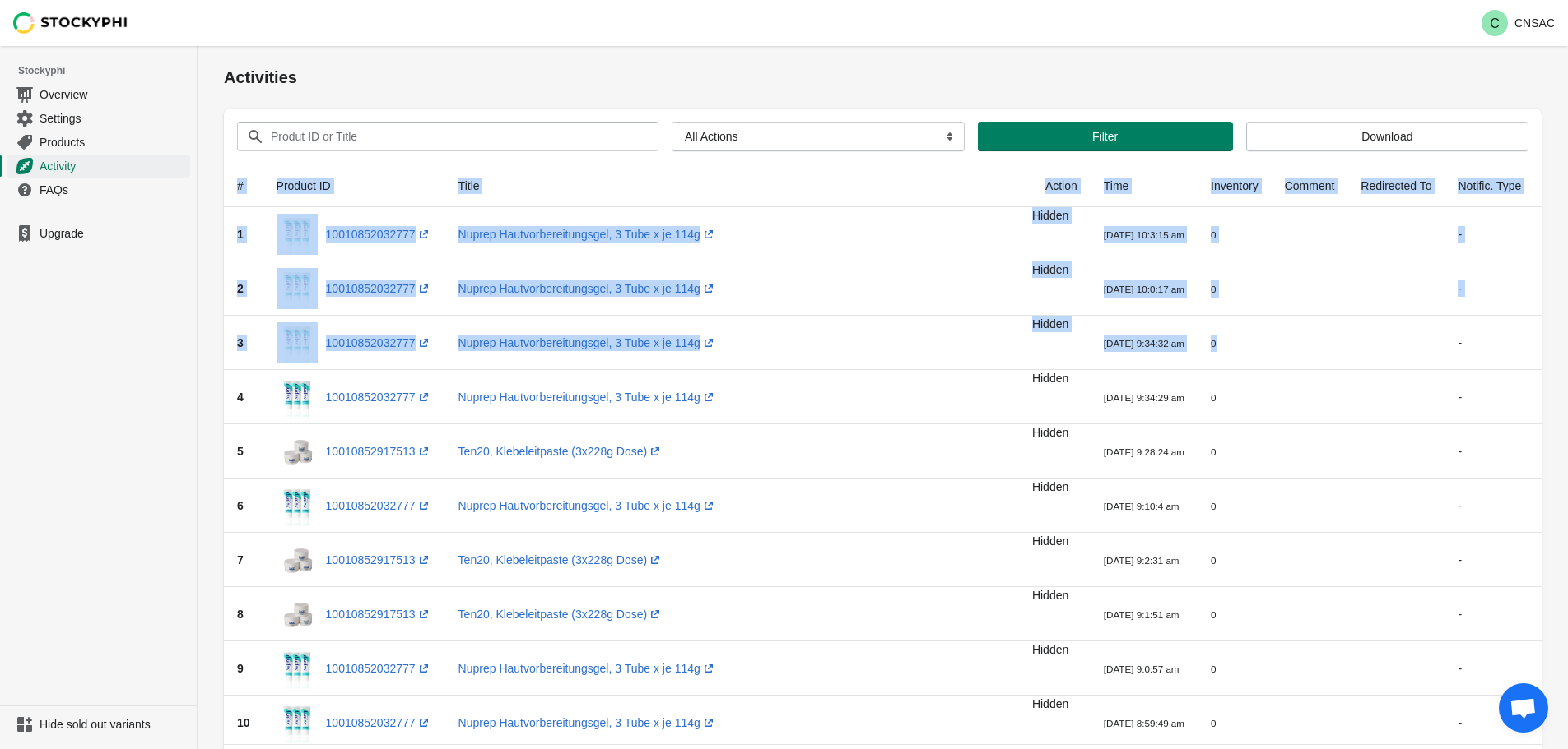
drag, startPoint x: 1352, startPoint y: 321, endPoint x: 1522, endPoint y: 298, distance: 171.5
click at [1568, 295] on html "Skip to content C CNSAC Stockyphi Overview Settings Products Activity FAQs Upgr…" at bounding box center [784, 374] width 1568 height 749
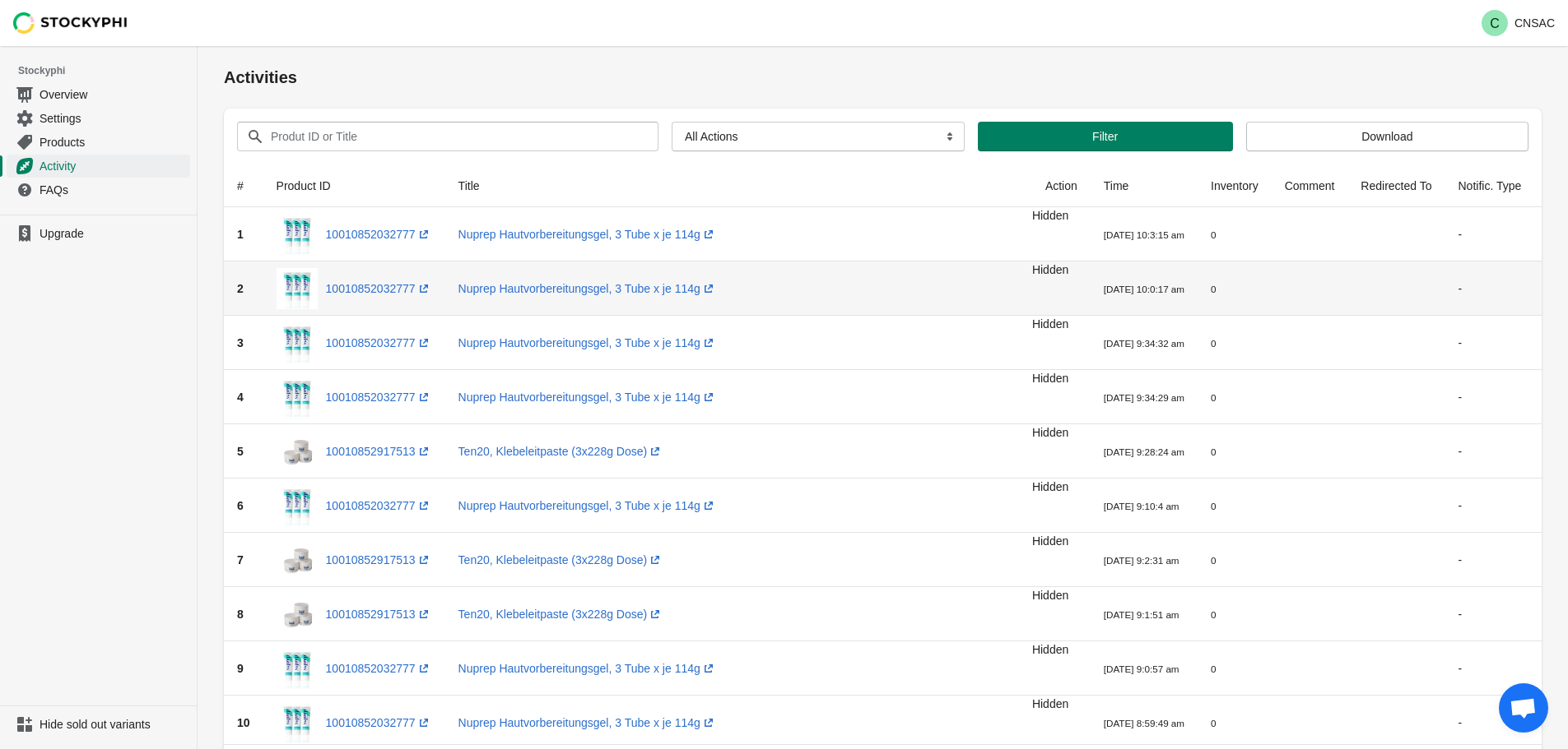
click at [1445, 270] on td "-" at bounding box center [1489, 288] width 90 height 54
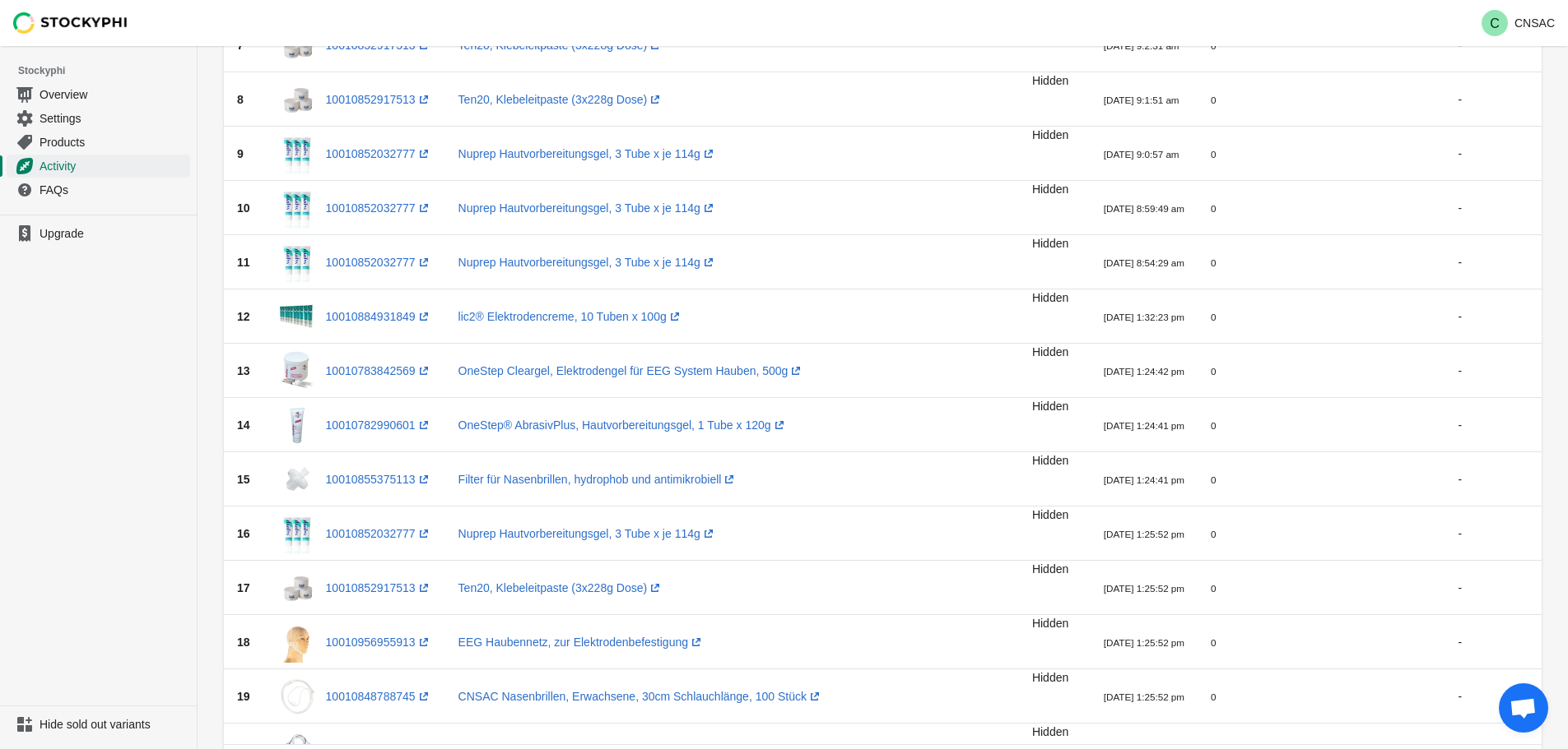
scroll to position [655, 0]
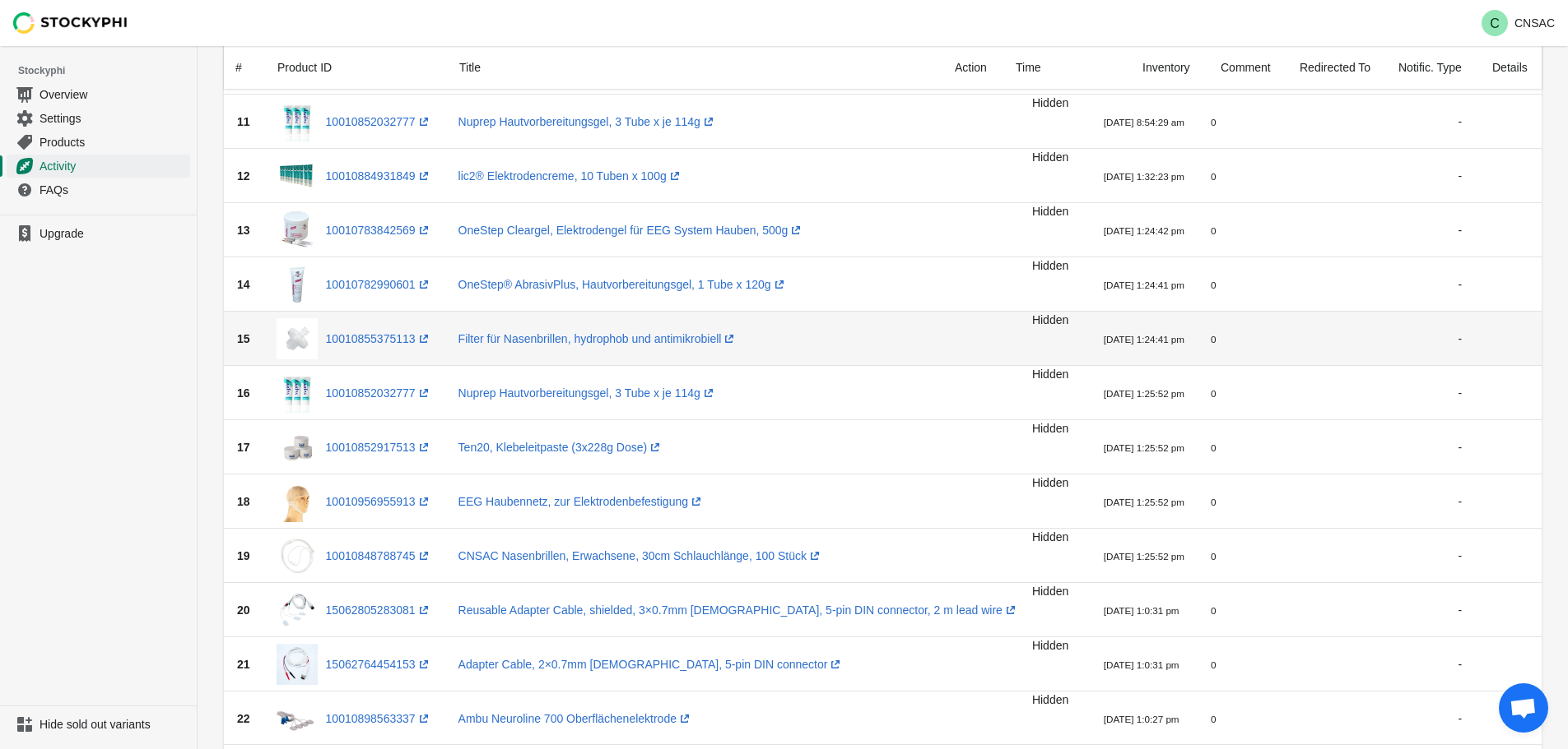
click at [1534, 340] on td at bounding box center [1564, 339] width 62 height 54
click at [1558, 337] on icon at bounding box center [1565, 339] width 16 height 16
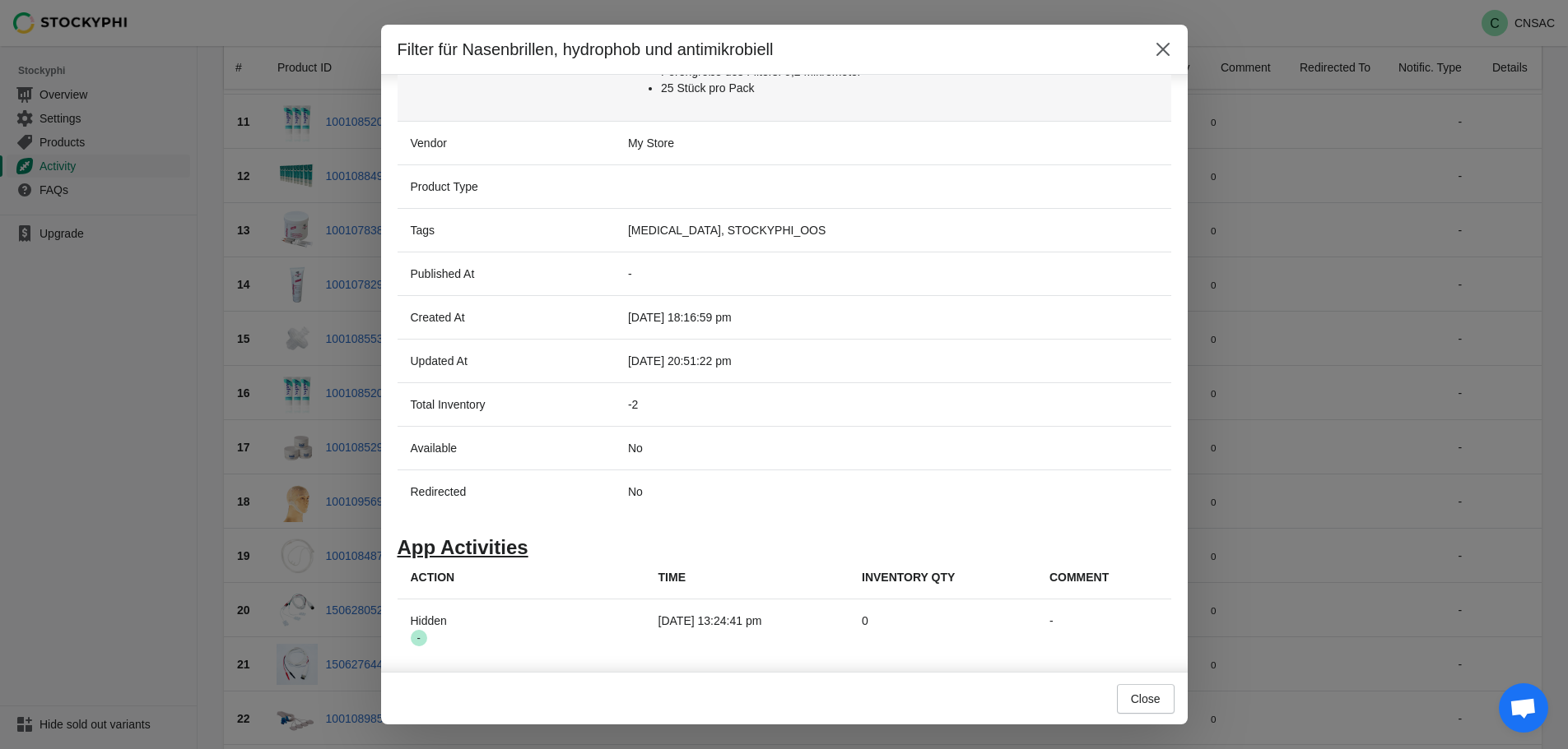
scroll to position [382, 0]
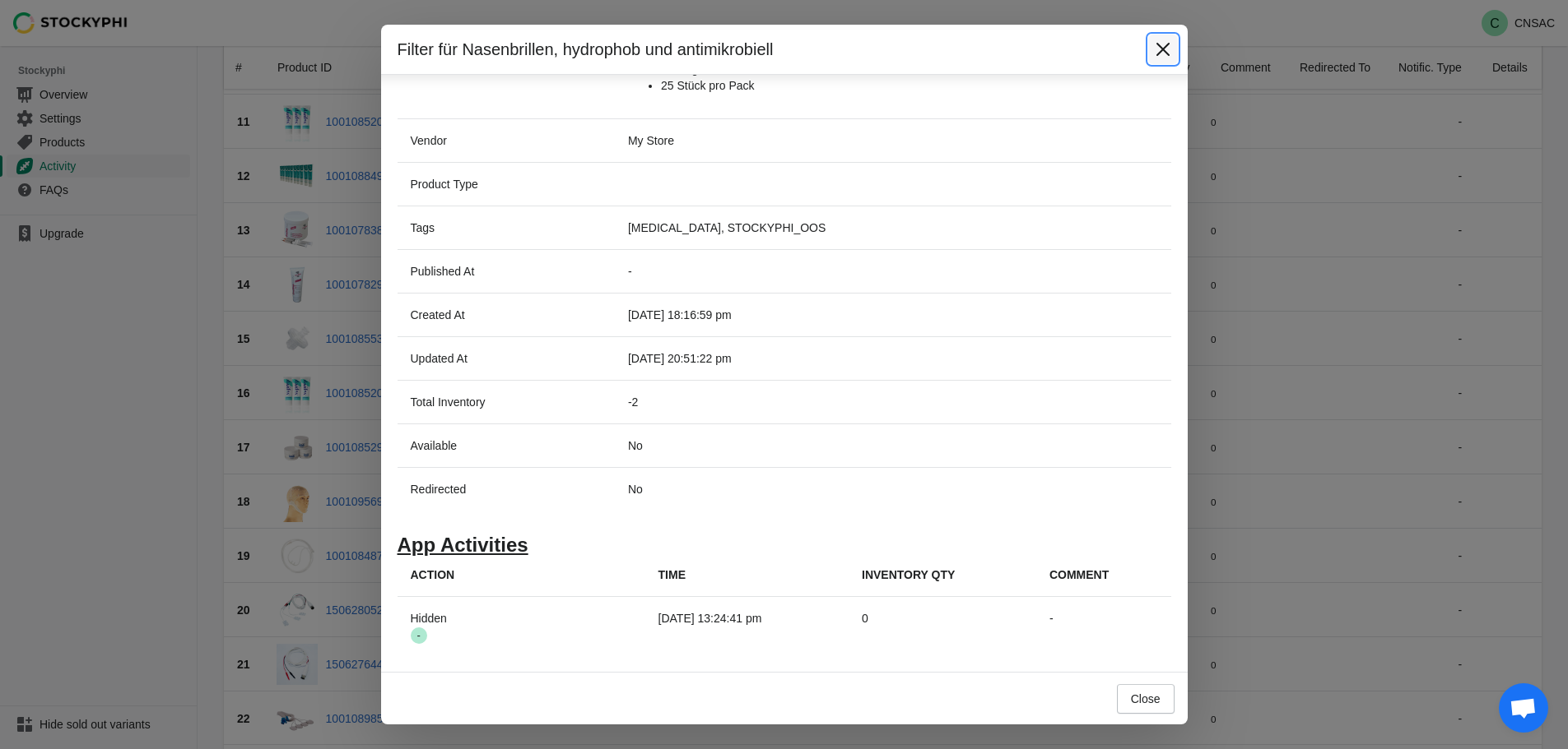
click at [1157, 44] on icon "Close" at bounding box center [1162, 49] width 13 height 13
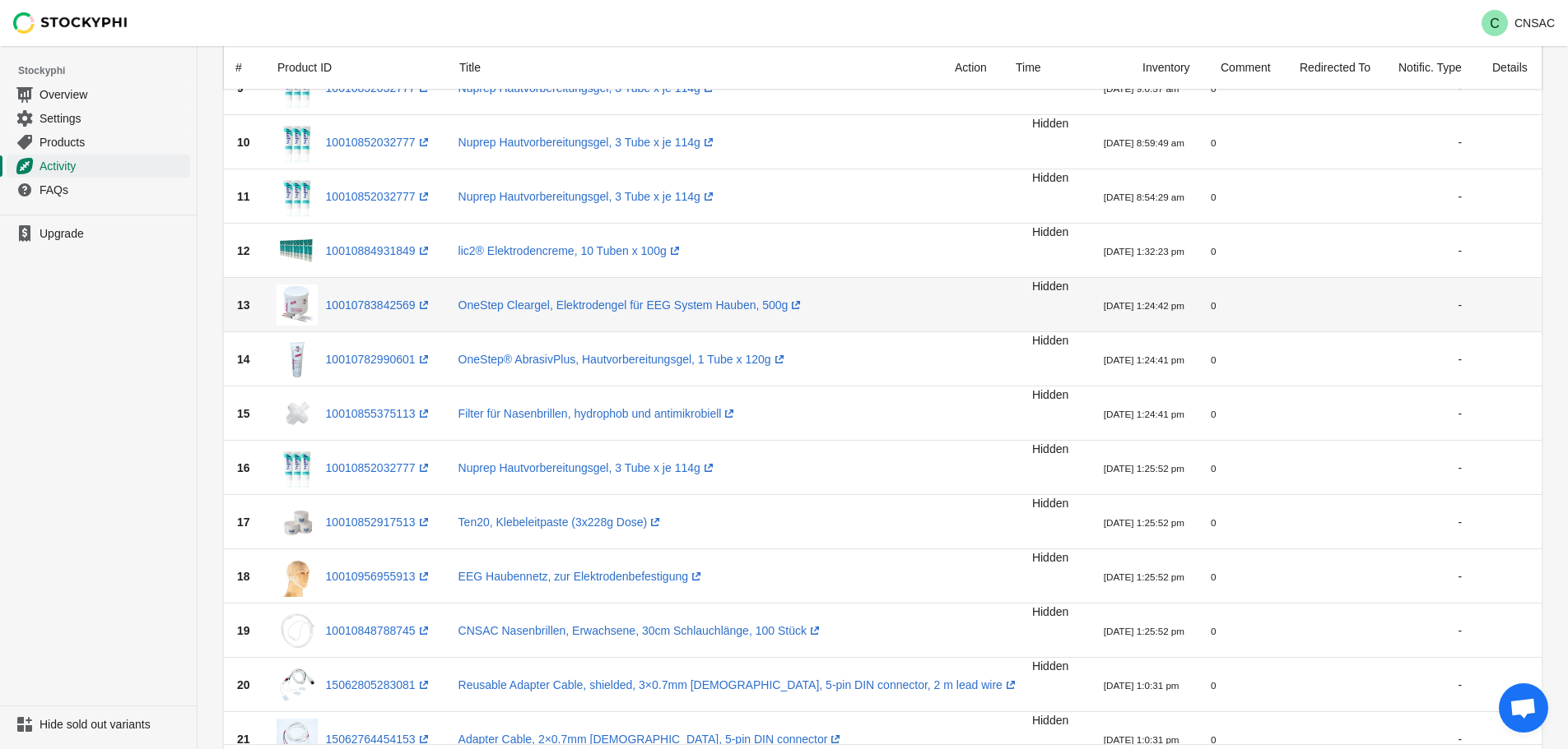
scroll to position [491, 0]
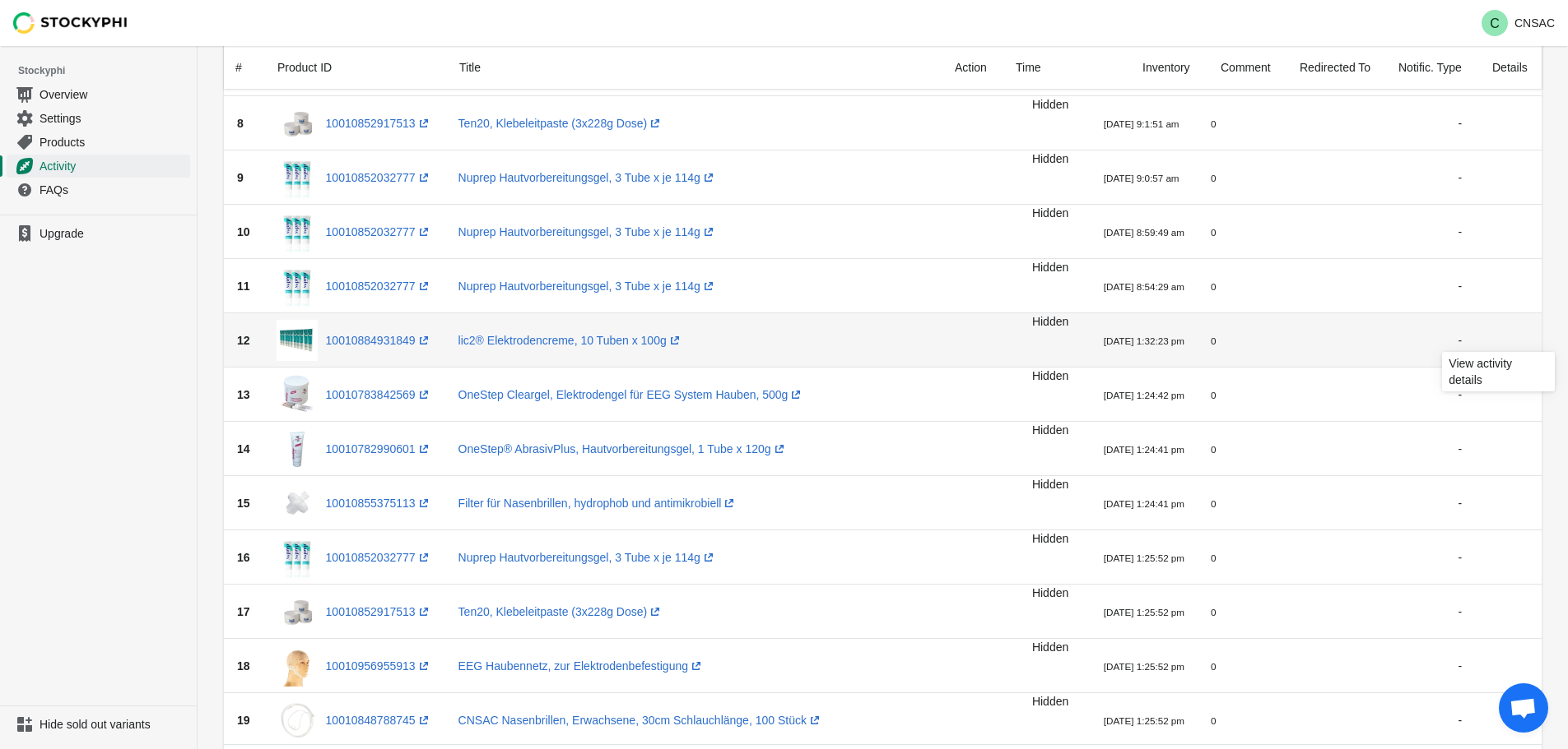
click at [1559, 339] on icon at bounding box center [1565, 340] width 13 height 9
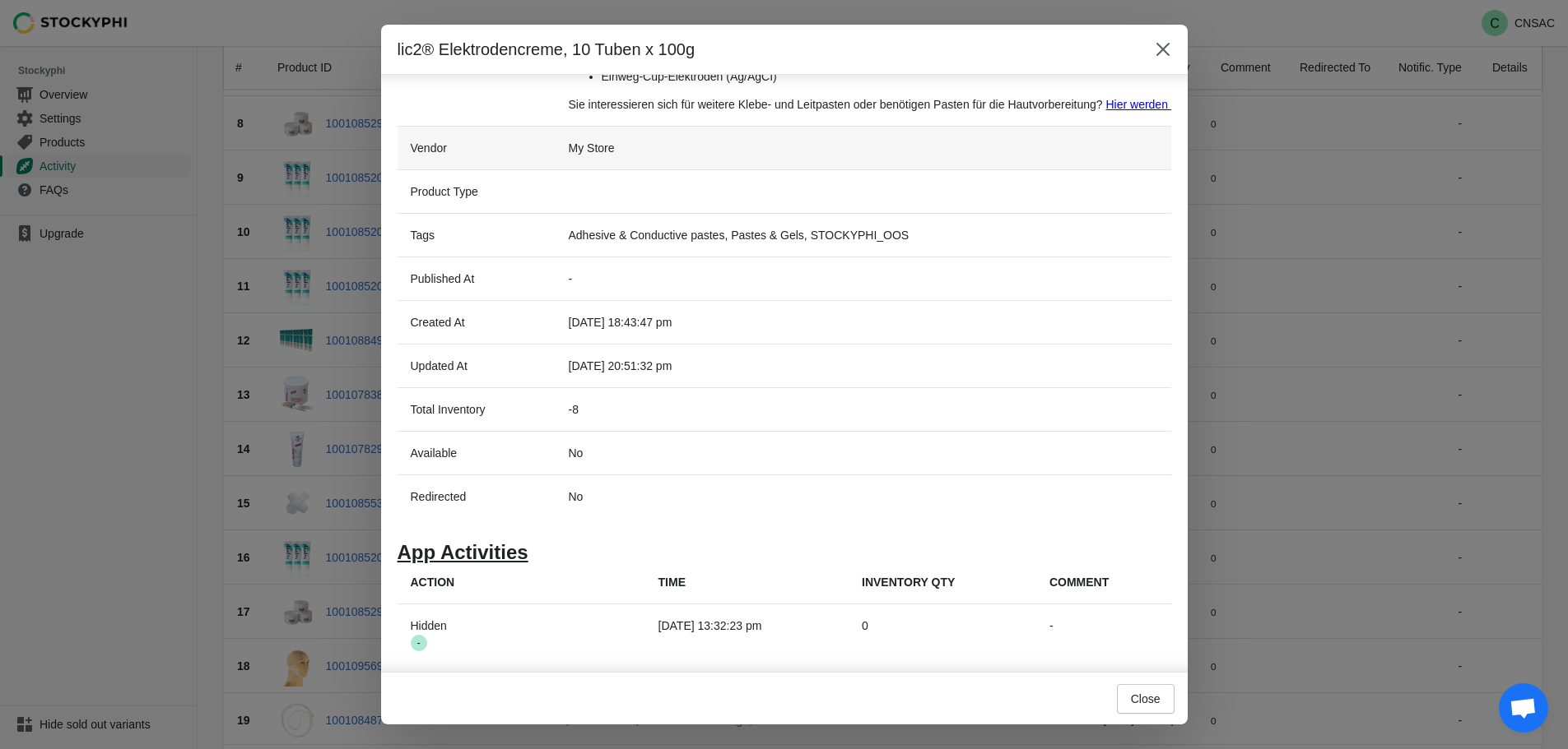
scroll to position [714, 0]
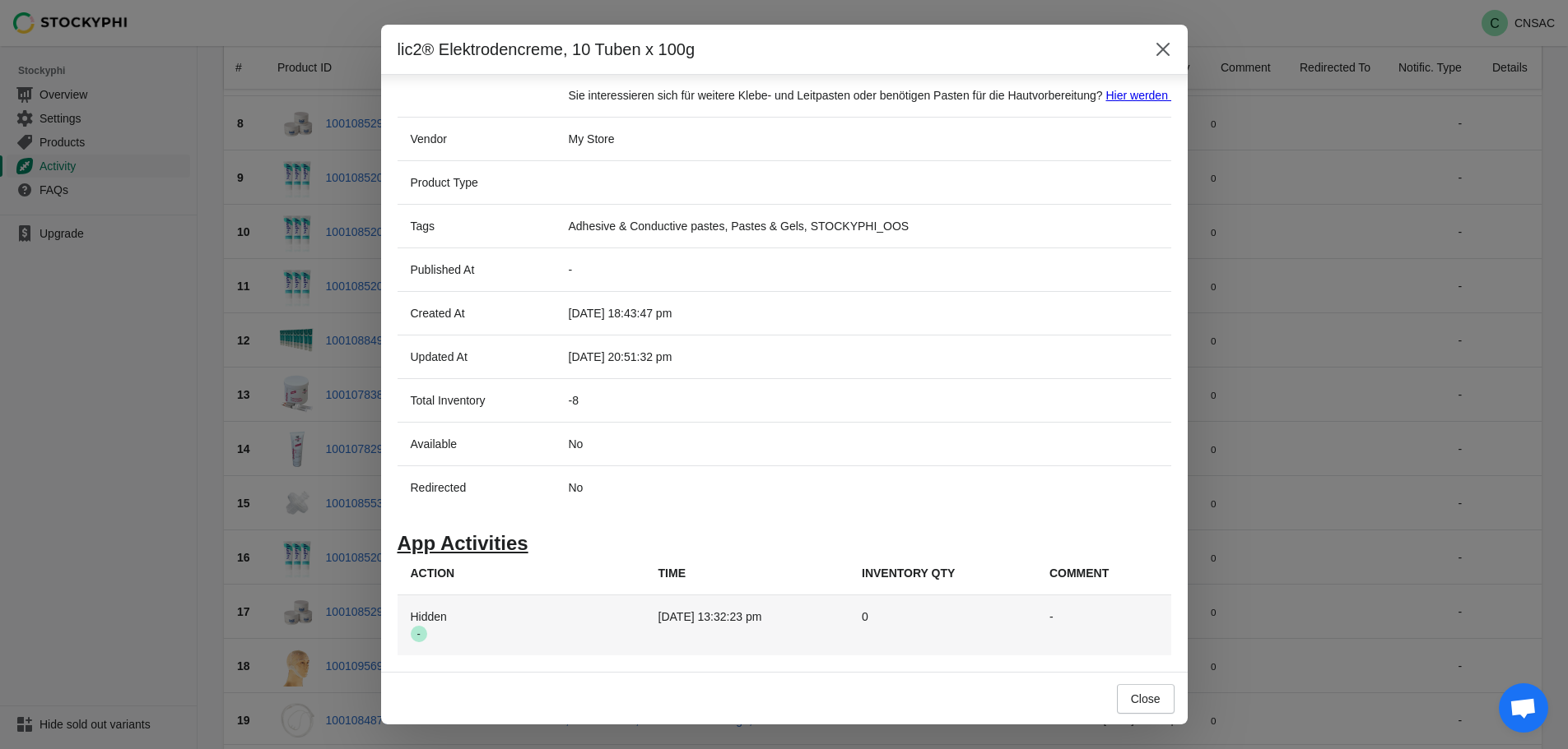
drag, startPoint x: 418, startPoint y: 617, endPoint x: 414, endPoint y: 637, distance: 20.4
click at [418, 626] on span "Hidden Success -" at bounding box center [429, 624] width 36 height 29
click at [414, 638] on span "Success -" at bounding box center [418, 634] width 16 height 16
click at [507, 616] on th "Hidden Success -" at bounding box center [521, 625] width 248 height 60
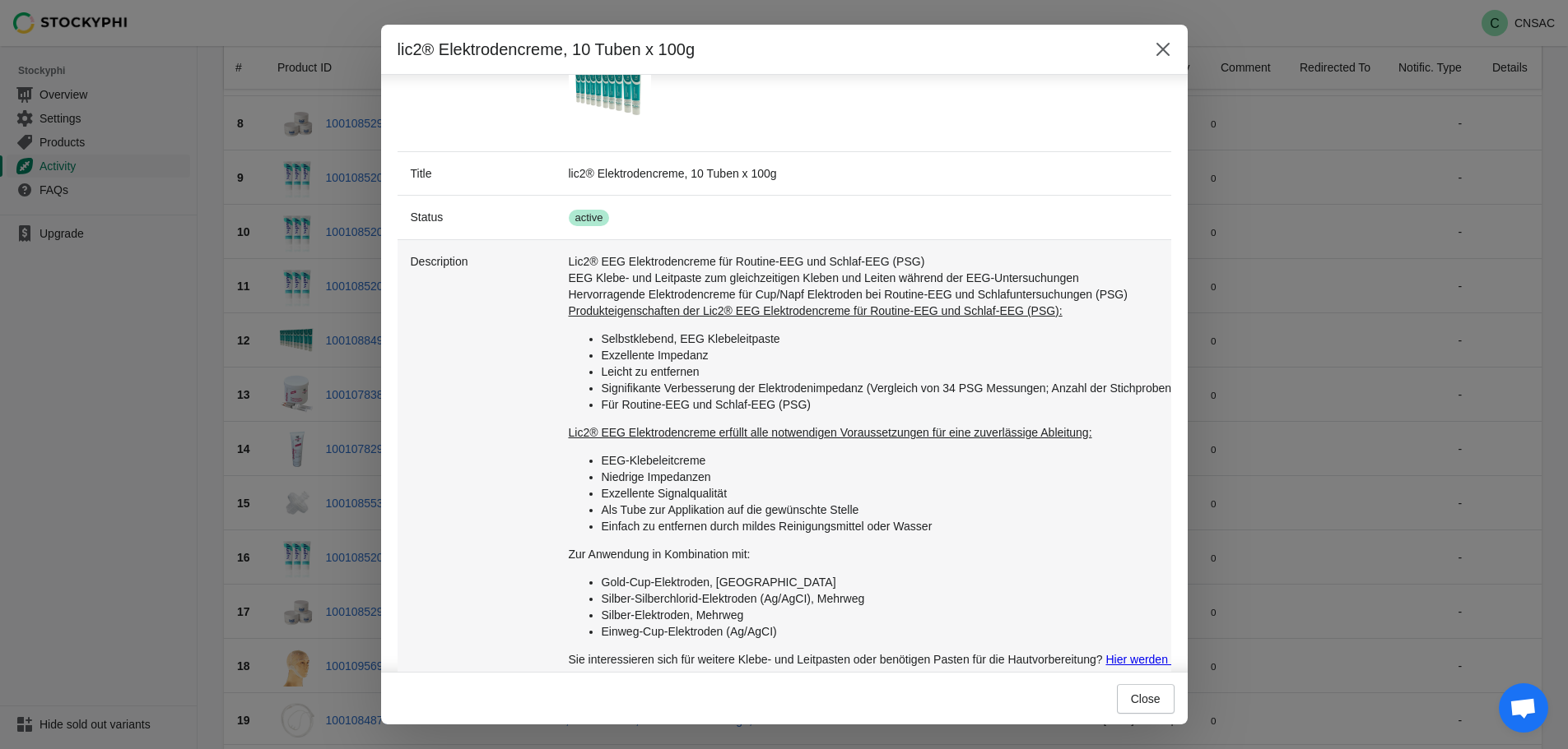
scroll to position [138, 0]
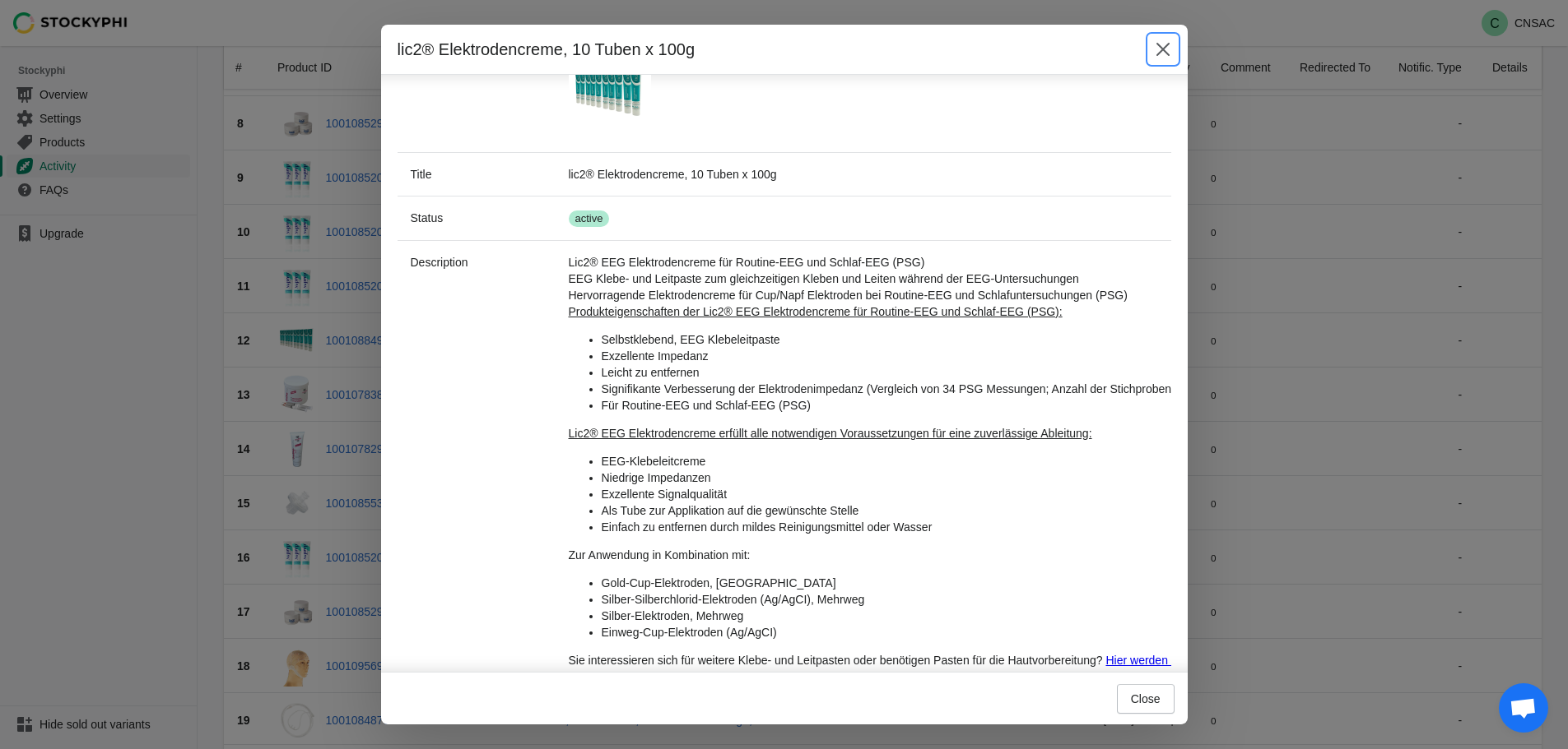
click at [1165, 48] on icon "Close" at bounding box center [1162, 48] width 16 height 16
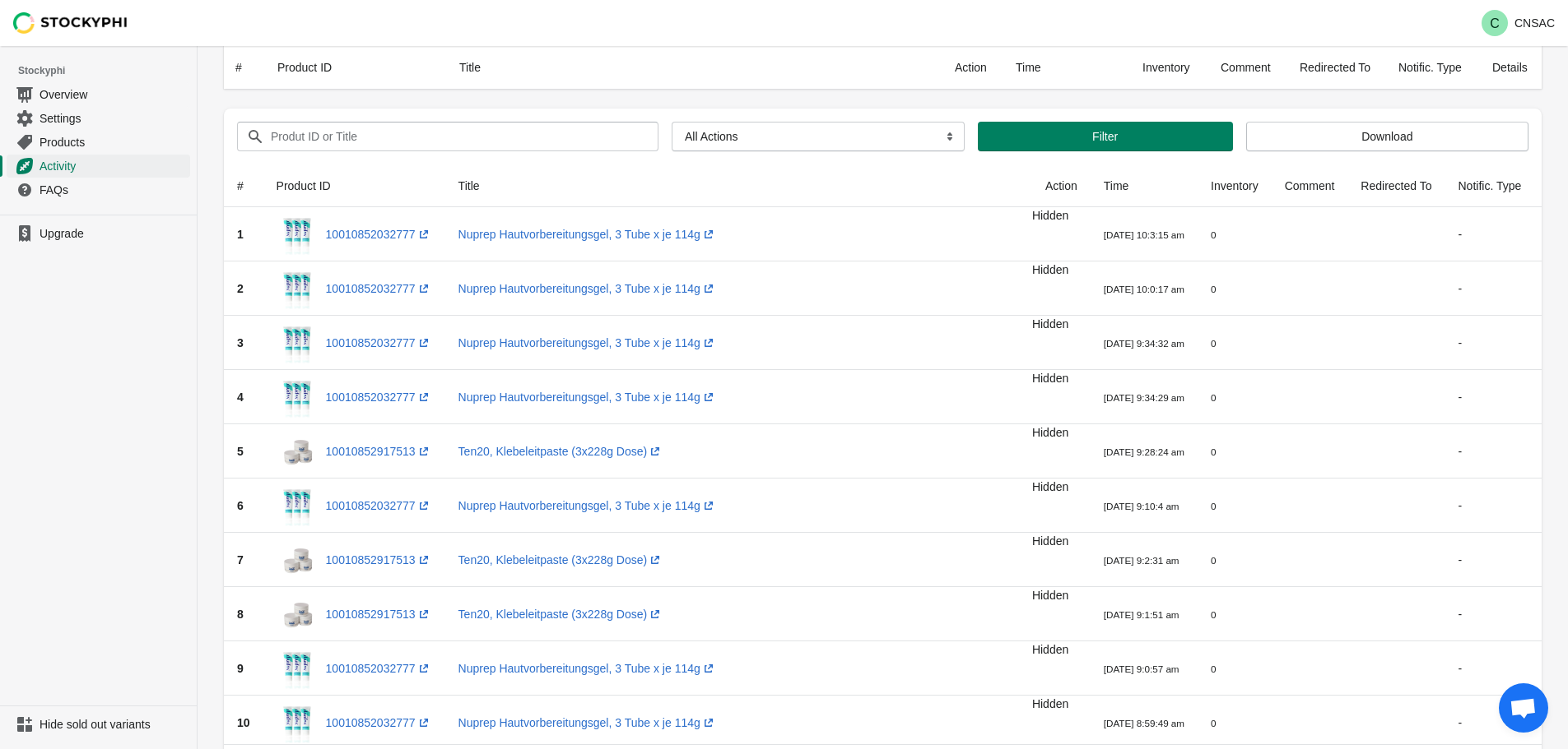
scroll to position [491, 0]
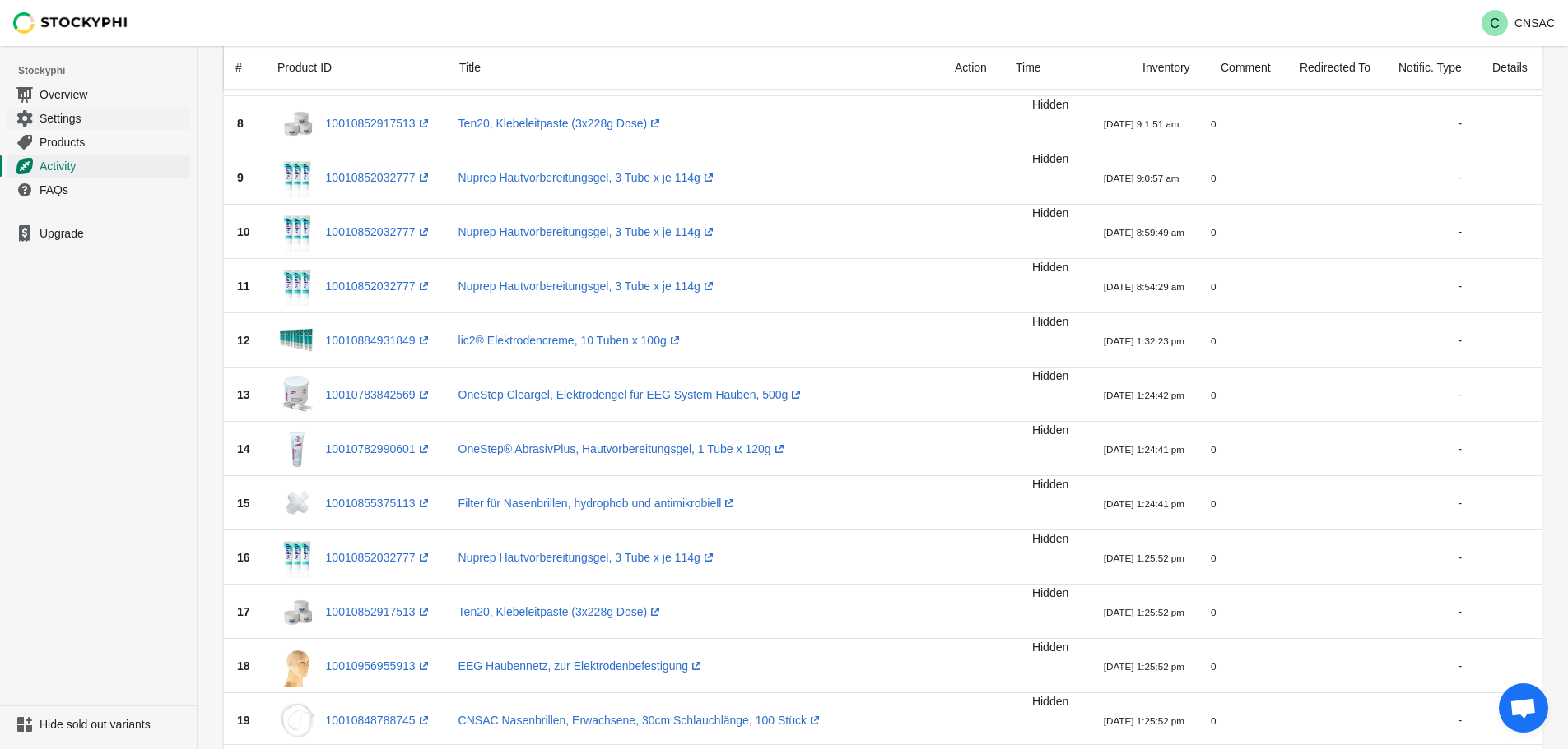
click at [34, 112] on link "Settings" at bounding box center [98, 117] width 184 height 24
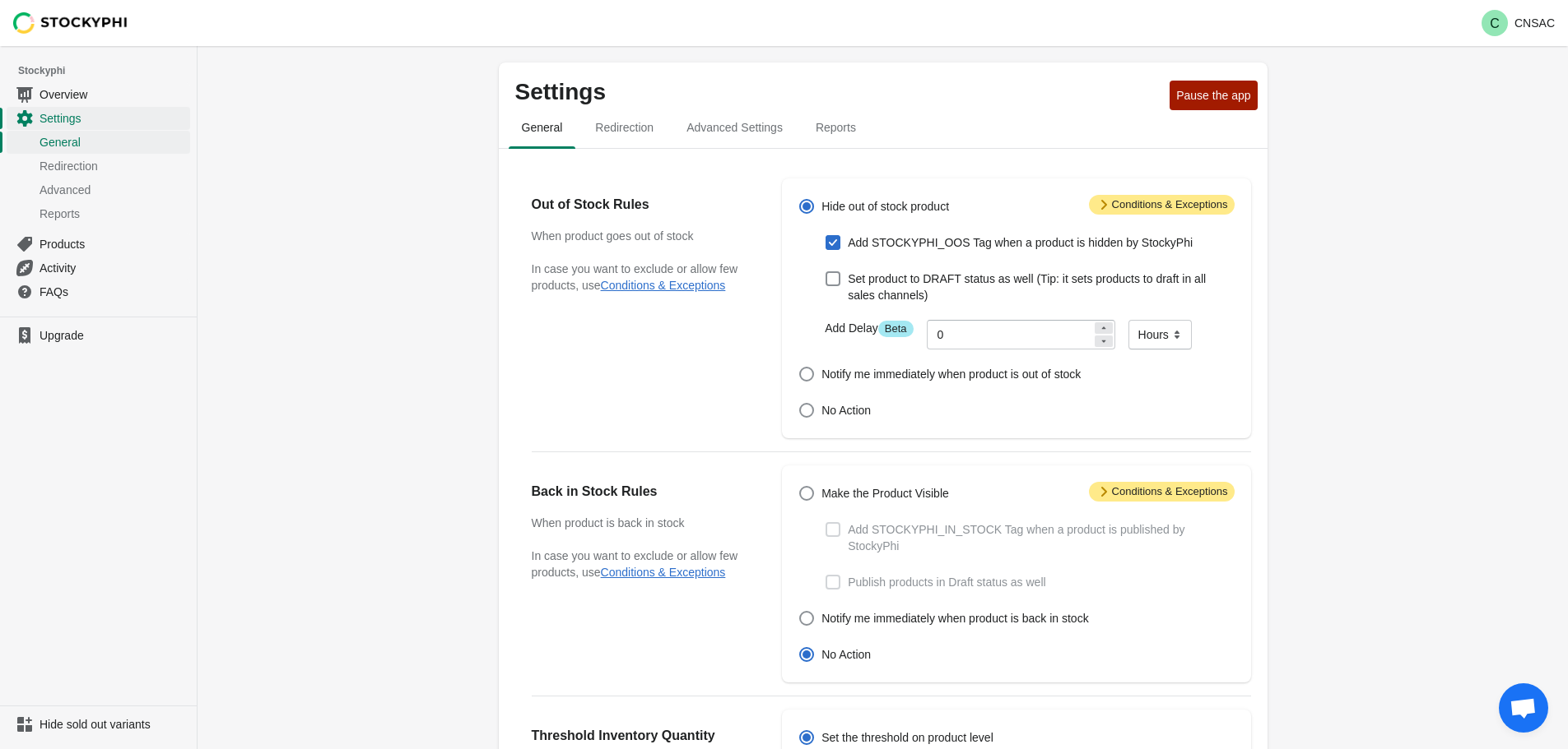
click at [1154, 203] on span "Attention Conditions & Exceptions" at bounding box center [1162, 204] width 146 height 20
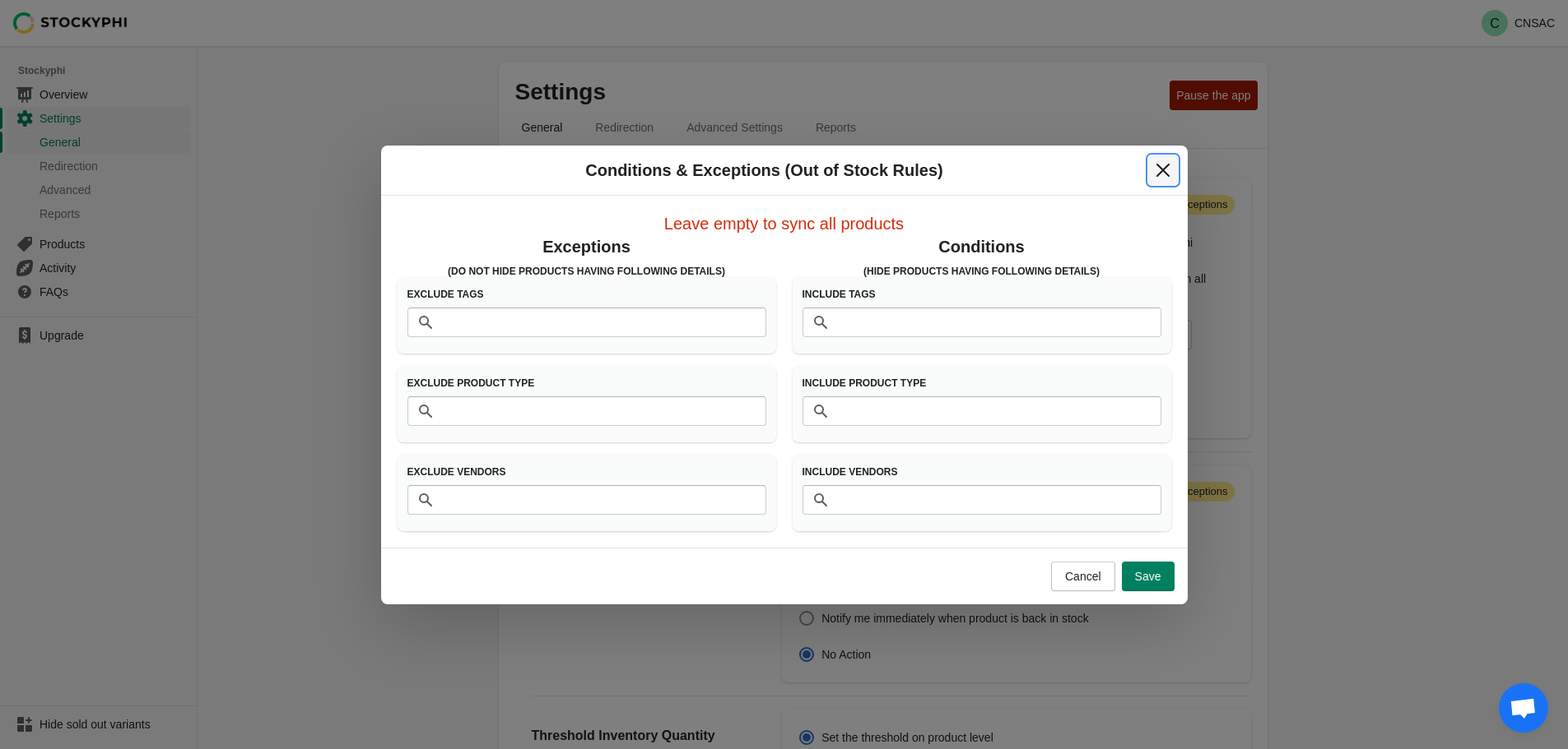
click at [1155, 174] on icon "Close" at bounding box center [1162, 169] width 16 height 16
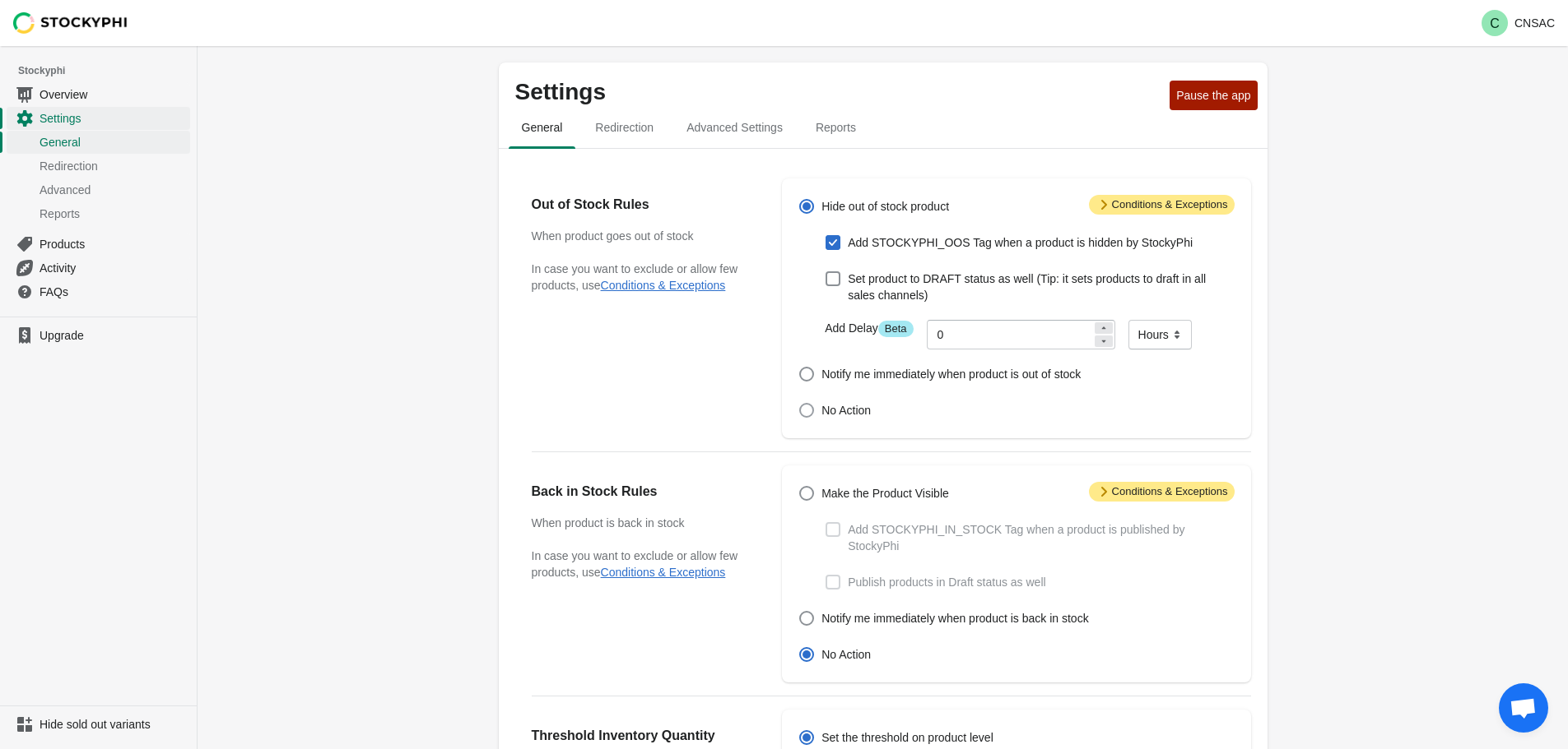
click at [814, 414] on span at bounding box center [807, 410] width 15 height 15
click at [800, 404] on input "No Action" at bounding box center [800, 403] width 1 height 1
radio input "true"
checkbox input "false"
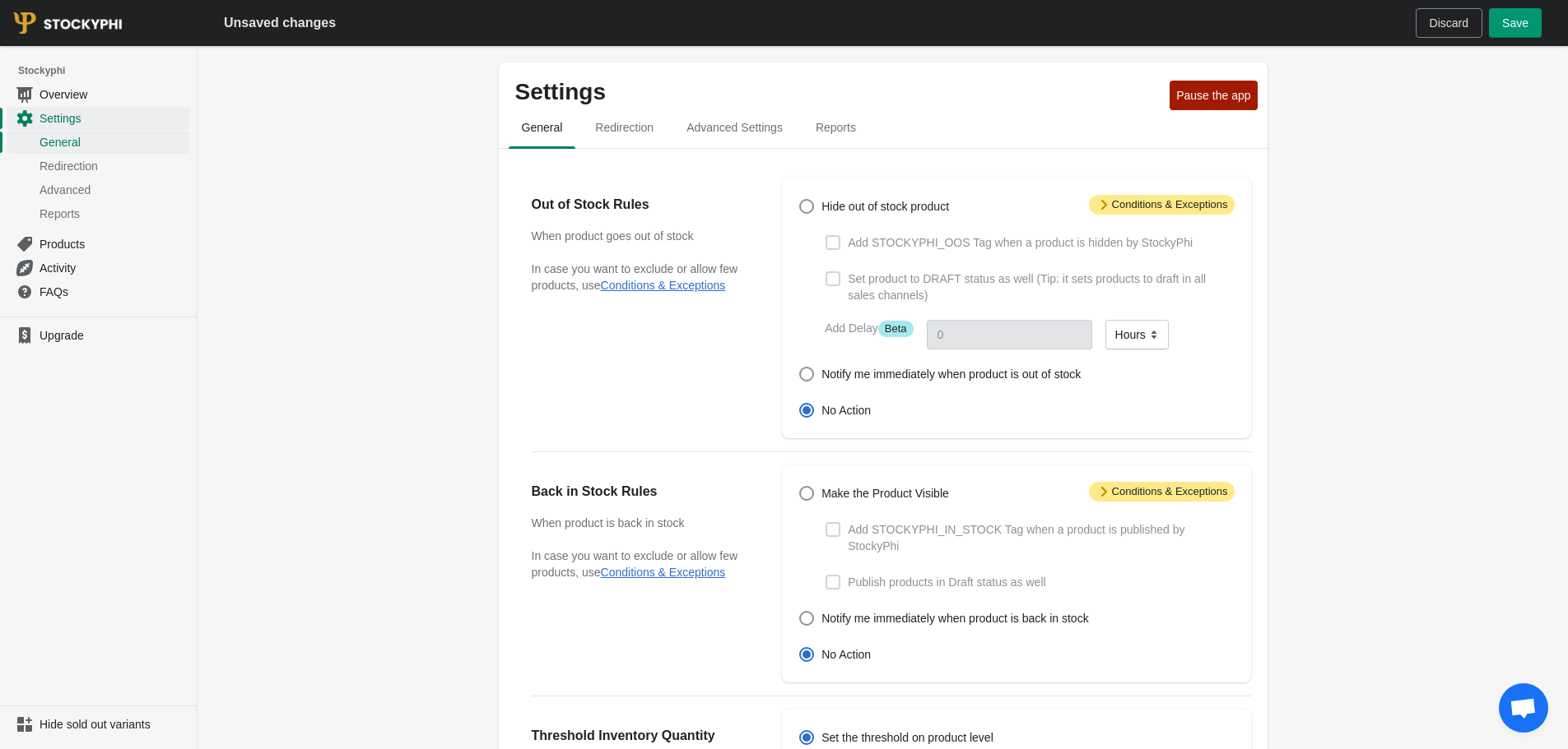
click at [1535, 12] on button "Save" at bounding box center [1515, 23] width 53 height 29
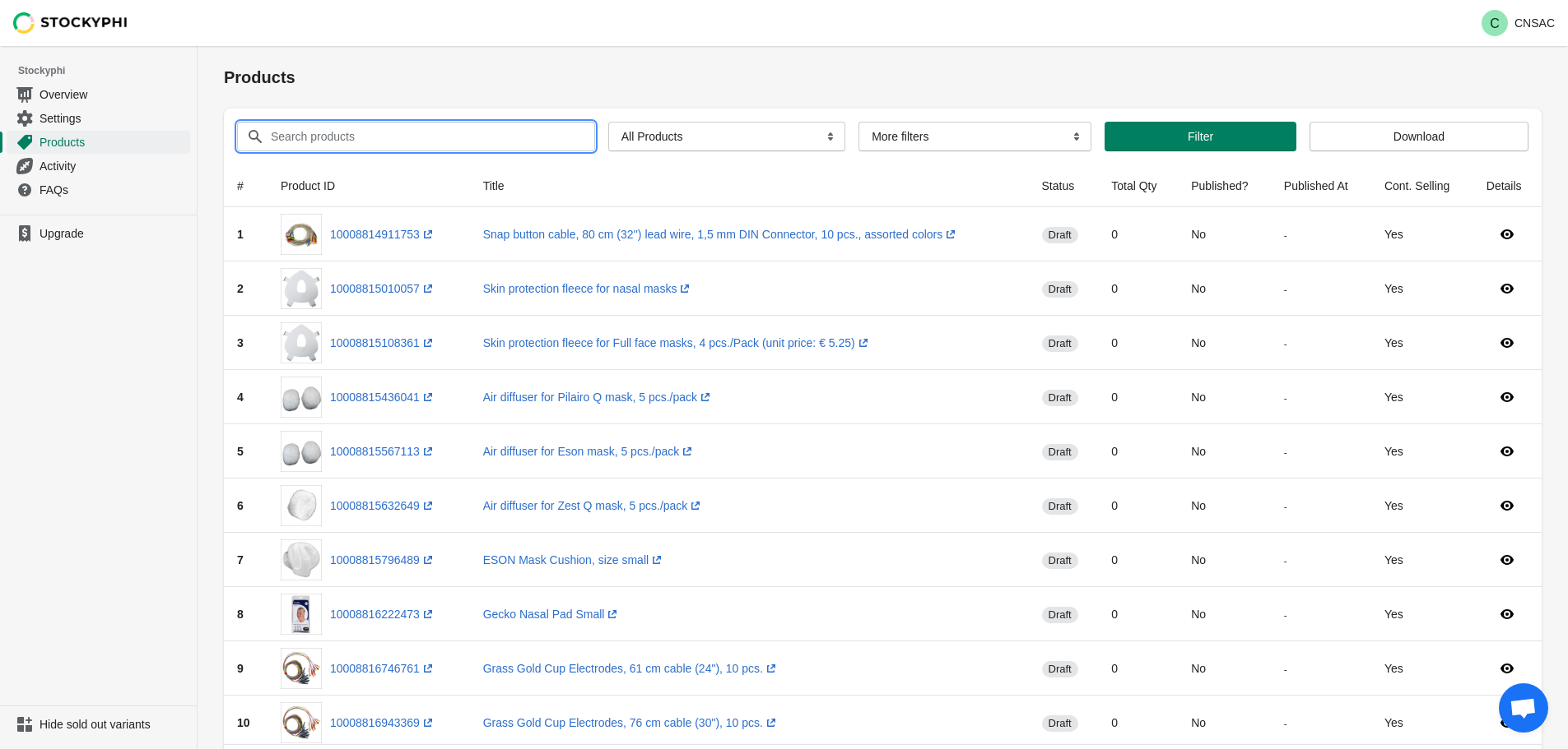
click at [345, 139] on input "Search products" at bounding box center [417, 136] width 295 height 29
type input "lic2"
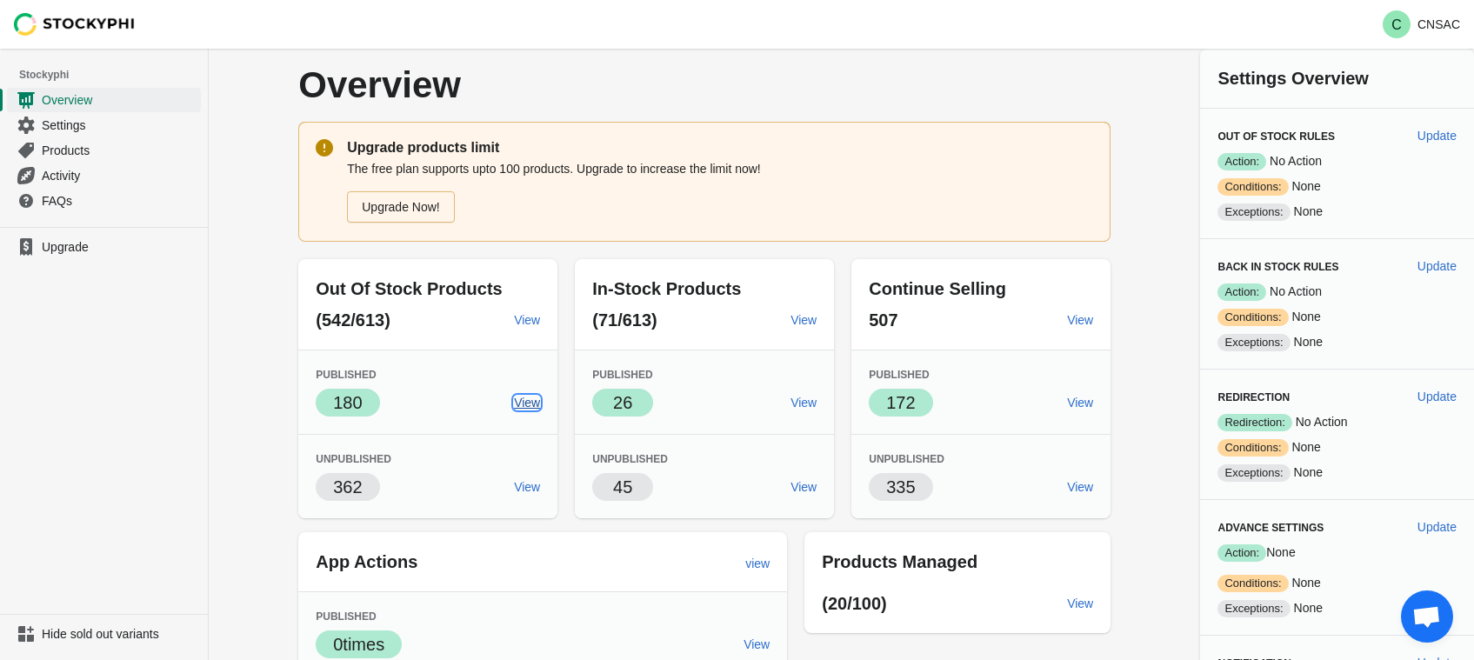
click at [540, 405] on span "View" at bounding box center [527, 403] width 26 height 14
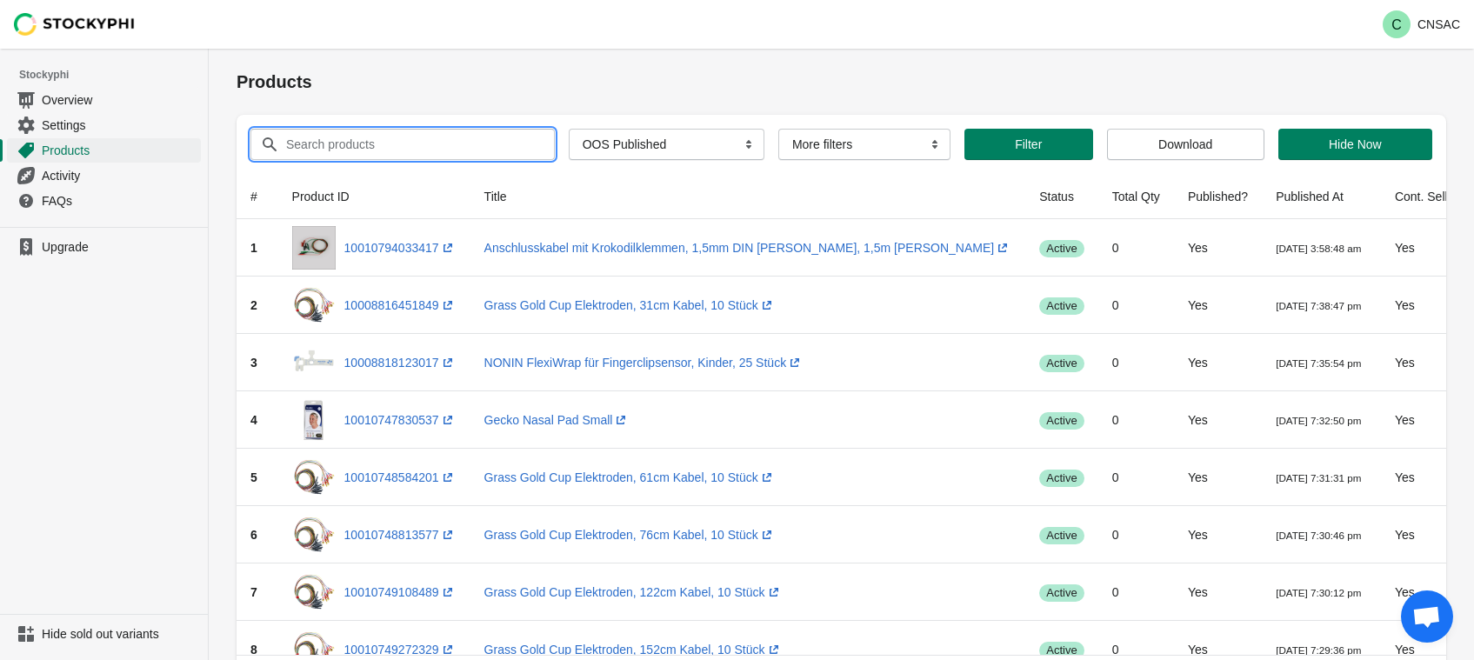
click at [325, 142] on input "Search products" at bounding box center [404, 144] width 238 height 31
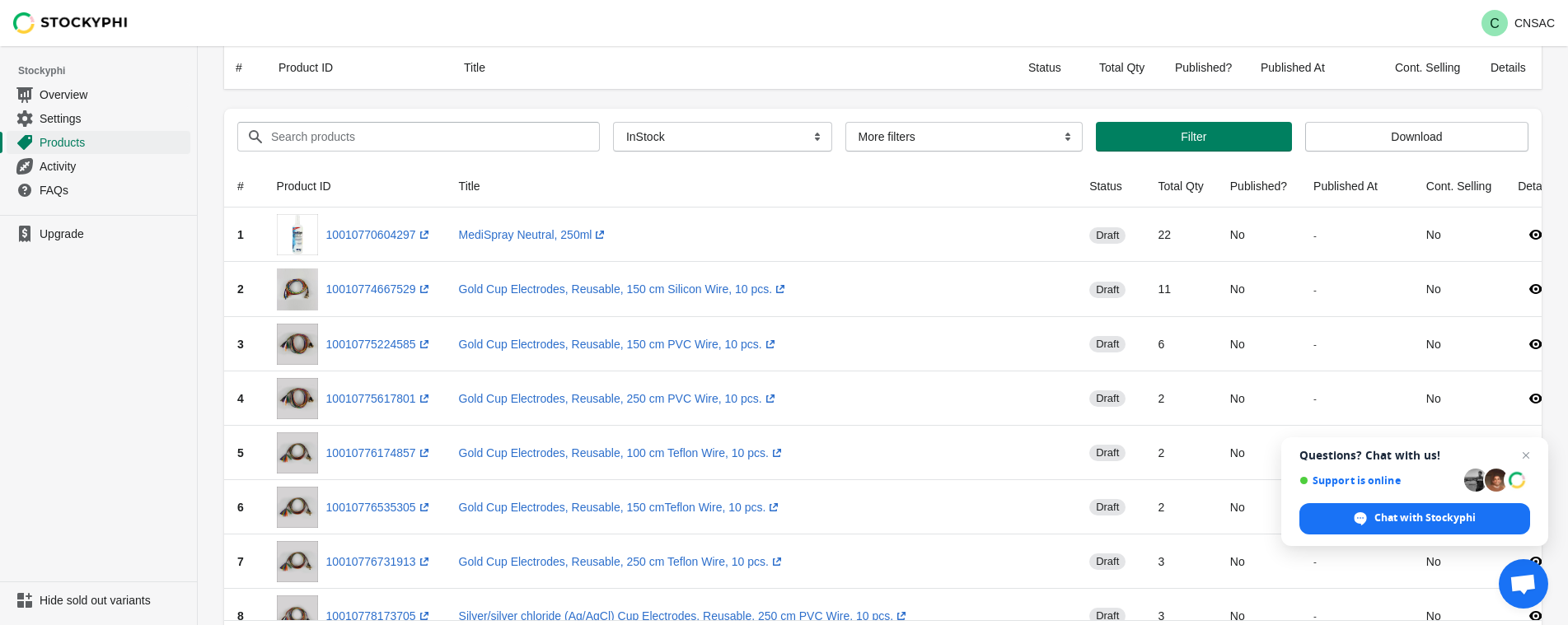
select select "instock"
